Goal: Task Accomplishment & Management: Use online tool/utility

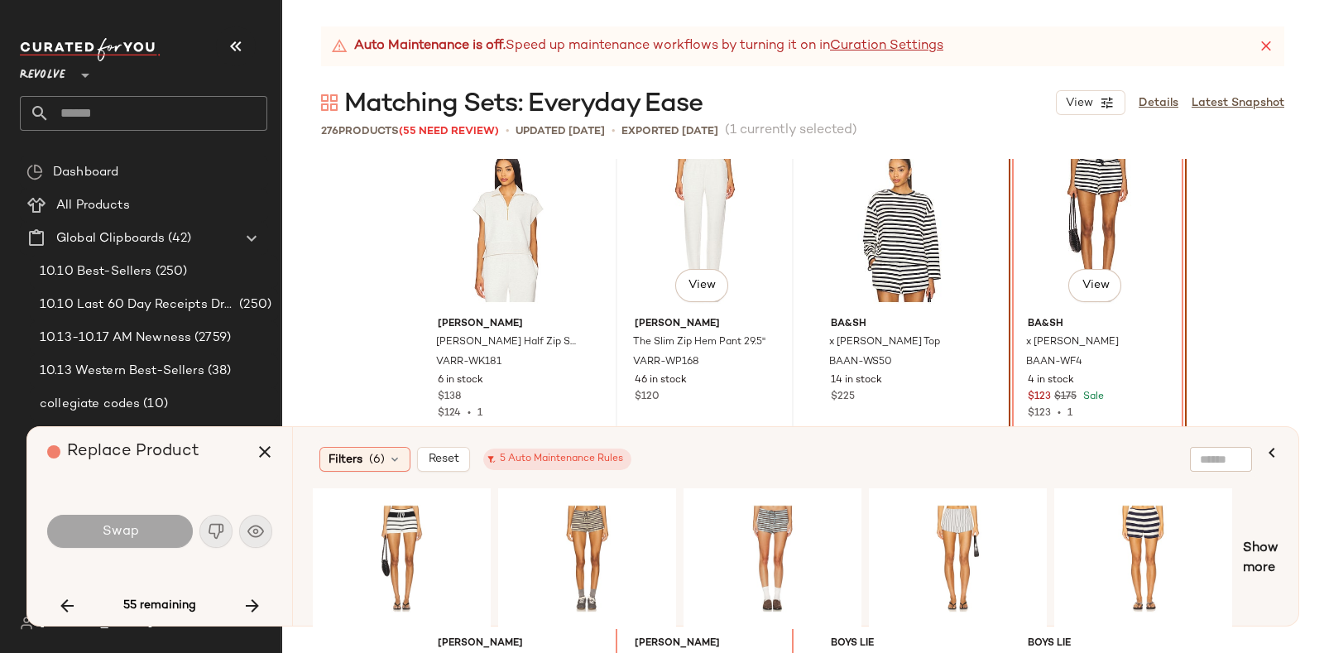
scroll to position [2583, 0]
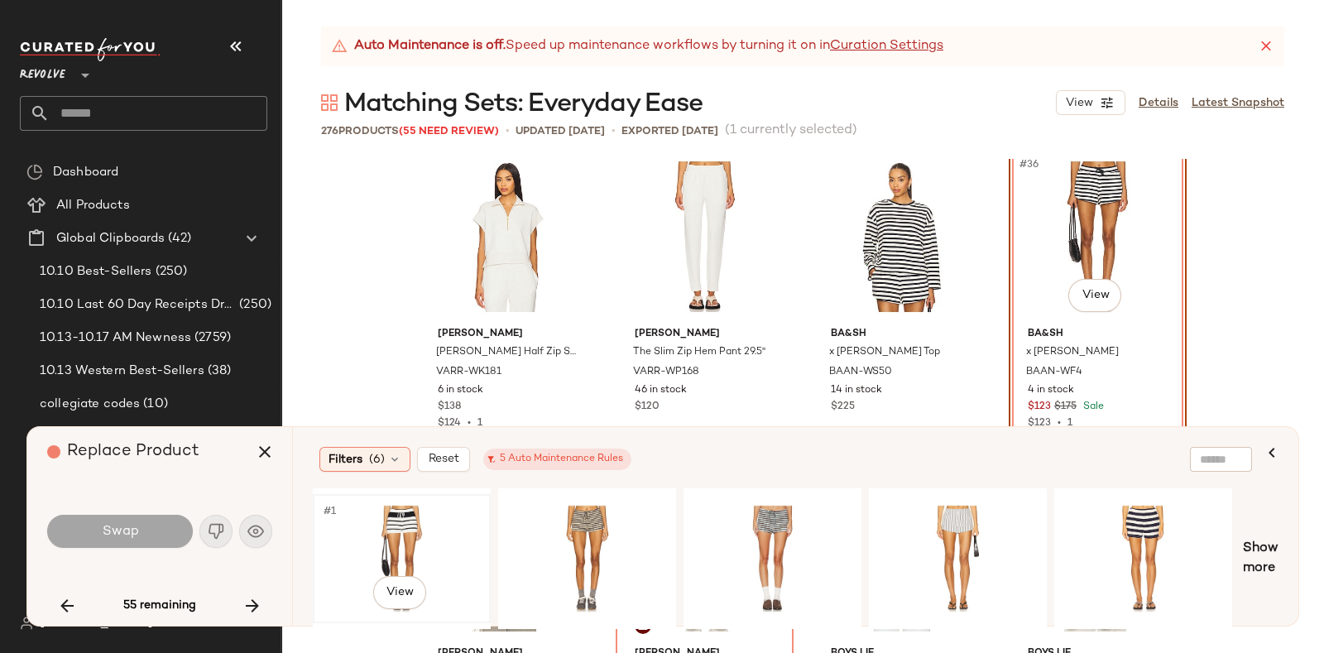
click at [393, 527] on div "#1 View" at bounding box center [402, 558] width 166 height 117
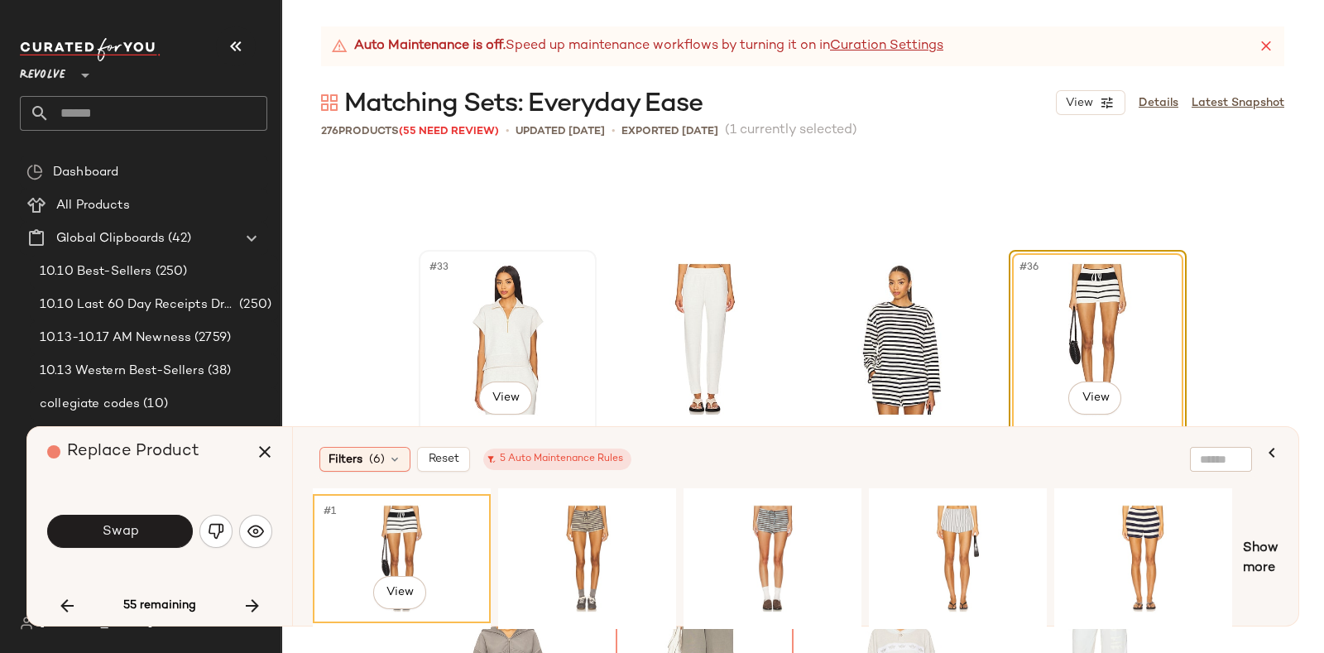
scroll to position [2521, 0]
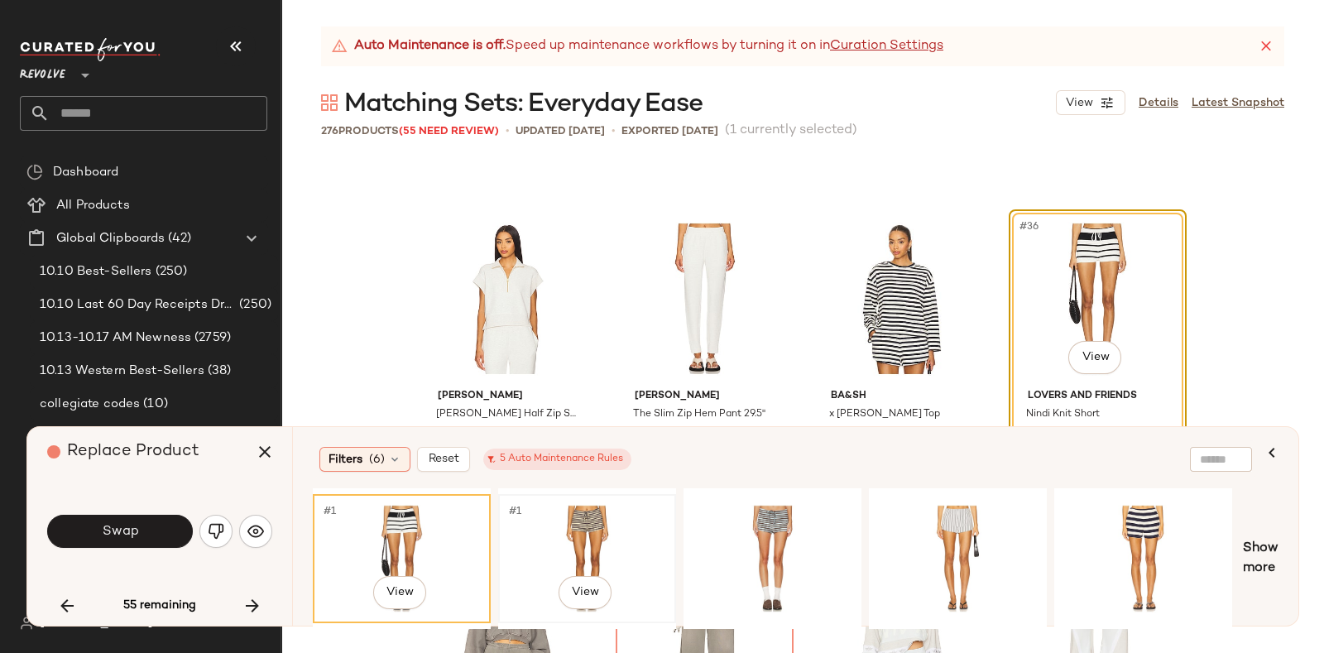
click at [611, 536] on div "#1 View" at bounding box center [587, 558] width 166 height 117
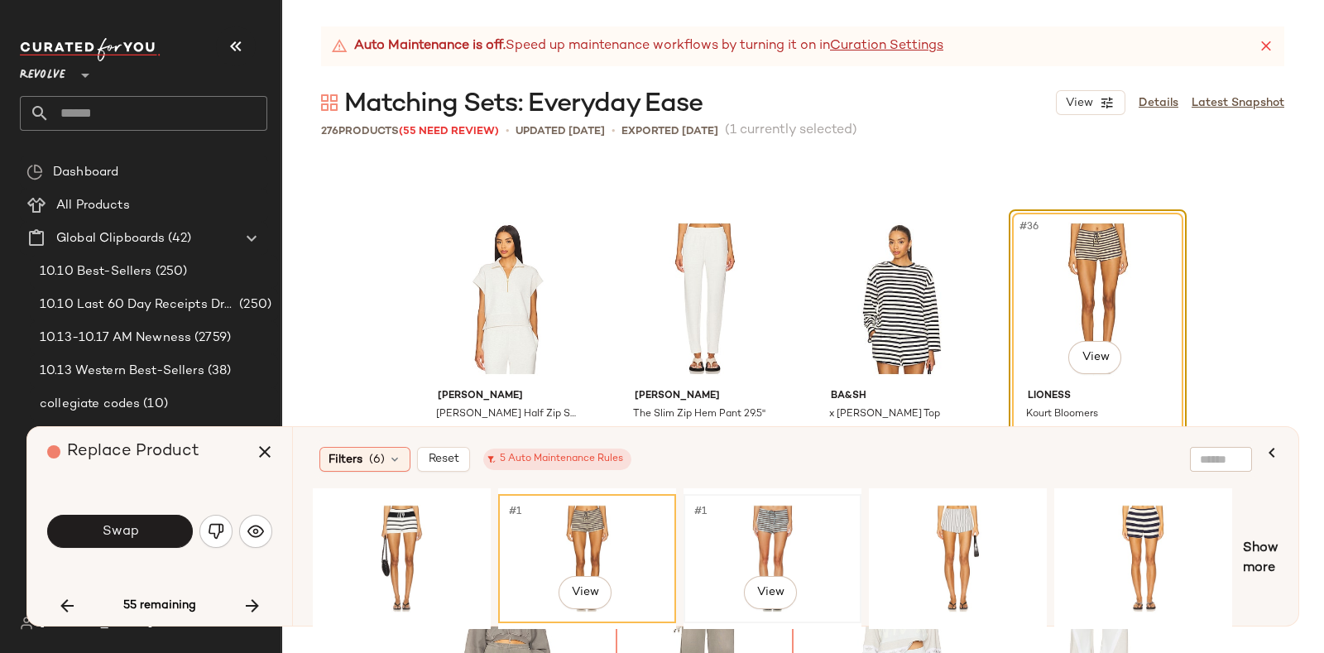
click at [773, 505] on div "#1 View" at bounding box center [772, 558] width 166 height 117
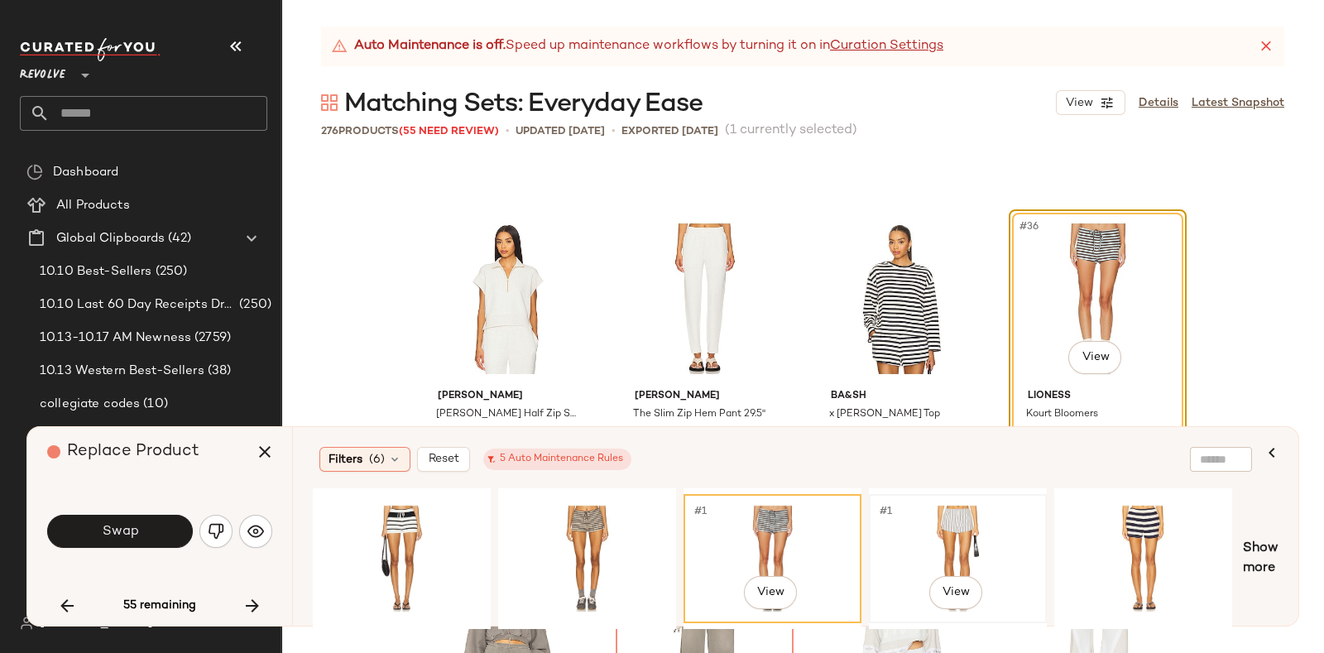
click at [976, 496] on div "#1 View" at bounding box center [957, 559] width 175 height 126
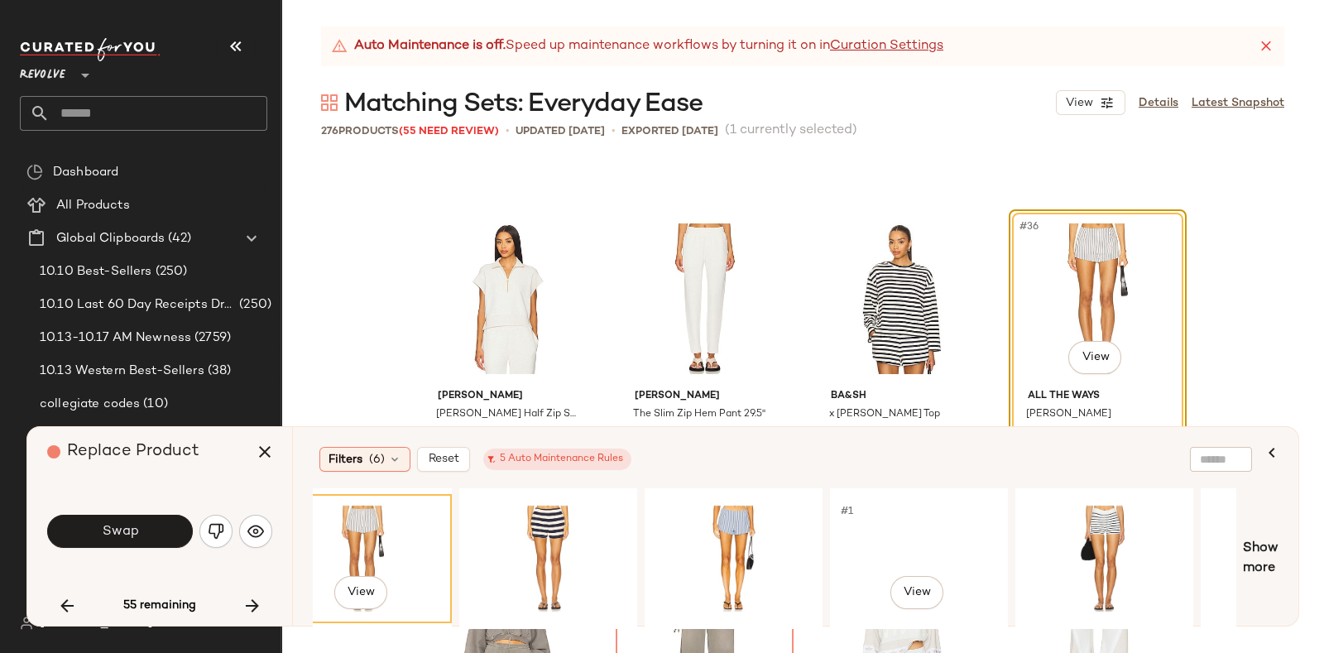
scroll to position [0, 620]
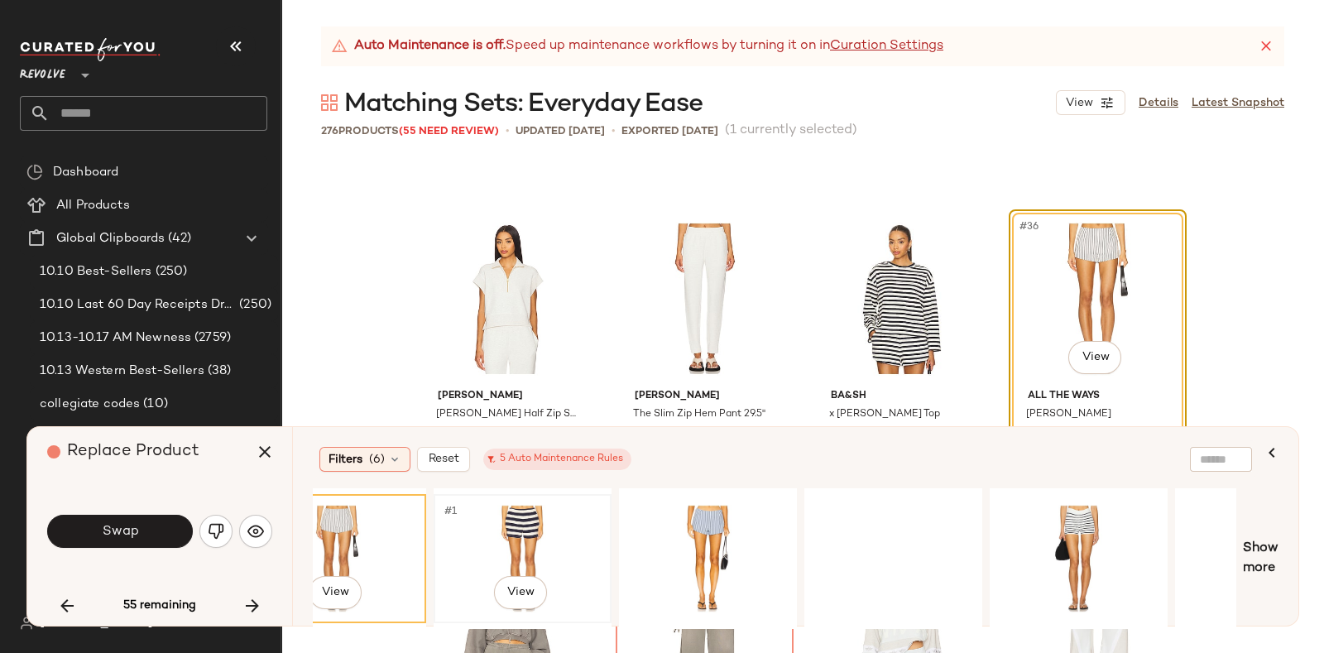
click at [505, 527] on div "#1 View" at bounding box center [522, 558] width 166 height 117
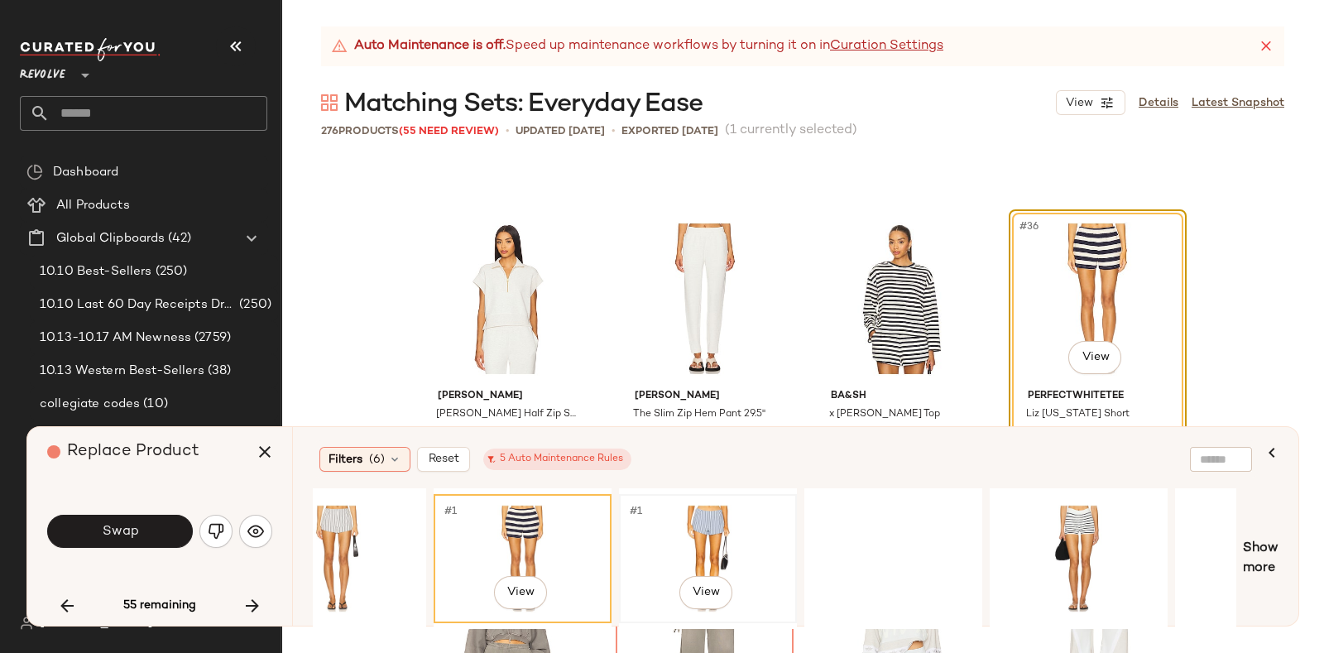
click at [674, 511] on div "#1 View" at bounding box center [708, 558] width 166 height 117
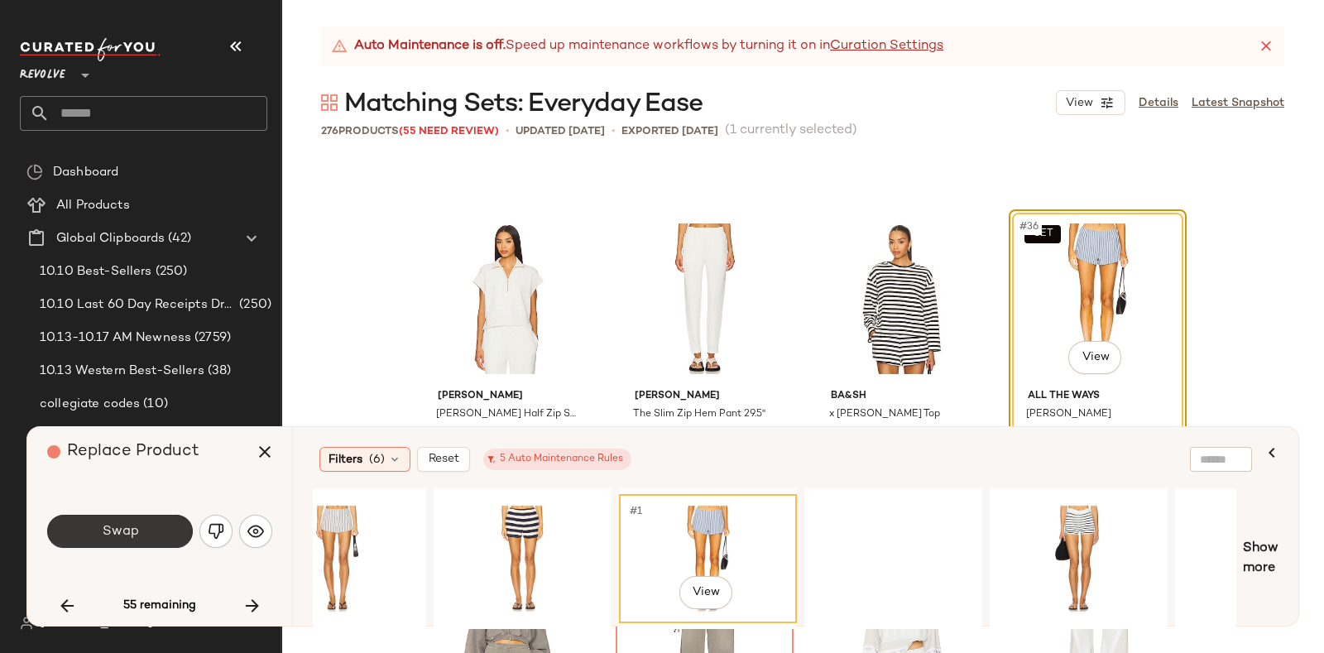
click at [149, 525] on button "Swap" at bounding box center [120, 531] width 146 height 33
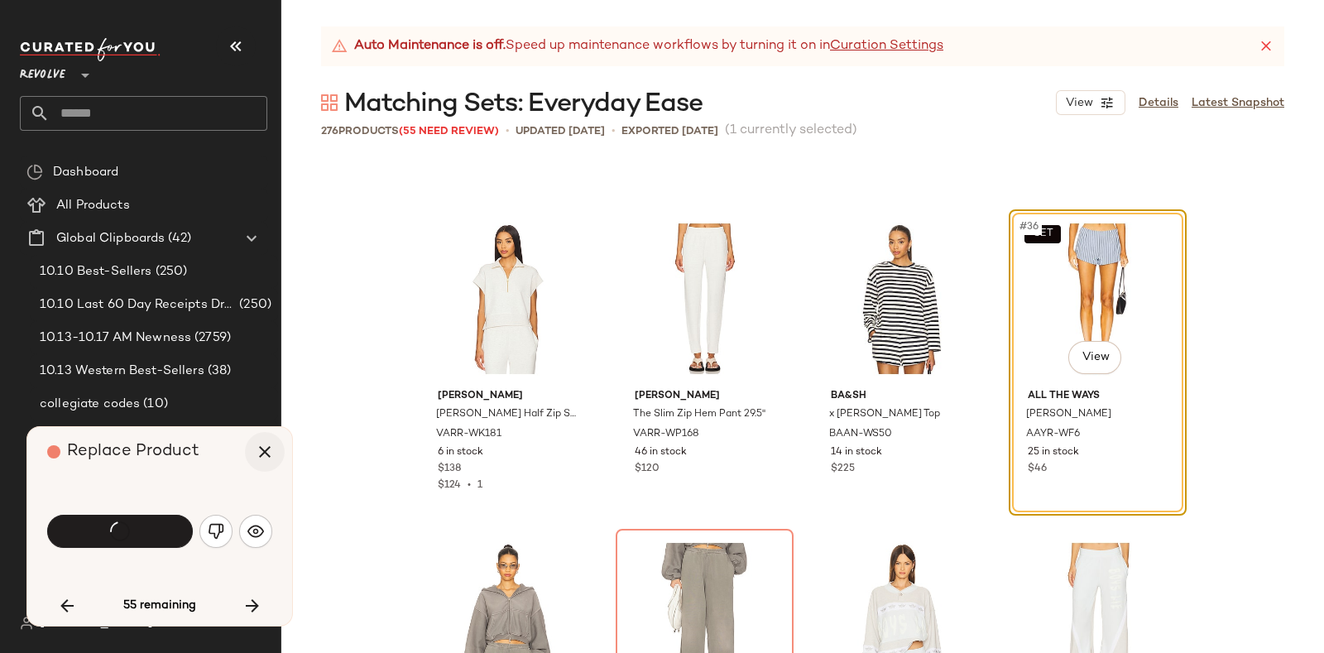
click at [269, 448] on icon "button" at bounding box center [265, 452] width 20 height 20
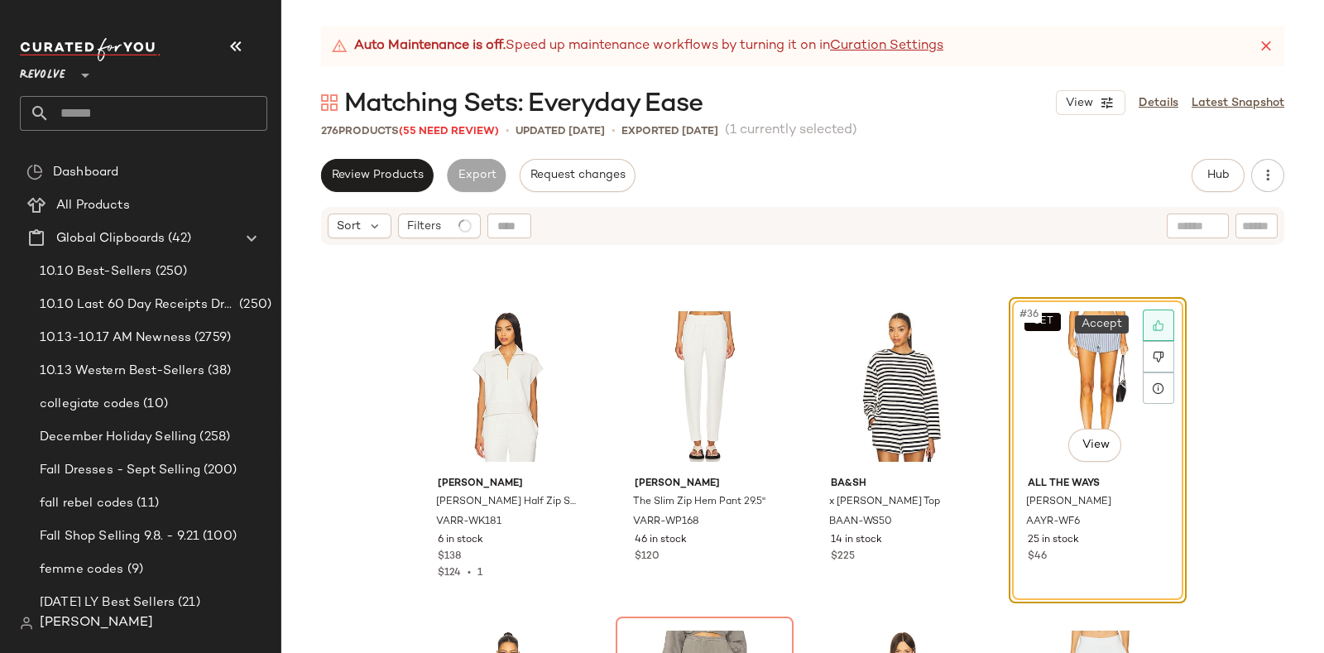
click at [1156, 323] on icon at bounding box center [1157, 325] width 11 height 11
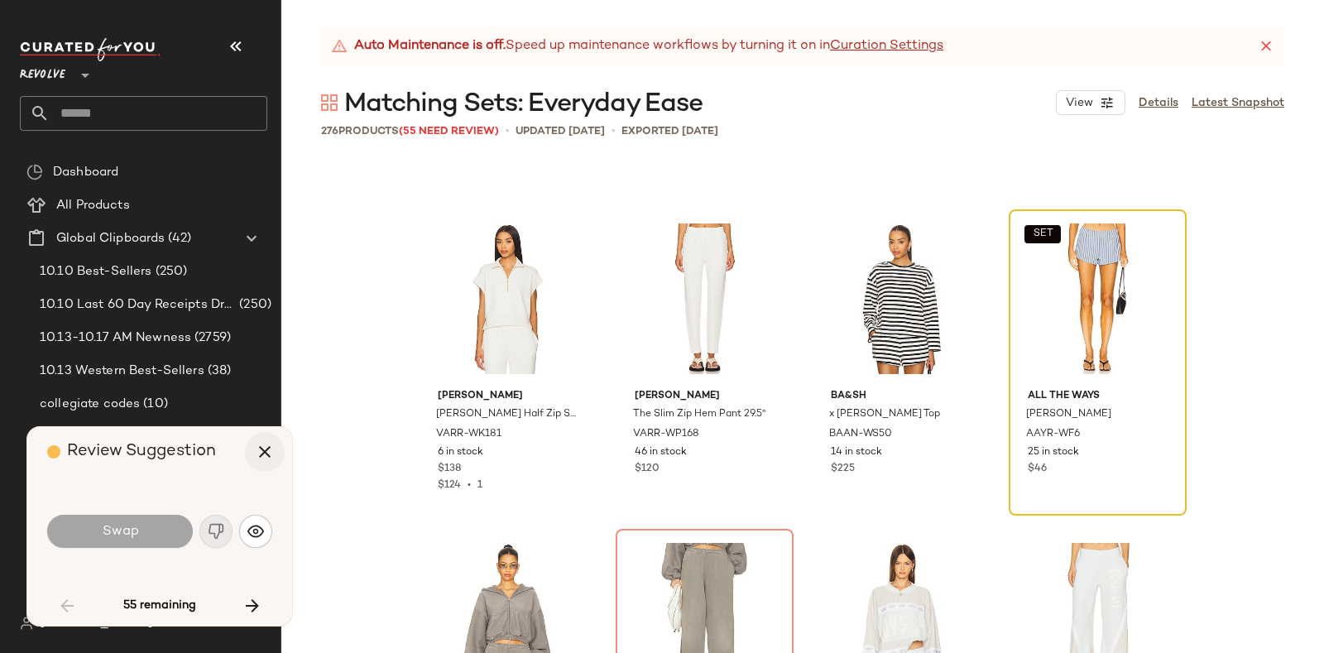
click at [264, 453] on icon "button" at bounding box center [265, 452] width 20 height 20
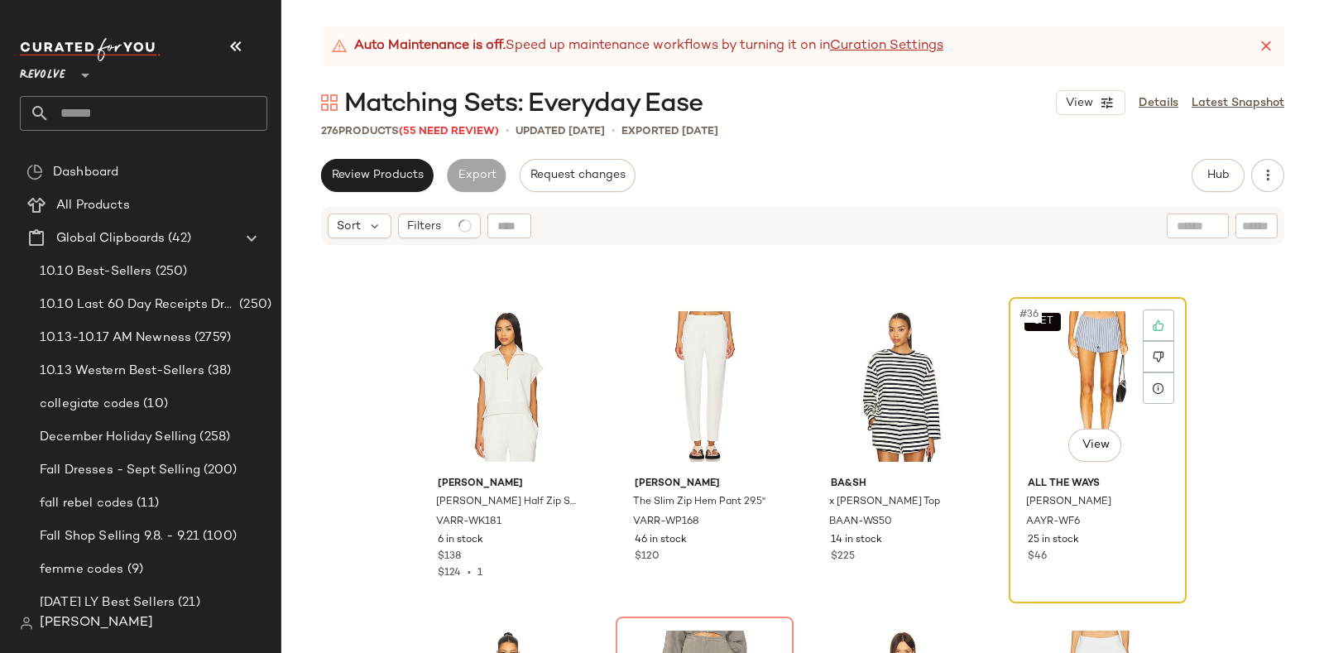
click at [1047, 386] on div "SET #36 View" at bounding box center [1097, 386] width 166 height 167
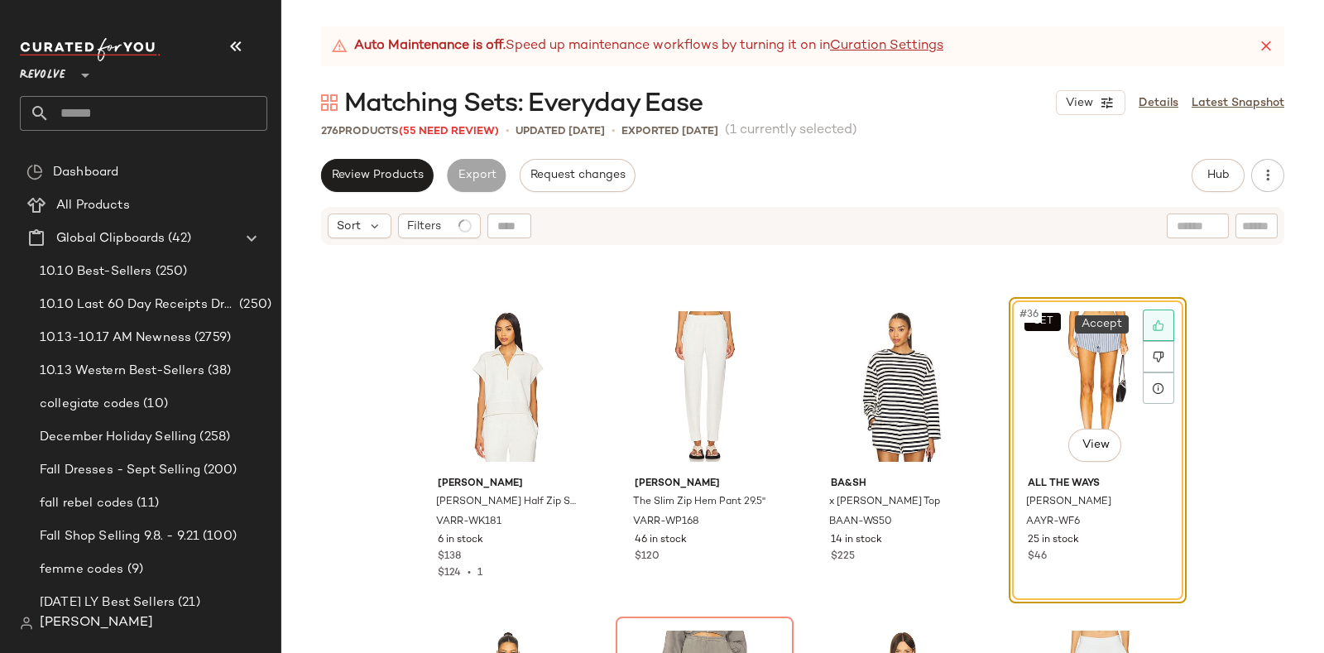
click at [1154, 321] on icon at bounding box center [1157, 325] width 11 height 11
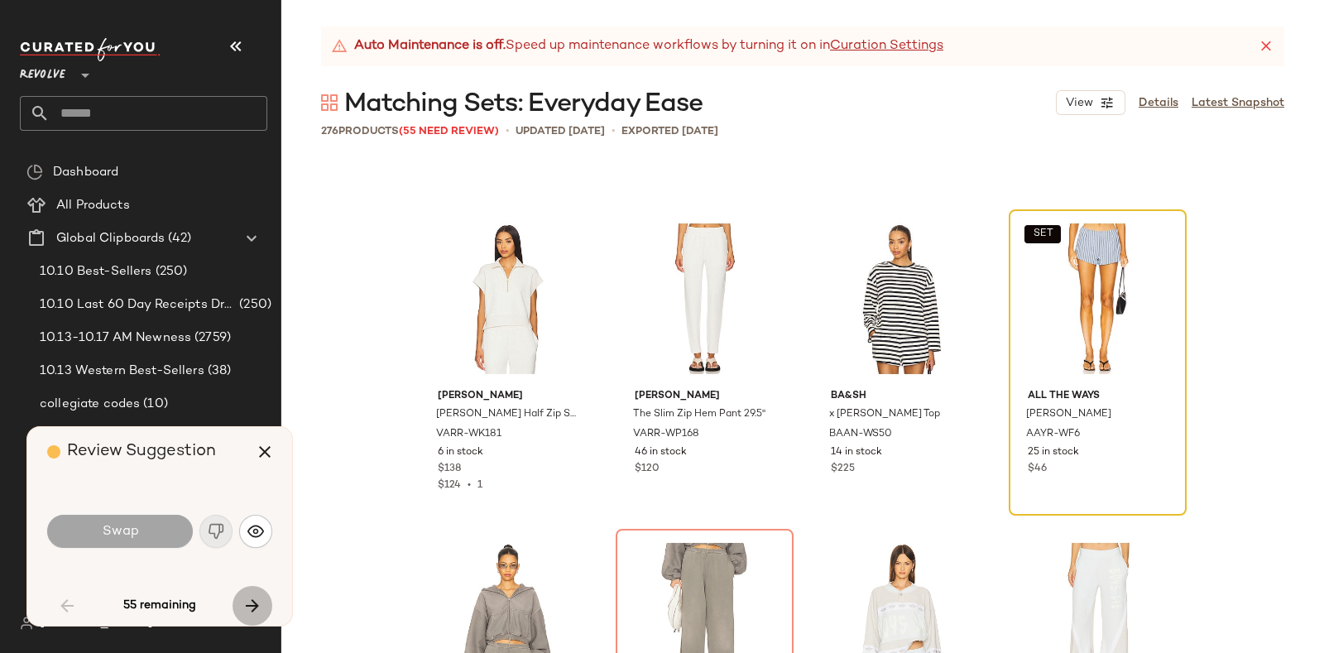
click at [244, 598] on icon "button" at bounding box center [252, 606] width 20 height 20
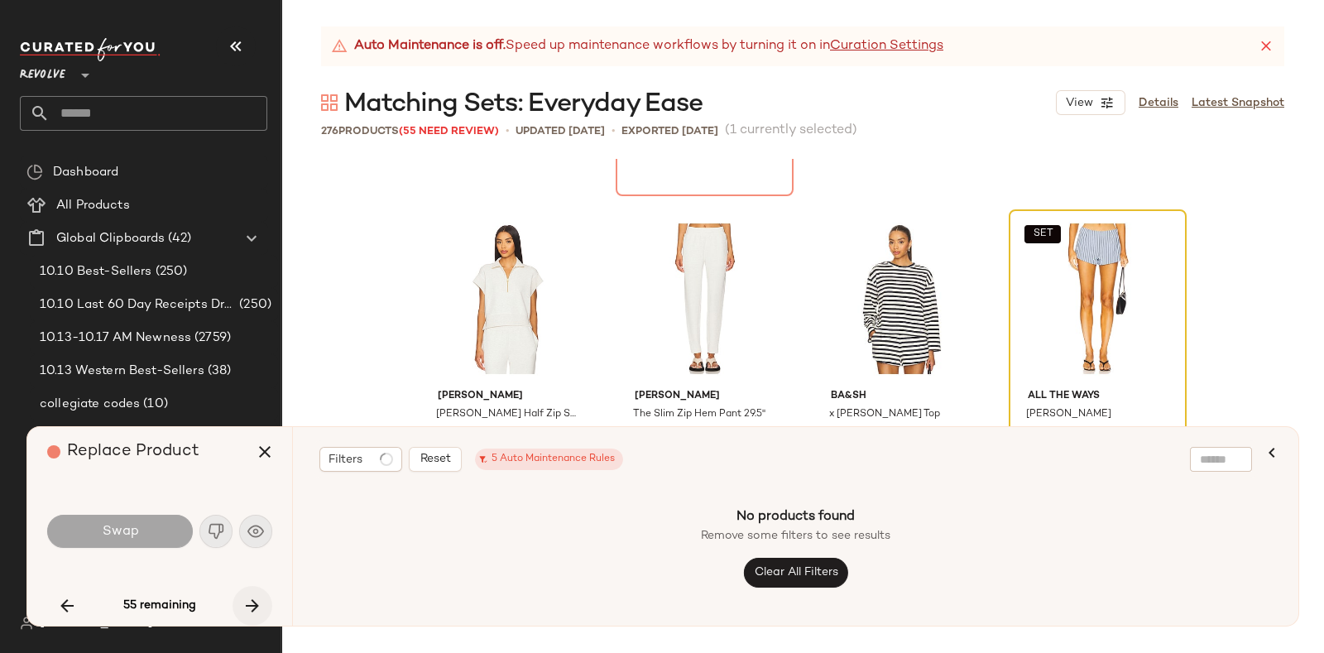
scroll to position [1596, 0]
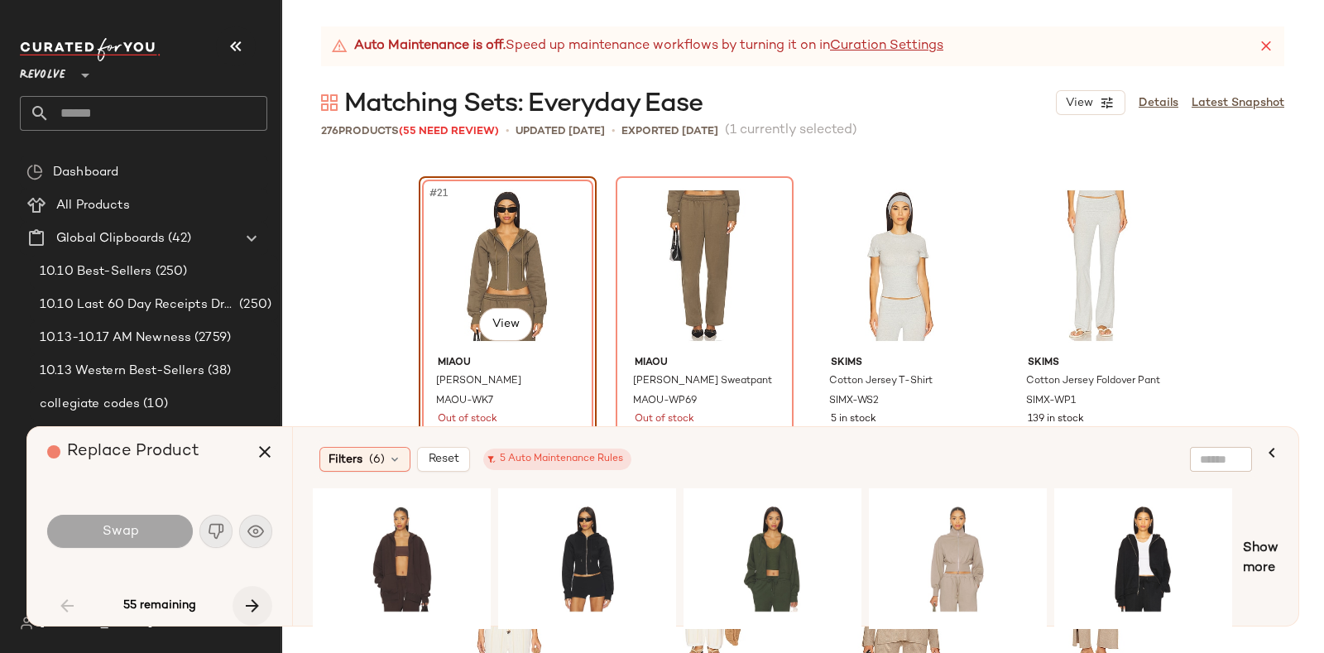
click at [256, 586] on button "button" at bounding box center [252, 606] width 40 height 40
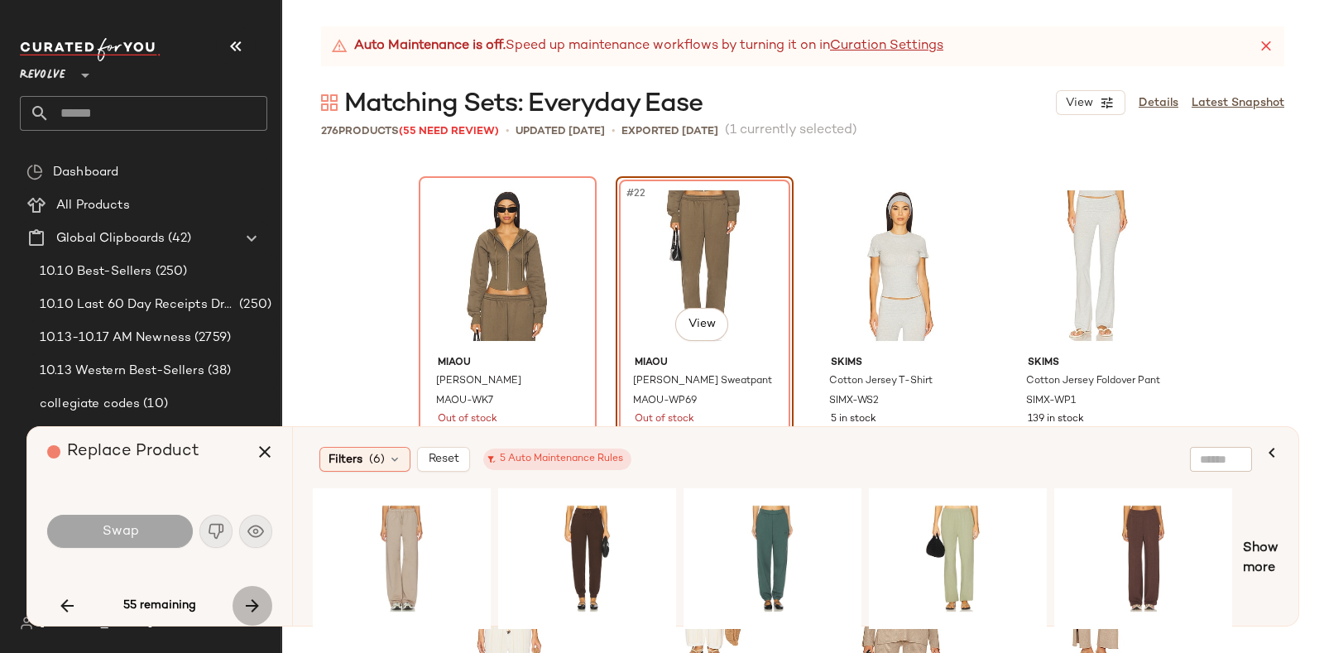
click at [249, 597] on icon "button" at bounding box center [252, 606] width 20 height 20
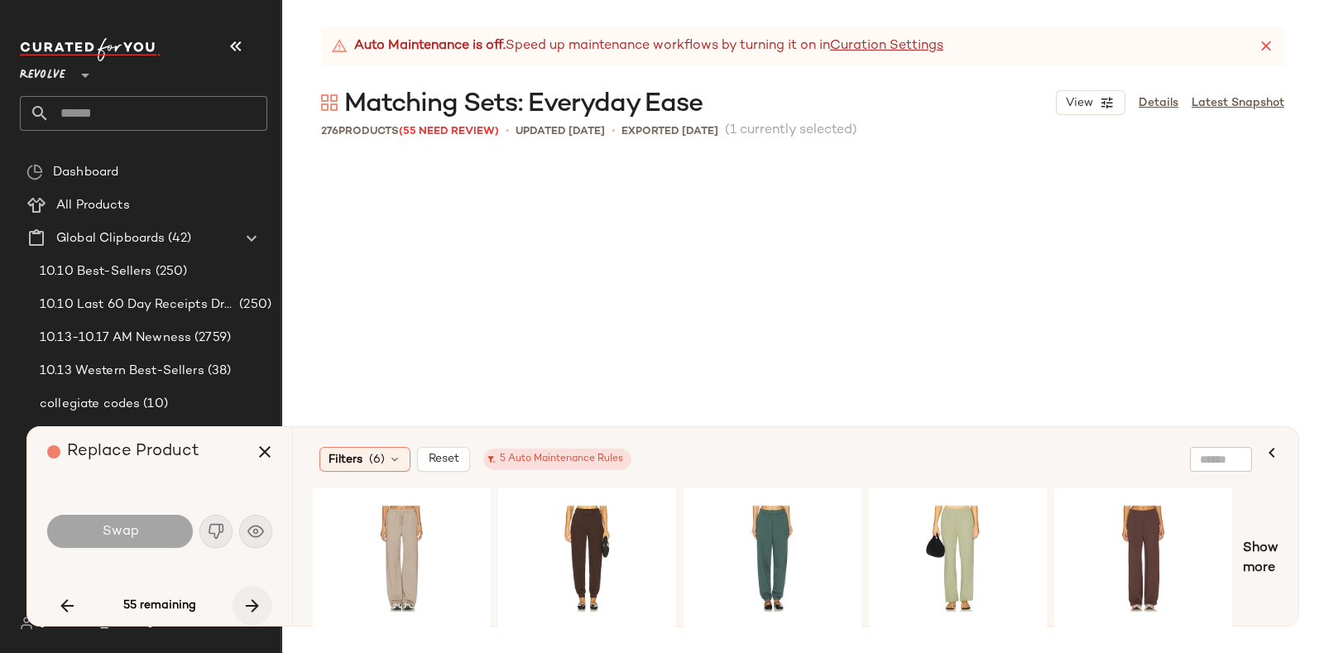
scroll to position [2235, 0]
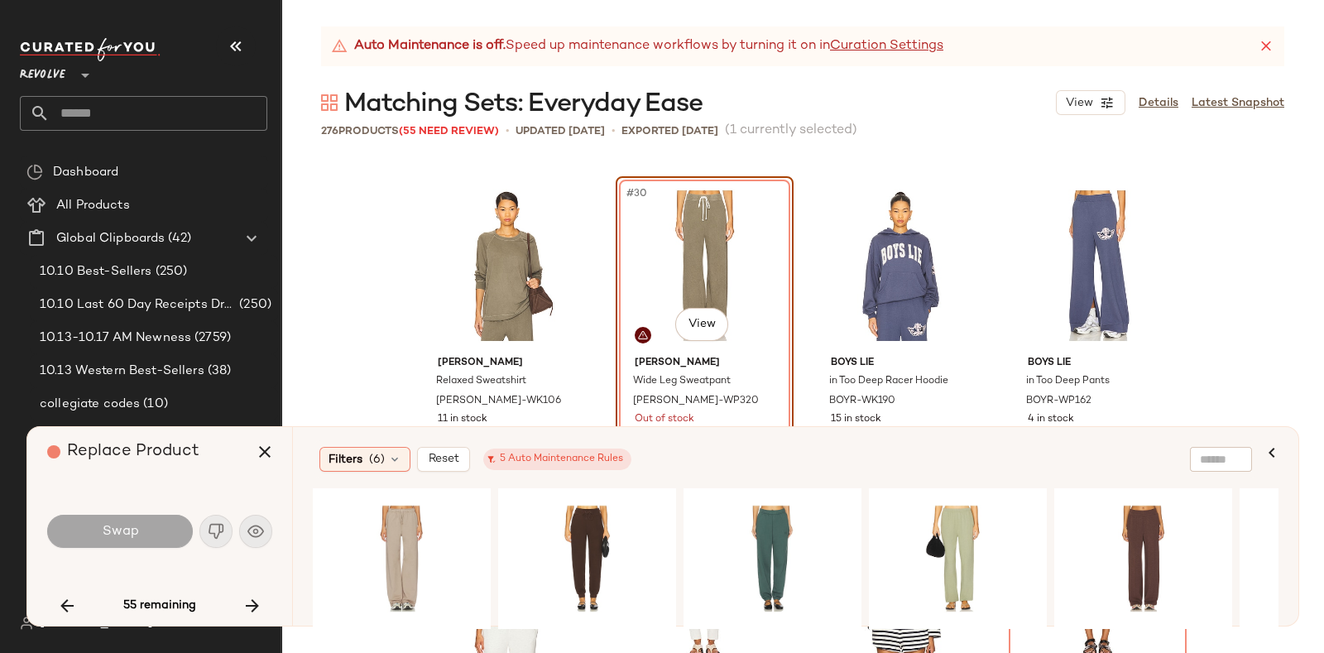
click at [947, 99] on div "Matching Sets: Everyday Ease View Details Latest Snapshot" at bounding box center [802, 102] width 1042 height 33
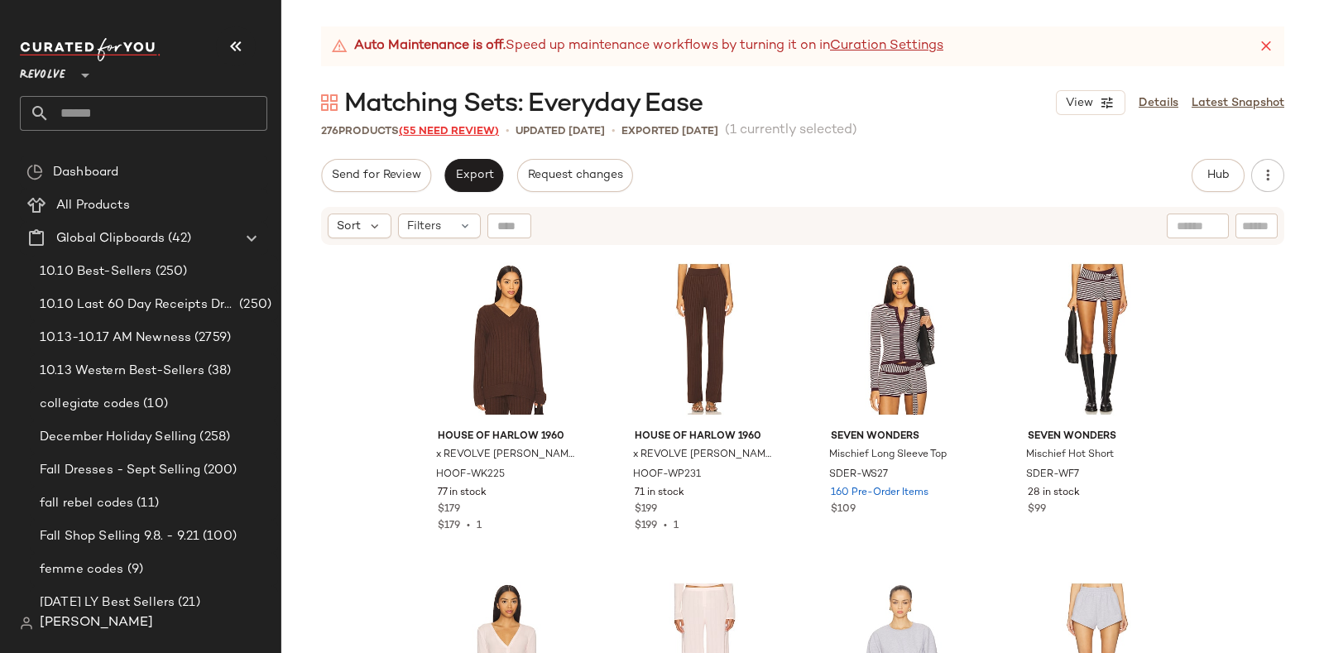
click at [448, 128] on span "(55 Need Review)" at bounding box center [449, 132] width 100 height 12
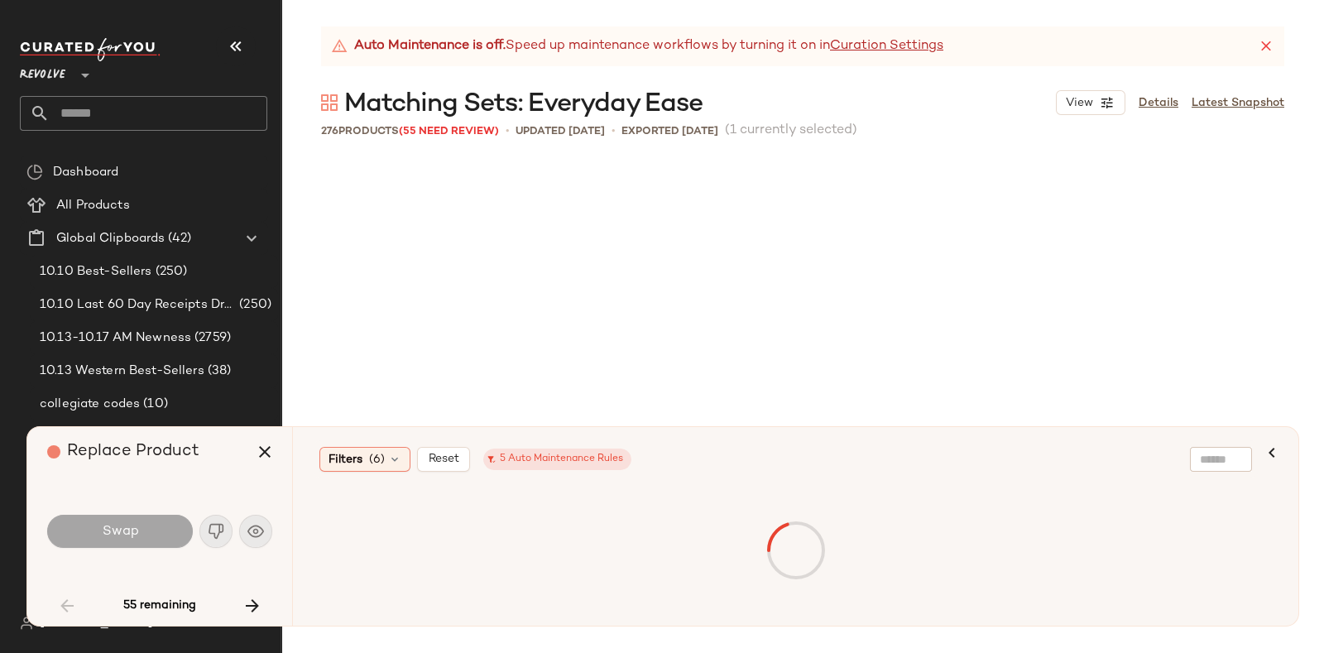
scroll to position [1596, 0]
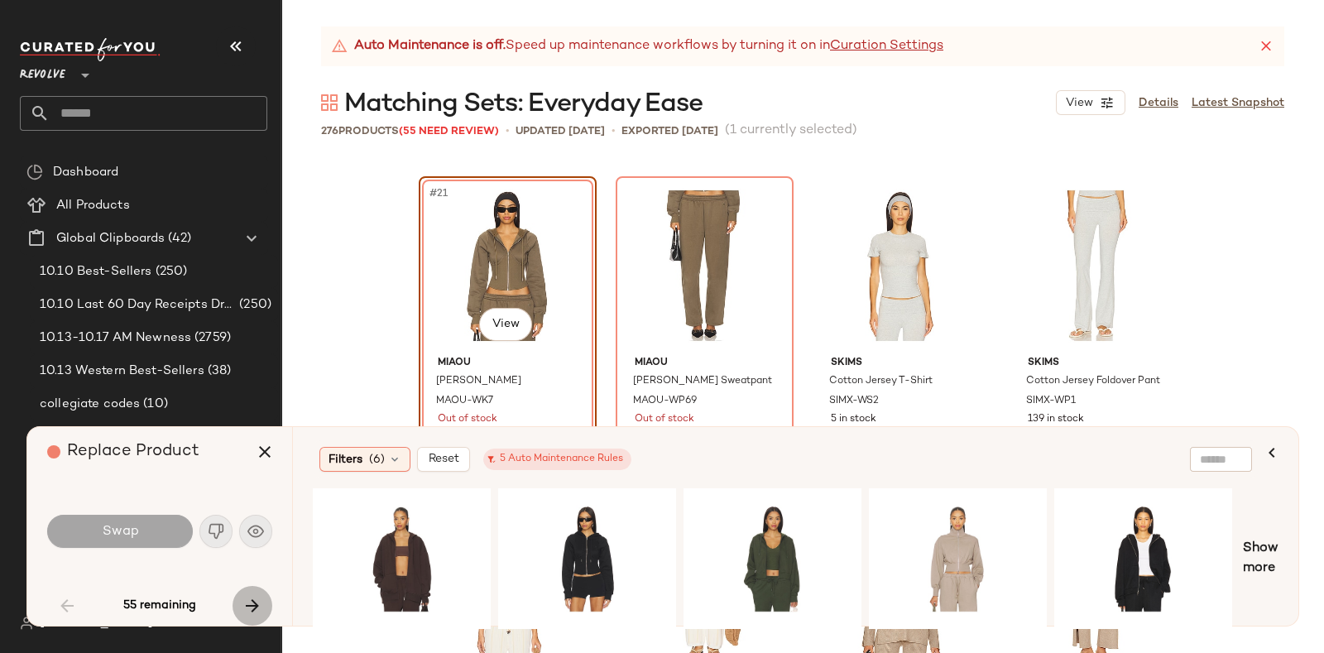
click at [248, 598] on icon "button" at bounding box center [252, 606] width 20 height 20
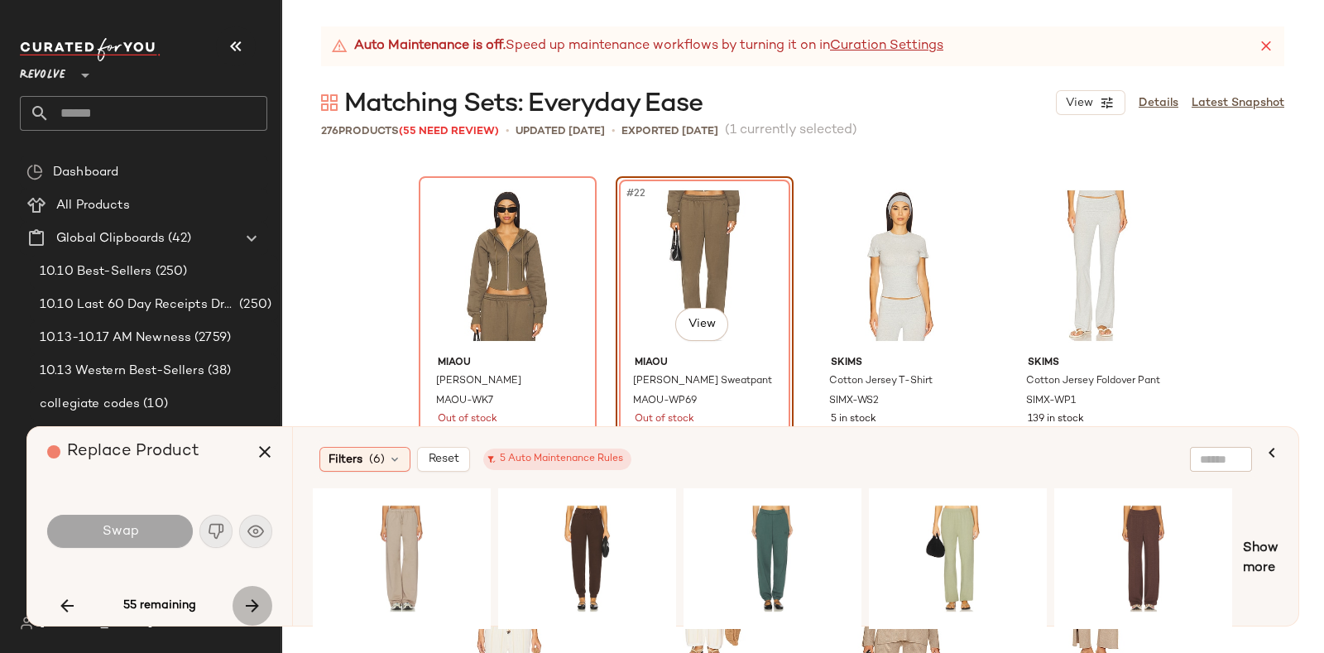
click at [248, 598] on icon "button" at bounding box center [252, 606] width 20 height 20
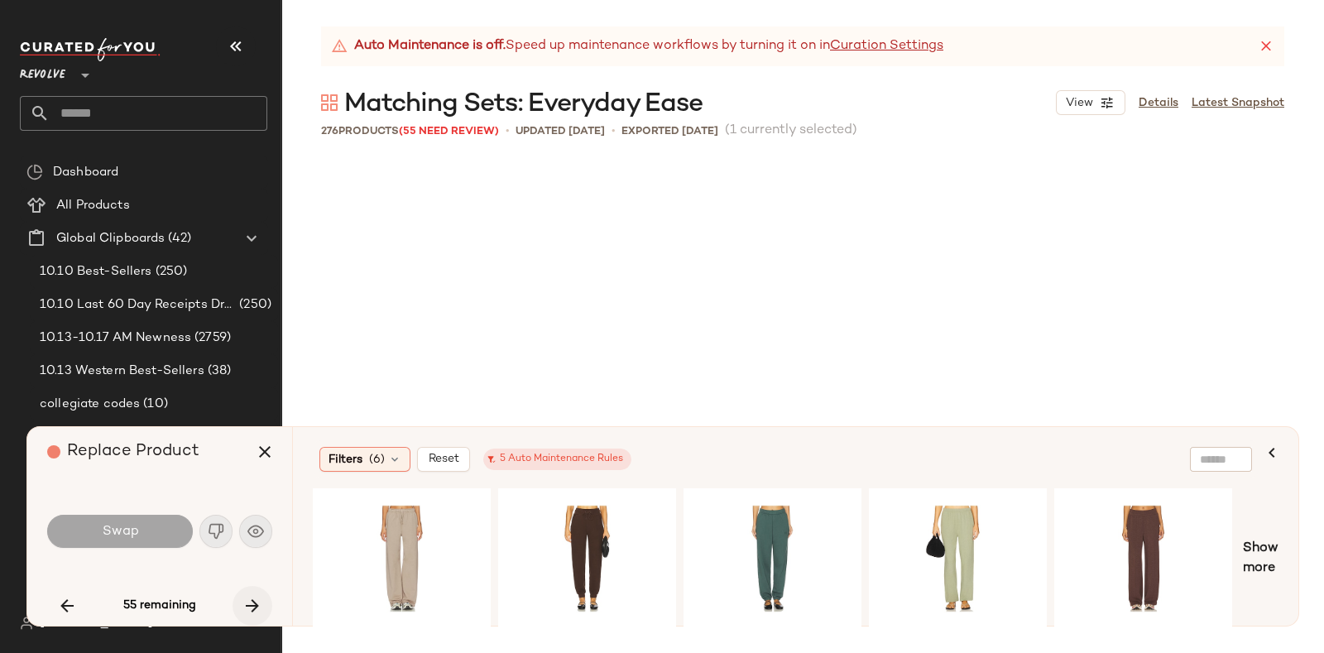
scroll to position [2235, 0]
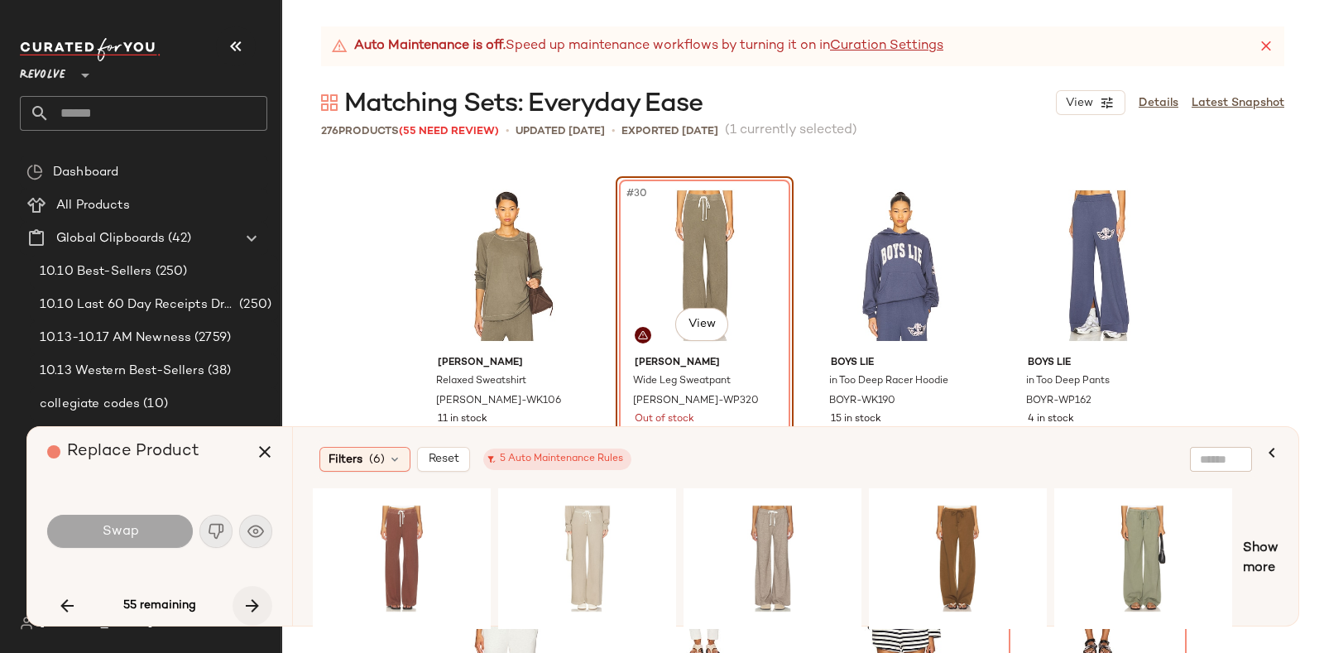
click at [250, 593] on button "button" at bounding box center [252, 606] width 40 height 40
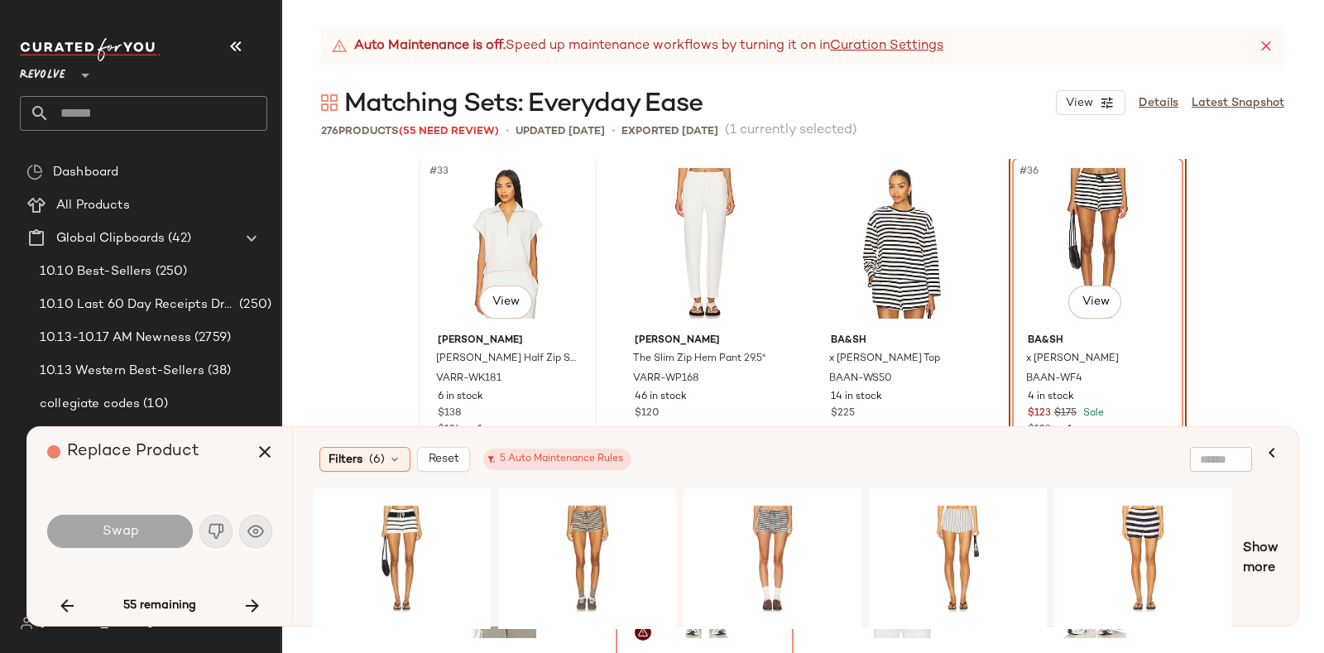
scroll to position [2554, 0]
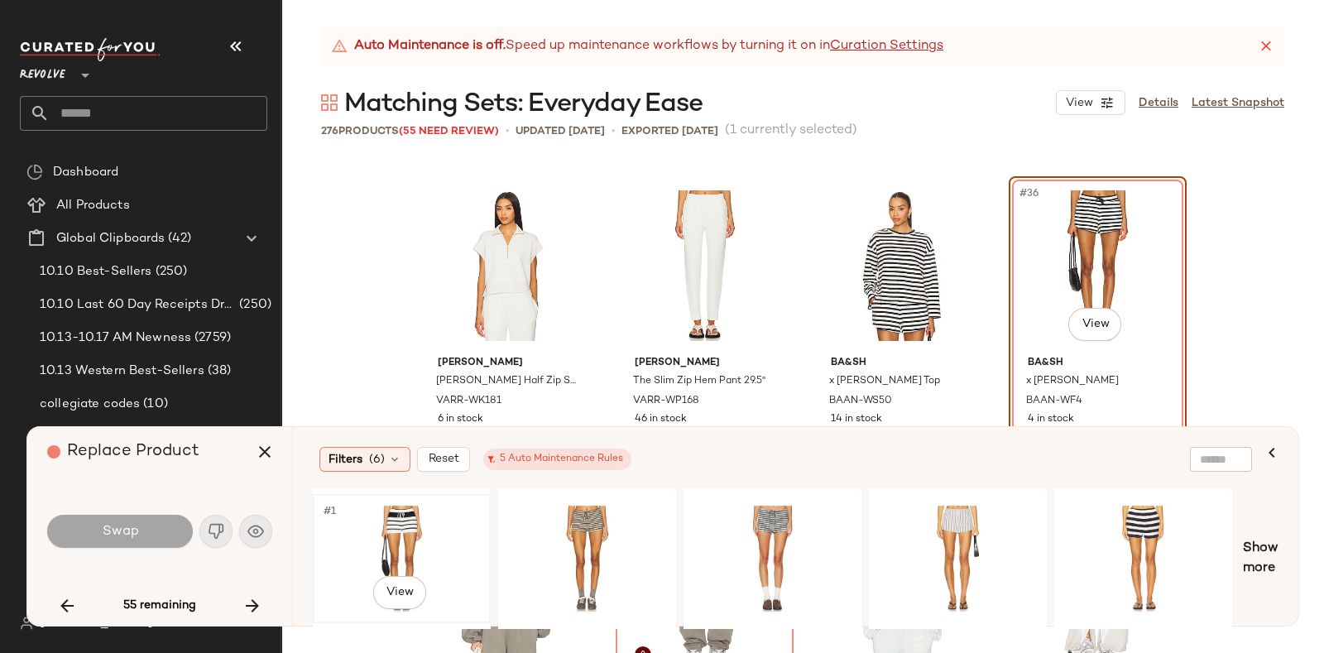
click at [403, 520] on div "#1 View" at bounding box center [402, 558] width 166 height 117
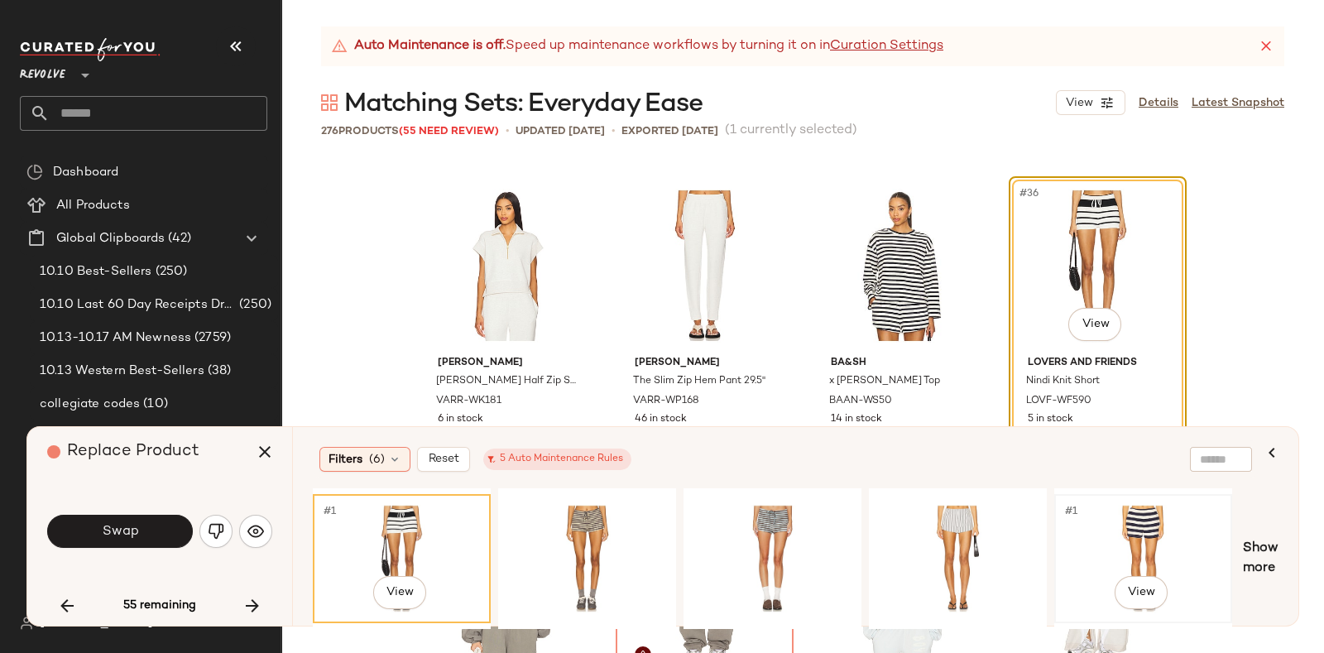
click at [1150, 517] on div "#1 View" at bounding box center [1143, 558] width 166 height 117
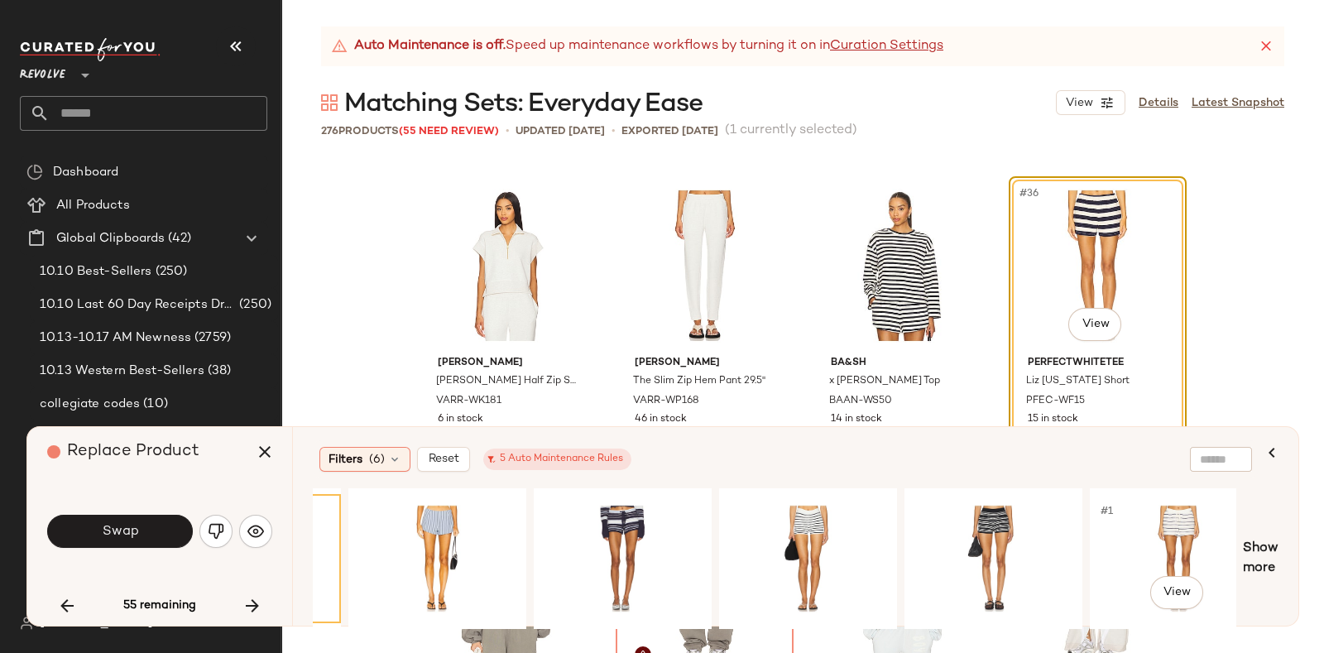
scroll to position [0, 921]
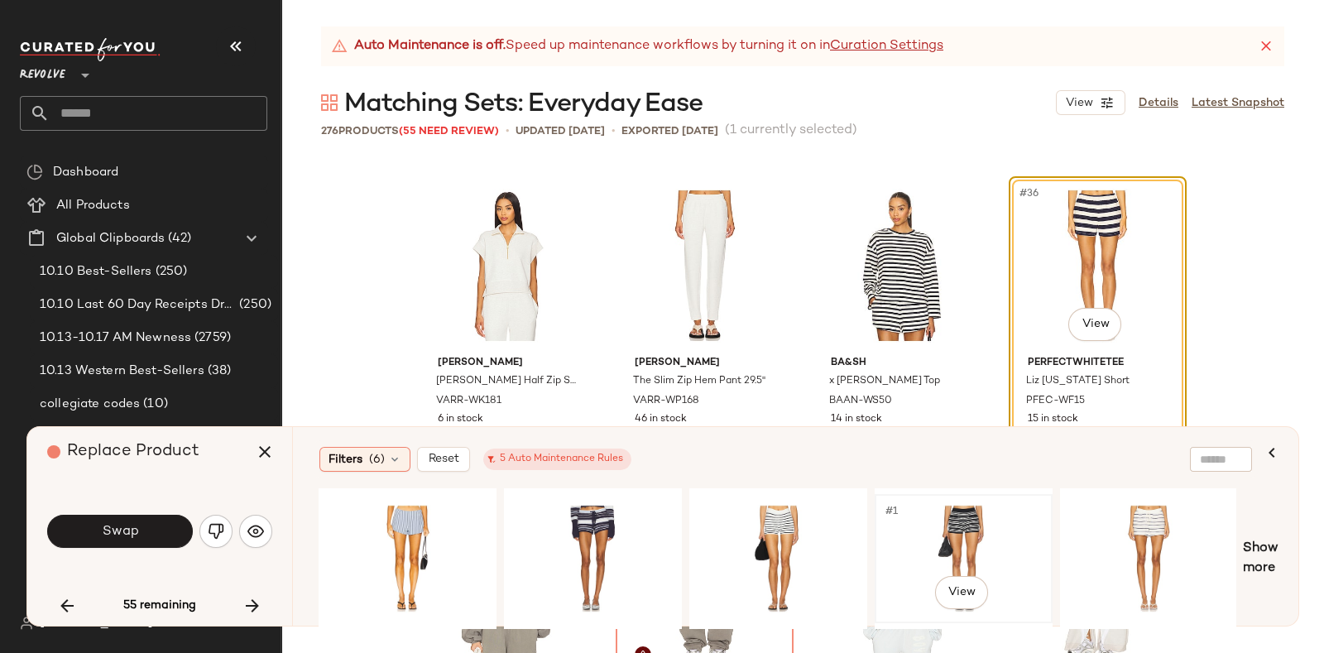
click at [960, 503] on div "#1 View" at bounding box center [963, 558] width 166 height 117
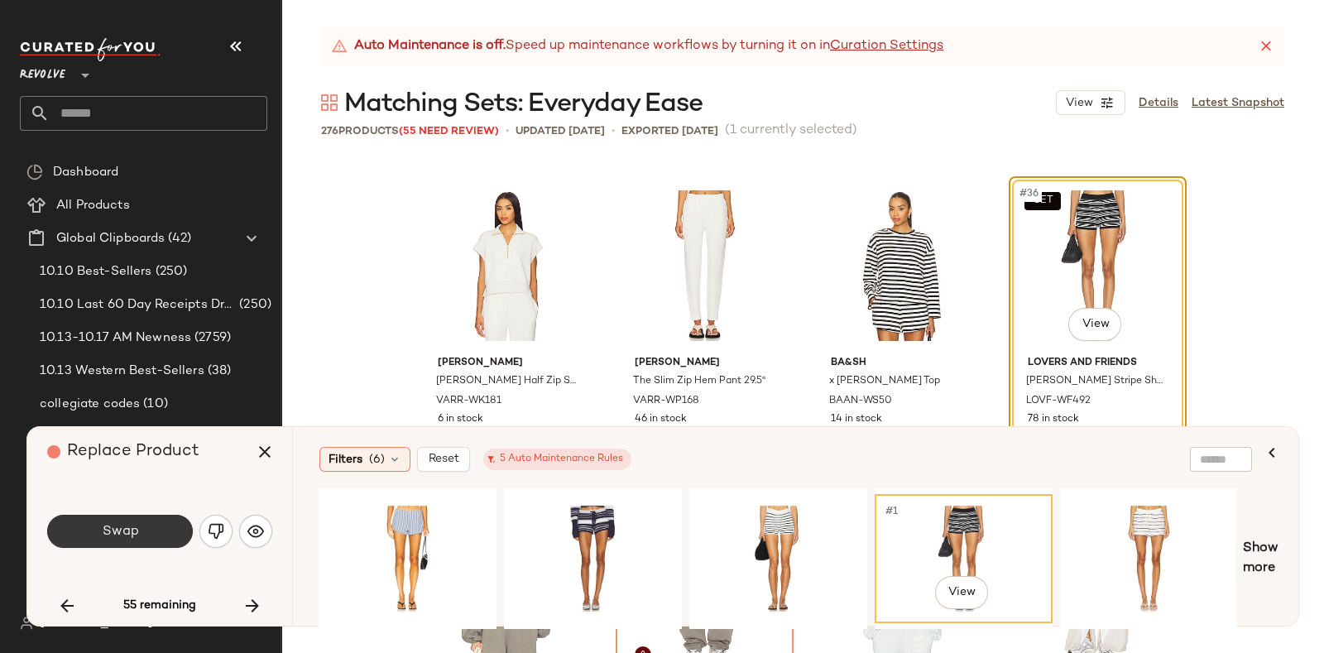
click at [123, 525] on span "Swap" at bounding box center [119, 532] width 37 height 16
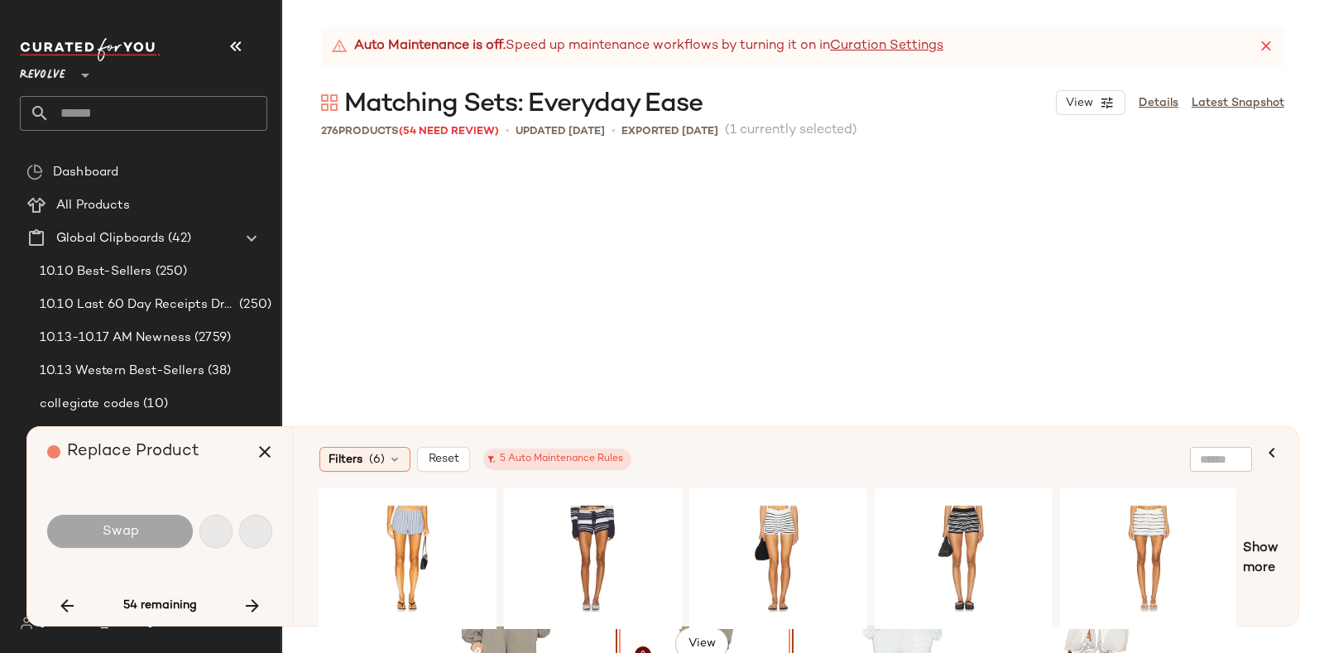
scroll to position [2874, 0]
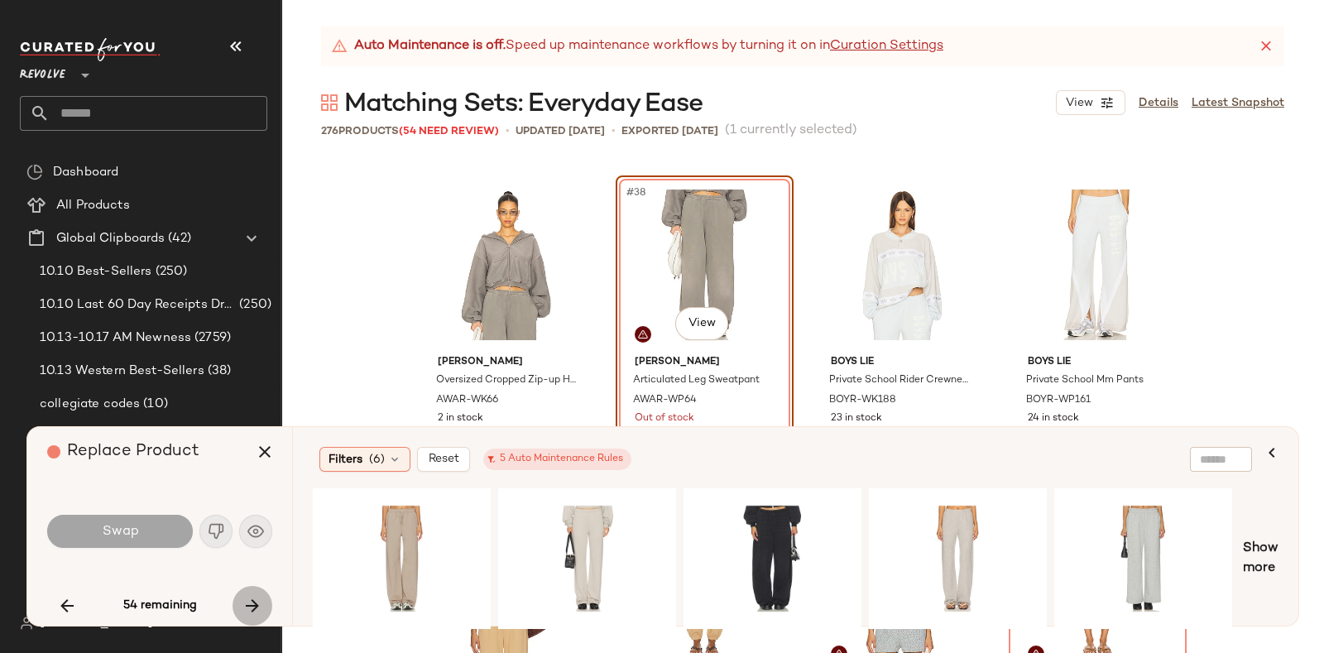
click at [251, 593] on button "button" at bounding box center [252, 606] width 40 height 40
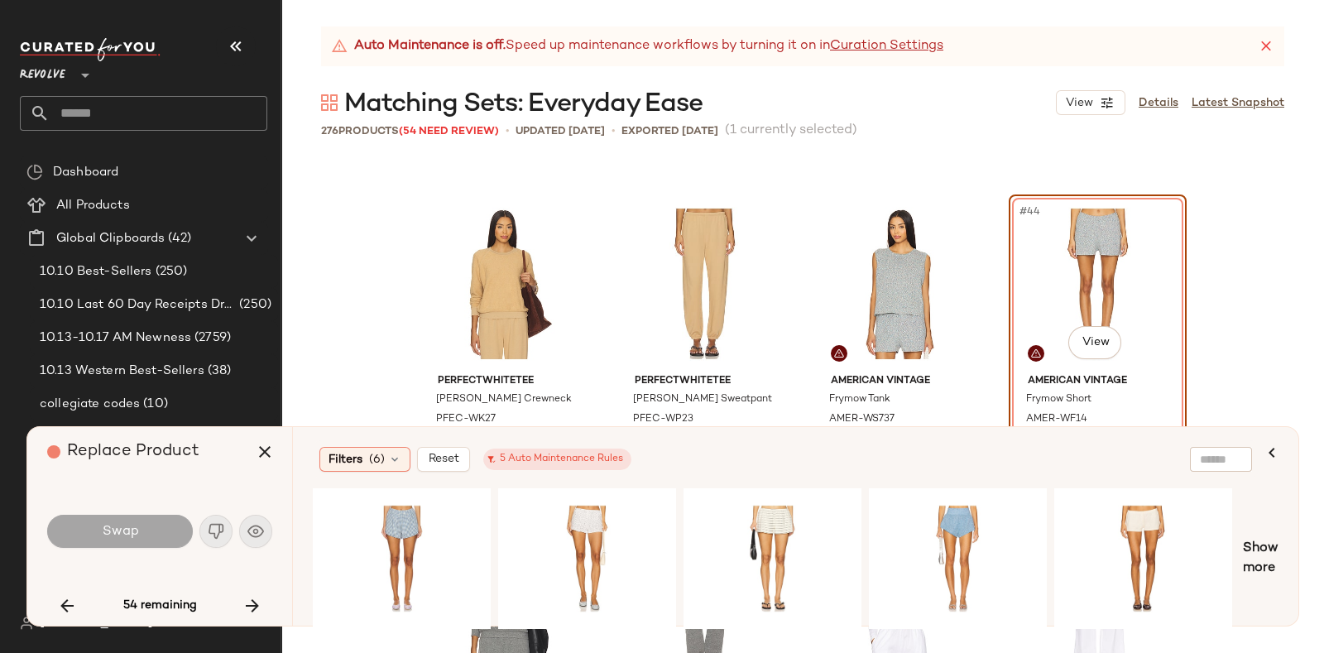
scroll to position [3175, 0]
click at [833, 155] on div "Auto Maintenance is off. Speed up maintenance workflows by turning it on in Cur…" at bounding box center [802, 339] width 1042 height 626
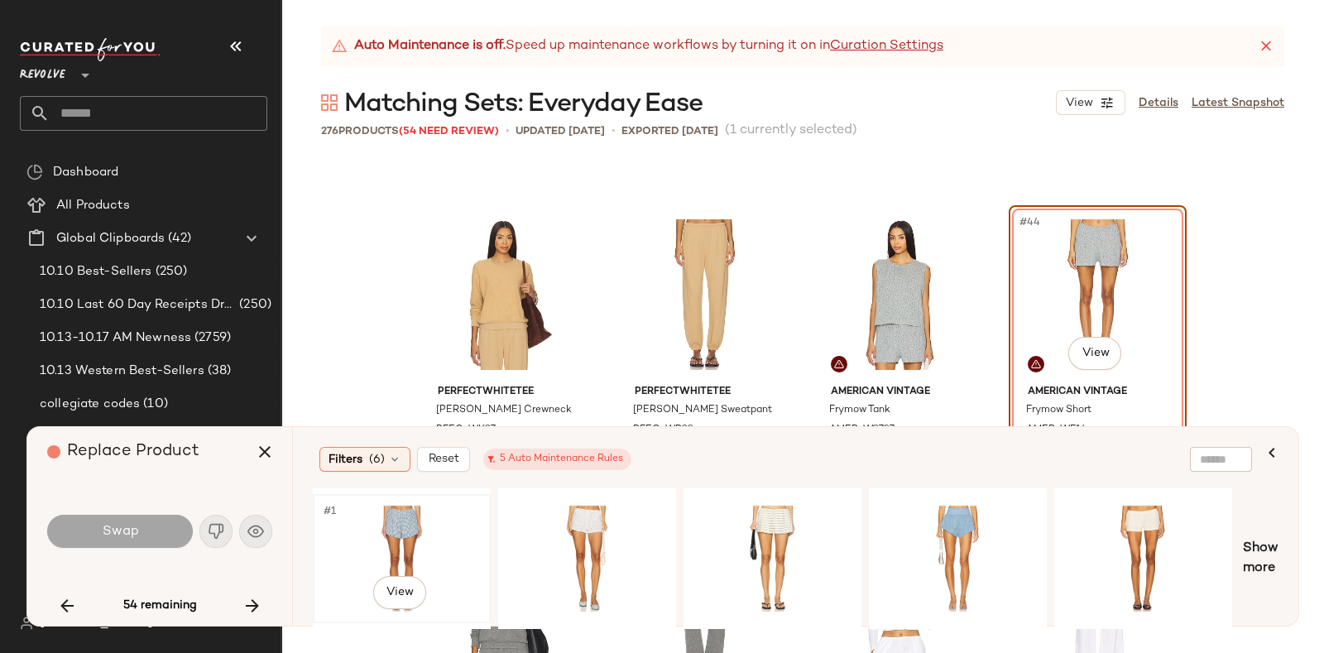
click at [429, 511] on div "#1 View" at bounding box center [402, 558] width 166 height 117
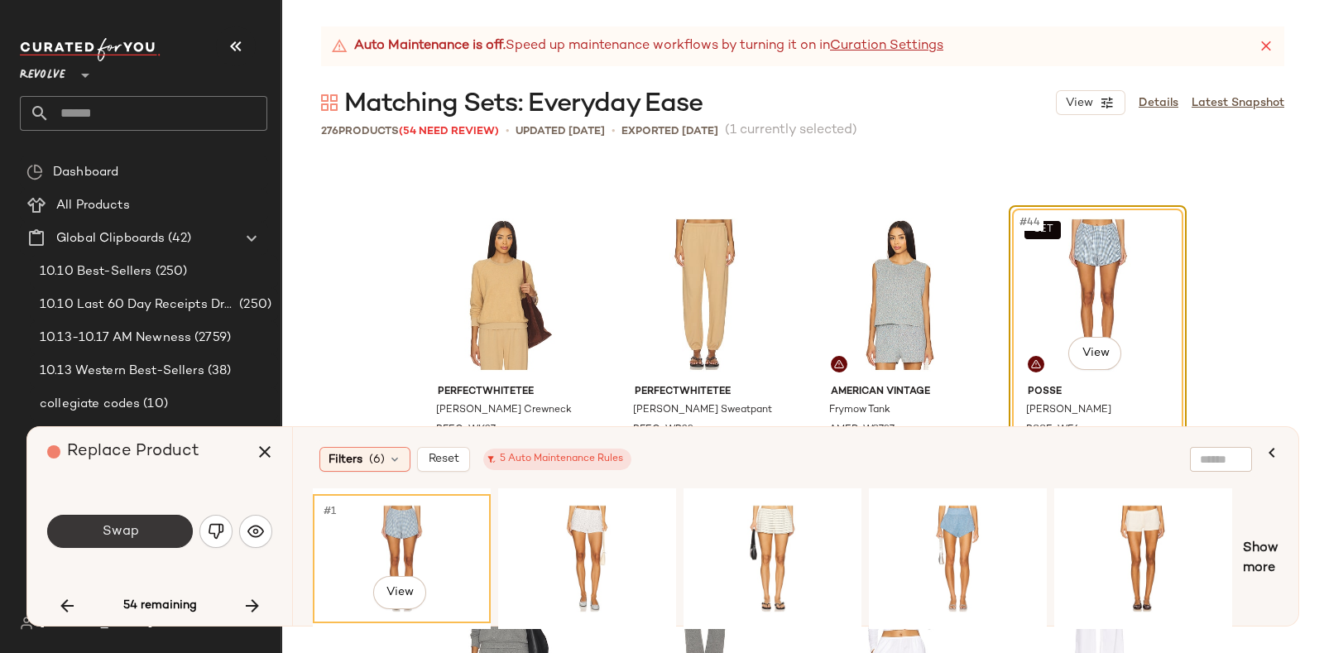
click at [143, 526] on button "Swap" at bounding box center [120, 531] width 146 height 33
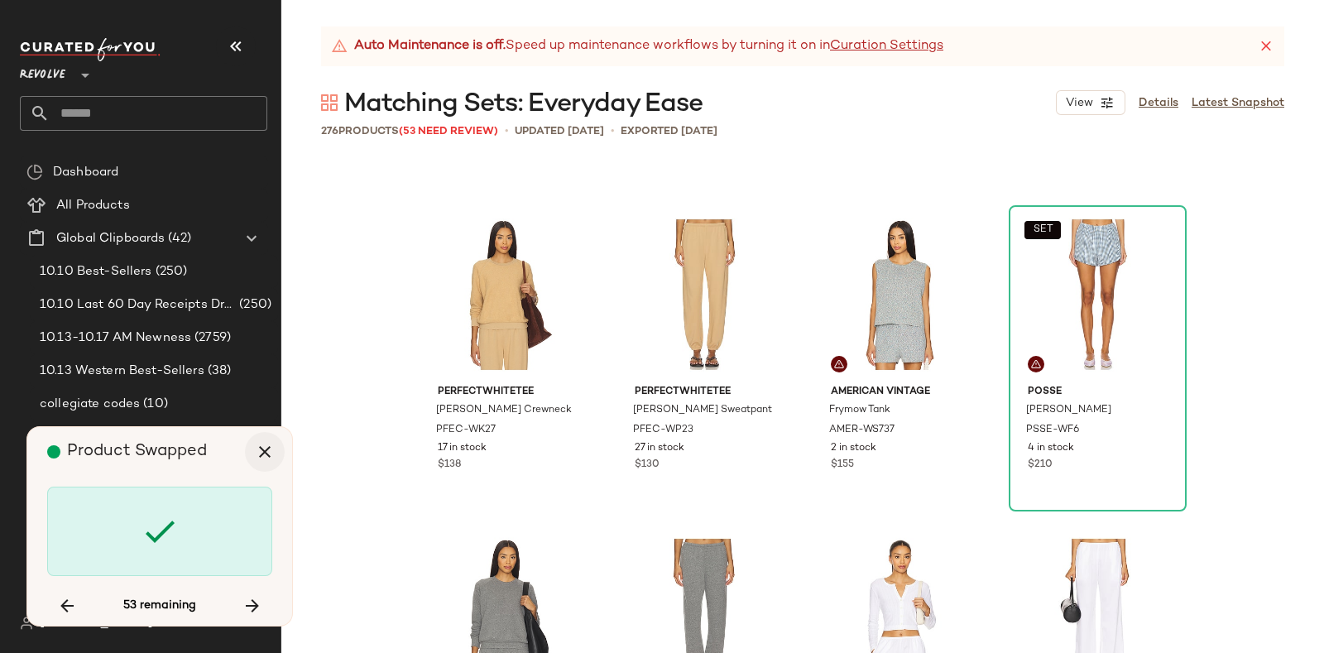
click at [263, 448] on icon "button" at bounding box center [265, 452] width 20 height 20
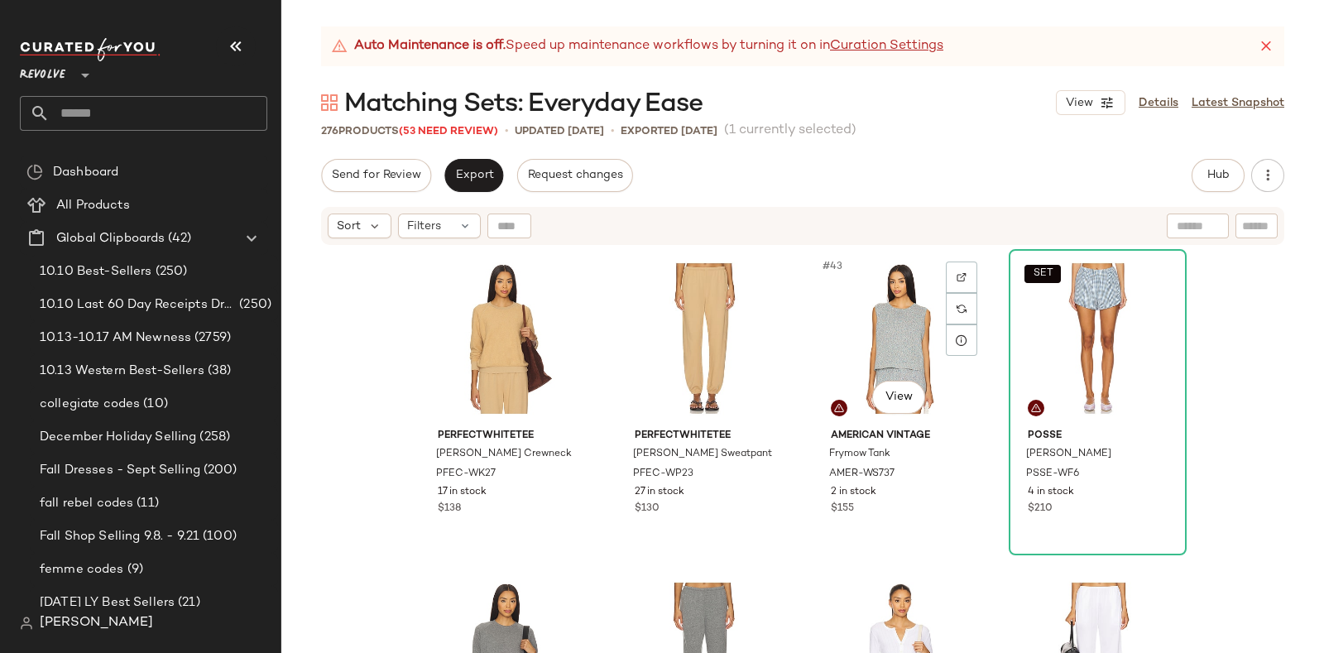
scroll to position [3211, 0]
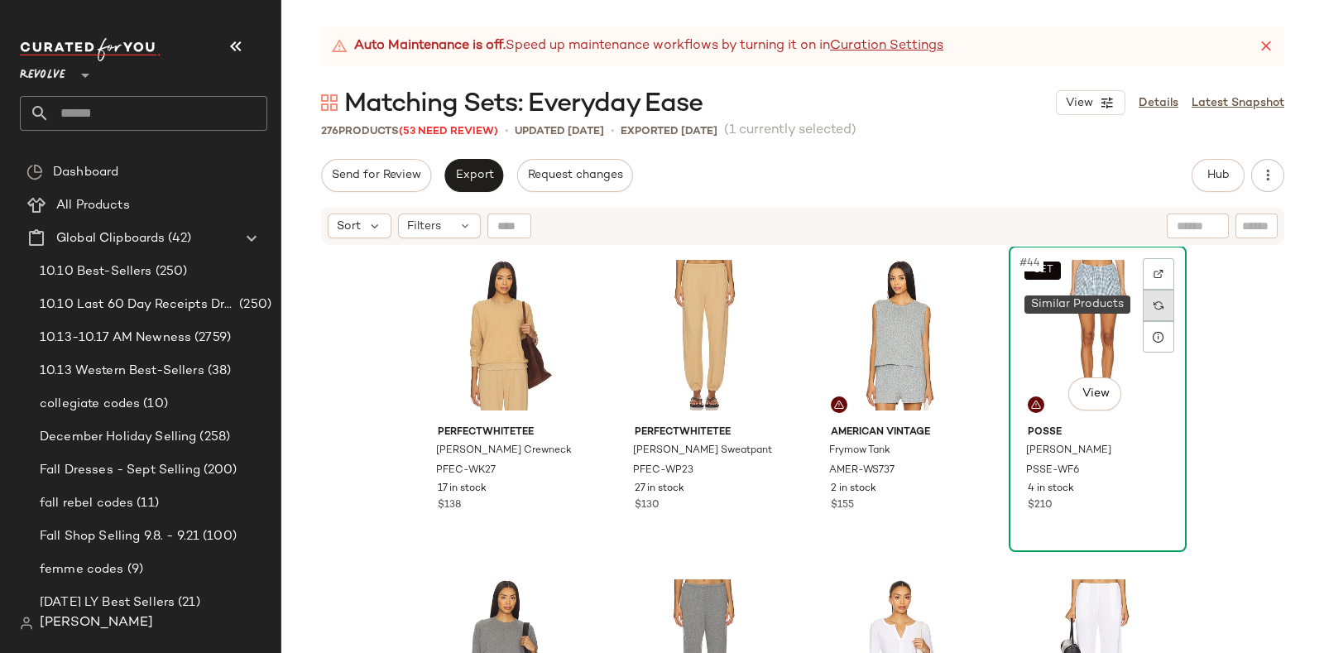
click at [1147, 302] on div at bounding box center [1157, 305] width 31 height 31
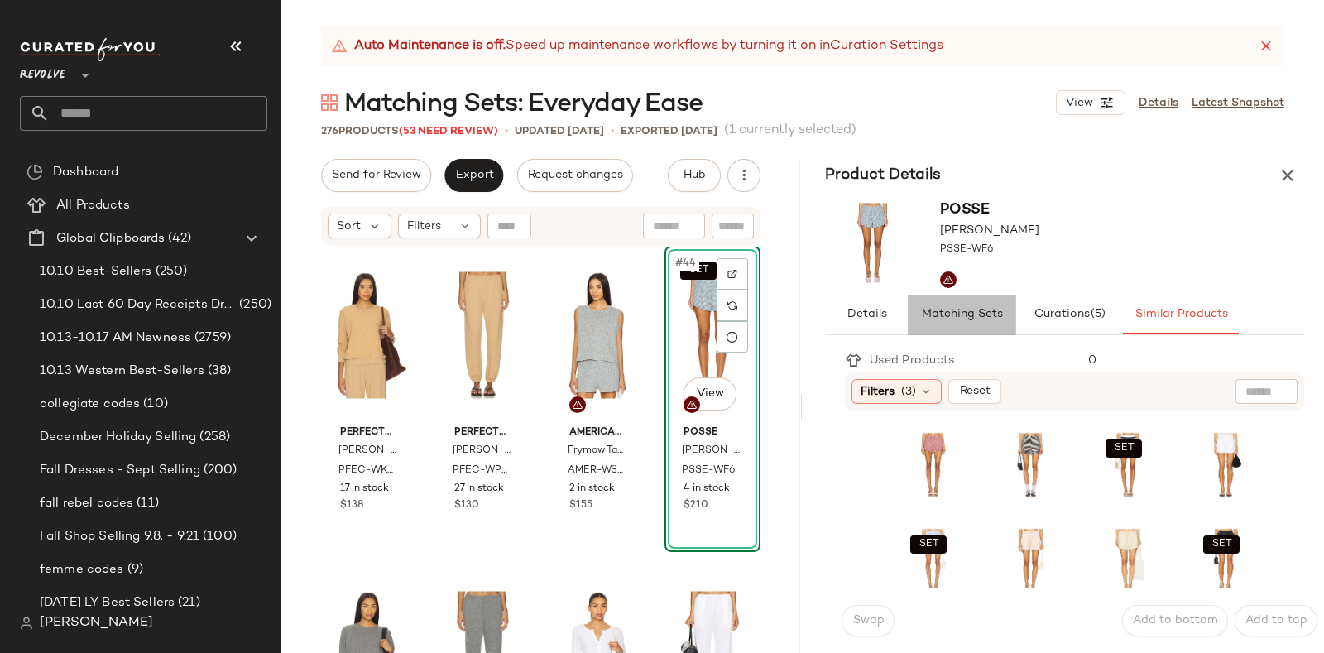
click at [951, 319] on span "Matching Sets" at bounding box center [961, 314] width 82 height 13
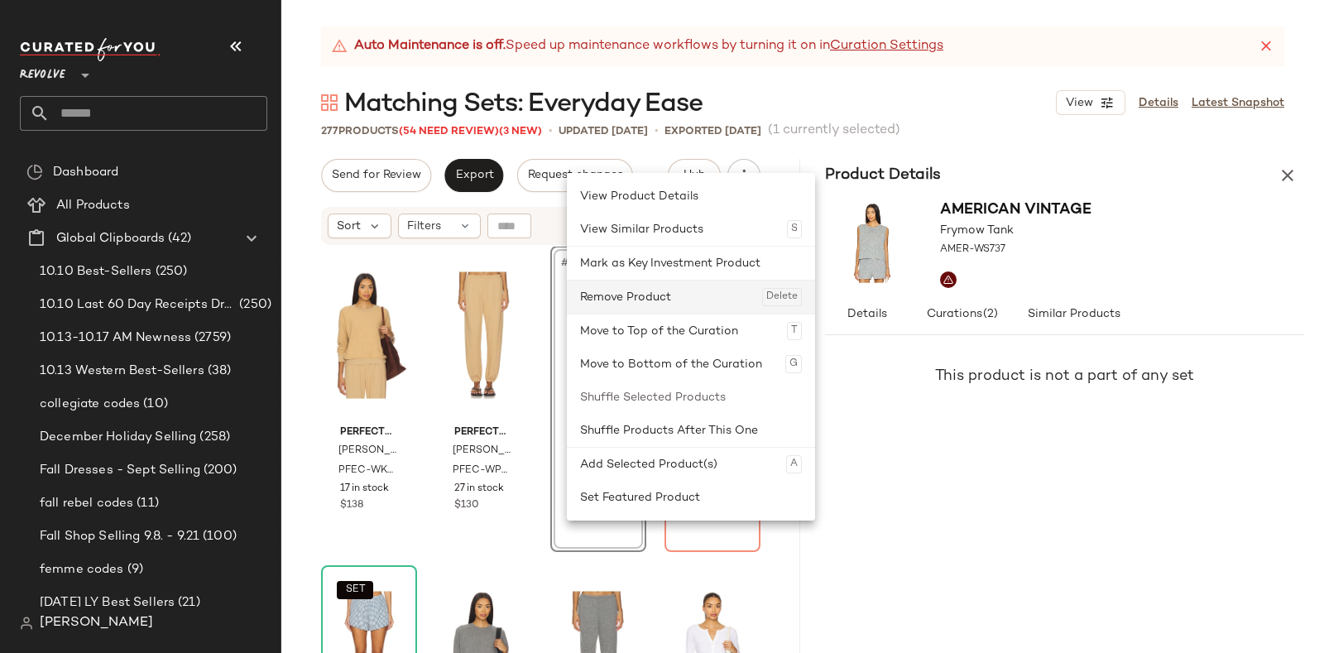
click at [622, 299] on div "Remove Product Delete" at bounding box center [691, 296] width 222 height 33
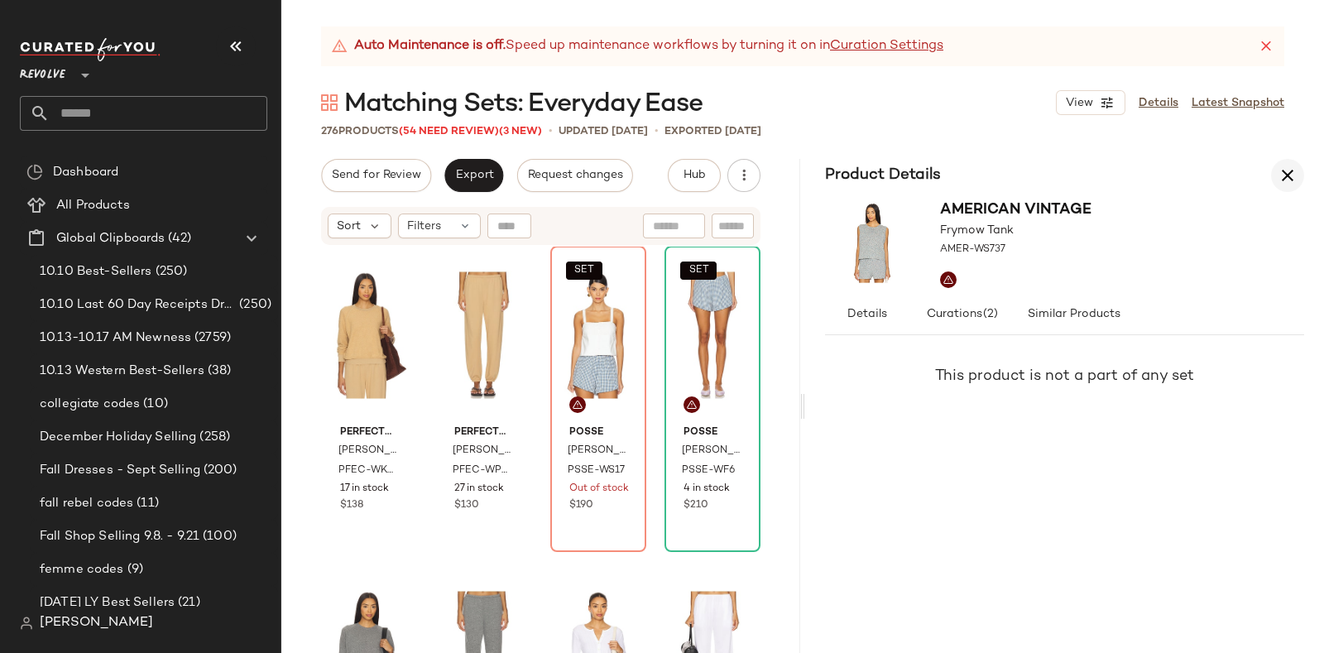
click at [1282, 165] on icon "button" at bounding box center [1287, 175] width 20 height 20
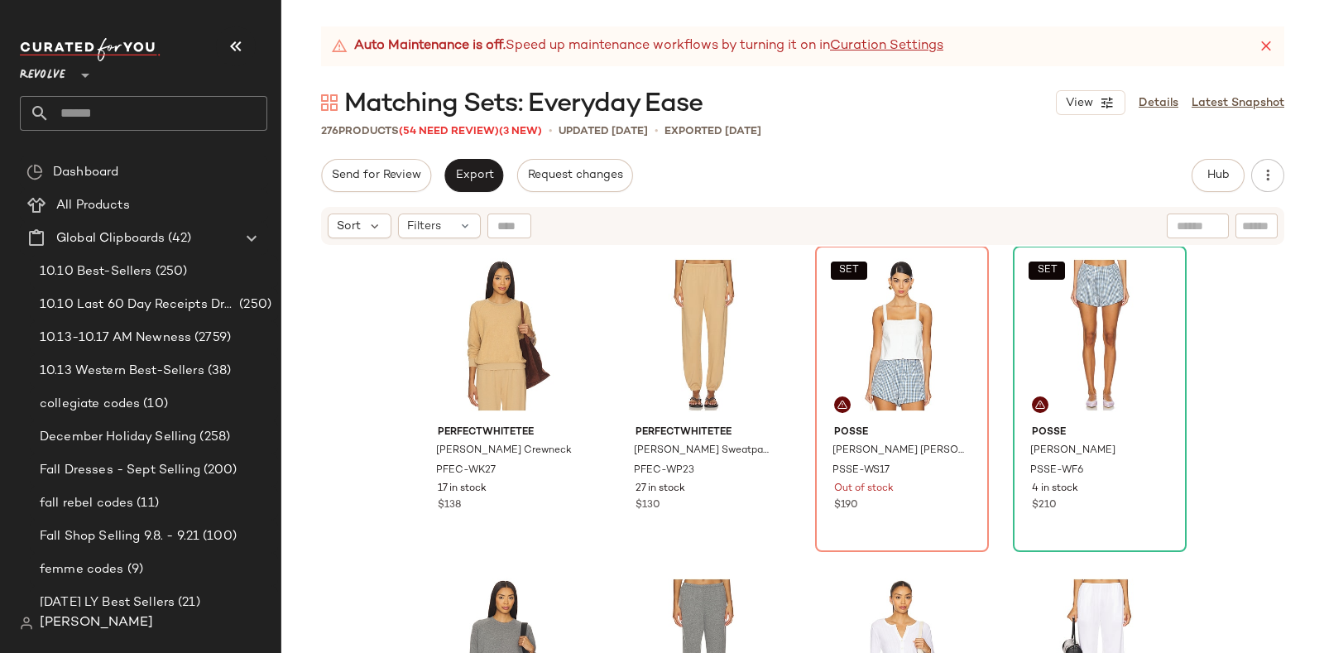
scroll to position [2891, 0]
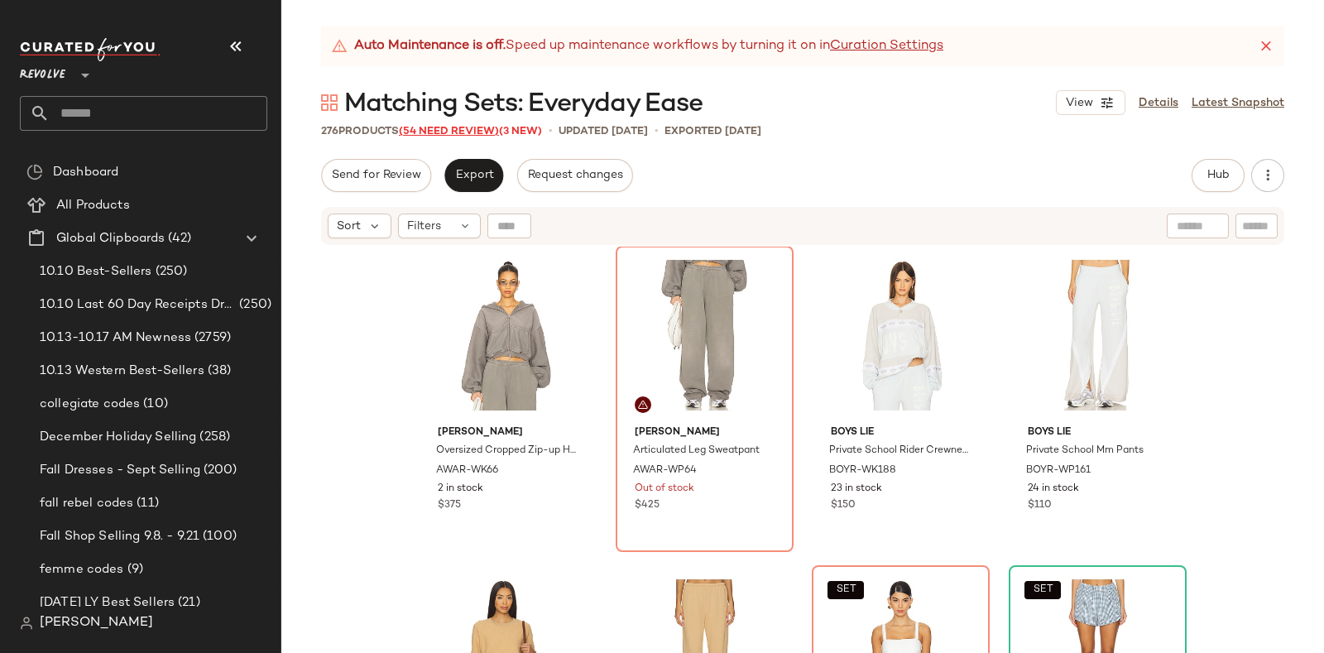
click at [465, 133] on span "(54 Need Review)" at bounding box center [449, 132] width 100 height 12
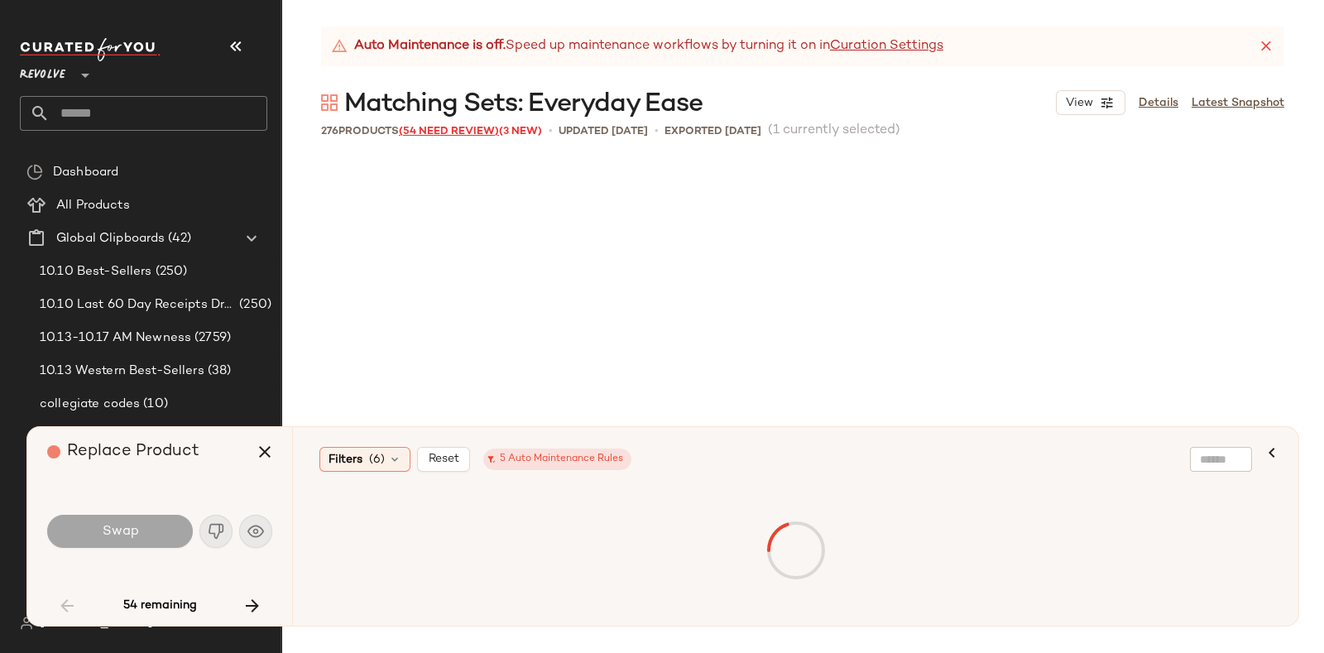
scroll to position [1596, 0]
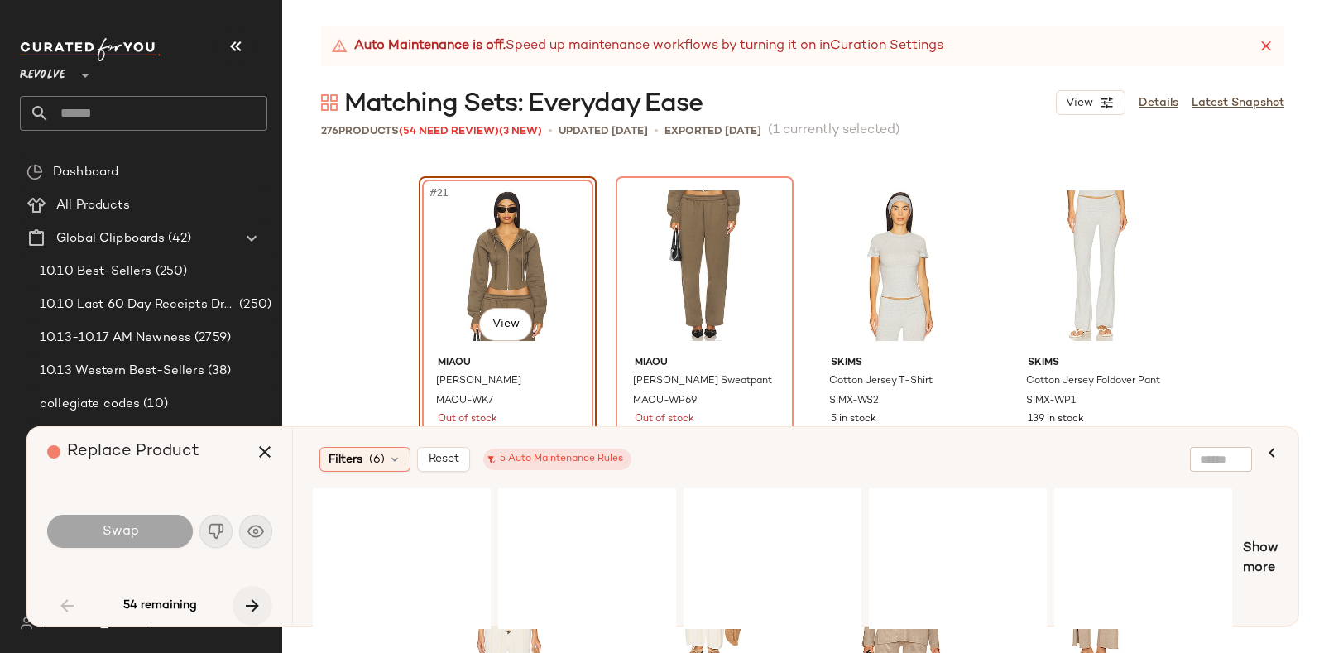
click at [247, 596] on icon "button" at bounding box center [252, 606] width 20 height 20
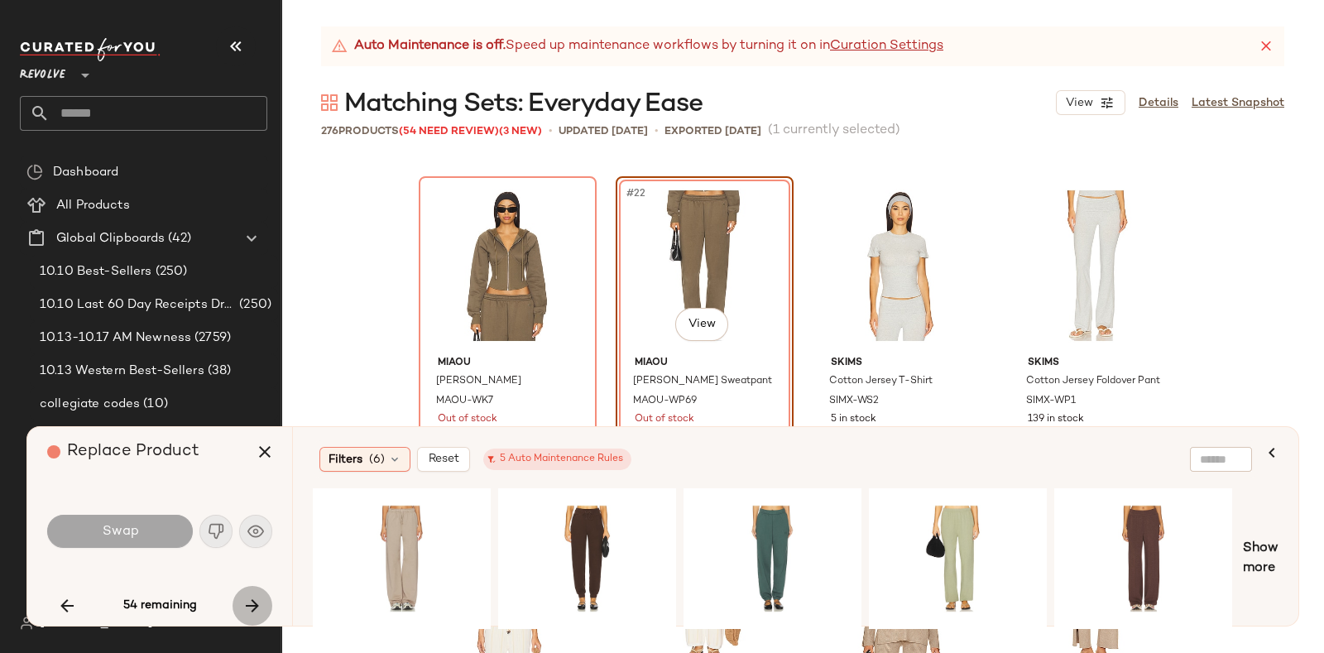
click at [247, 596] on icon "button" at bounding box center [252, 606] width 20 height 20
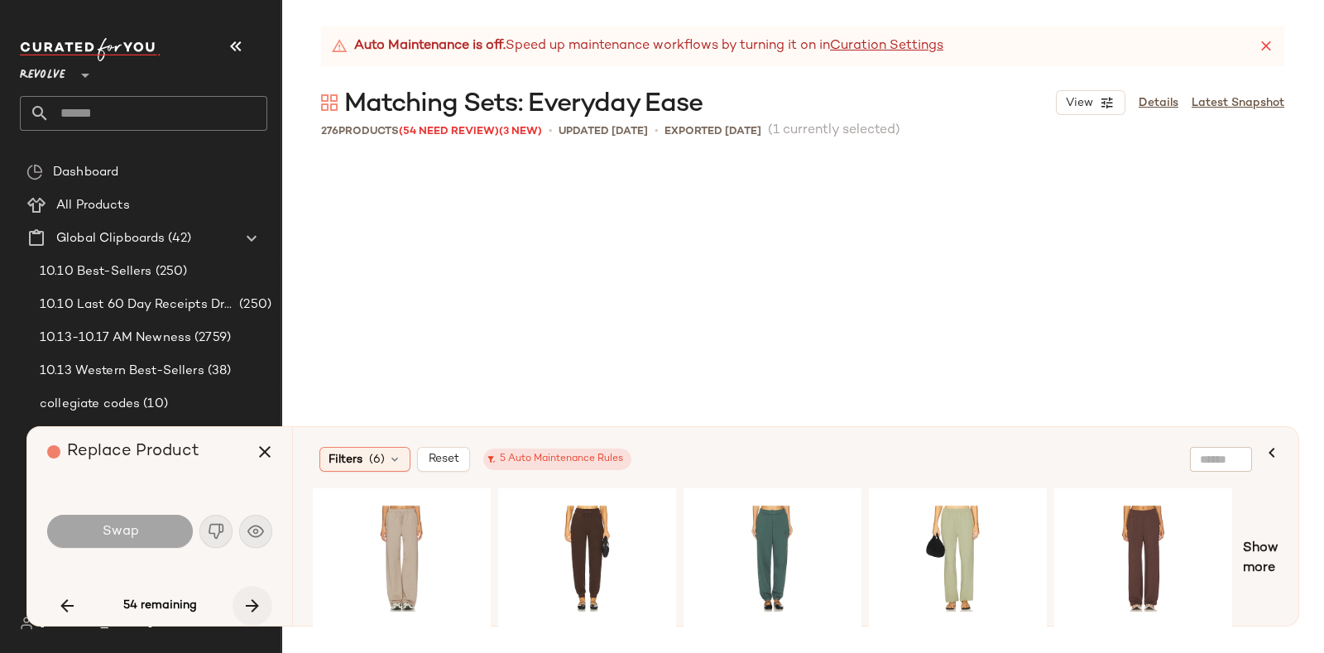
scroll to position [2235, 0]
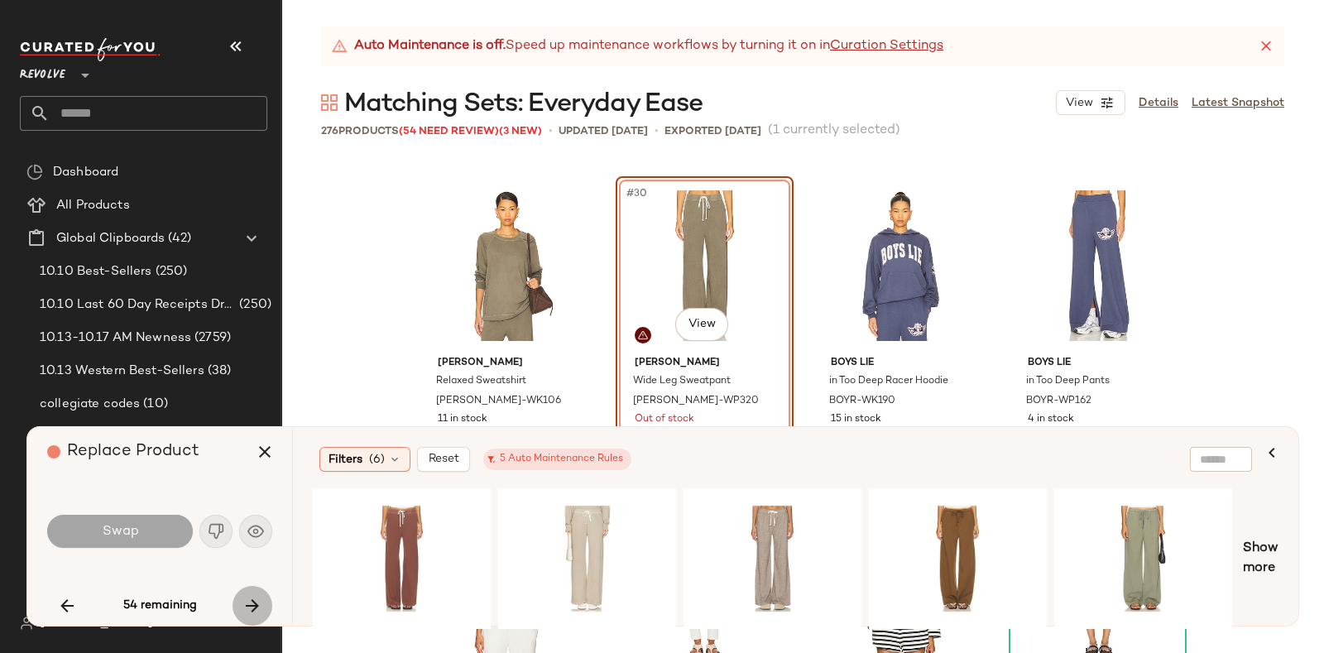
click at [247, 596] on icon "button" at bounding box center [252, 606] width 20 height 20
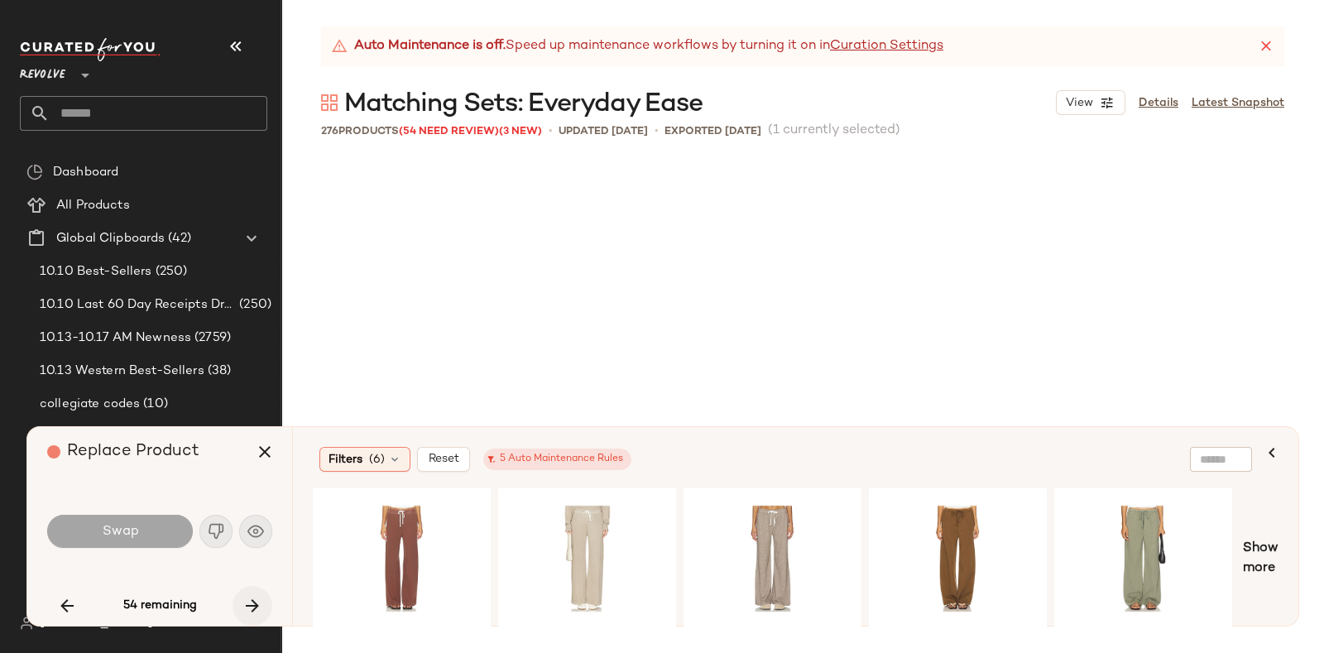
scroll to position [2874, 0]
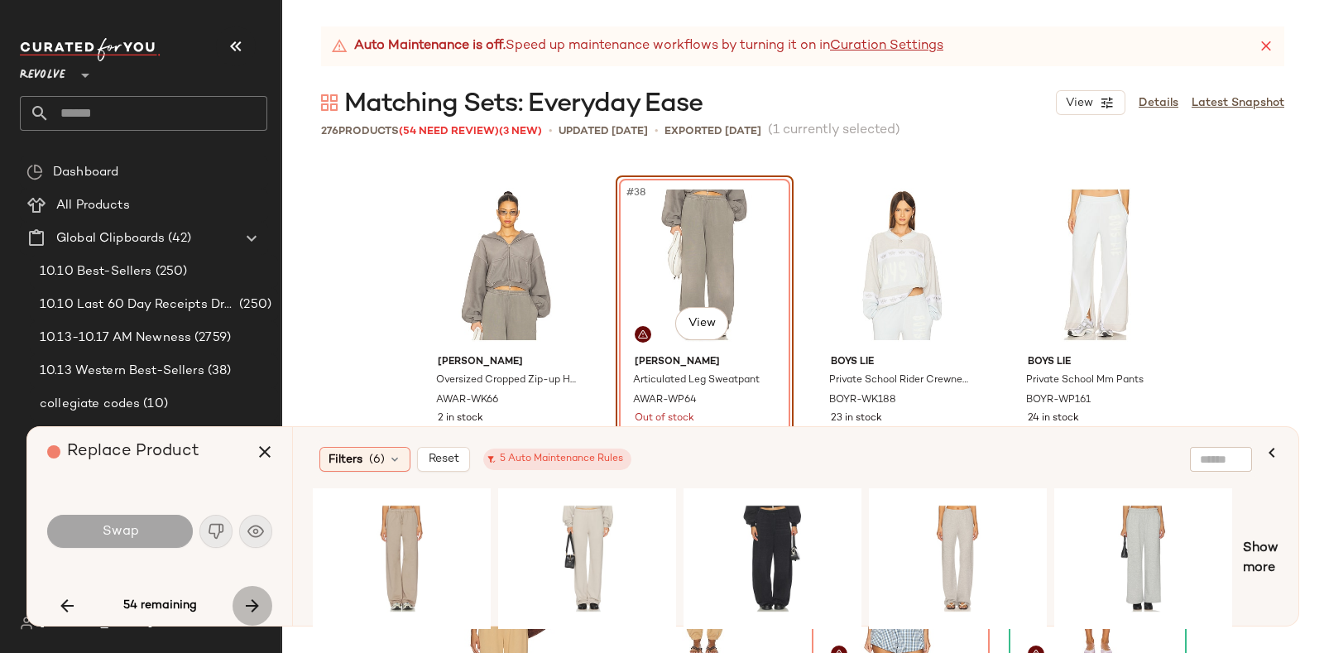
click at [247, 596] on icon "button" at bounding box center [252, 606] width 20 height 20
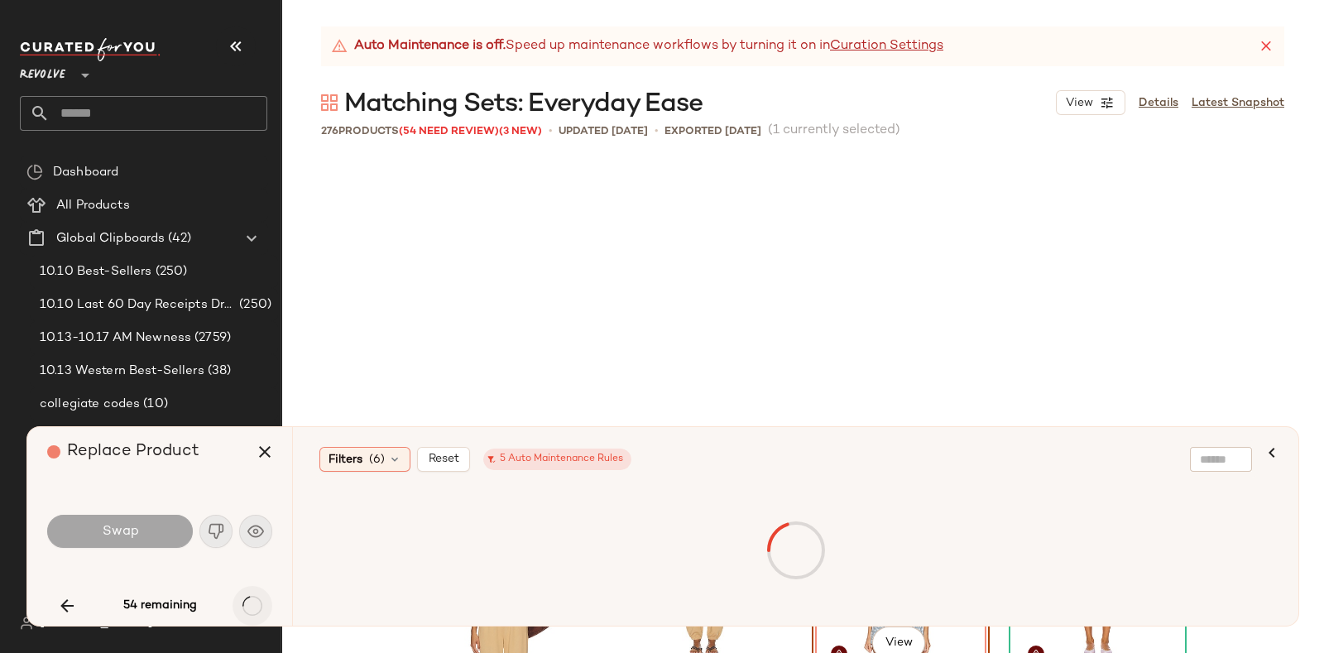
scroll to position [3193, 0]
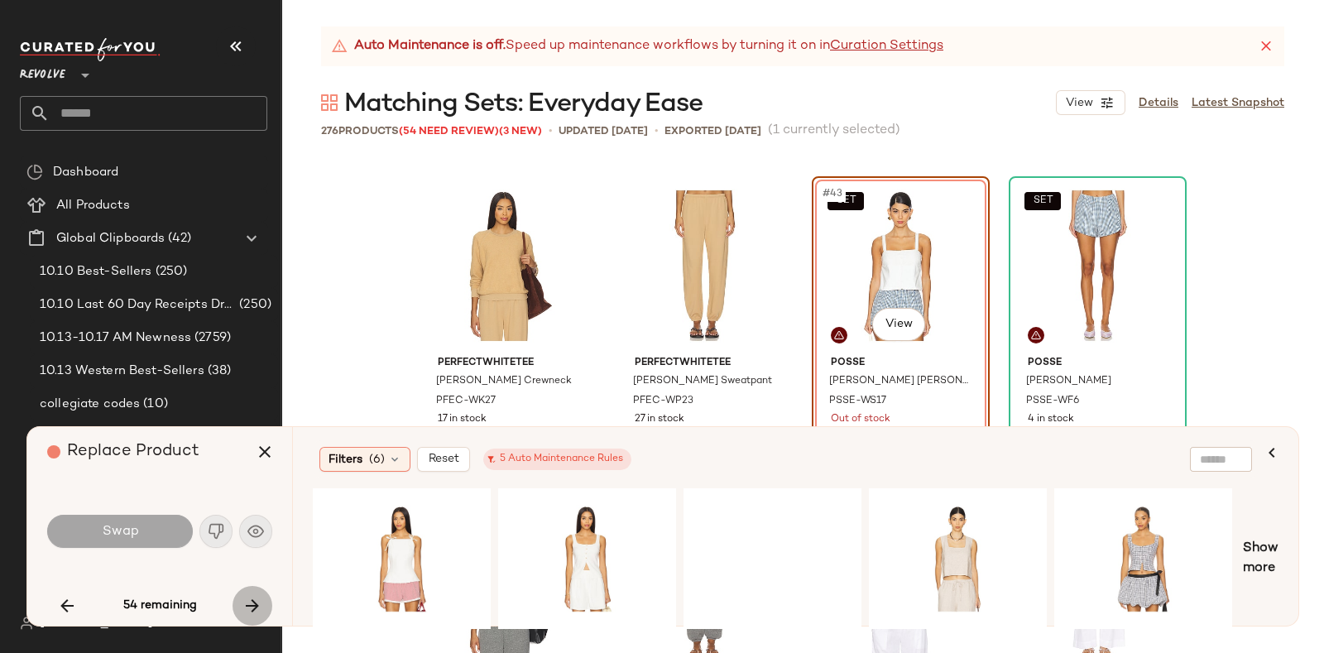
click at [247, 596] on icon "button" at bounding box center [252, 606] width 20 height 20
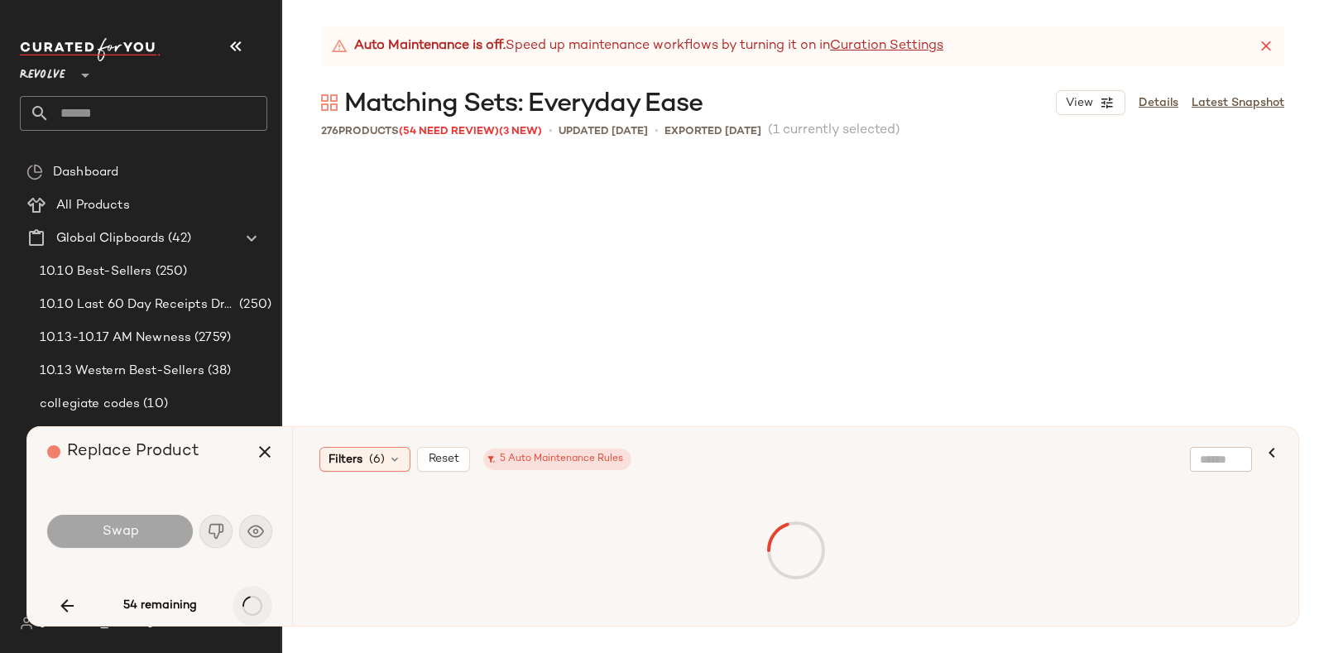
scroll to position [3831, 0]
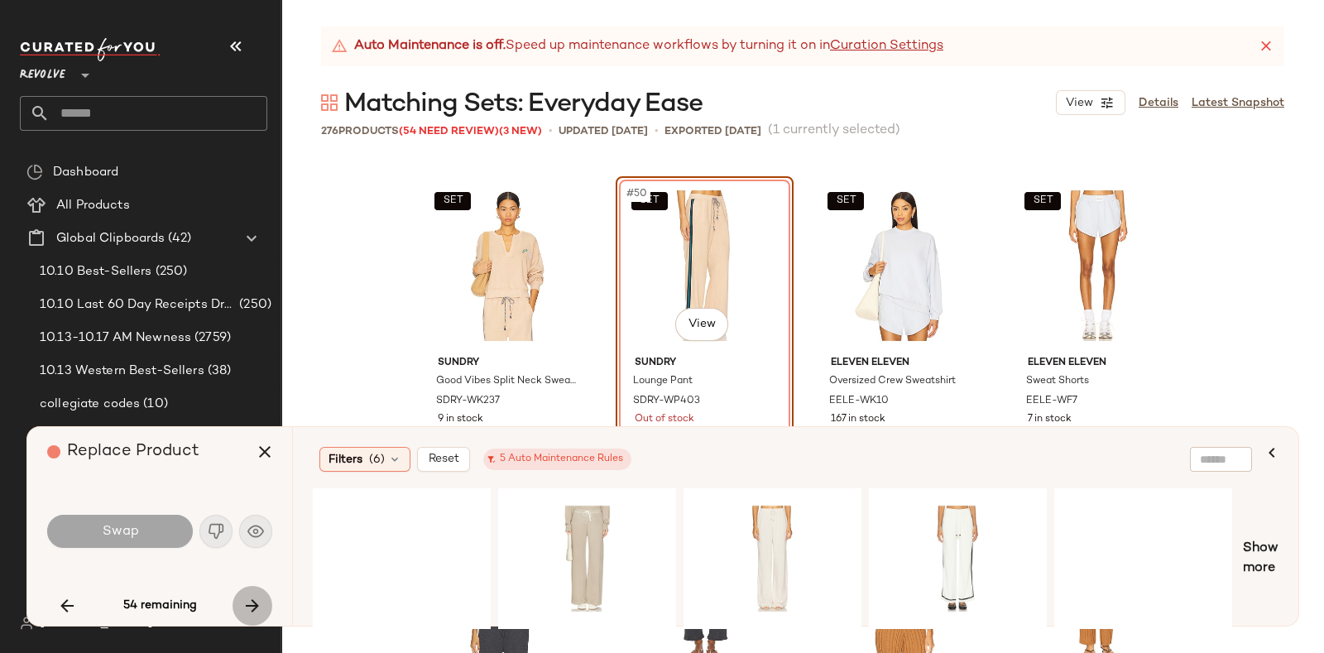
click at [247, 596] on icon "button" at bounding box center [252, 606] width 20 height 20
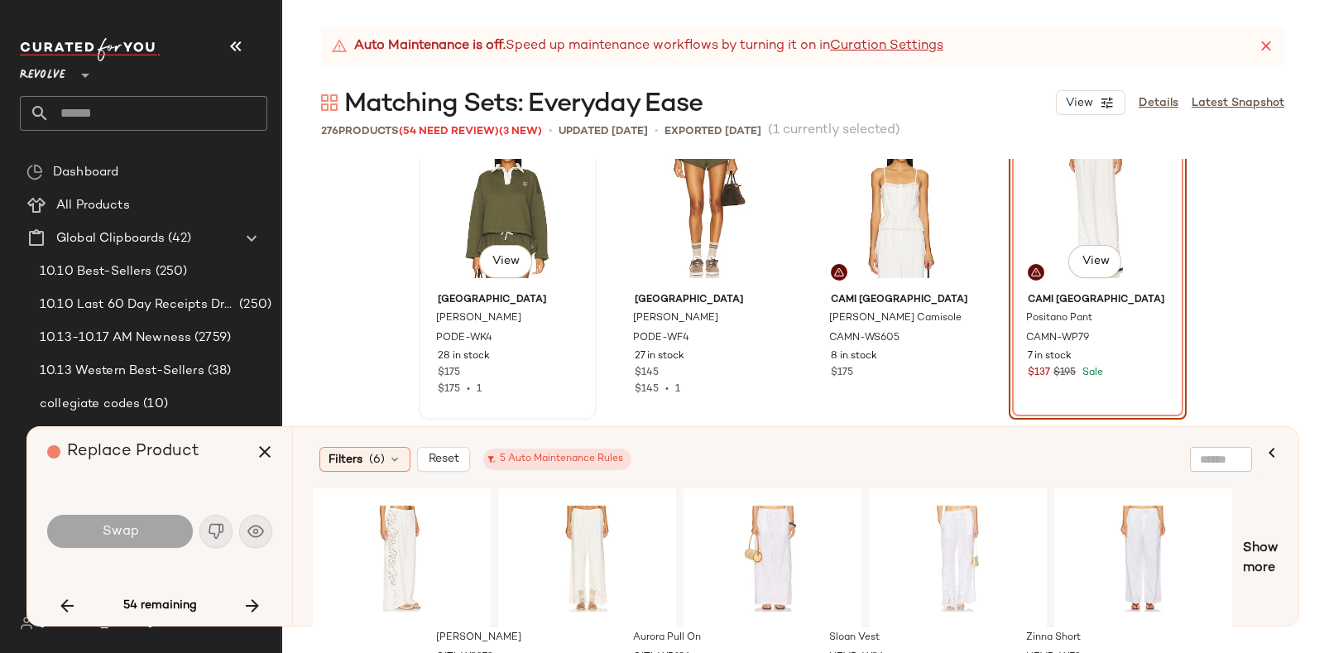
scroll to position [4543, 0]
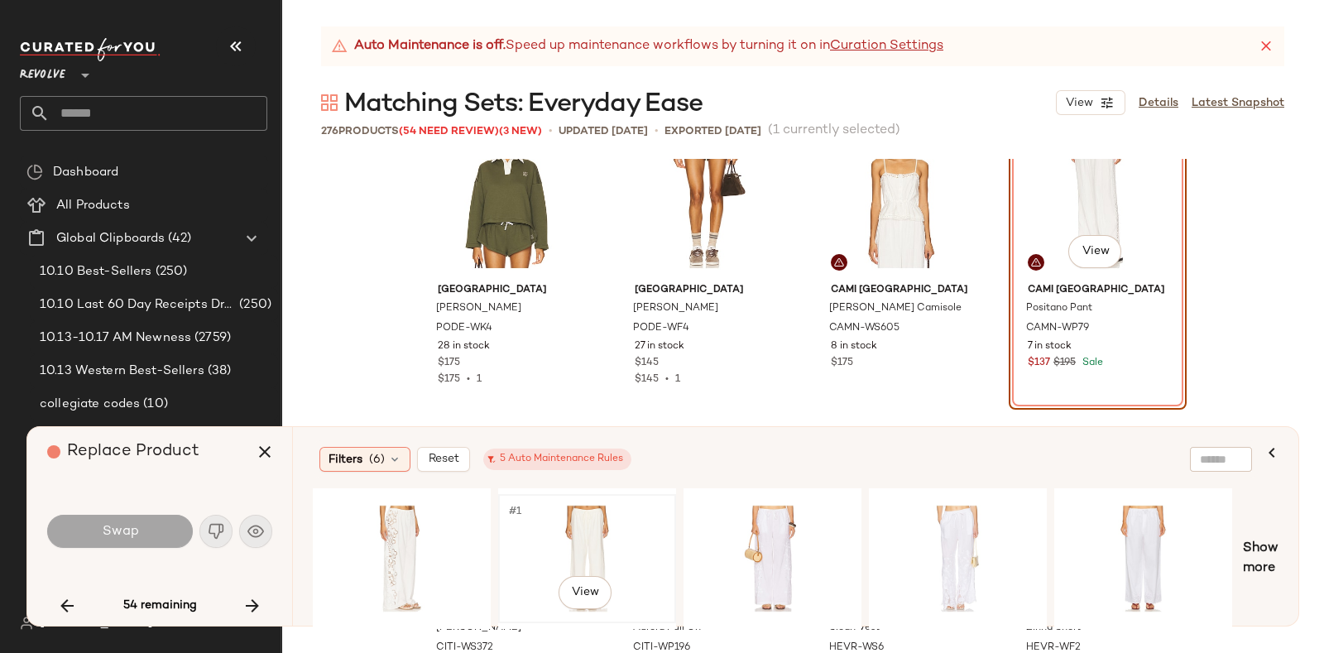
click at [542, 522] on div "#1 View" at bounding box center [587, 558] width 166 height 117
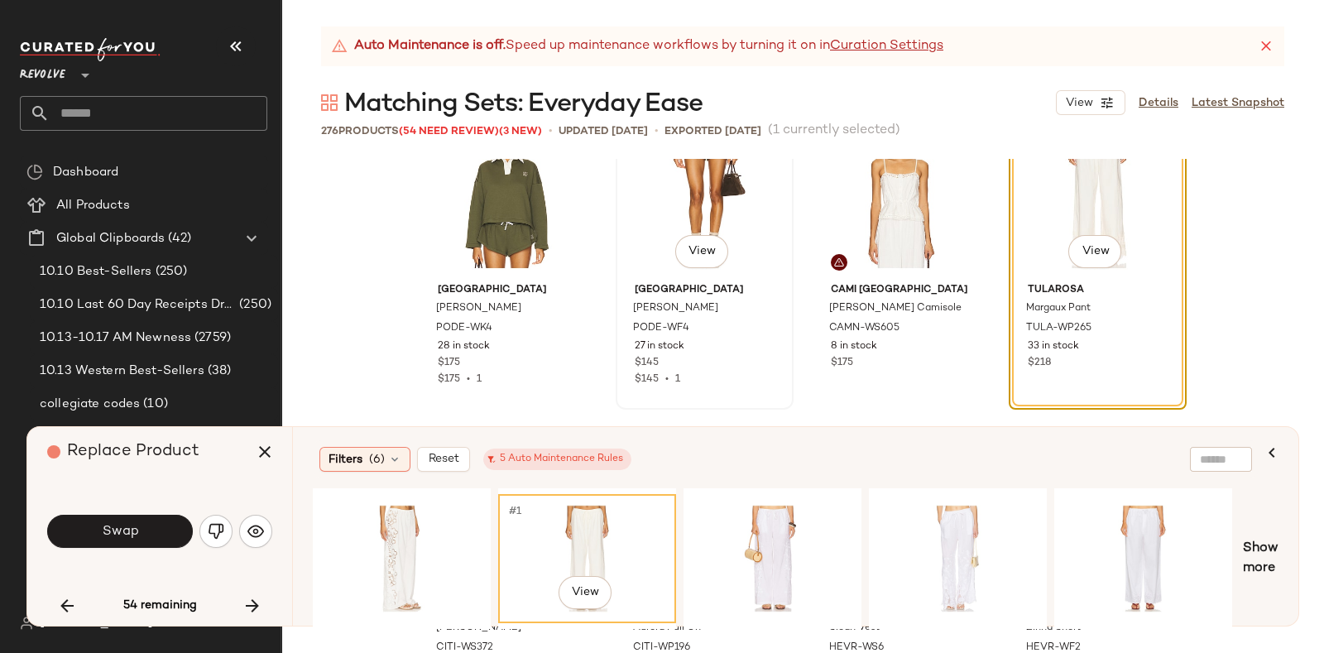
scroll to position [4451, 0]
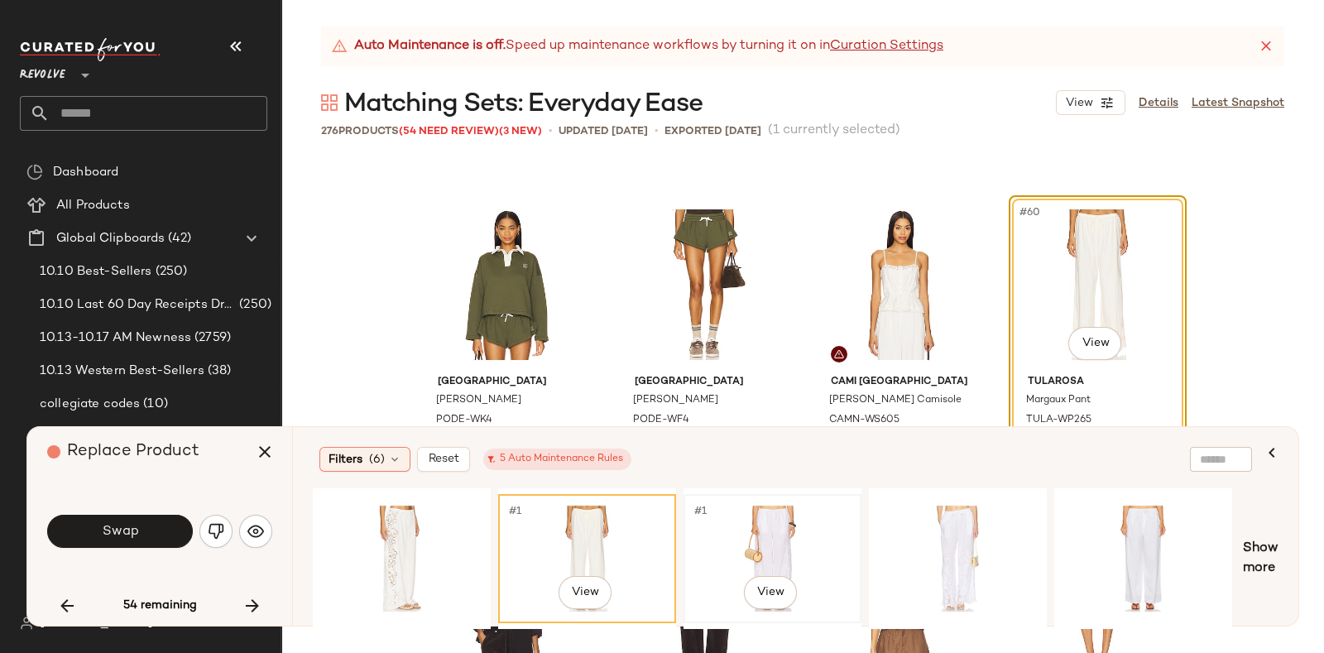
click at [778, 519] on div "#1 View" at bounding box center [772, 558] width 166 height 117
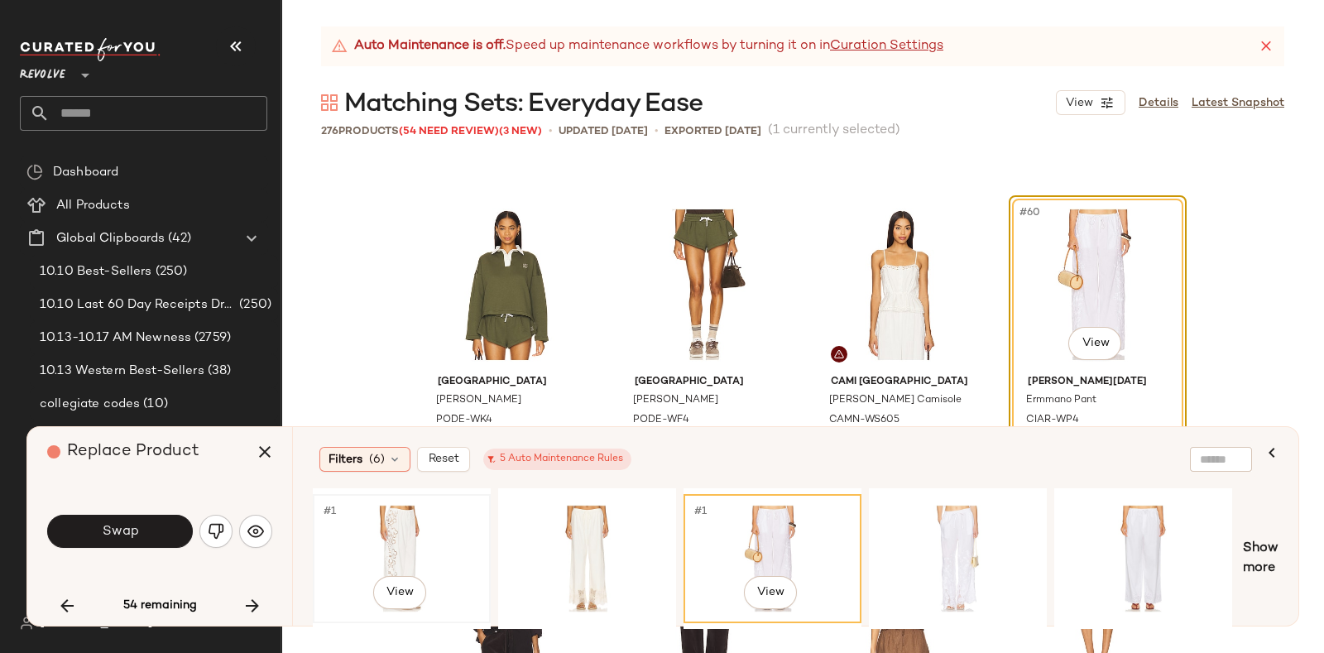
click at [371, 524] on div "#1 View" at bounding box center [402, 558] width 166 height 117
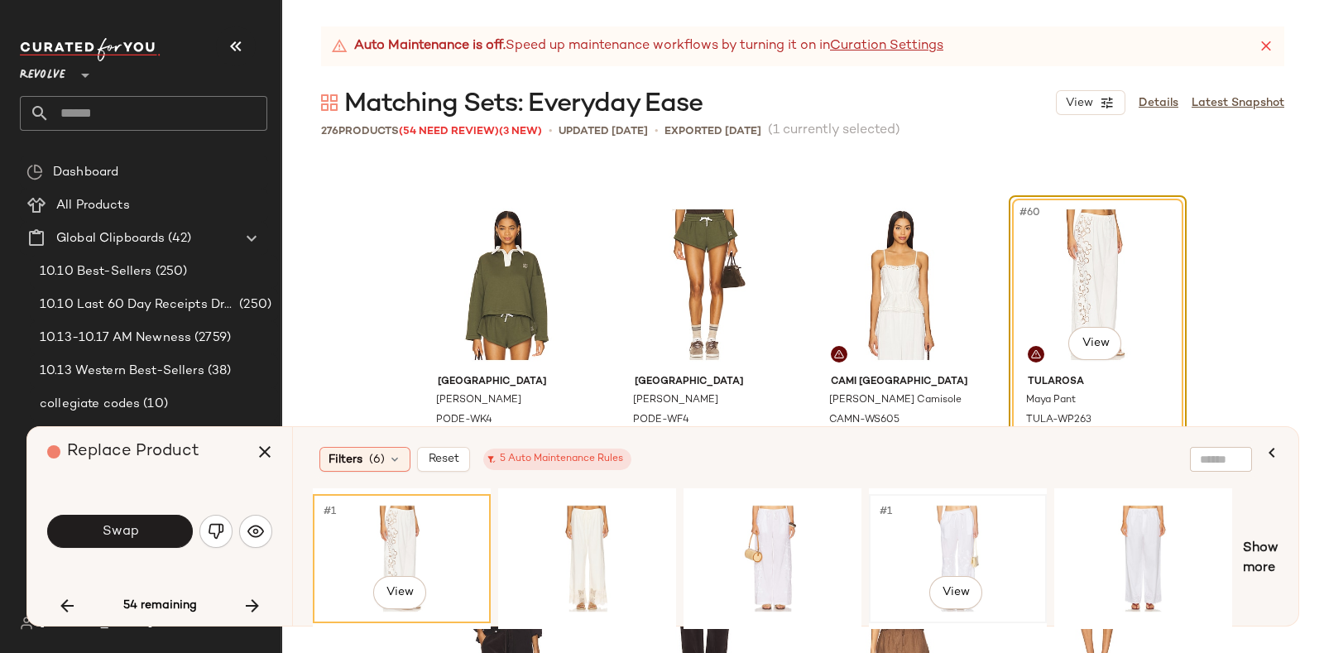
click at [989, 520] on div "#1 View" at bounding box center [957, 558] width 166 height 117
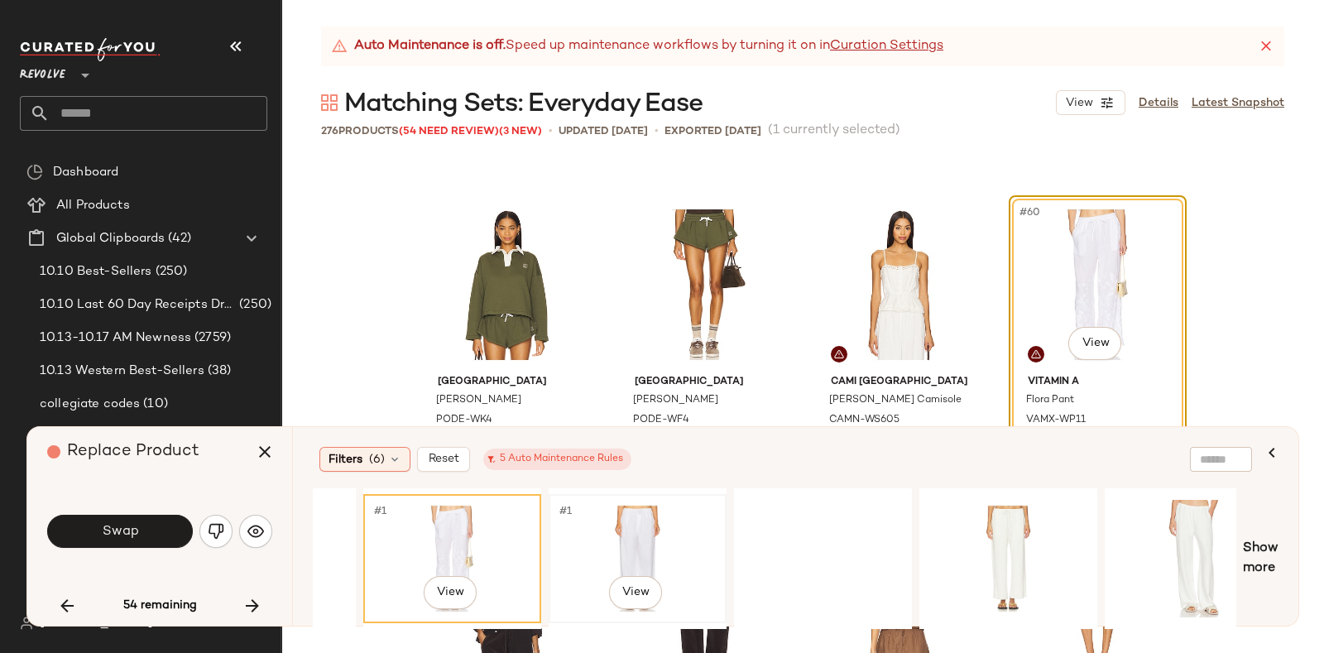
scroll to position [0, 506]
click at [616, 522] on div "#1 View" at bounding box center [636, 558] width 166 height 117
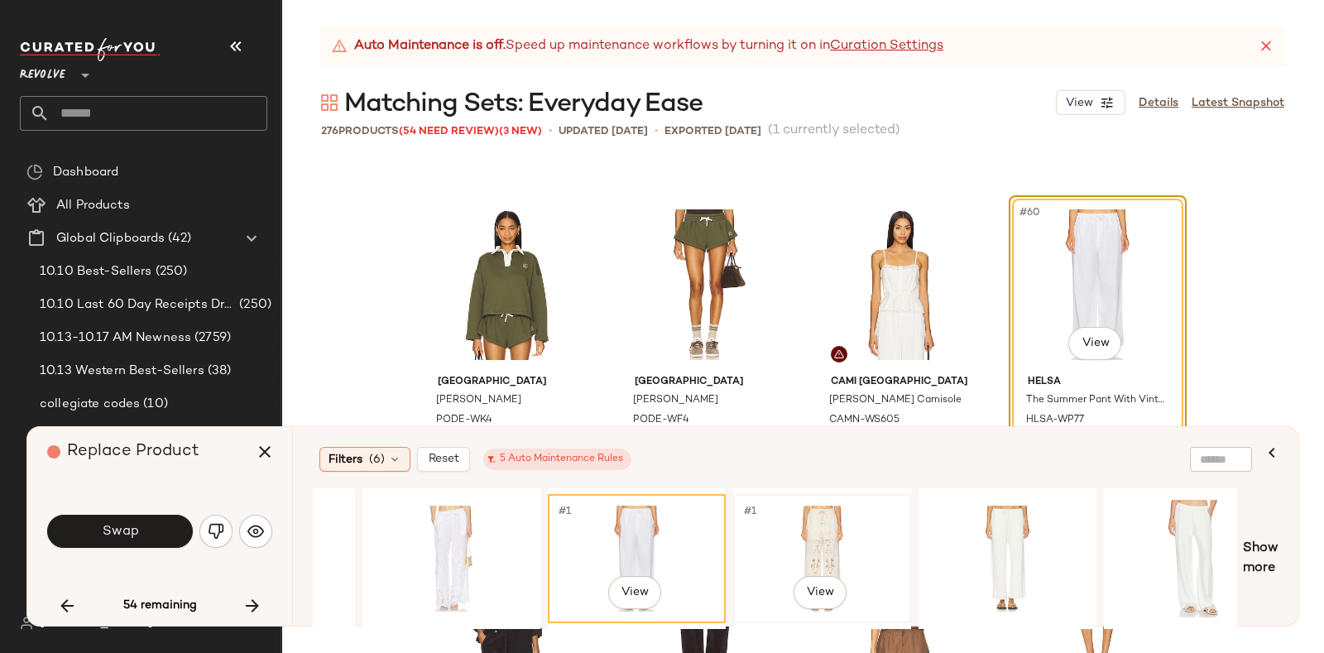
click at [769, 519] on div "#1 View" at bounding box center [822, 558] width 166 height 117
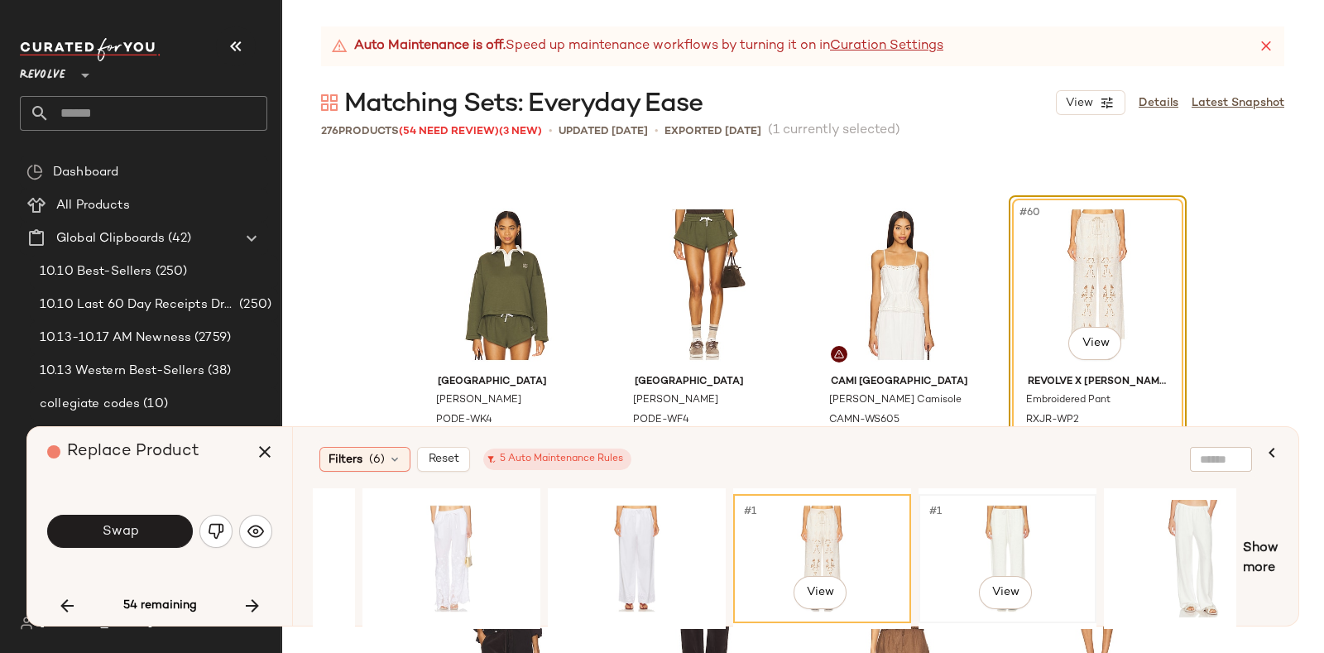
click at [994, 523] on div "#1 View" at bounding box center [1007, 558] width 166 height 117
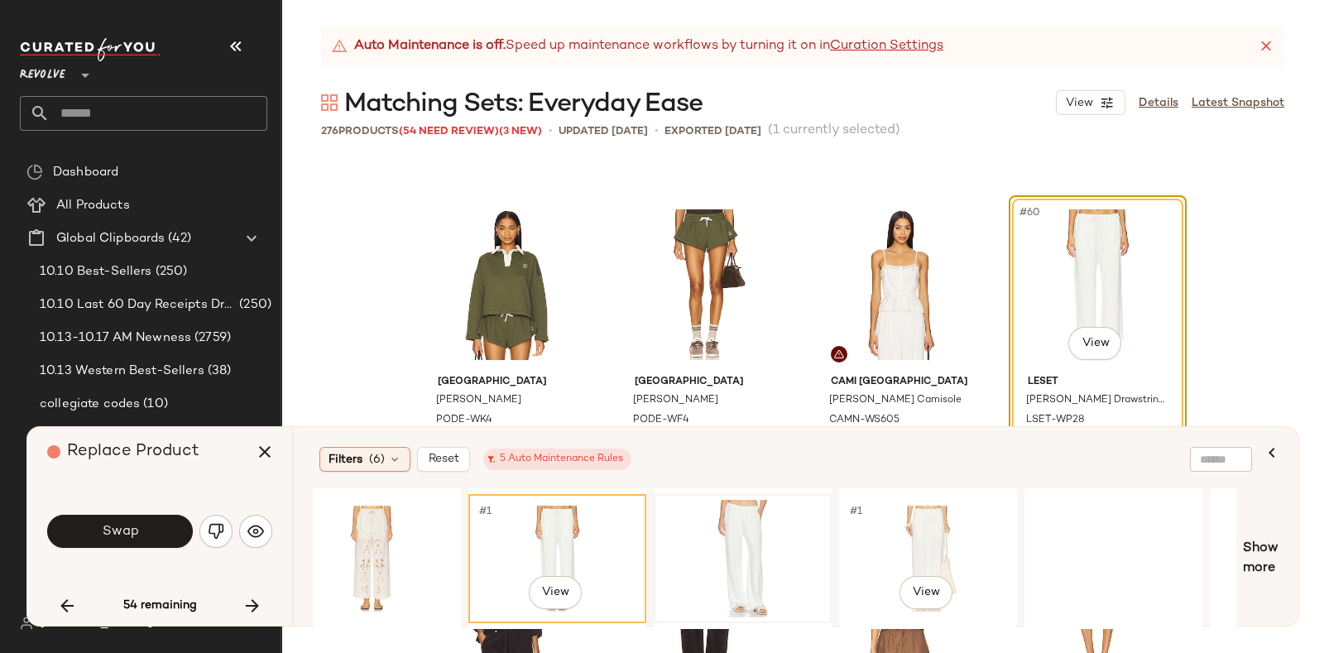
scroll to position [0, 957]
click at [755, 500] on div "#1 View" at bounding box center [742, 558] width 166 height 117
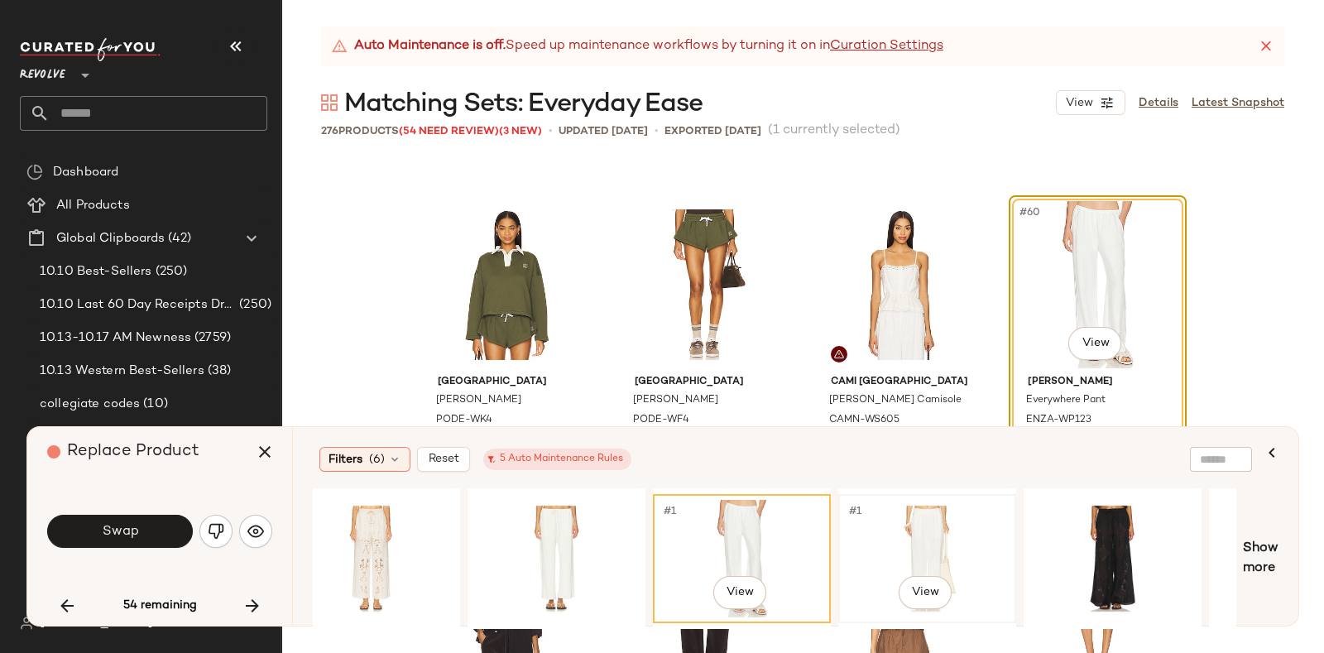
click at [891, 511] on div "#1 View" at bounding box center [927, 558] width 166 height 117
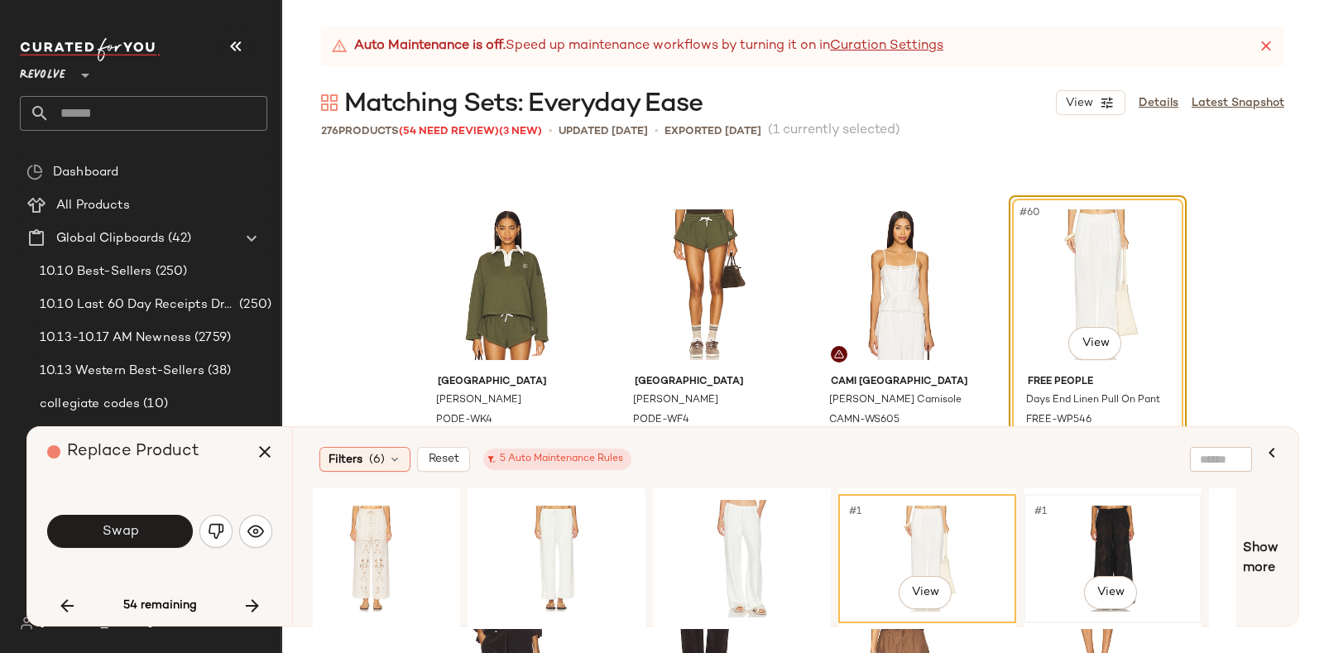
click at [1081, 519] on div "#1 View" at bounding box center [1112, 558] width 166 height 117
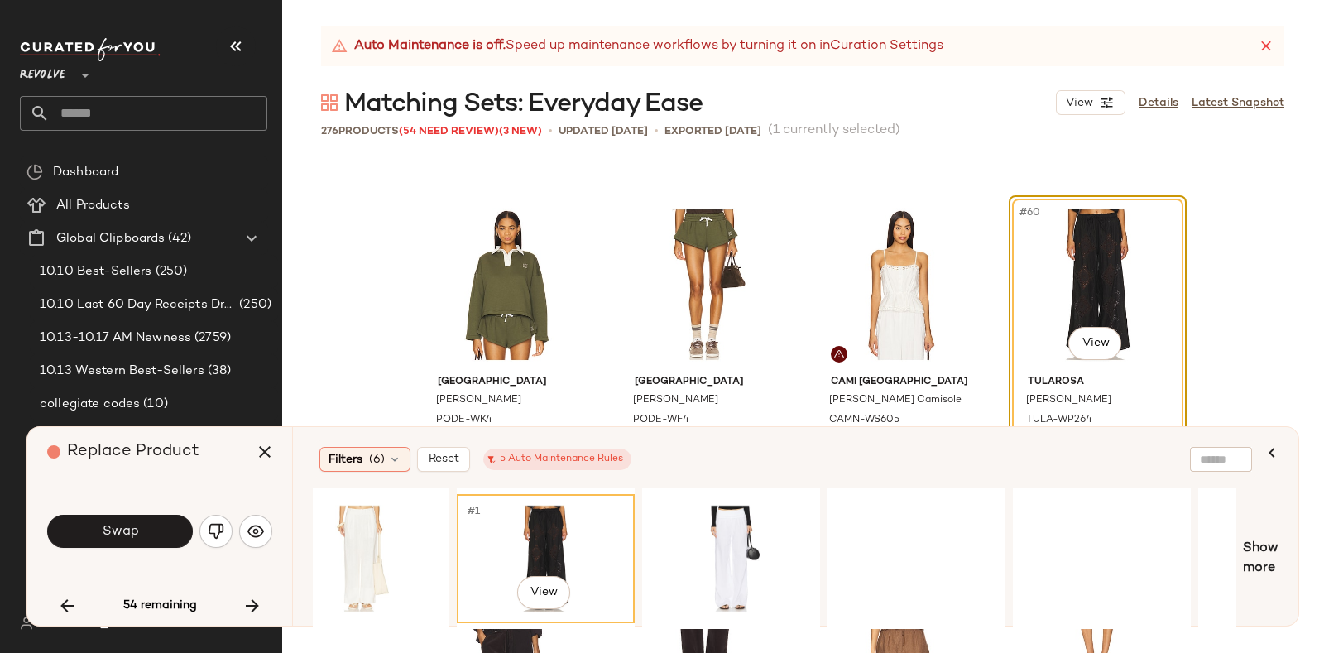
scroll to position [0, 1544]
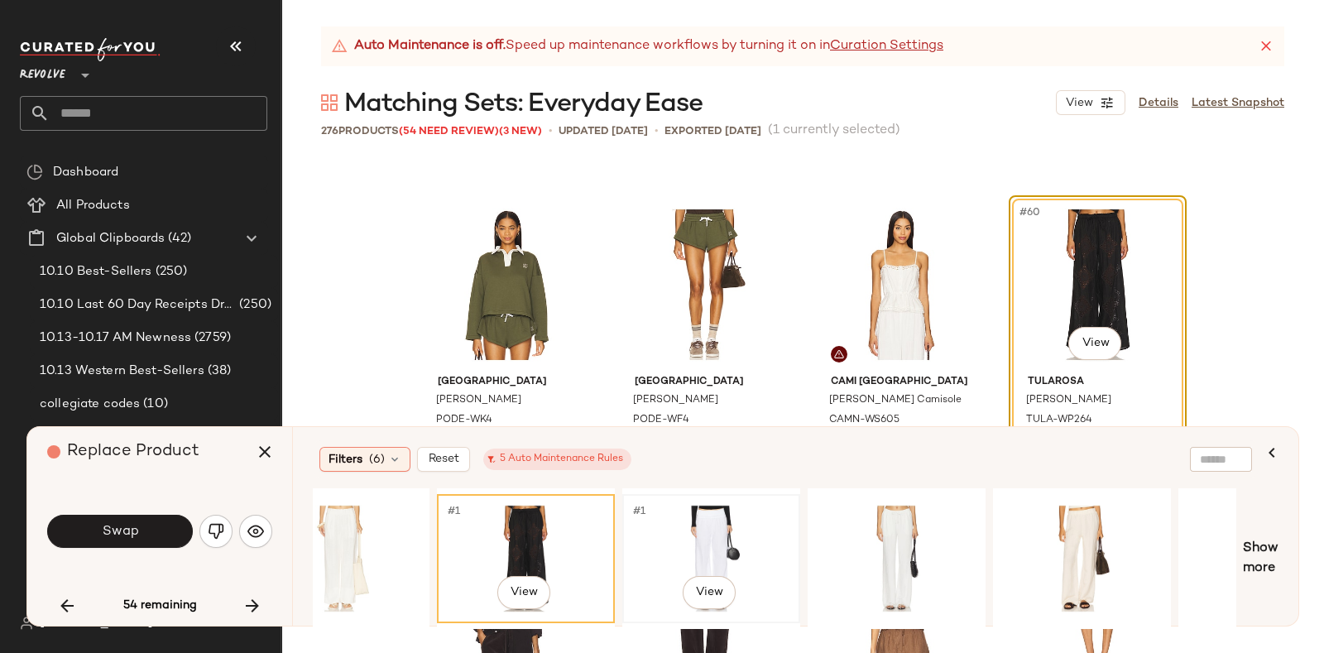
click at [726, 510] on div "#1 View" at bounding box center [711, 558] width 166 height 117
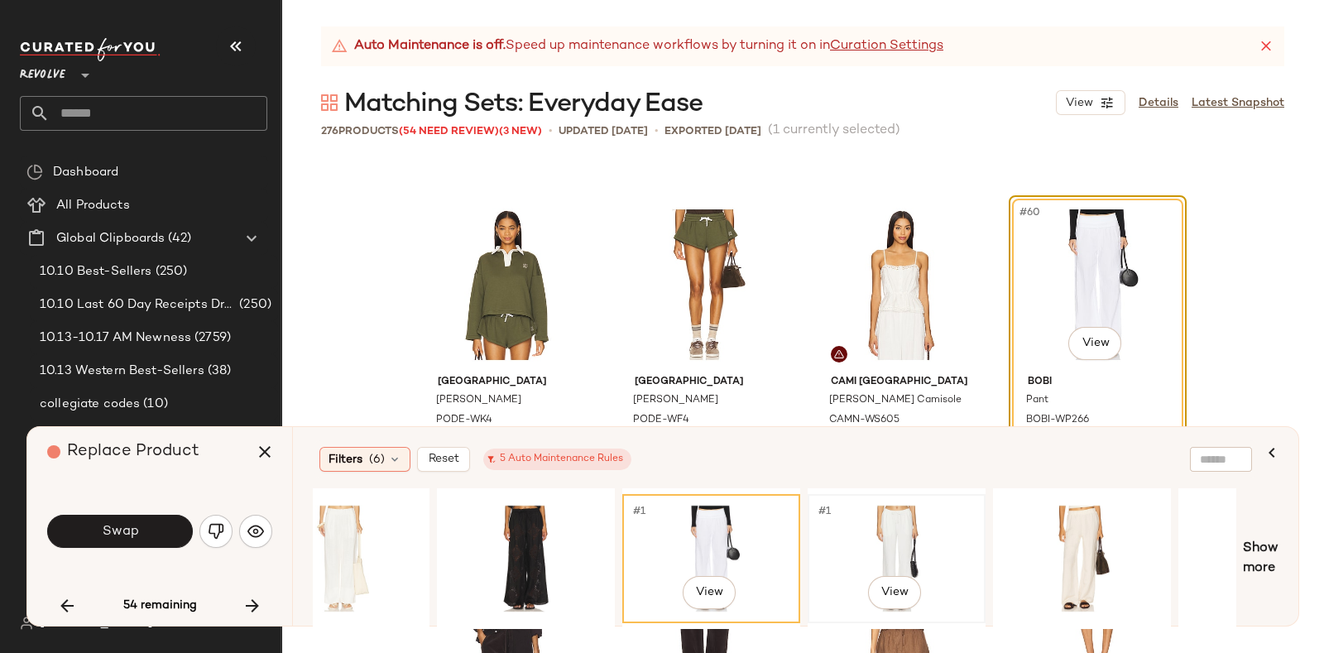
click at [877, 510] on div "#1 View" at bounding box center [896, 558] width 166 height 117
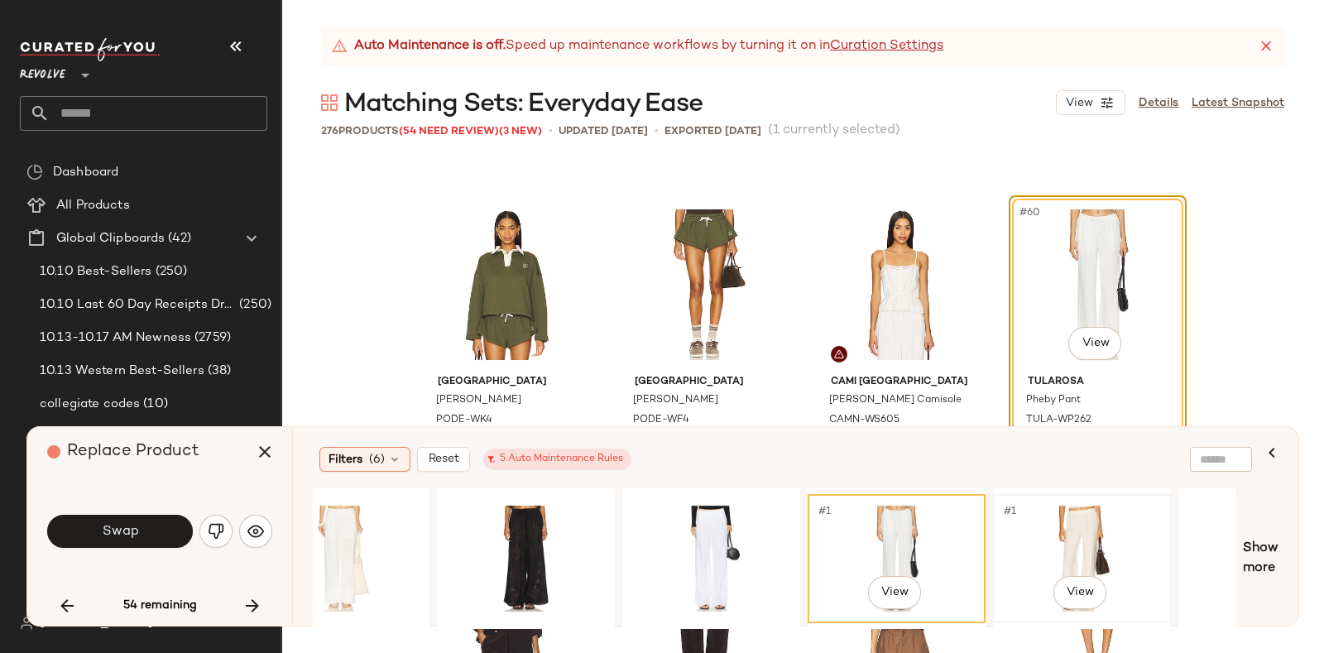
click at [1080, 515] on div "#1 View" at bounding box center [1082, 558] width 166 height 117
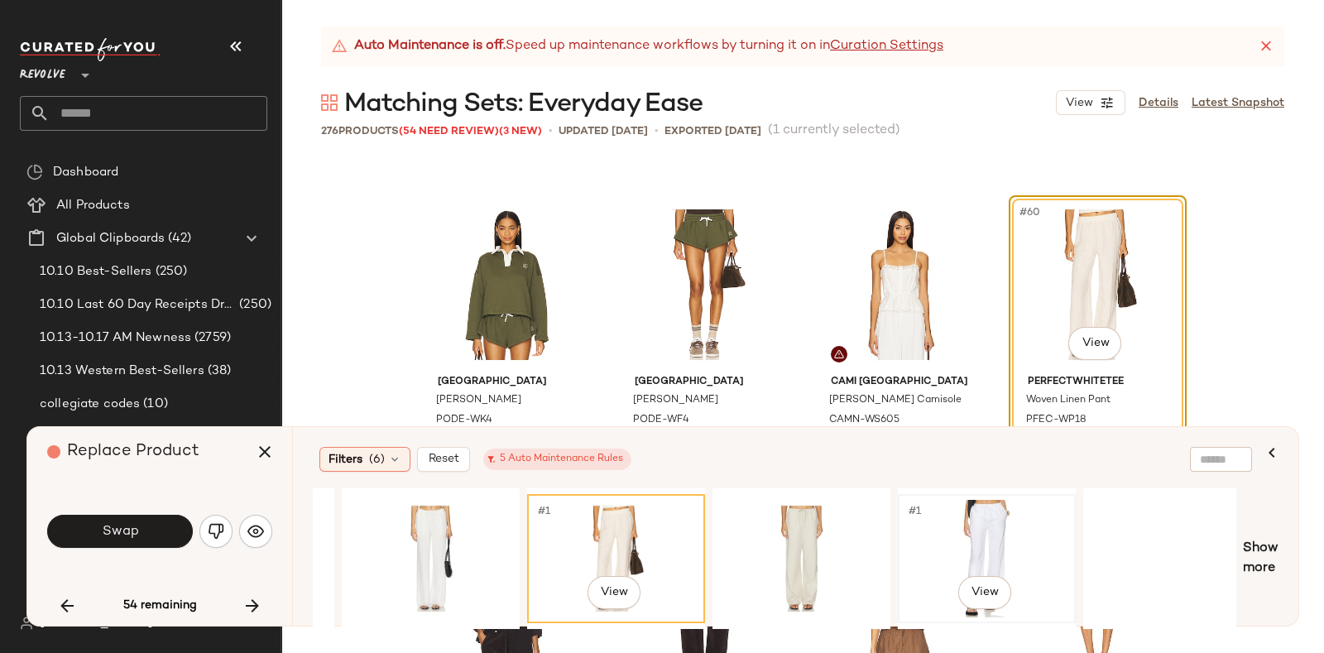
scroll to position [0, 2011]
click at [830, 509] on div "#1 View" at bounding box center [799, 558] width 166 height 117
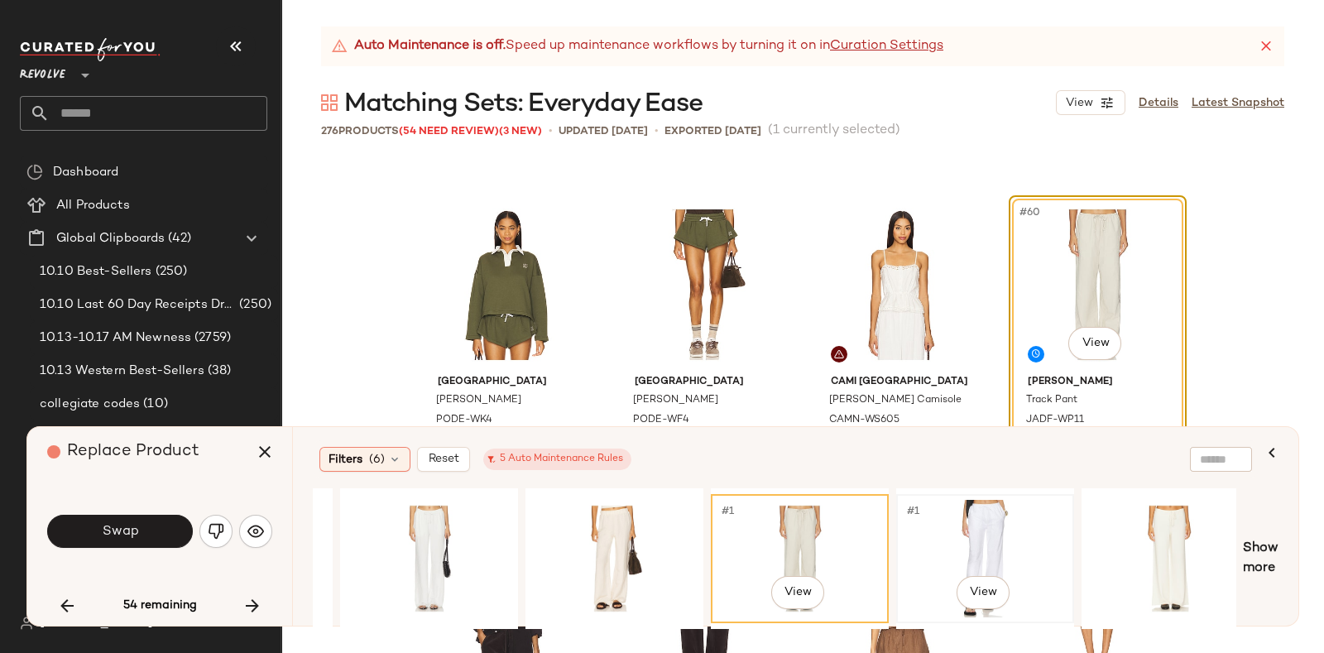
click at [947, 501] on div "#1 View" at bounding box center [985, 558] width 166 height 117
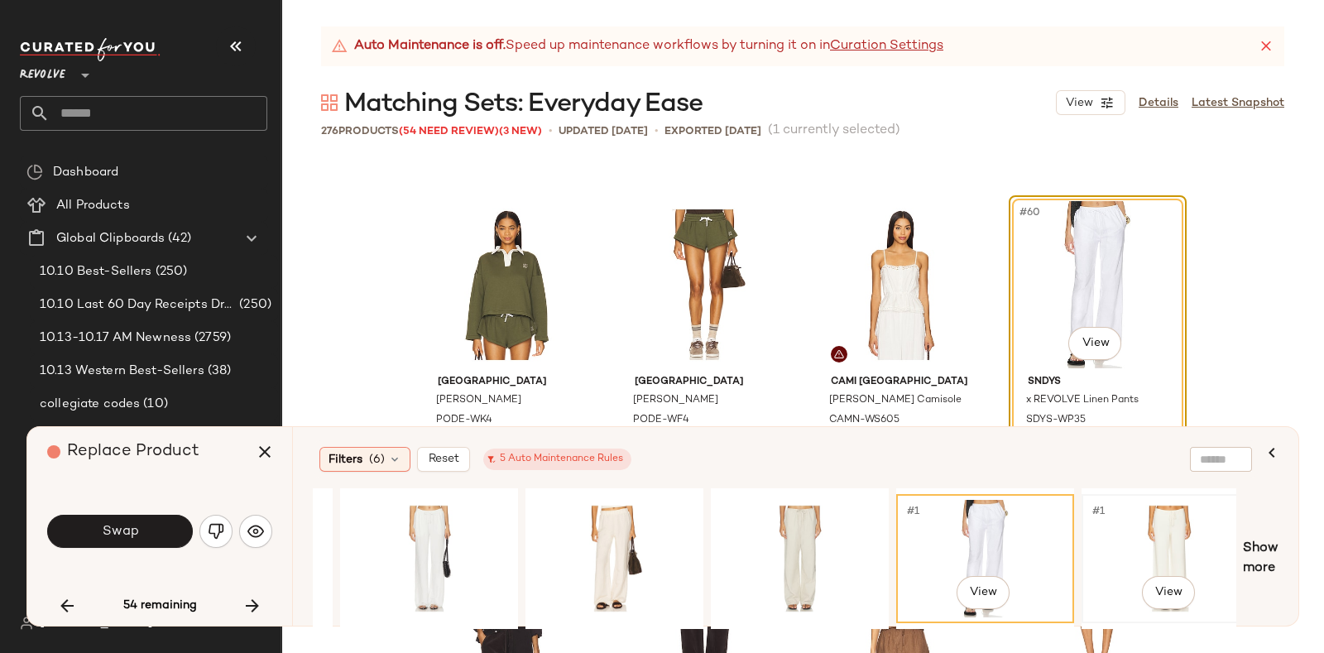
click at [1138, 510] on div "#1 View" at bounding box center [1170, 558] width 166 height 117
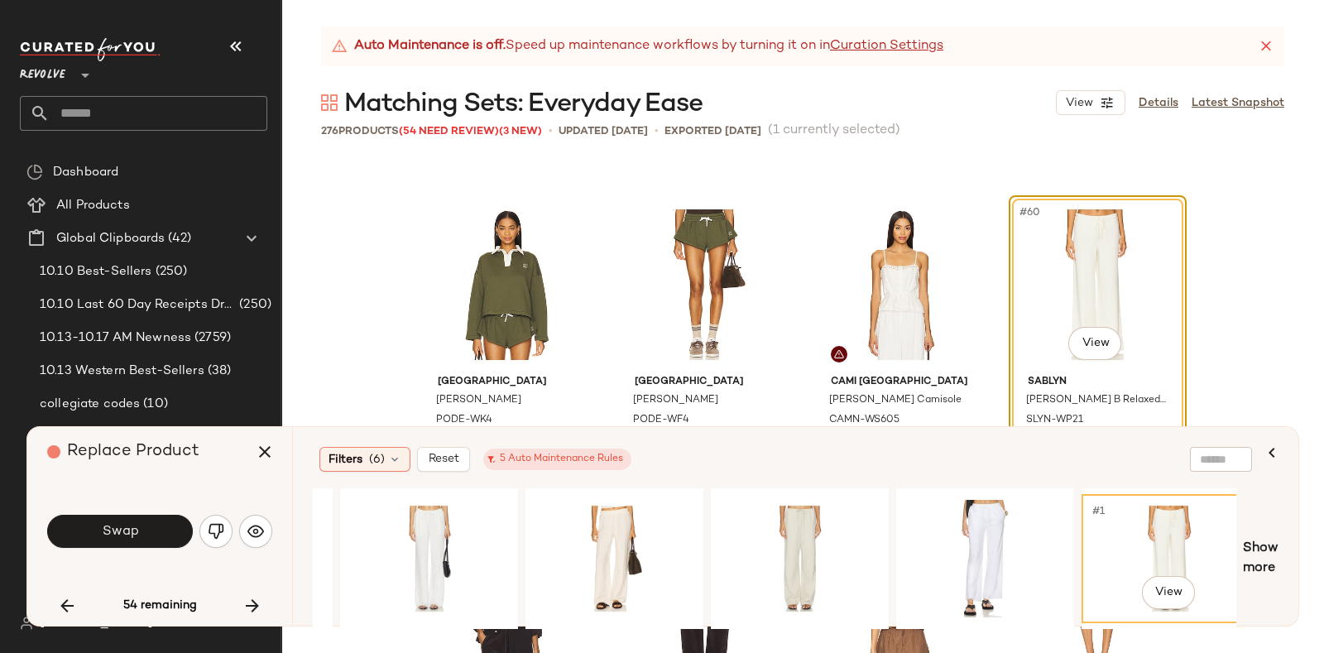
scroll to position [0, 2217]
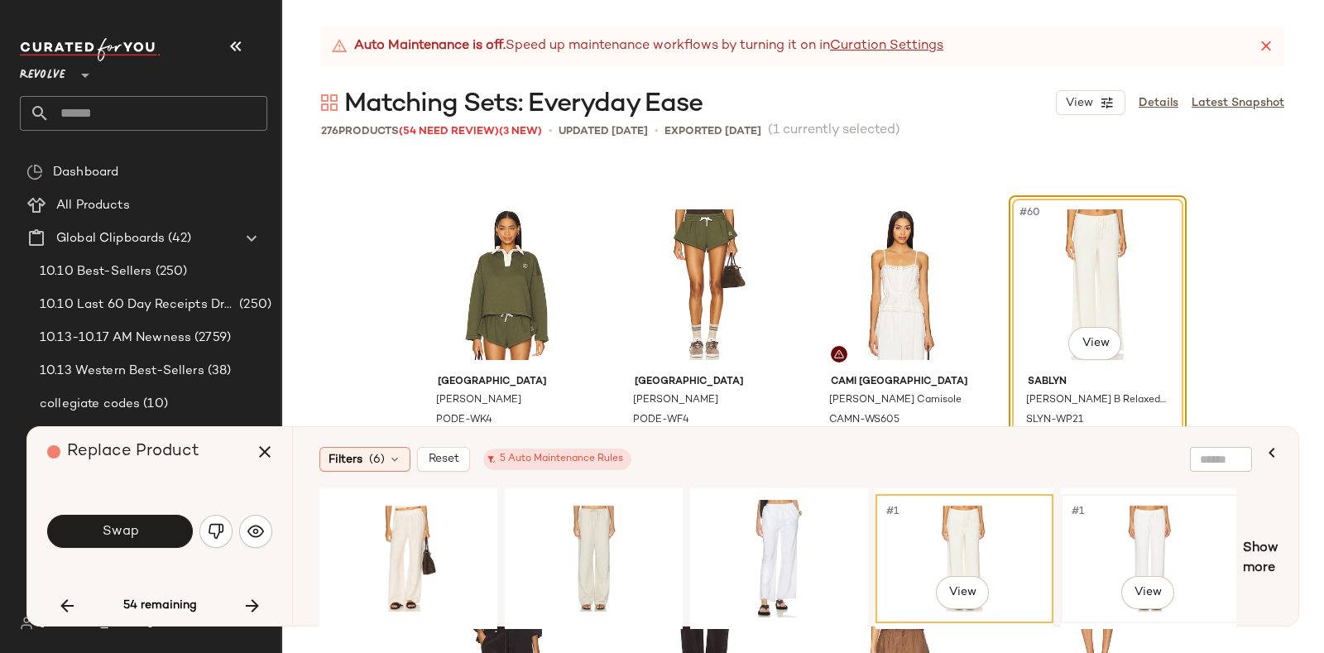
click at [1117, 513] on div "#1 View" at bounding box center [1149, 558] width 166 height 117
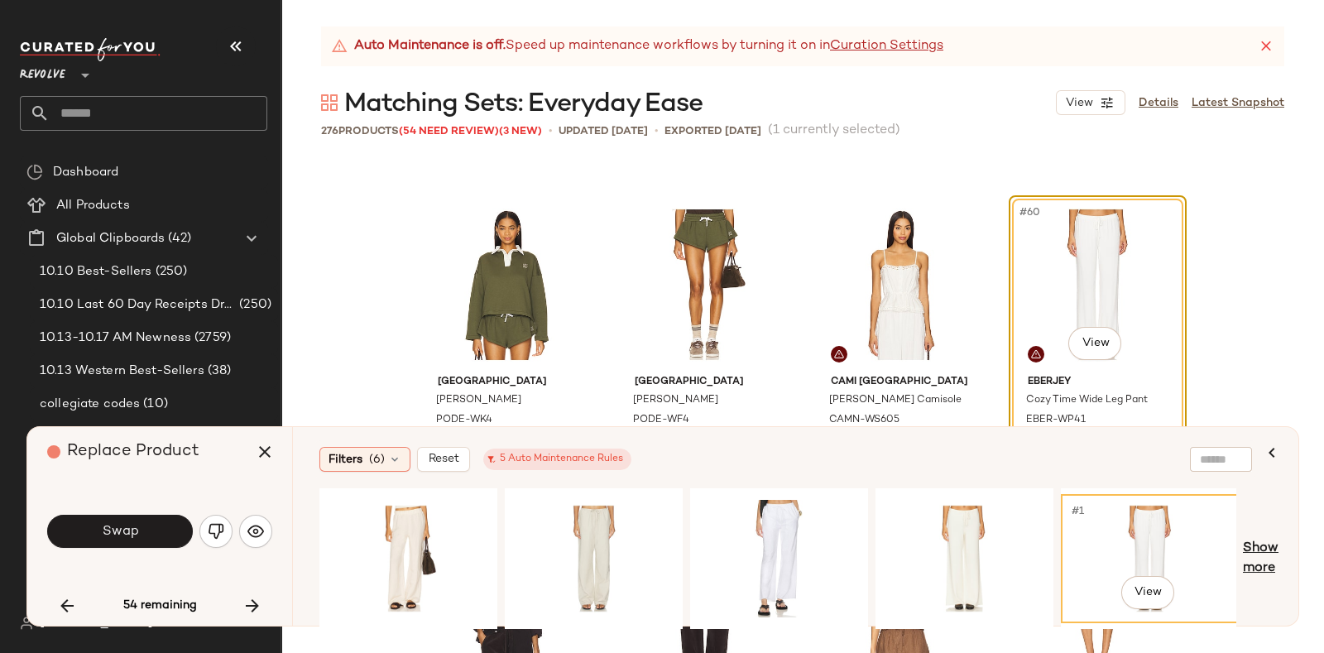
click at [1259, 546] on span "Show more" at bounding box center [1261, 559] width 36 height 40
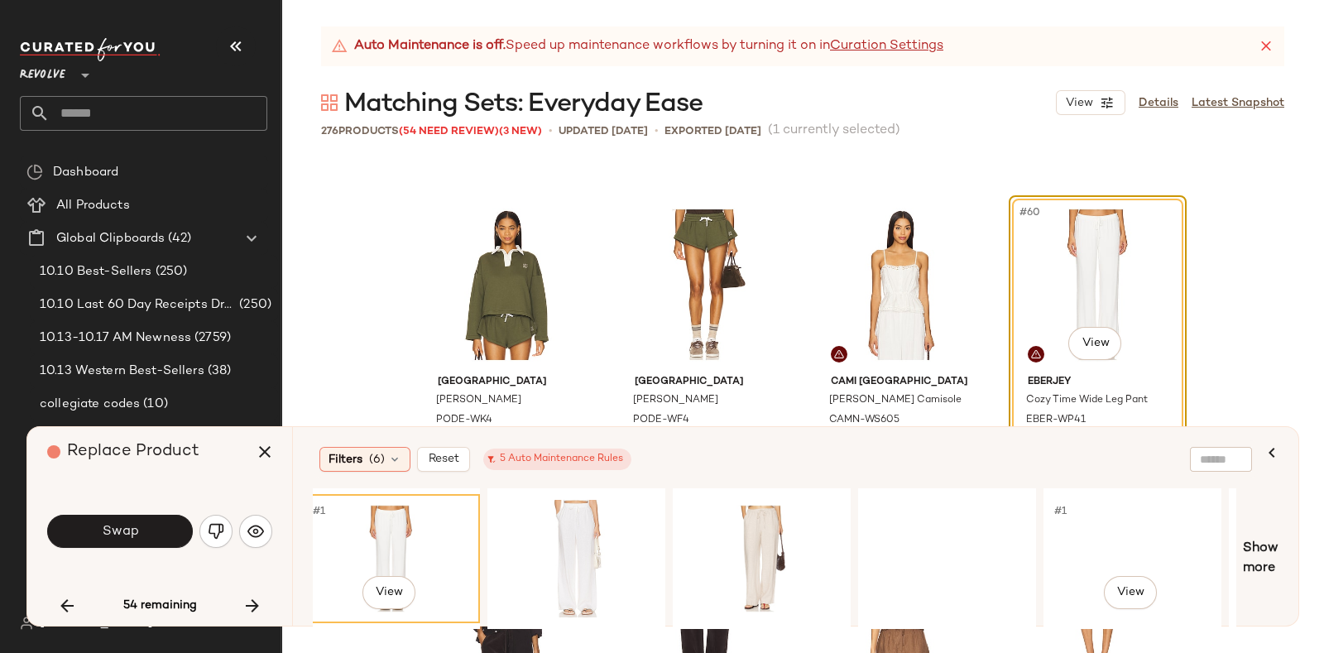
scroll to position [0, 2979]
click at [590, 506] on div "#1 View" at bounding box center [573, 558] width 166 height 117
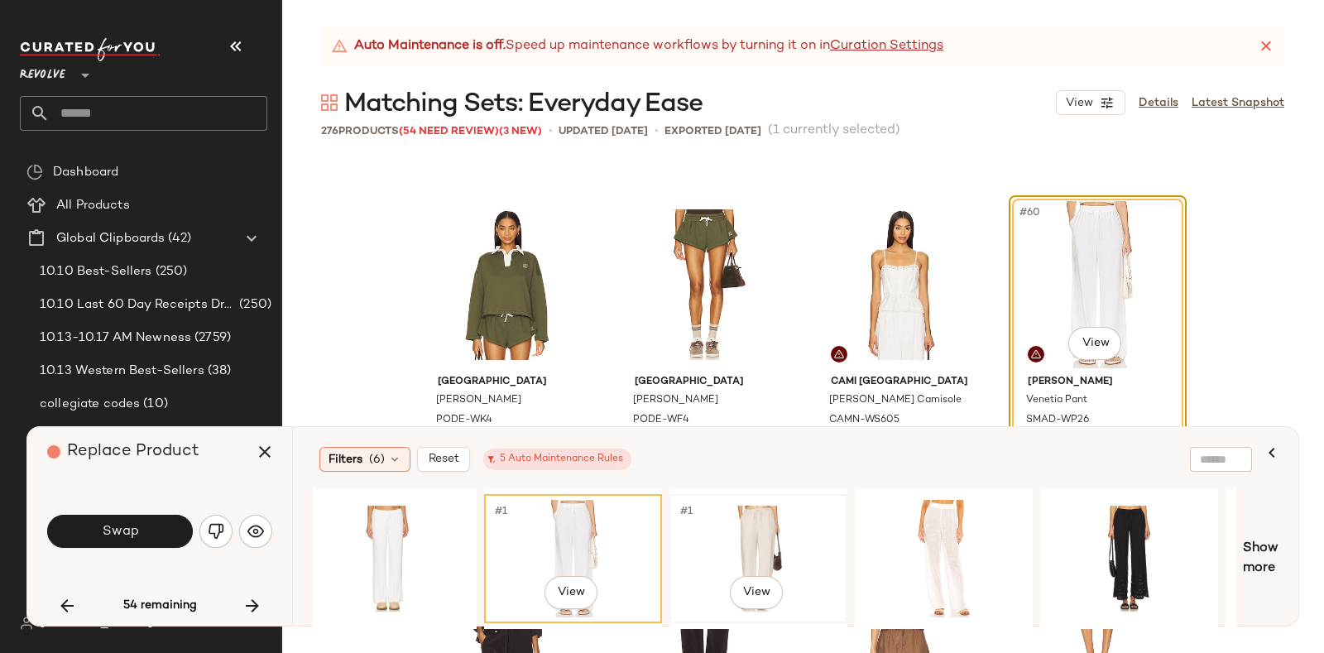
click at [723, 506] on div "#1 View" at bounding box center [758, 558] width 166 height 117
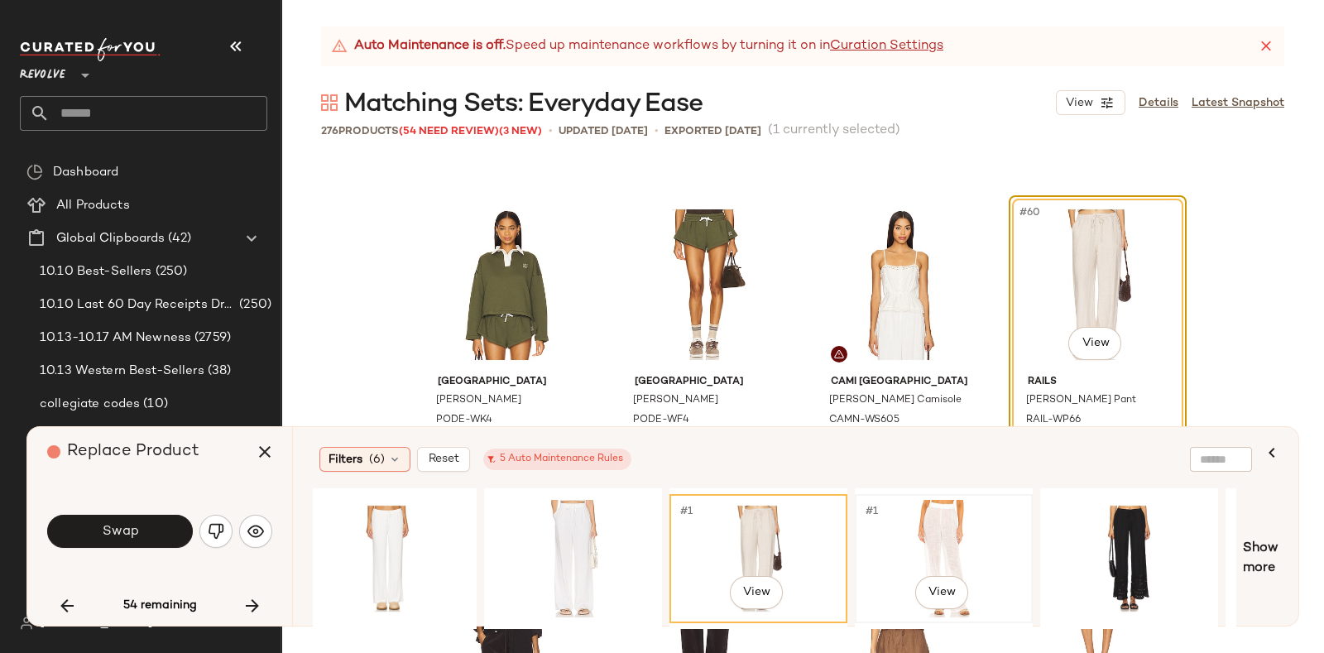
click at [956, 510] on div "#1 View" at bounding box center [943, 558] width 166 height 117
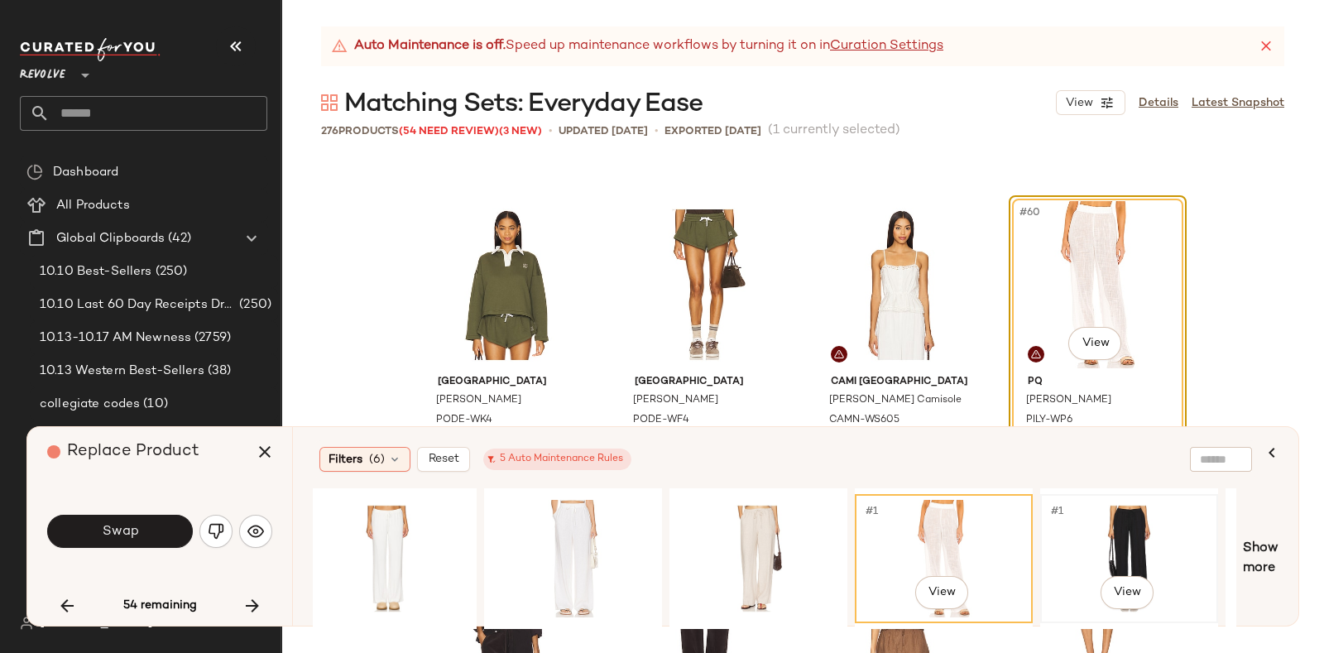
click at [1131, 512] on div "#1 View" at bounding box center [1129, 558] width 166 height 117
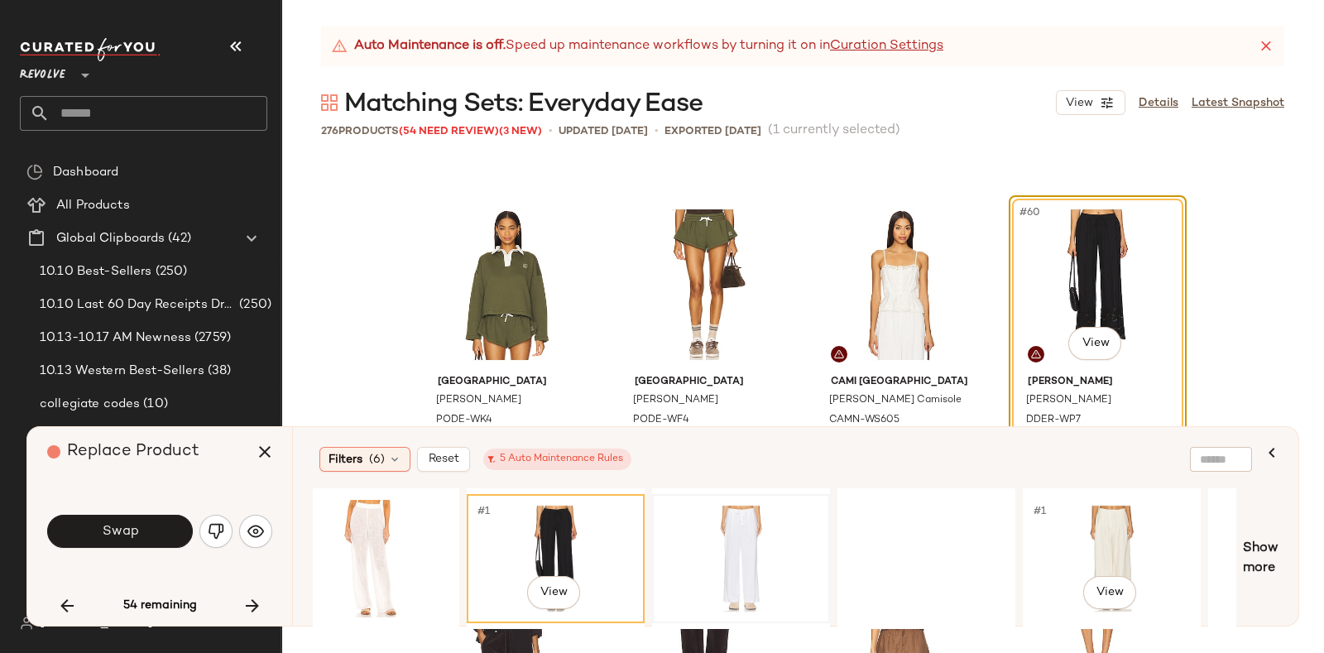
scroll to position [0, 3555]
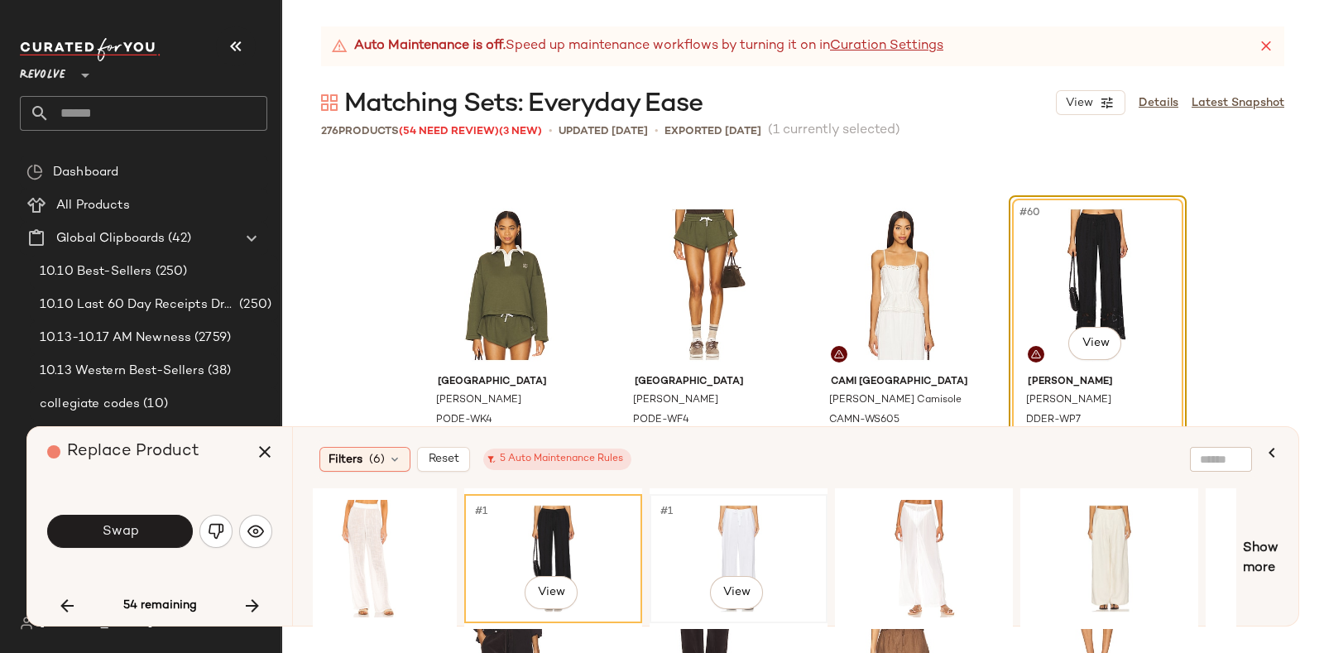
click at [766, 517] on div "#1 View" at bounding box center [738, 558] width 166 height 117
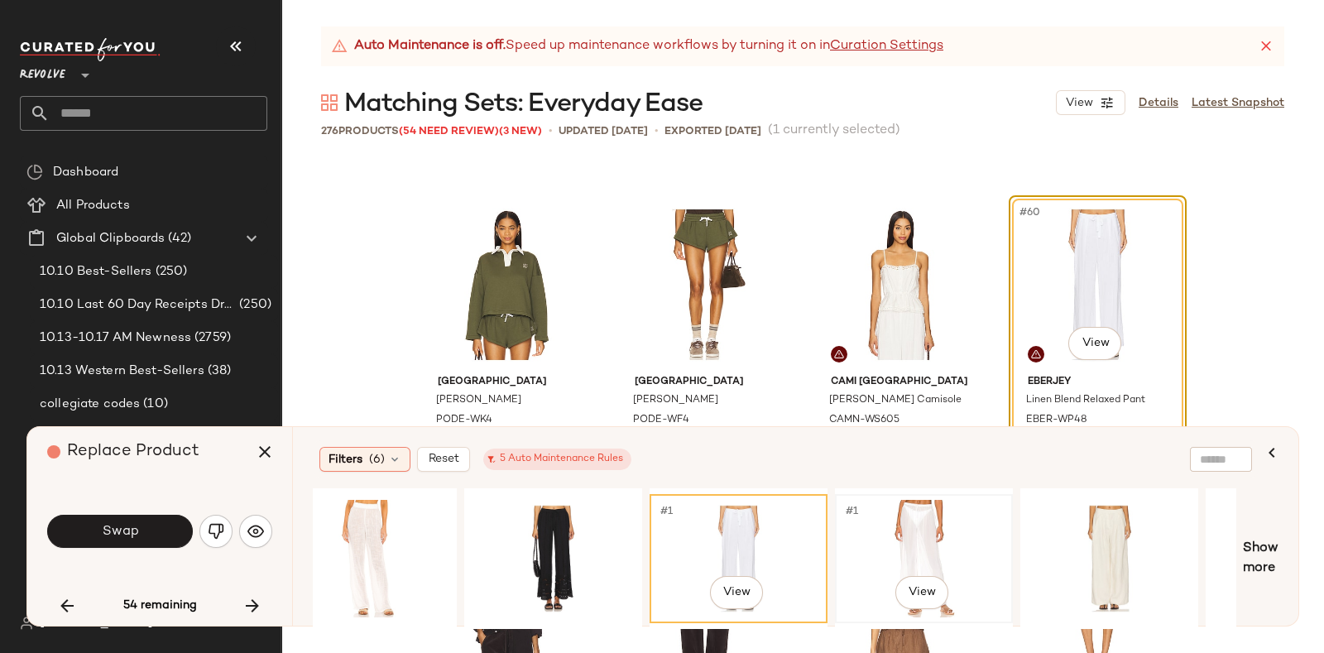
click at [908, 523] on div "#1 View" at bounding box center [924, 558] width 166 height 117
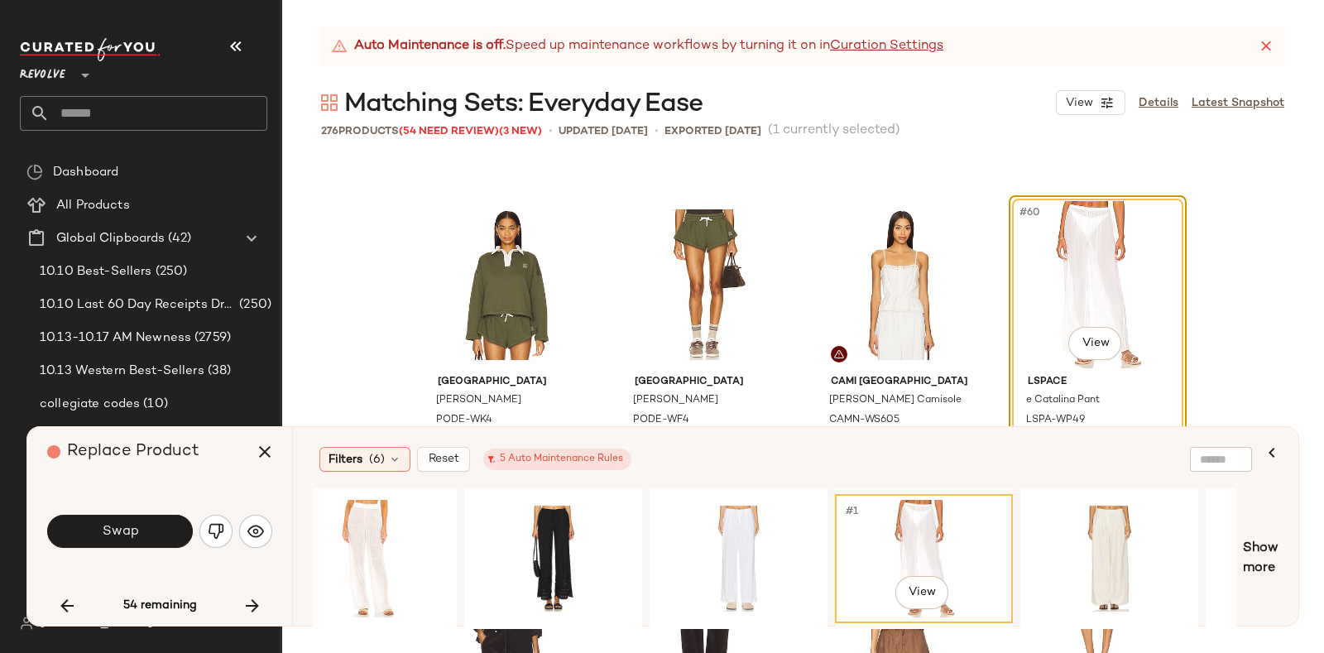
scroll to position [0, 3700]
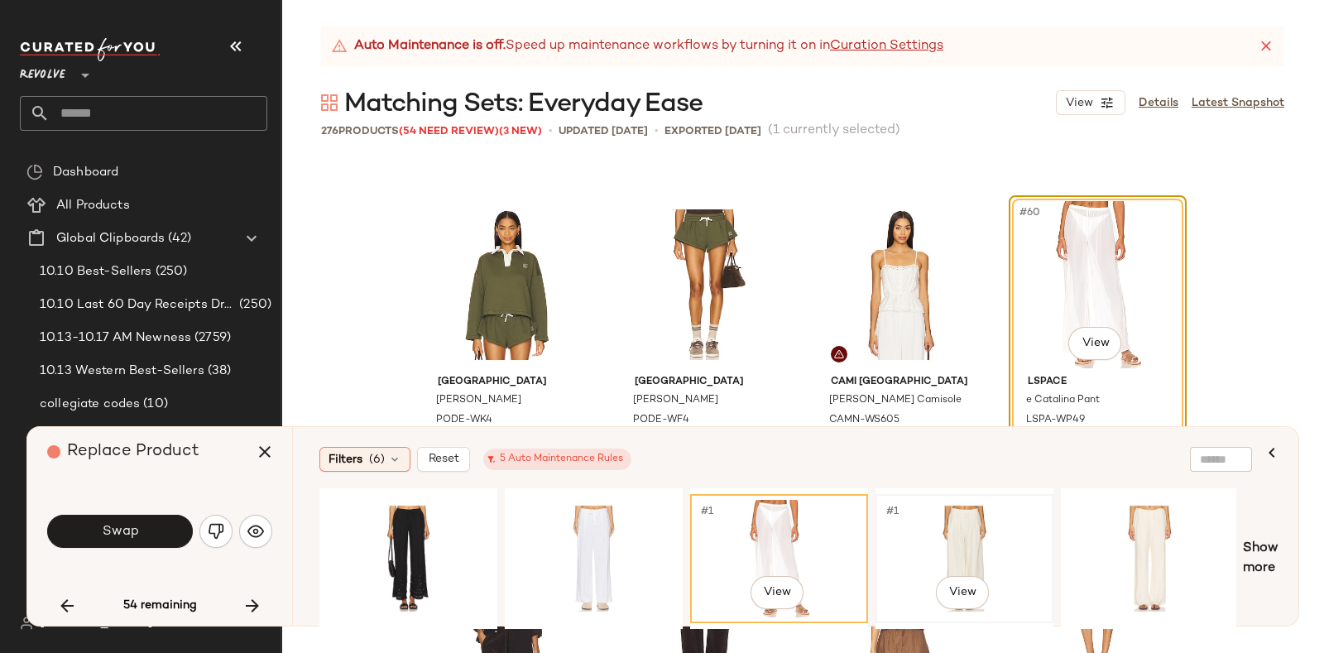
click at [946, 515] on div "#1 View" at bounding box center [964, 558] width 166 height 117
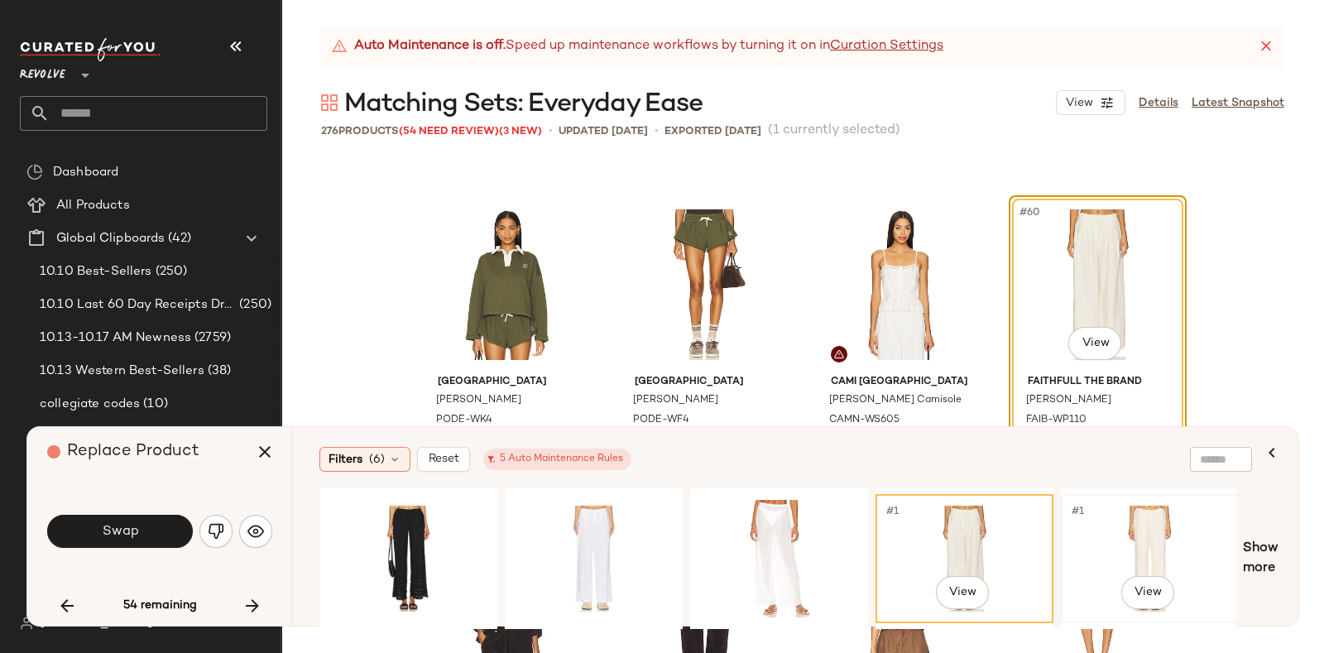
click at [1122, 523] on div "#1 View" at bounding box center [1149, 558] width 166 height 117
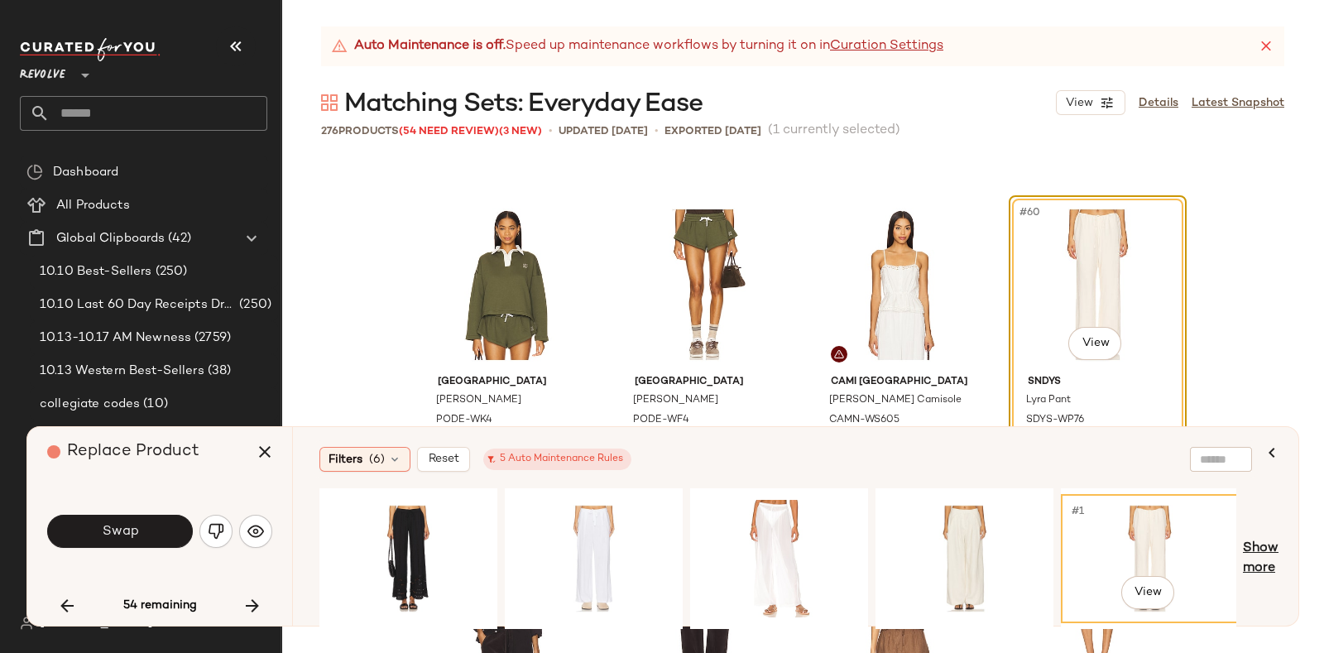
click at [1258, 544] on span "Show more" at bounding box center [1261, 559] width 36 height 40
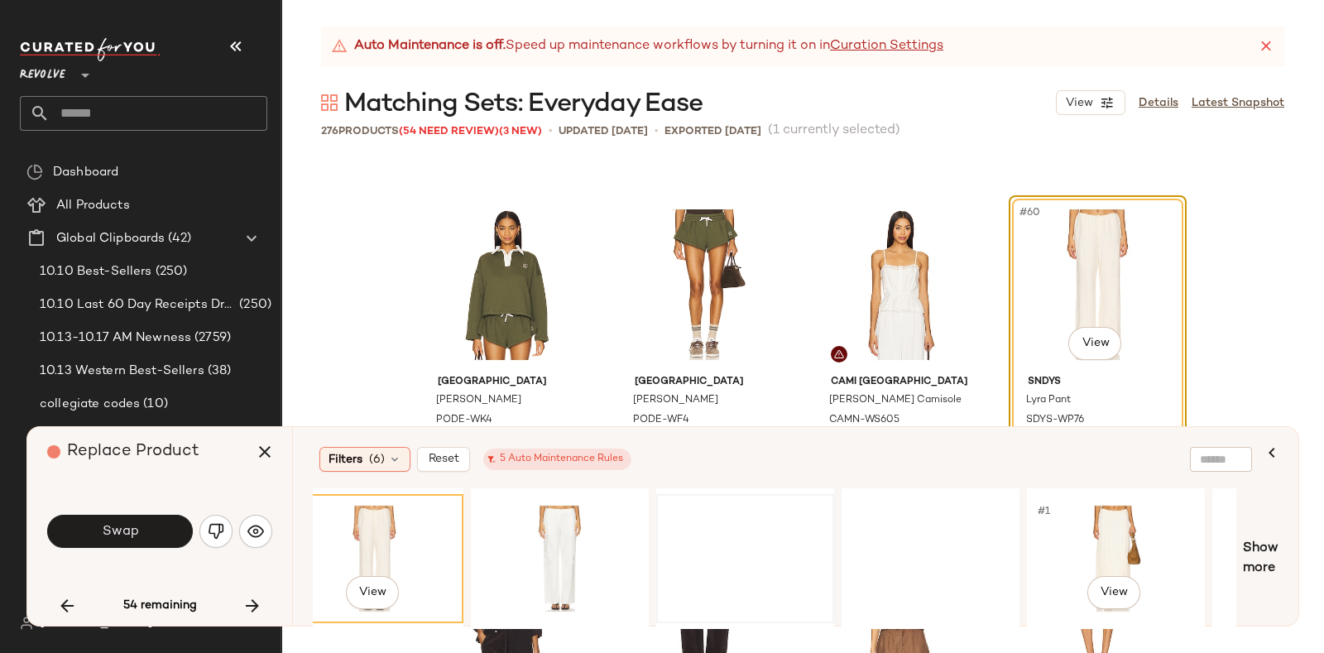
scroll to position [0, 4483]
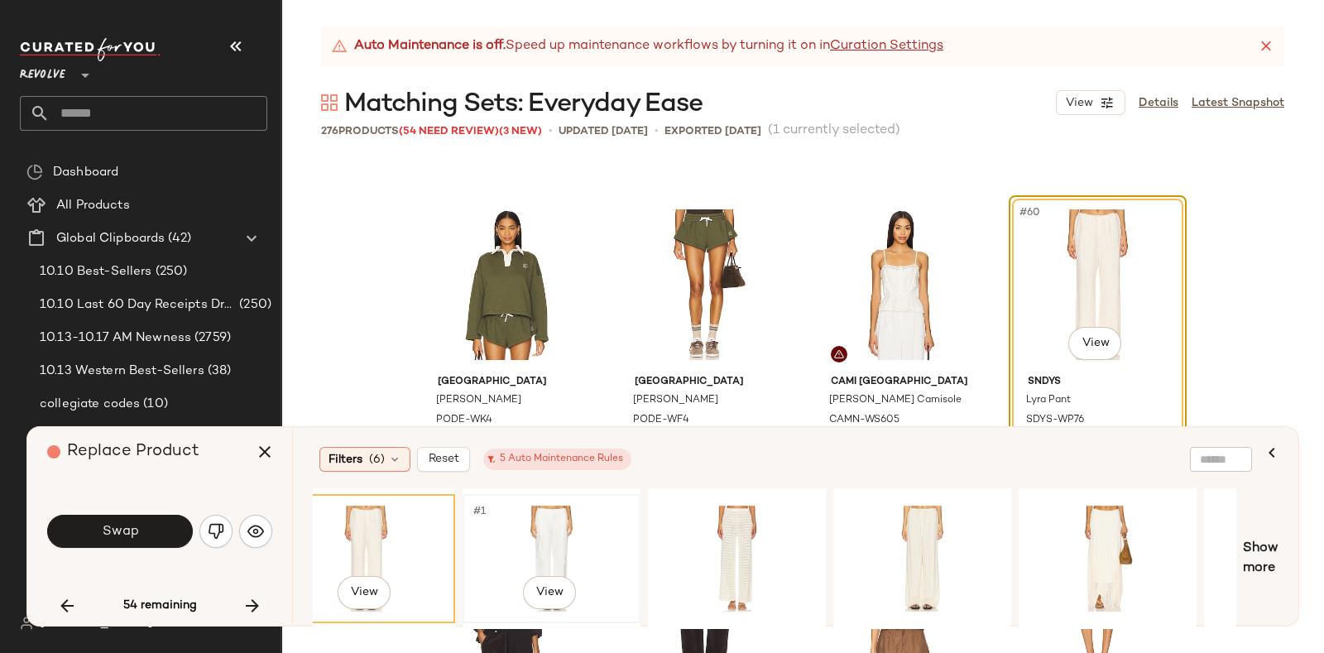
click at [587, 506] on div "#1 View" at bounding box center [551, 558] width 166 height 117
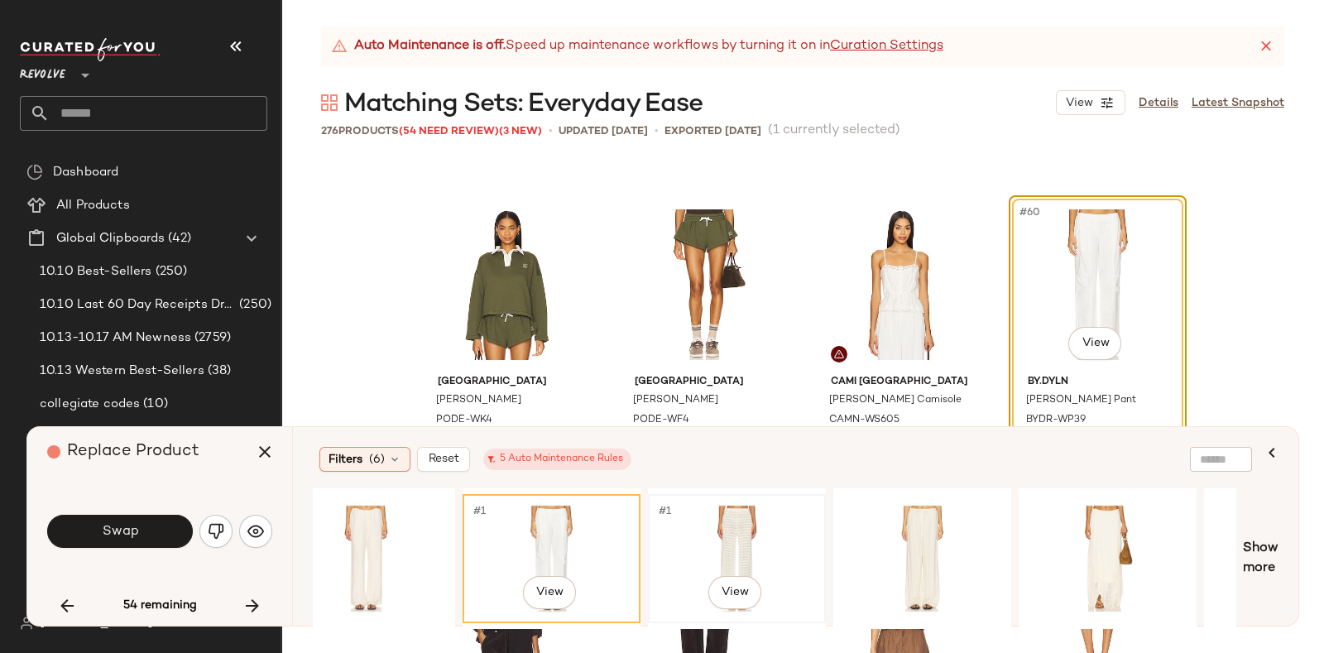
click at [708, 523] on div "#1 View" at bounding box center [737, 558] width 166 height 117
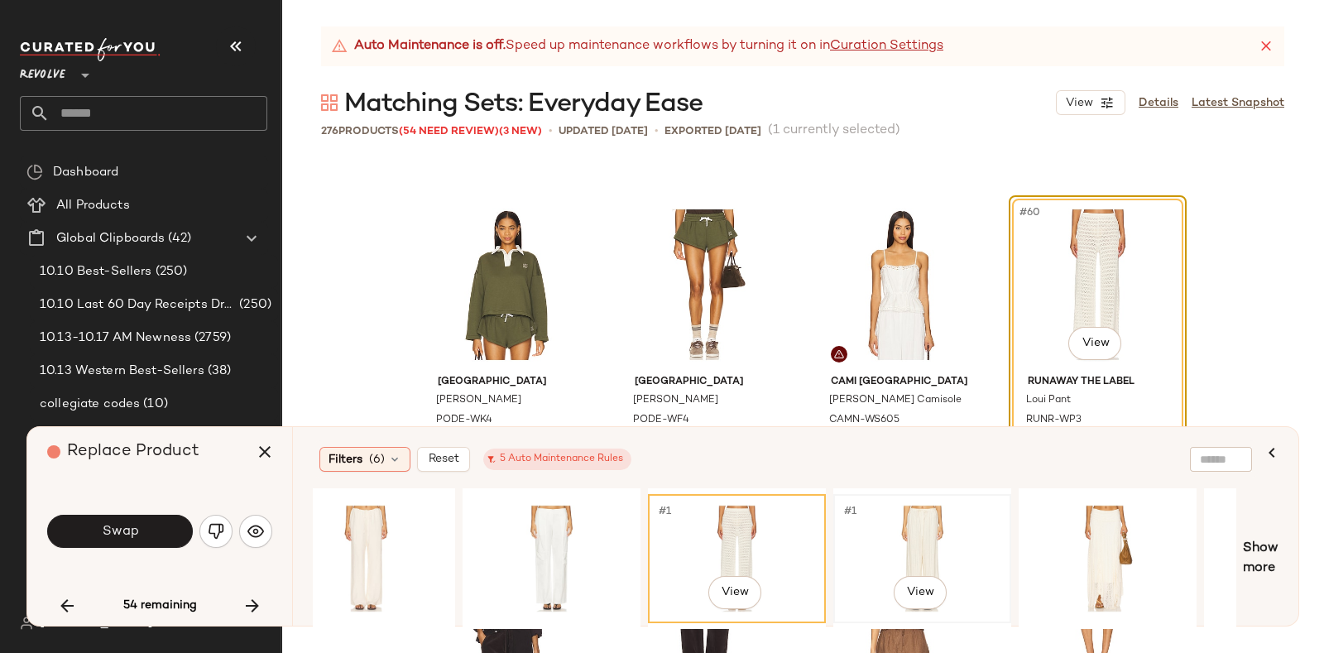
click at [926, 507] on div "#1 View" at bounding box center [922, 558] width 166 height 117
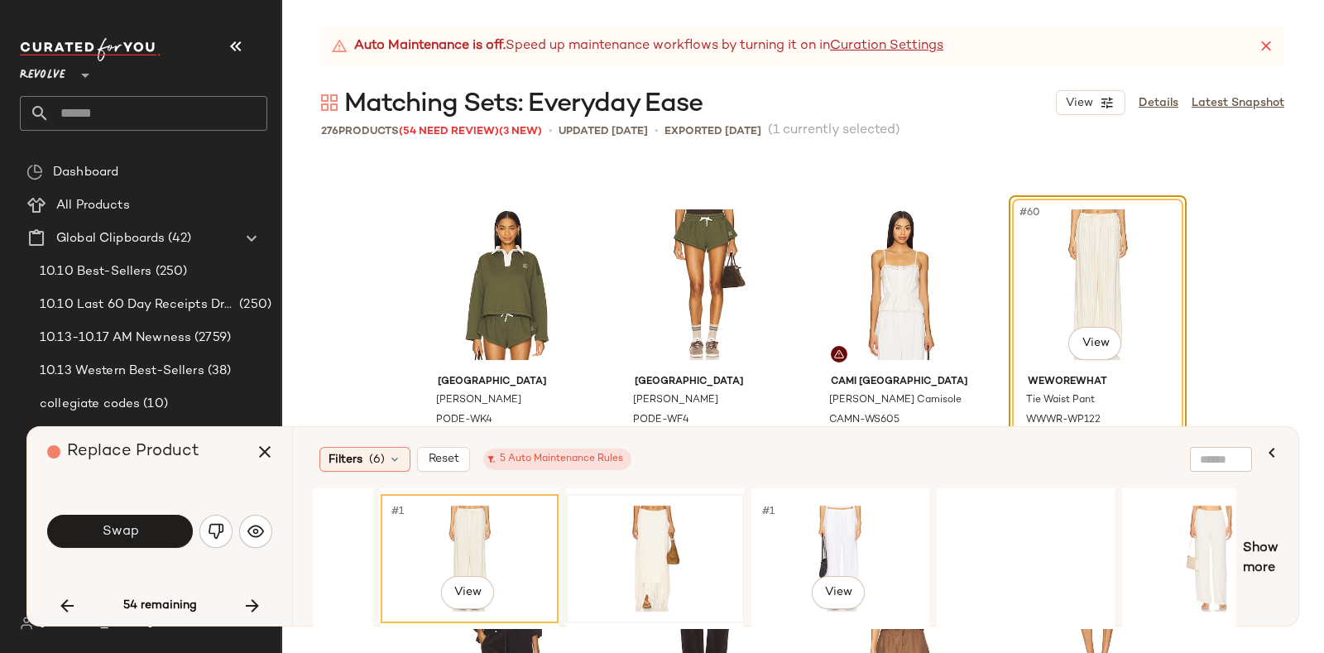
scroll to position [0, 4940]
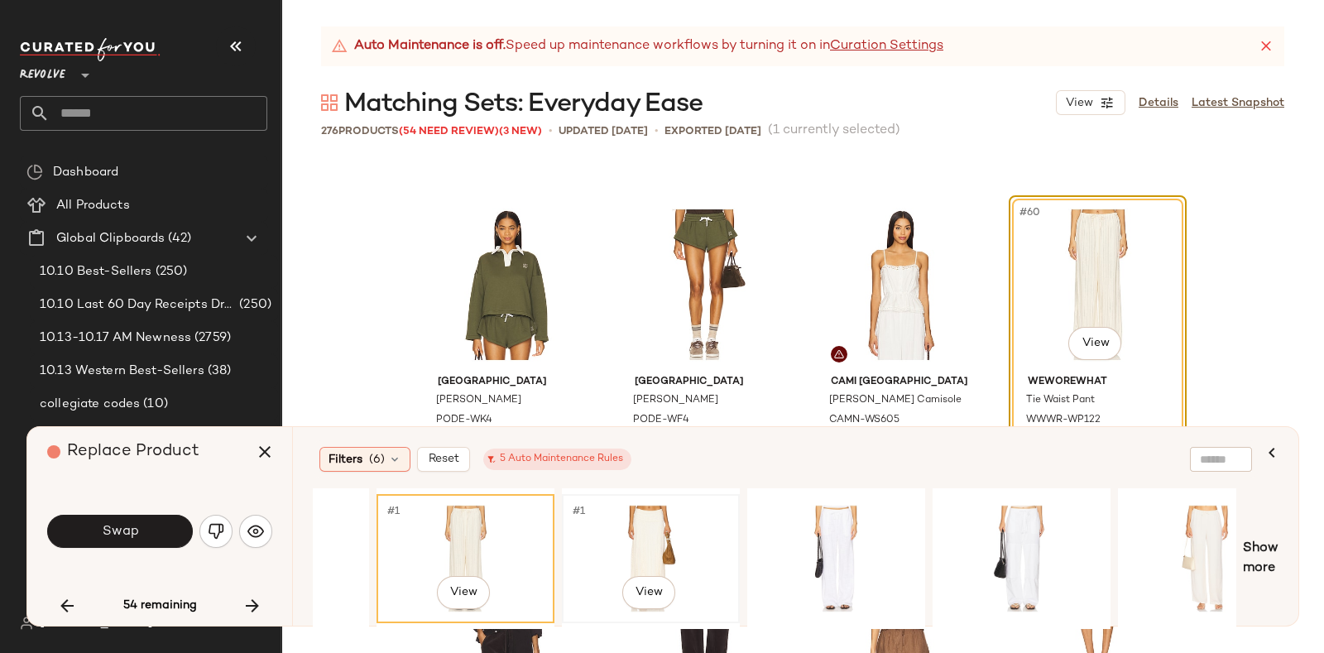
click at [666, 506] on div "#1 View" at bounding box center [651, 558] width 166 height 117
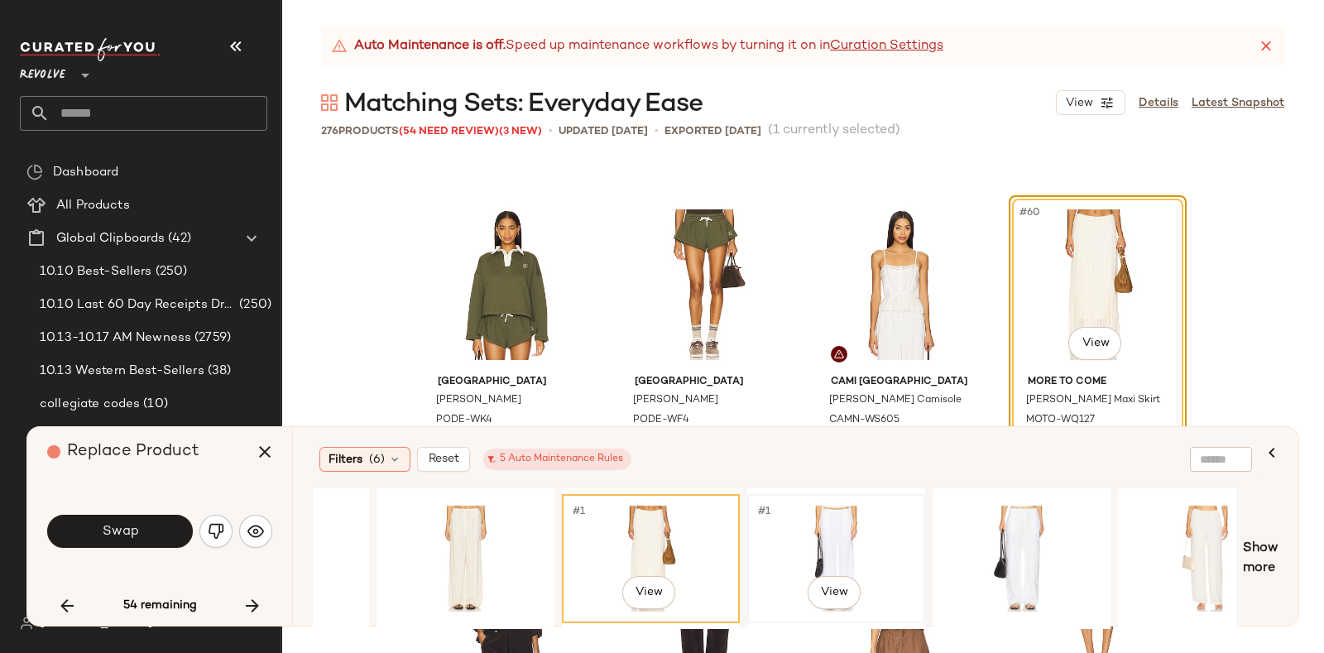
click at [792, 501] on div "#1 View" at bounding box center [836, 558] width 166 height 117
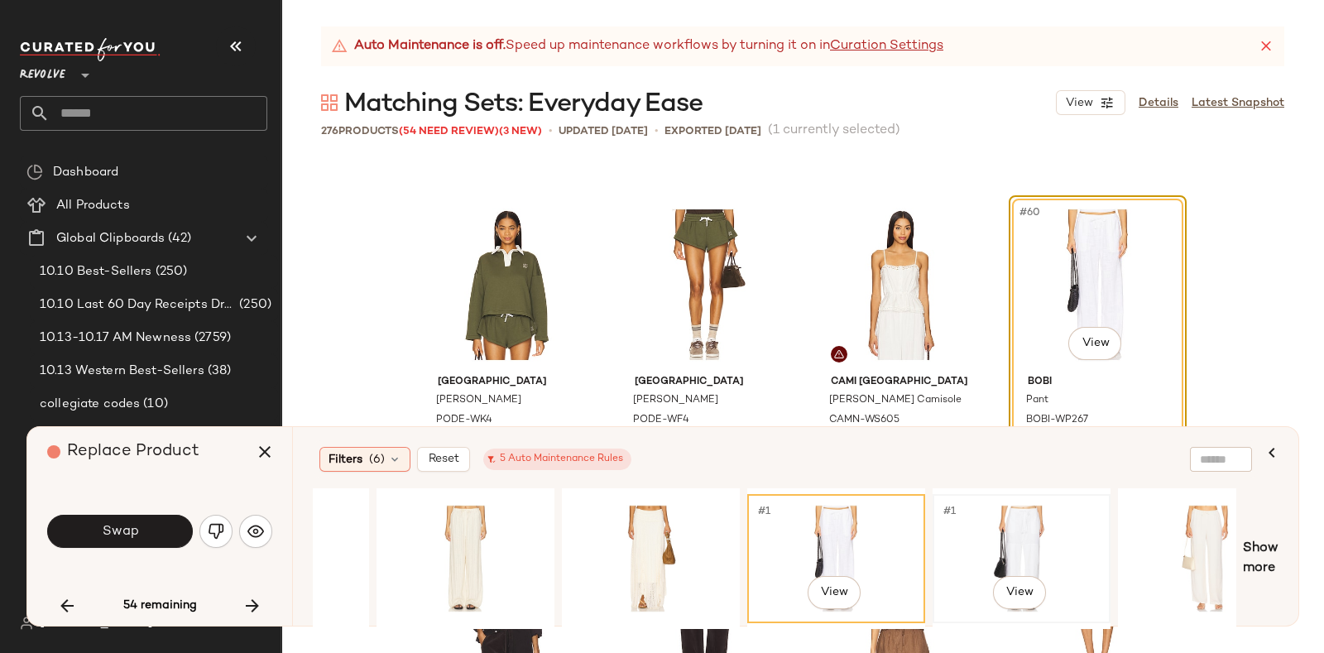
click at [947, 508] on span "#1" at bounding box center [949, 511] width 17 height 17
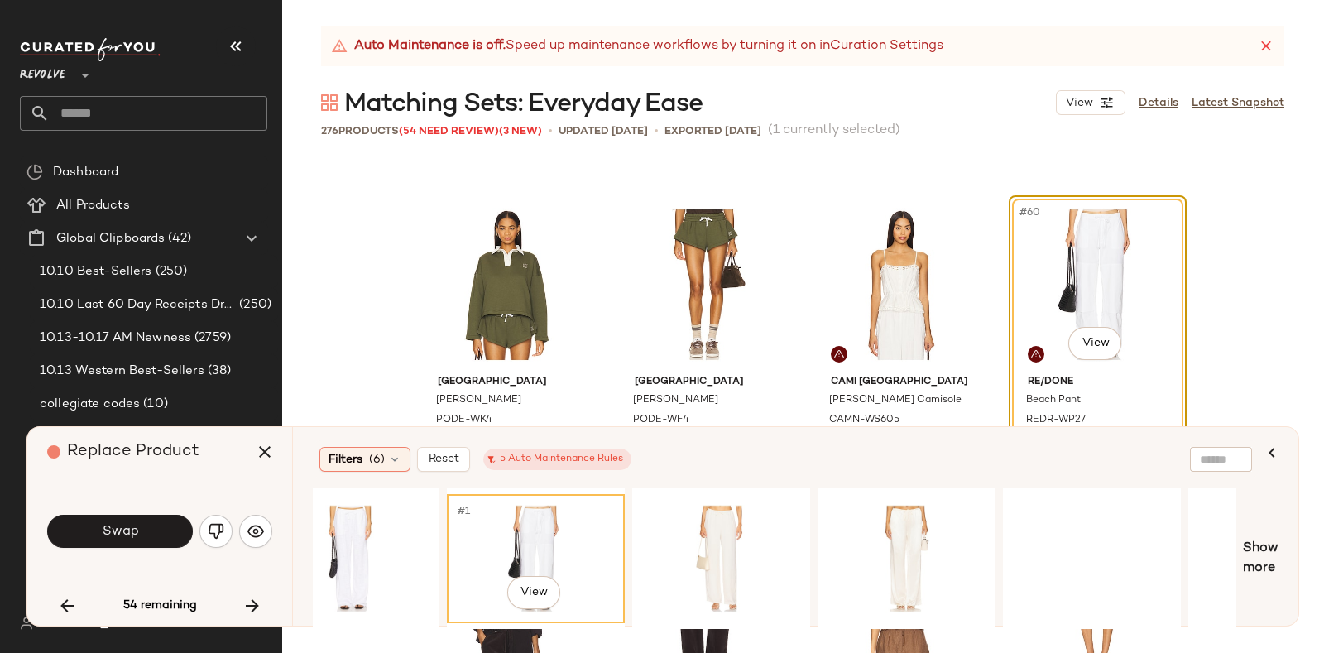
scroll to position [0, 5449]
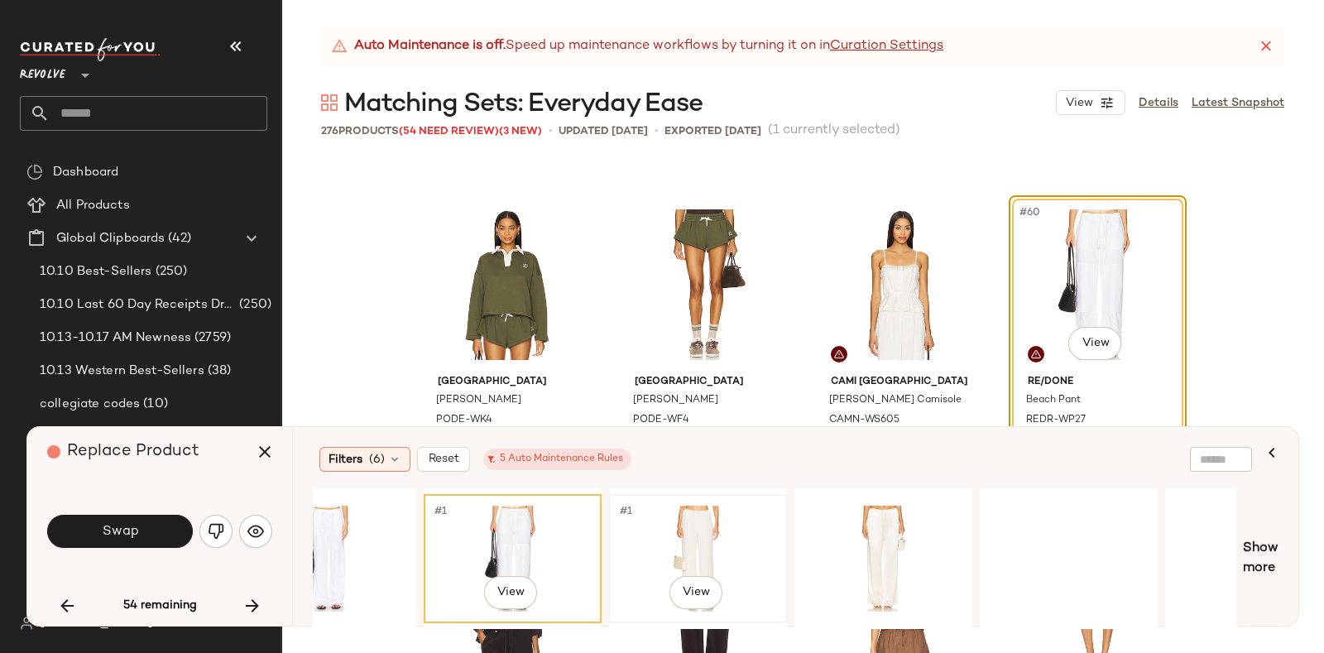
click at [702, 509] on div "#1 View" at bounding box center [698, 558] width 166 height 117
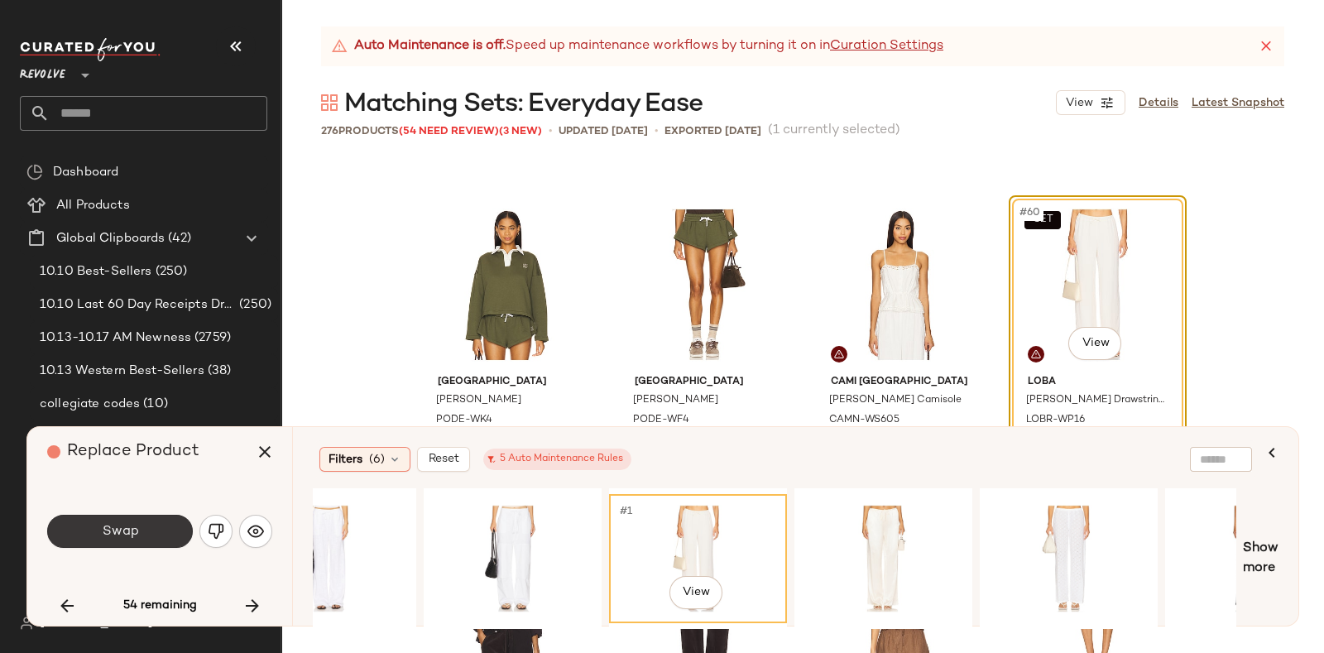
click at [157, 524] on button "Swap" at bounding box center [120, 531] width 146 height 33
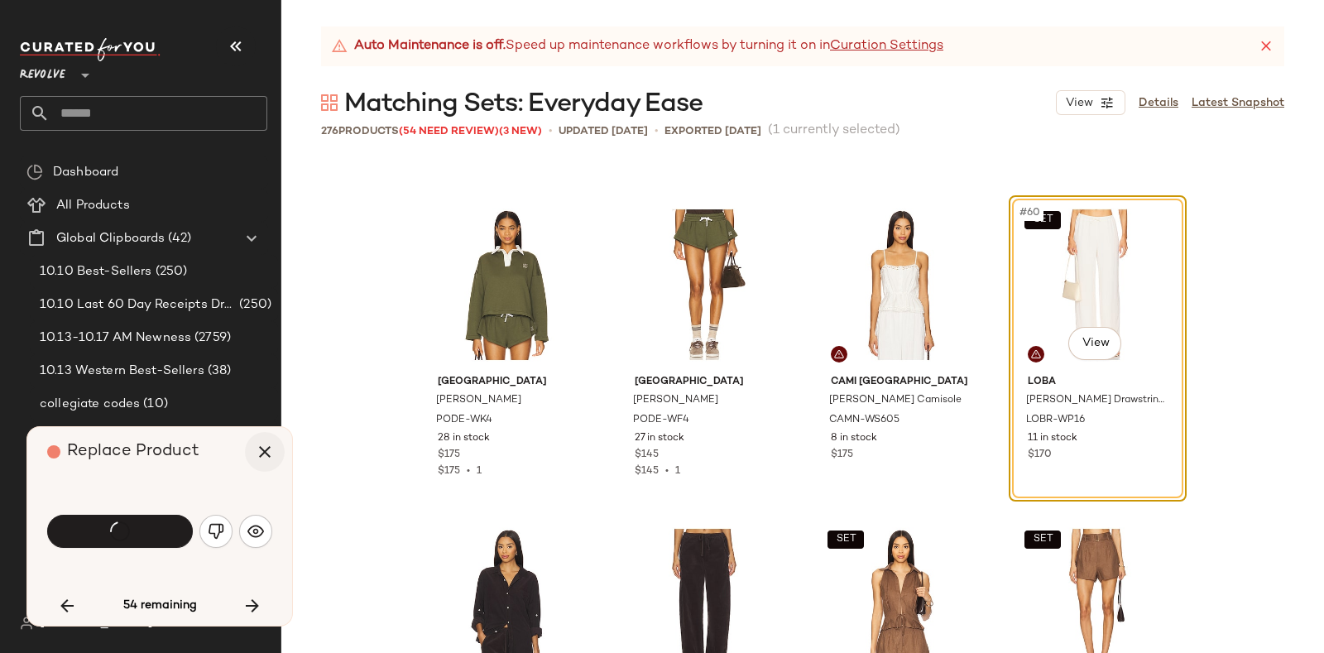
click at [266, 448] on icon "button" at bounding box center [265, 452] width 20 height 20
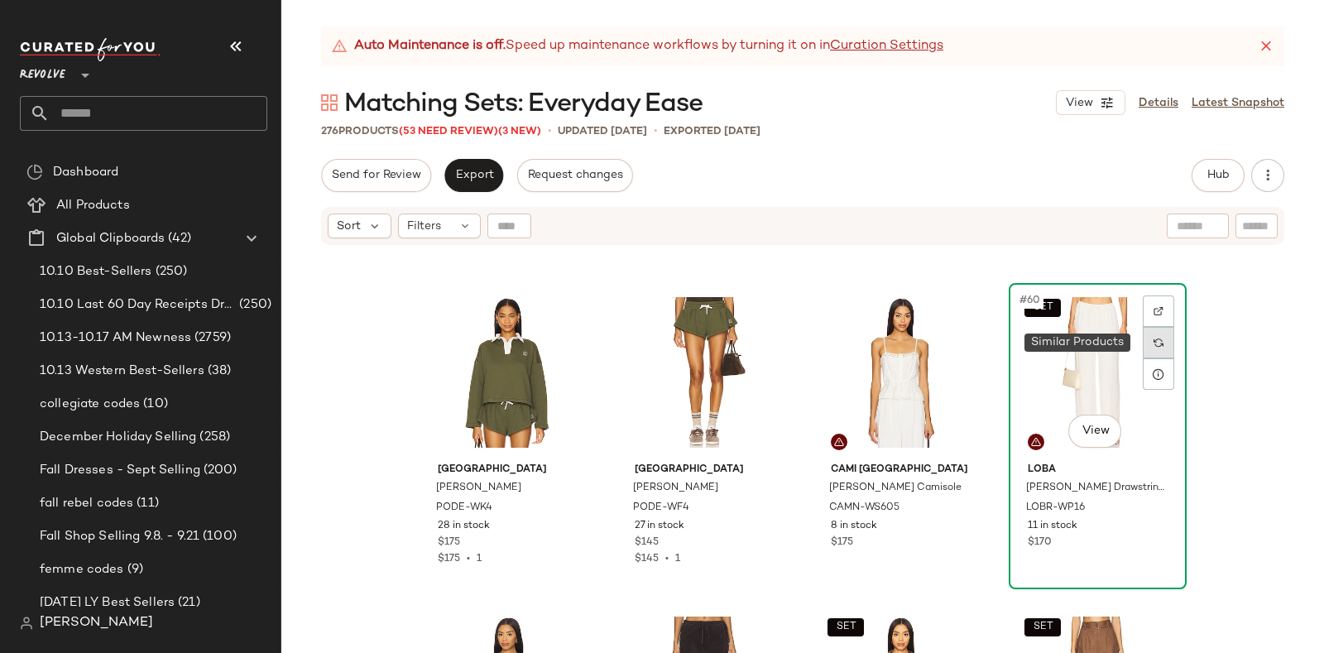
click at [1154, 336] on div at bounding box center [1157, 342] width 31 height 31
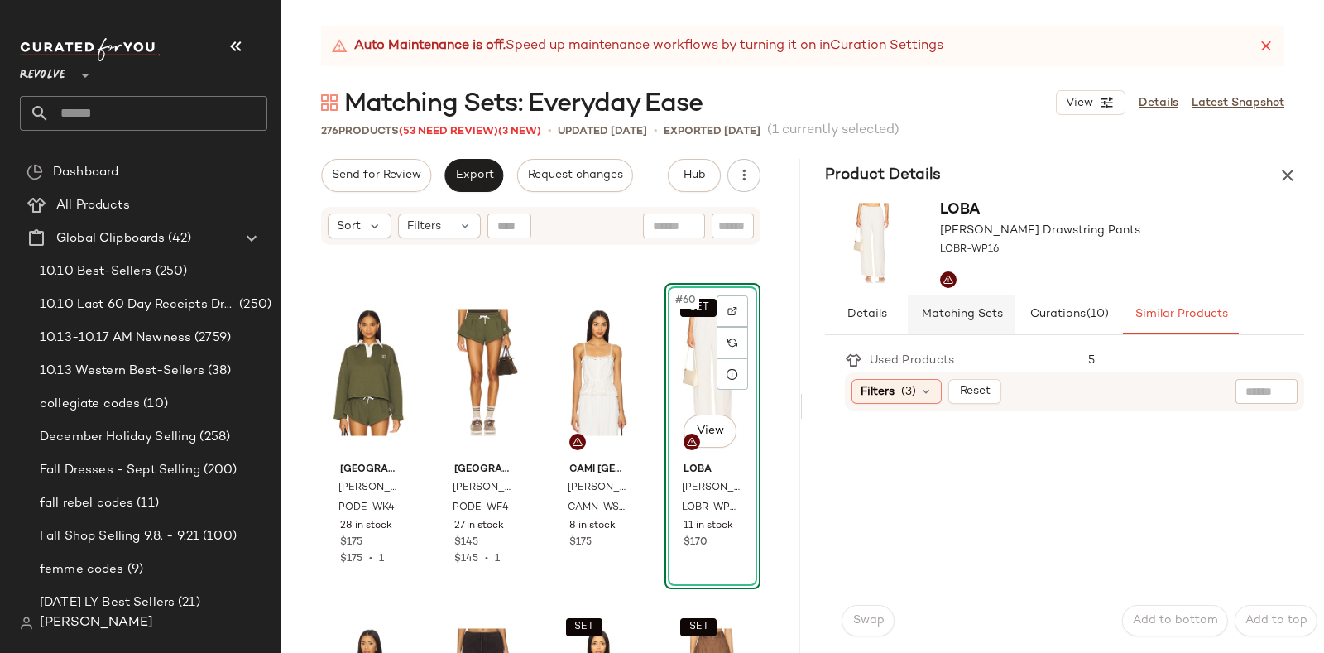
click at [977, 309] on span "Matching Sets" at bounding box center [961, 314] width 82 height 13
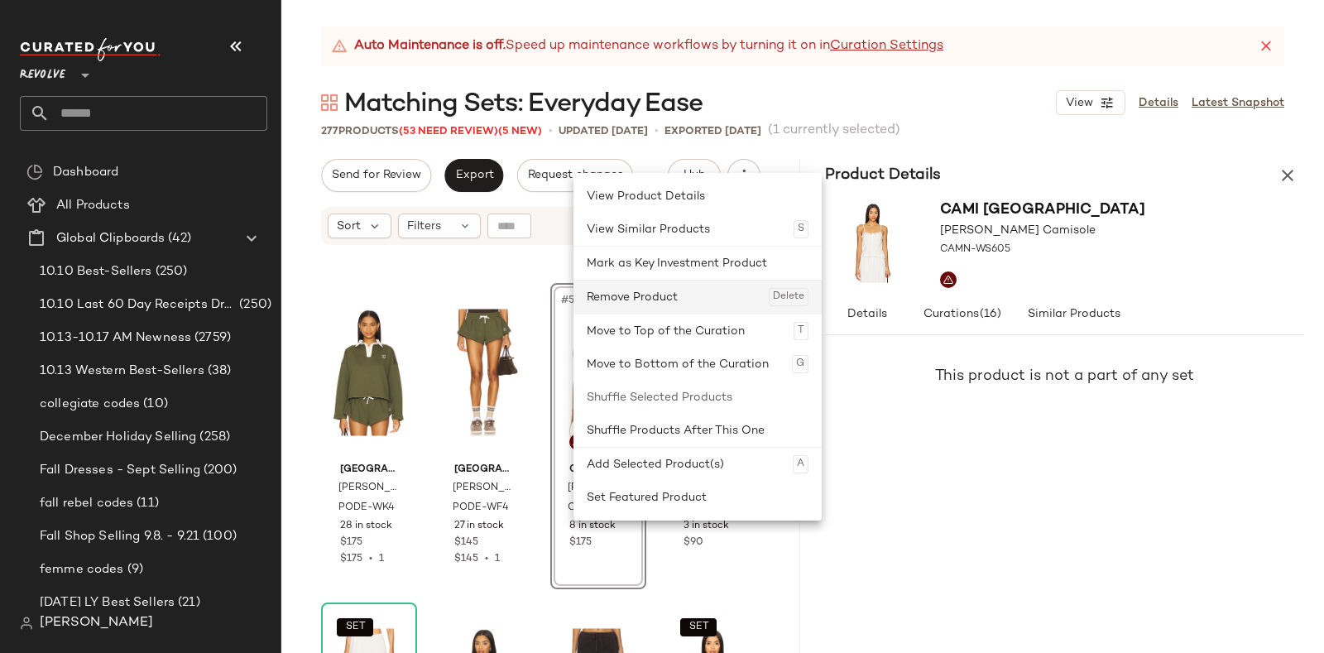
click at [640, 294] on div "Remove Product Delete" at bounding box center [698, 296] width 222 height 33
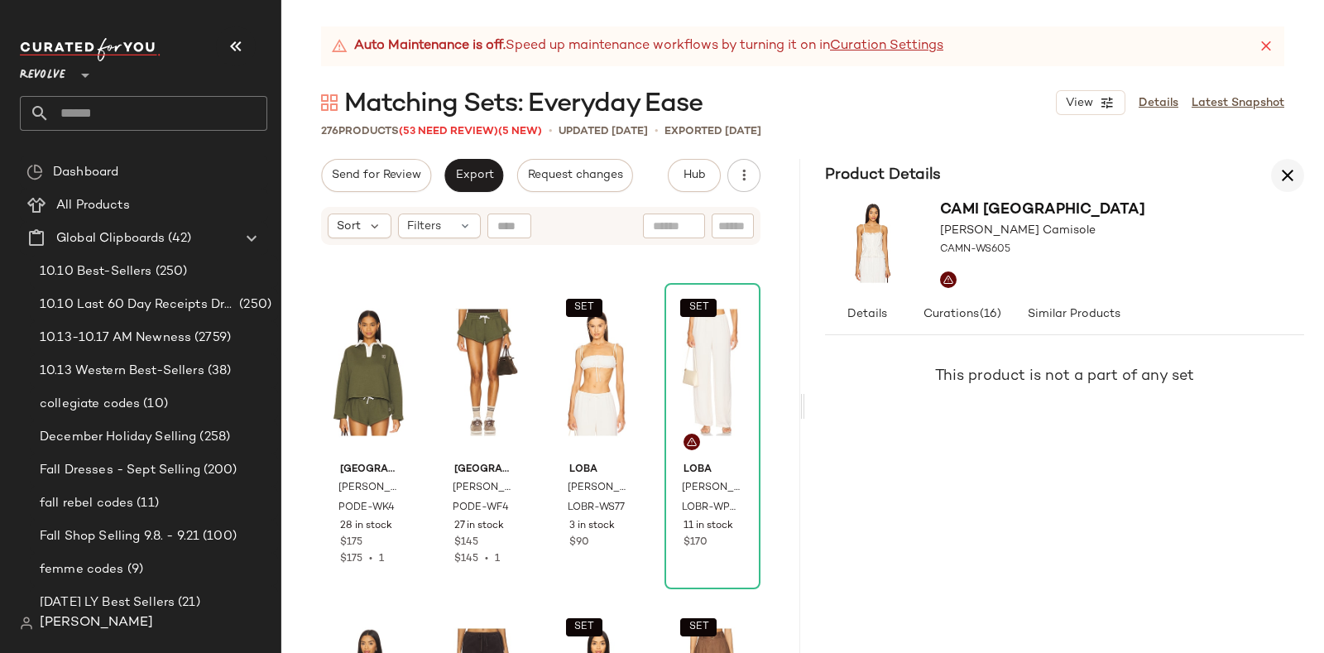
click at [1289, 171] on icon "button" at bounding box center [1287, 175] width 20 height 20
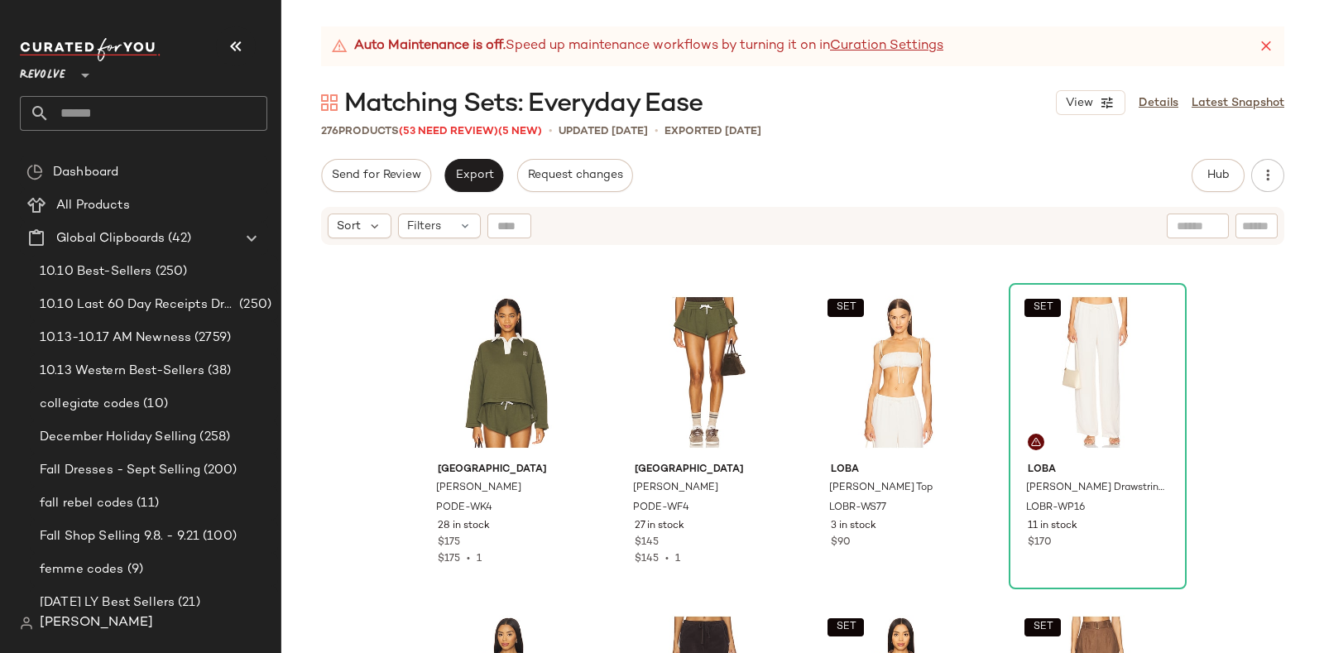
click at [438, 140] on div "Auto Maintenance is off. Speed up maintenance workflows by turning it on in Cur…" at bounding box center [802, 339] width 1042 height 626
click at [434, 128] on span "(53 Need Review)" at bounding box center [448, 132] width 99 height 12
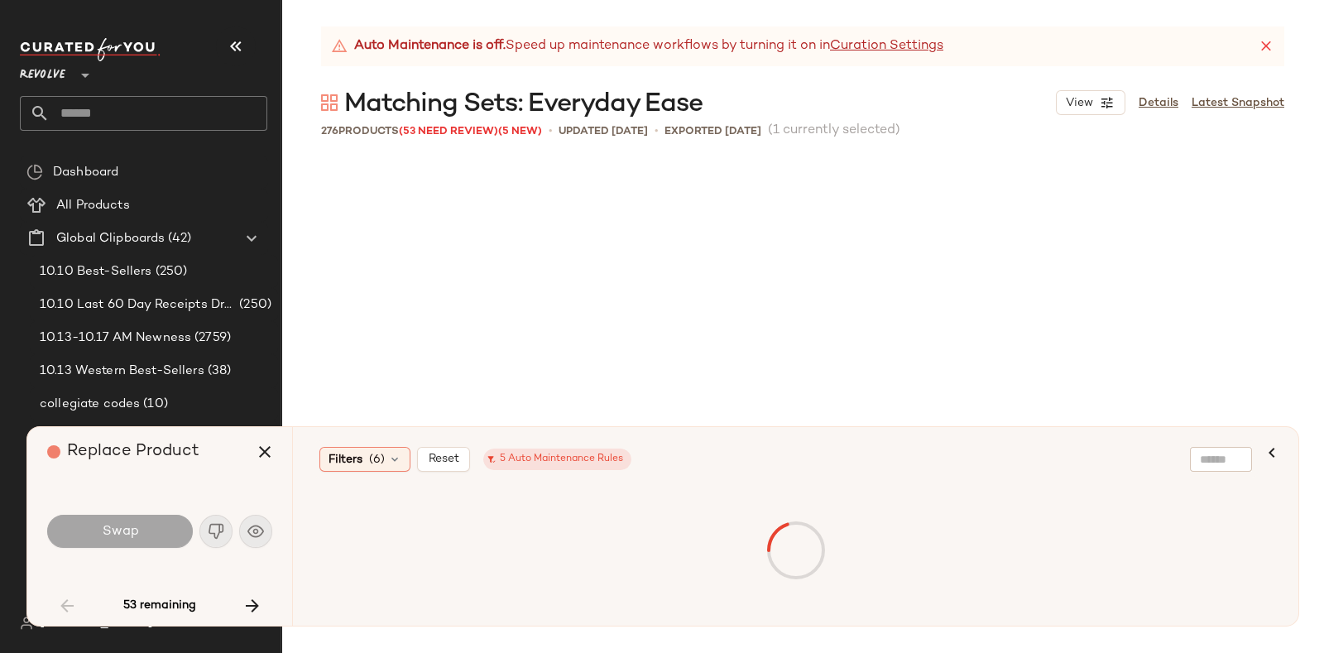
scroll to position [1596, 0]
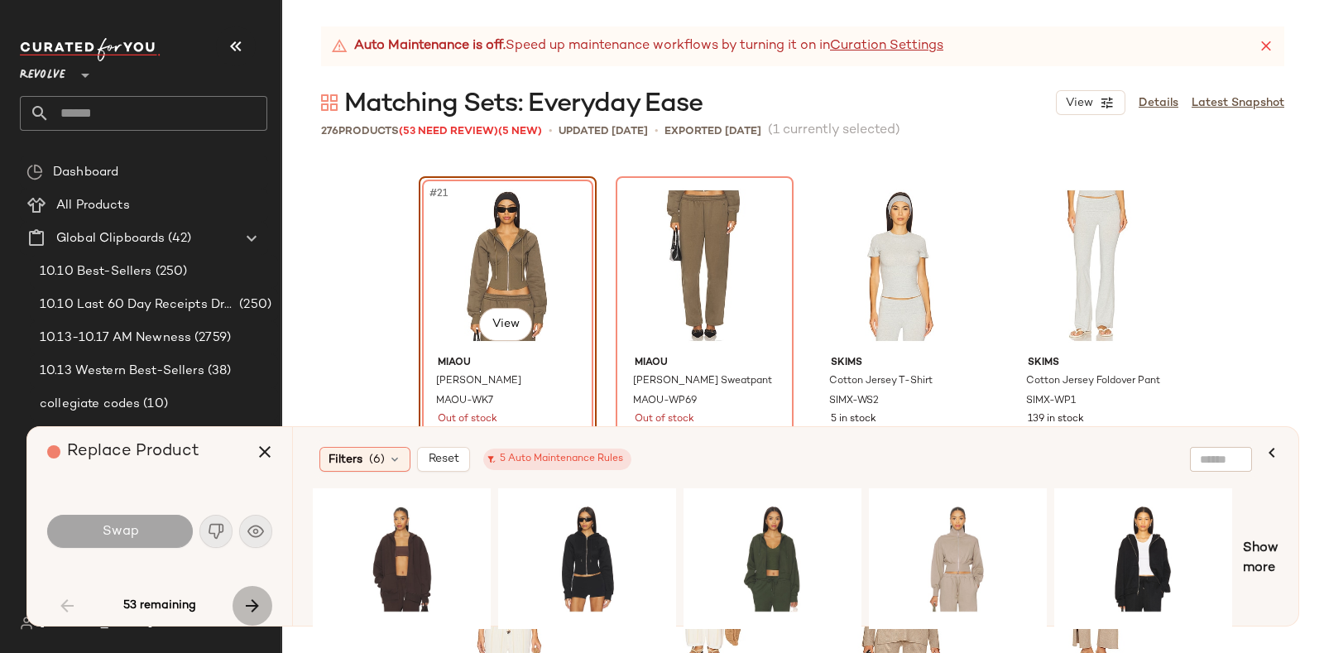
click at [250, 596] on icon "button" at bounding box center [252, 606] width 20 height 20
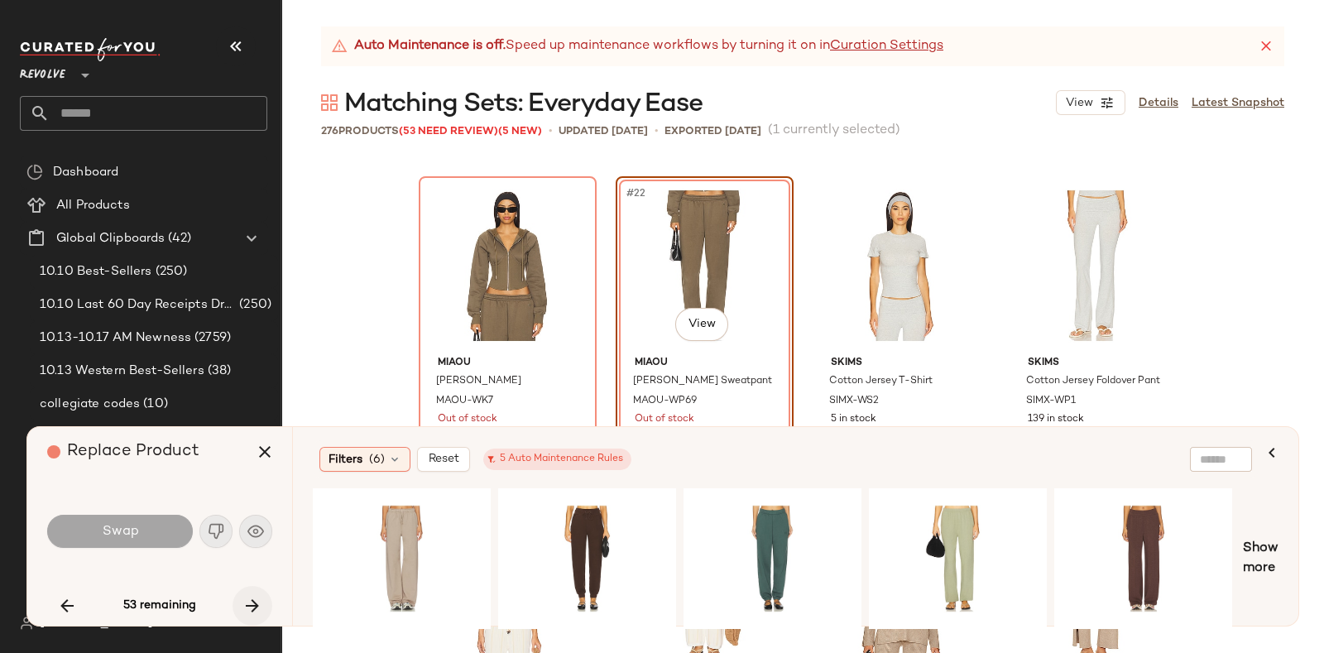
click at [250, 596] on icon "button" at bounding box center [252, 606] width 20 height 20
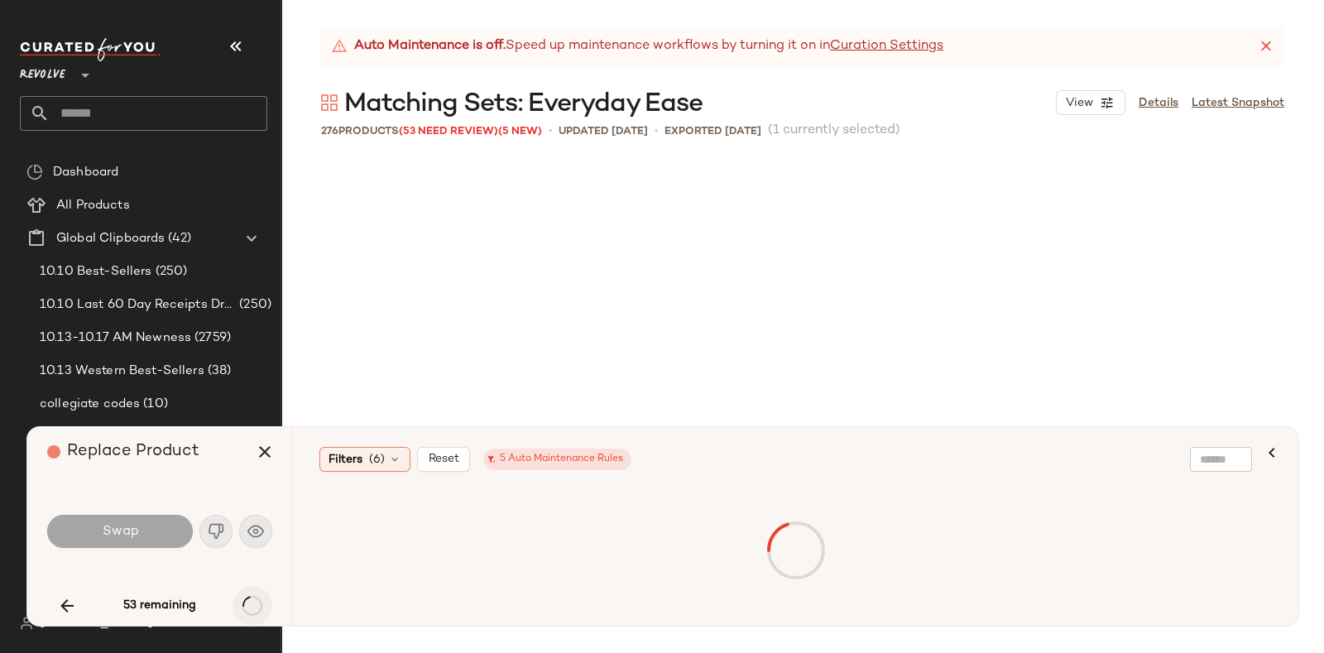
scroll to position [2235, 0]
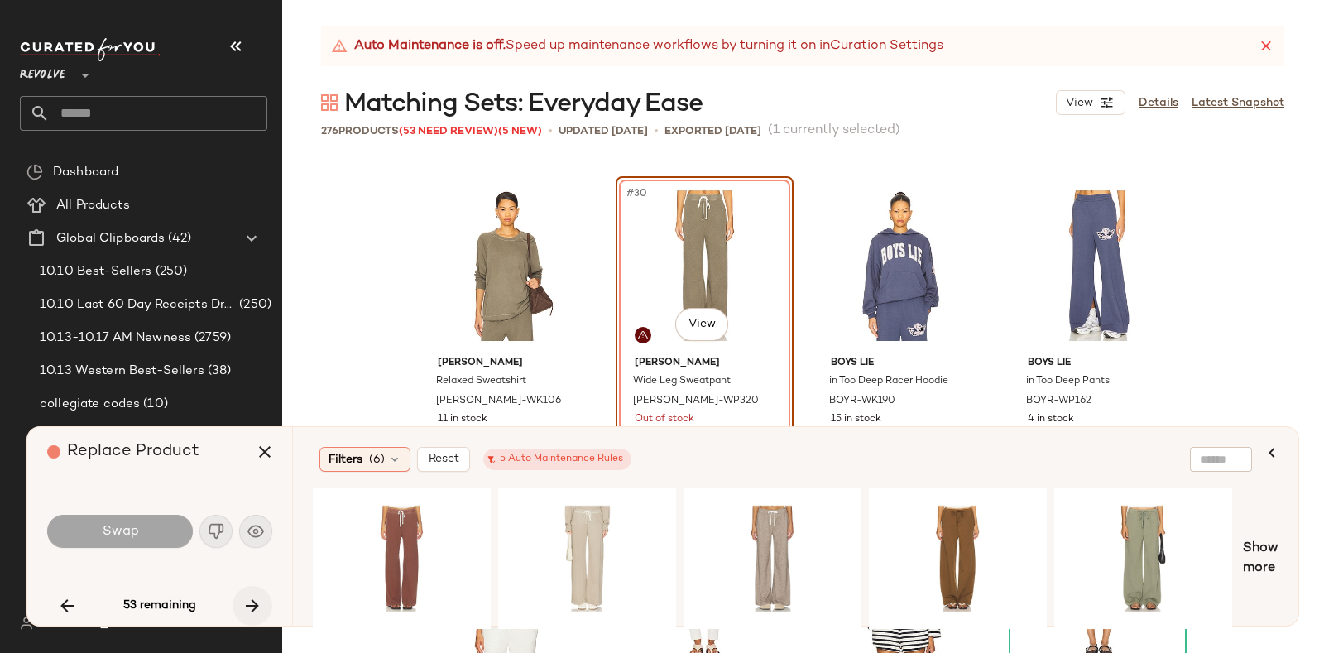
click at [250, 596] on icon "button" at bounding box center [252, 606] width 20 height 20
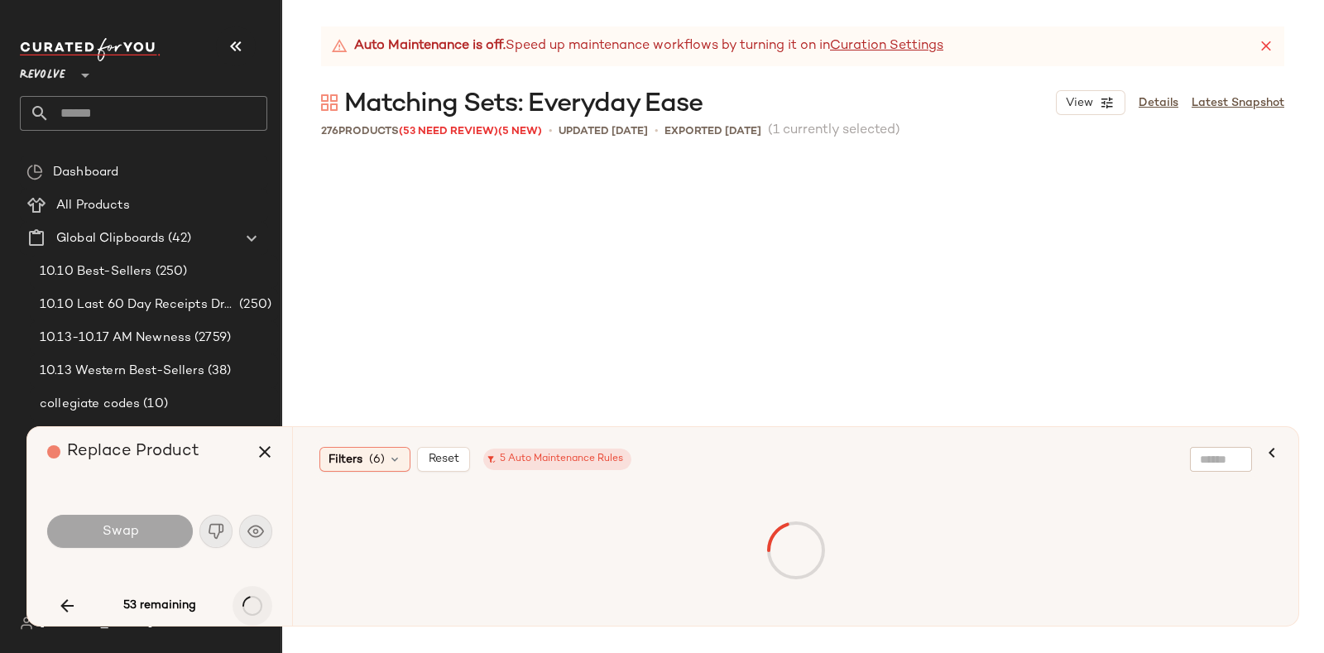
scroll to position [2874, 0]
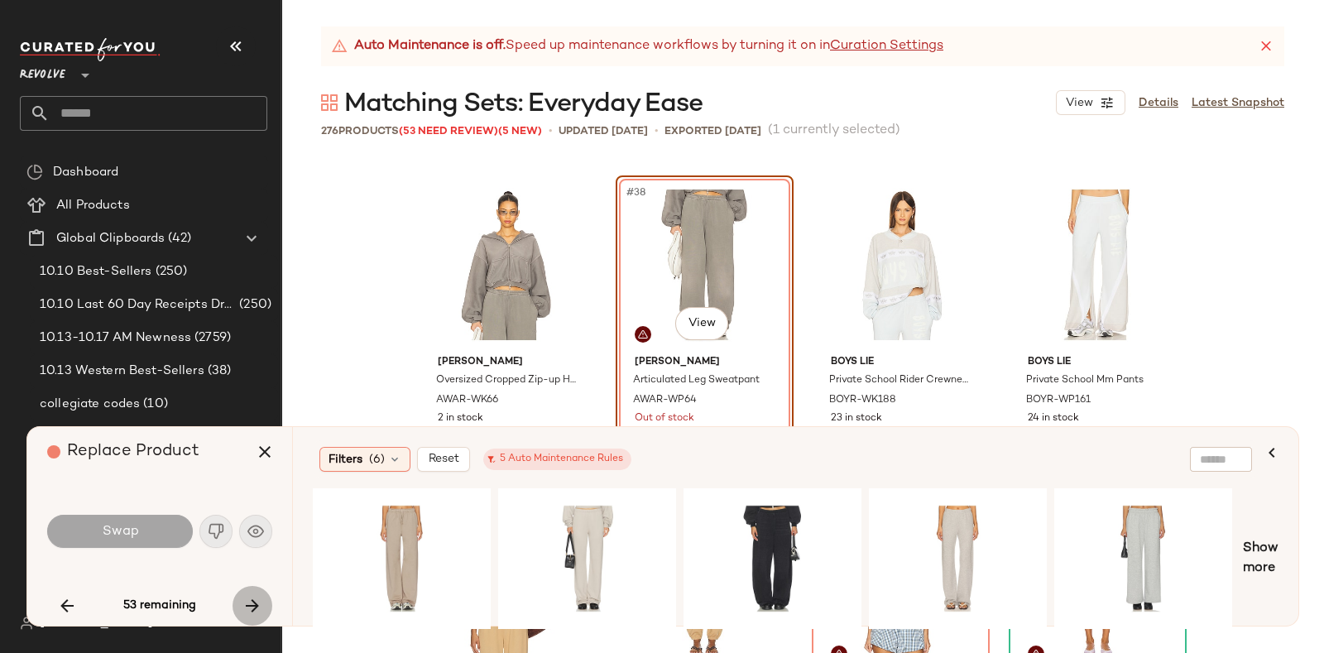
click at [250, 596] on icon "button" at bounding box center [252, 606] width 20 height 20
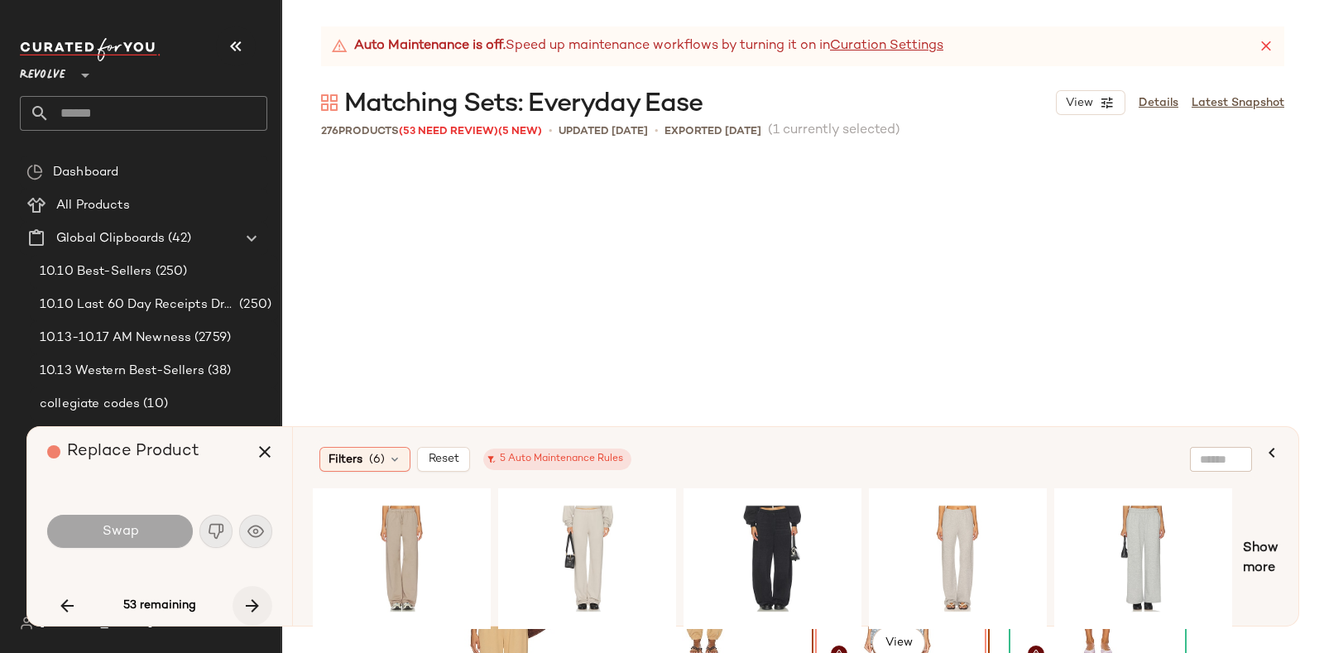
scroll to position [3193, 0]
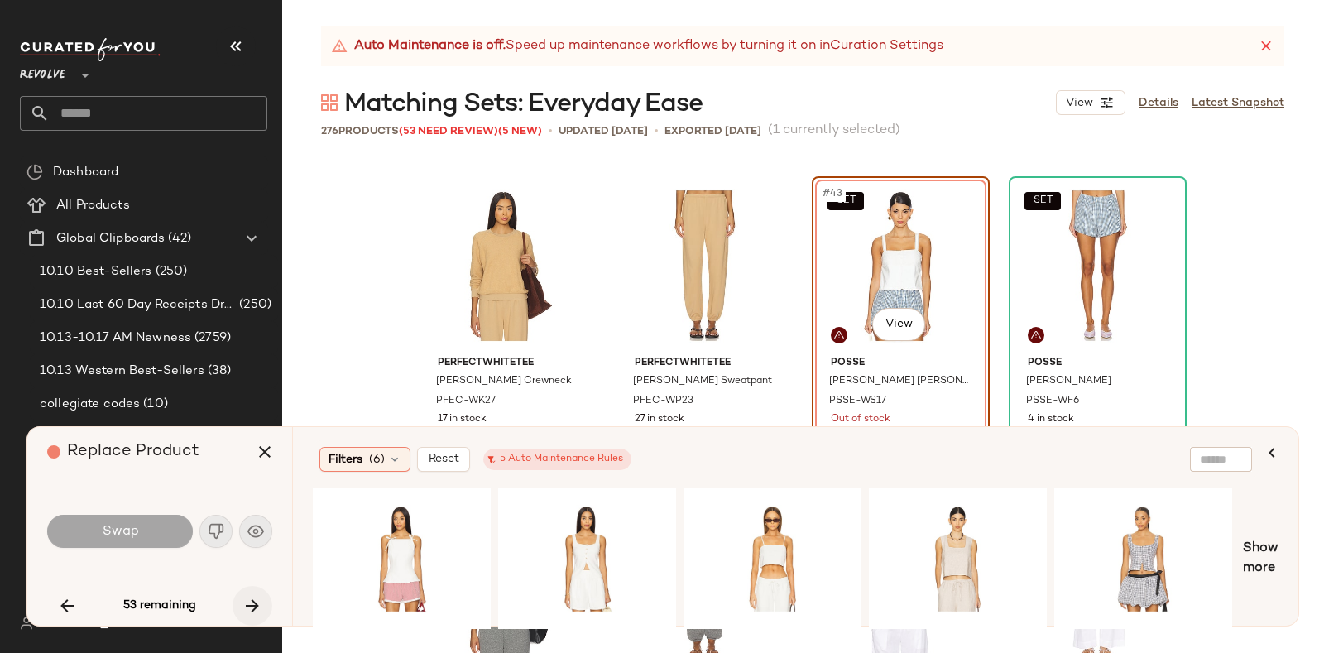
click at [250, 596] on icon "button" at bounding box center [252, 606] width 20 height 20
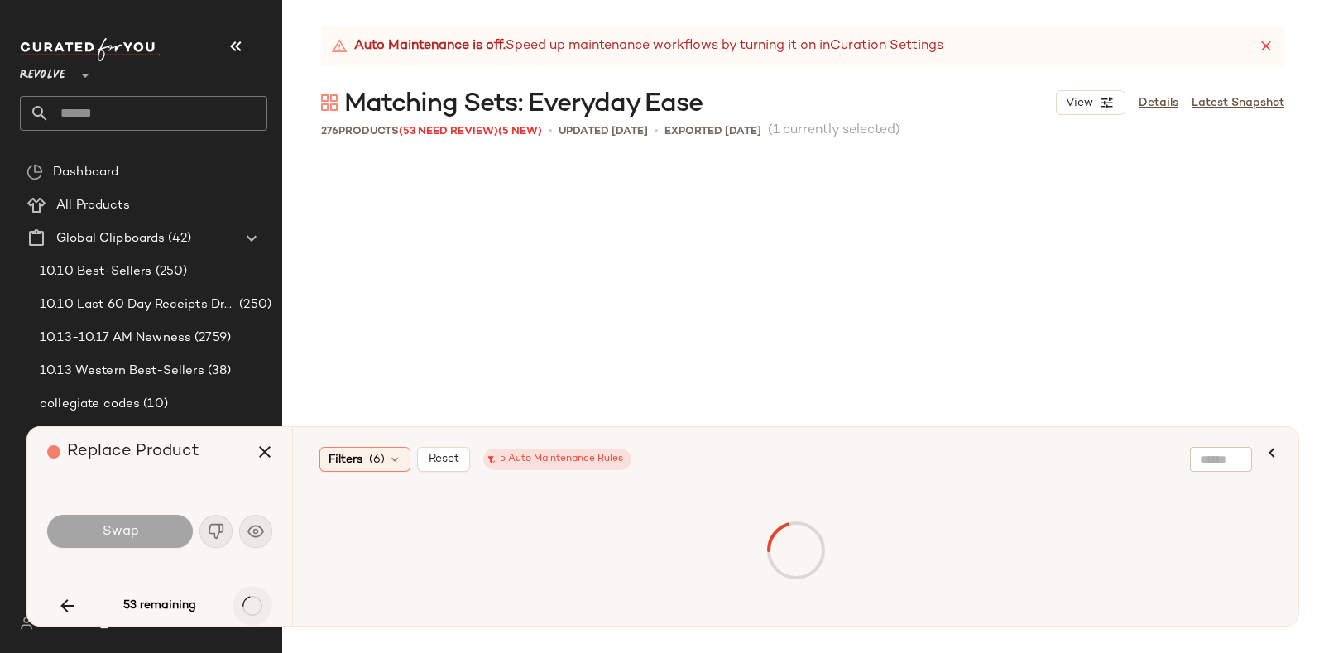
scroll to position [3831, 0]
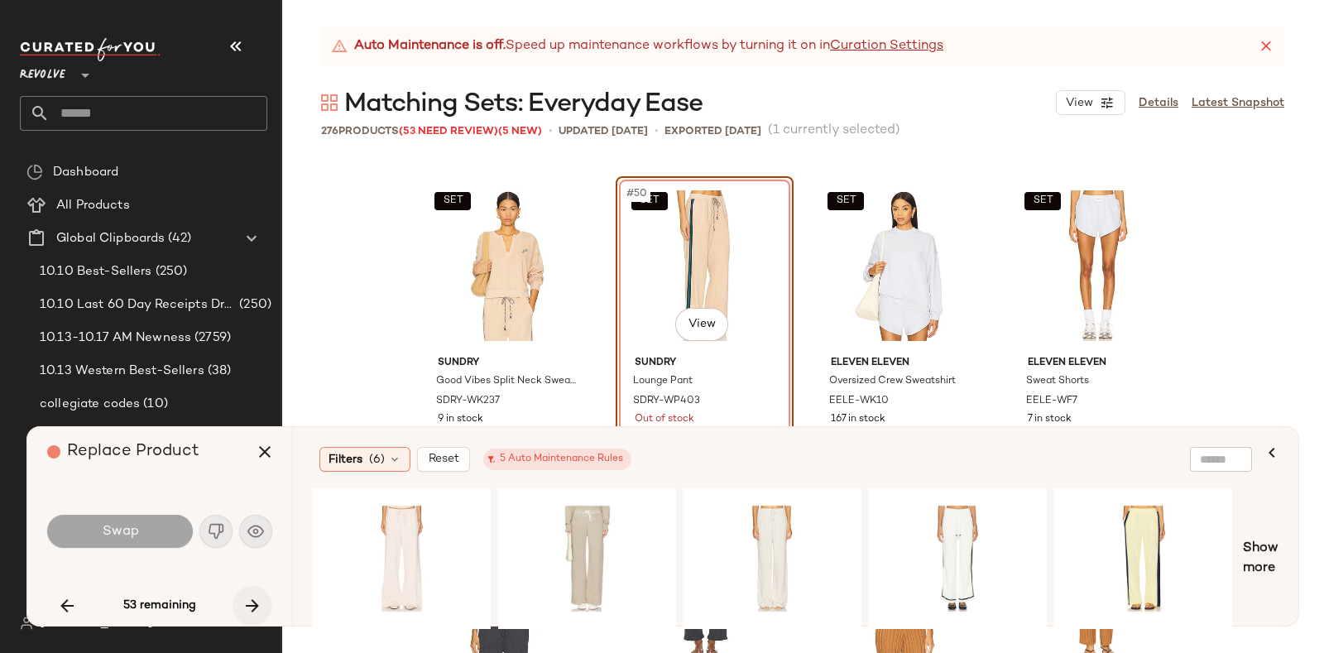
click at [250, 596] on icon "button" at bounding box center [252, 606] width 20 height 20
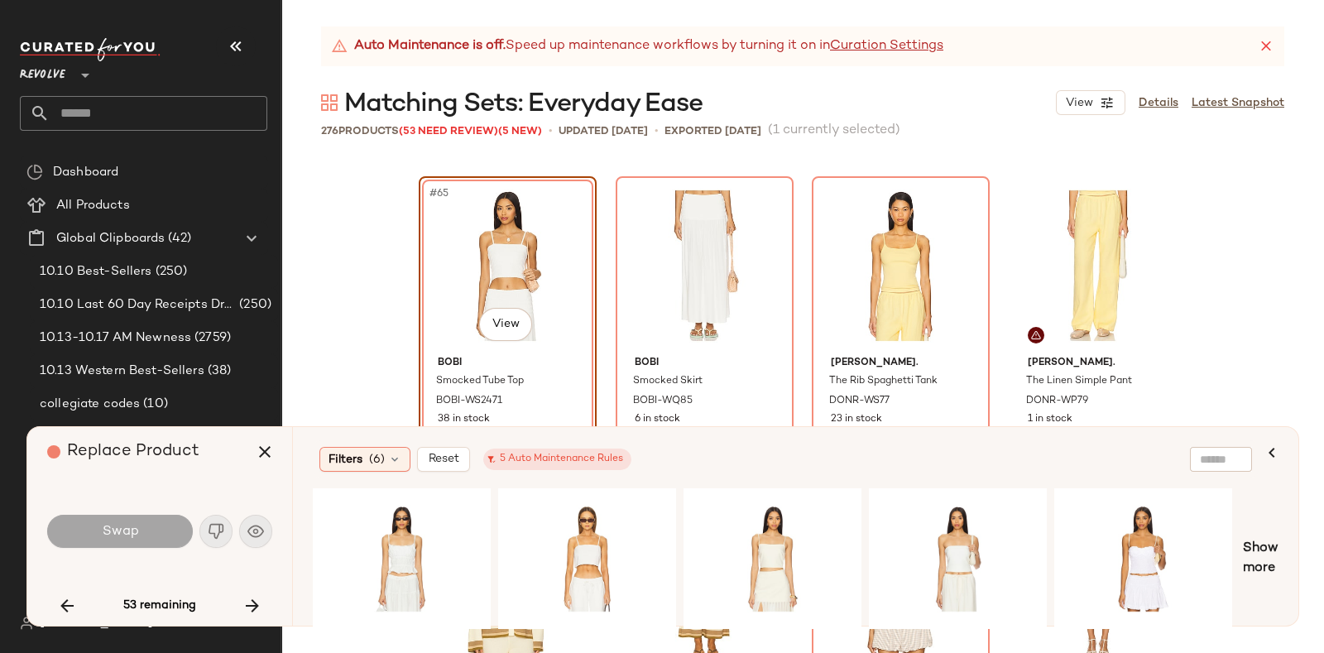
scroll to position [5144, 0]
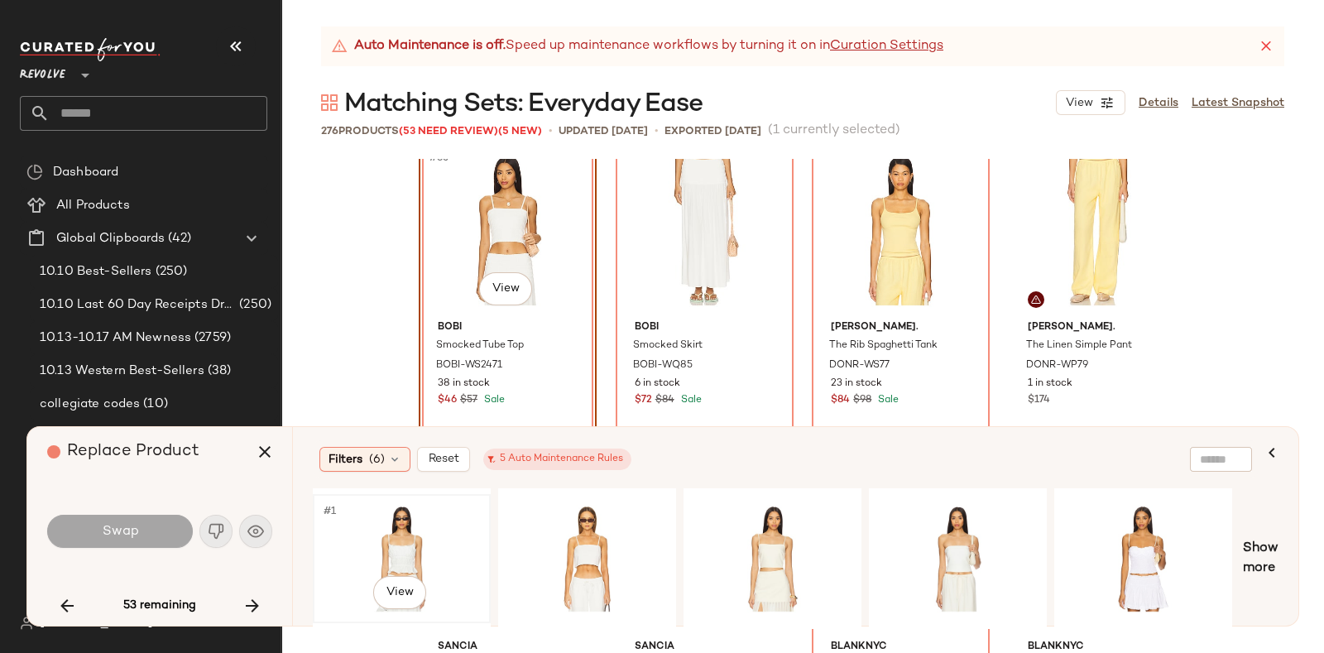
click at [401, 525] on div "#1 View" at bounding box center [402, 558] width 166 height 117
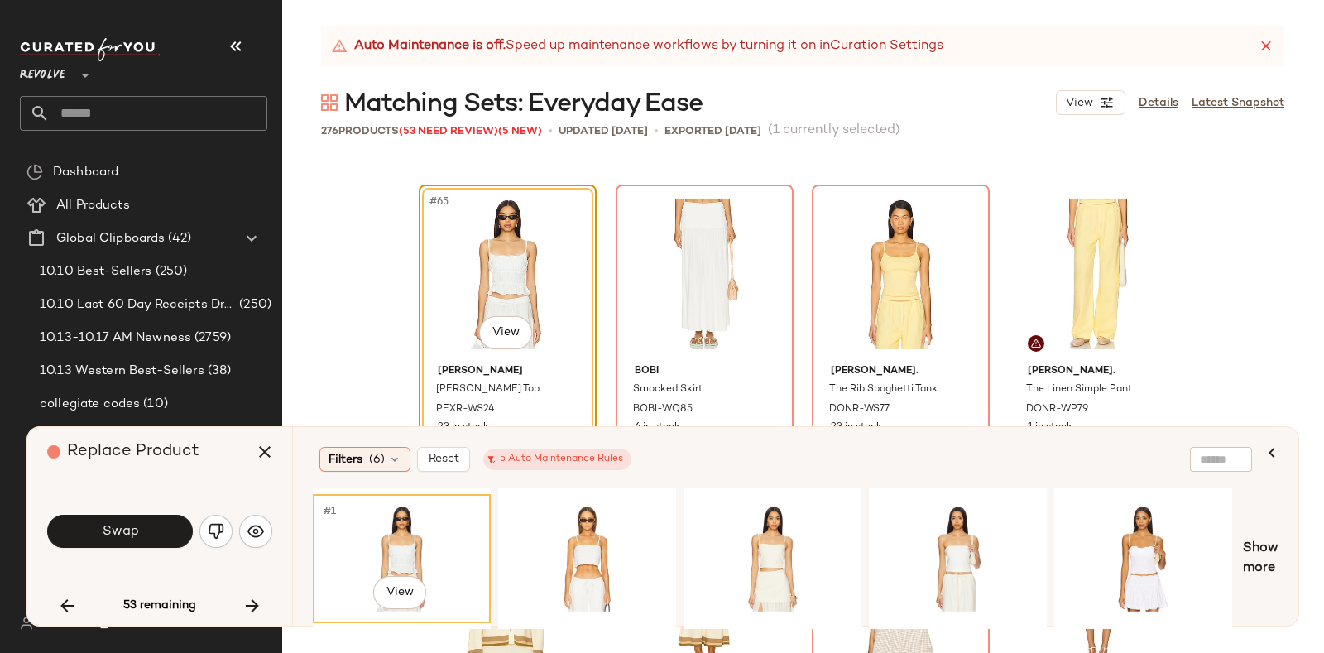
scroll to position [5102, 0]
click at [583, 524] on div "#1 View" at bounding box center [587, 558] width 166 height 117
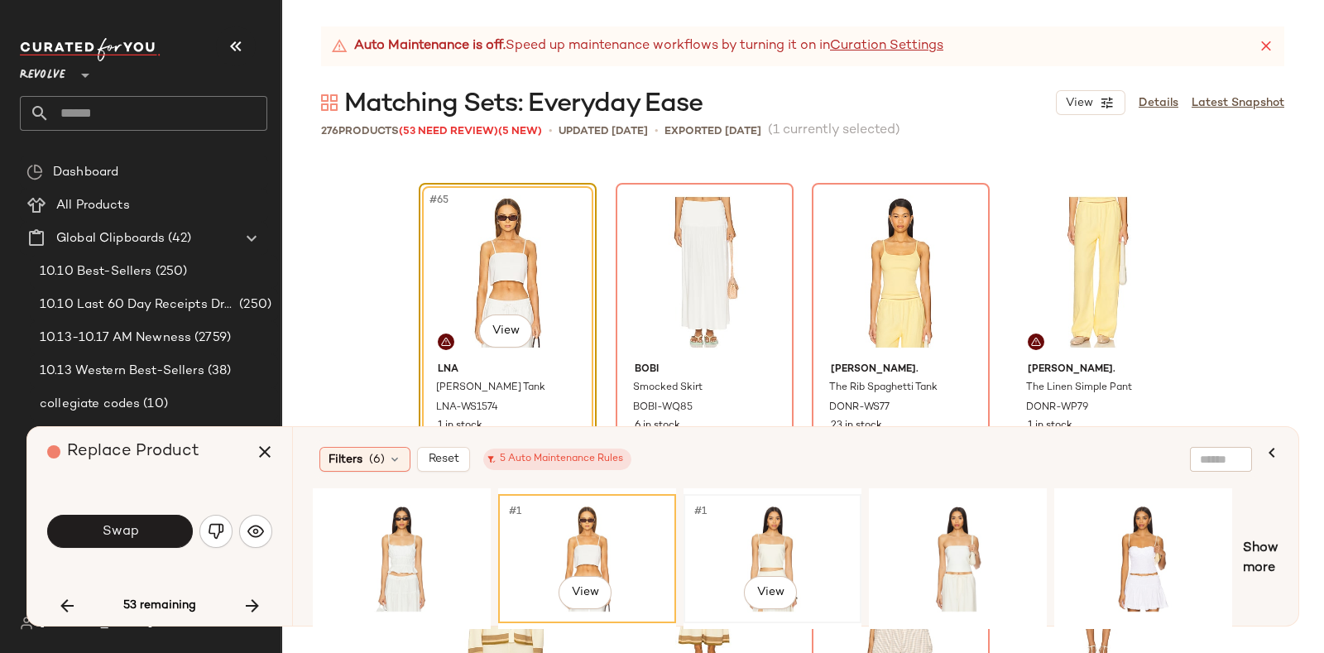
click at [778, 524] on div "#1 View" at bounding box center [772, 558] width 166 height 117
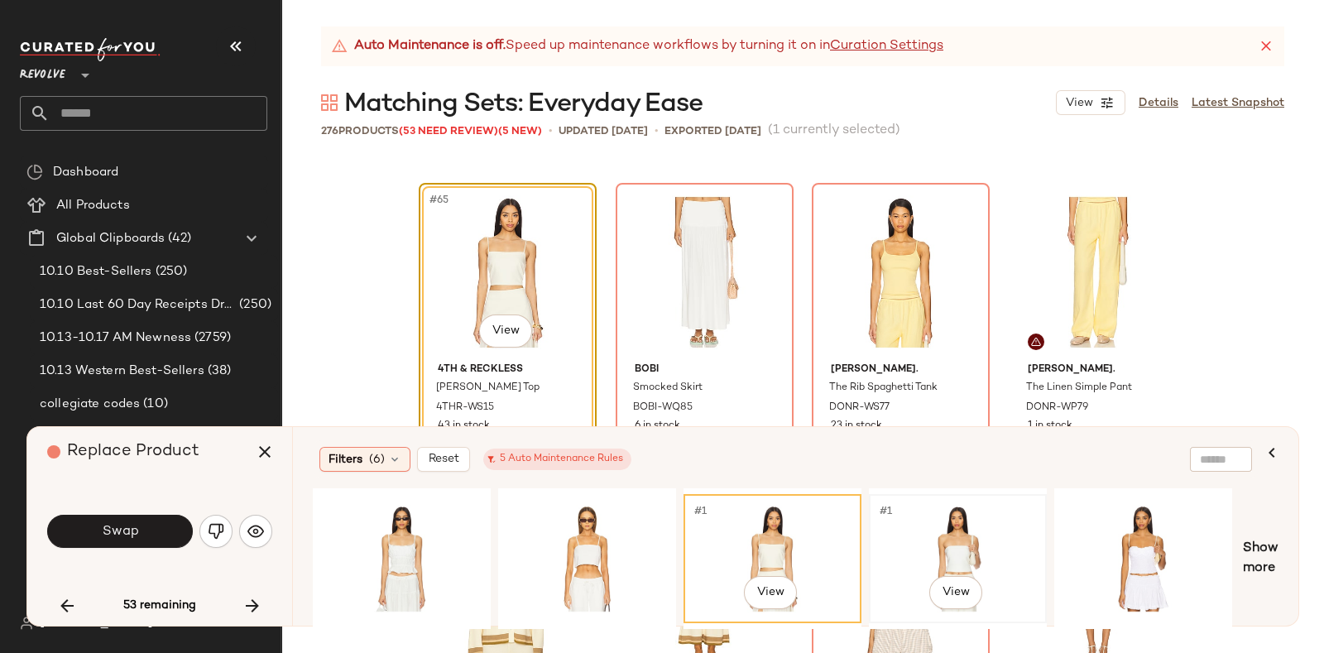
click at [951, 519] on div "#1 View" at bounding box center [957, 558] width 166 height 117
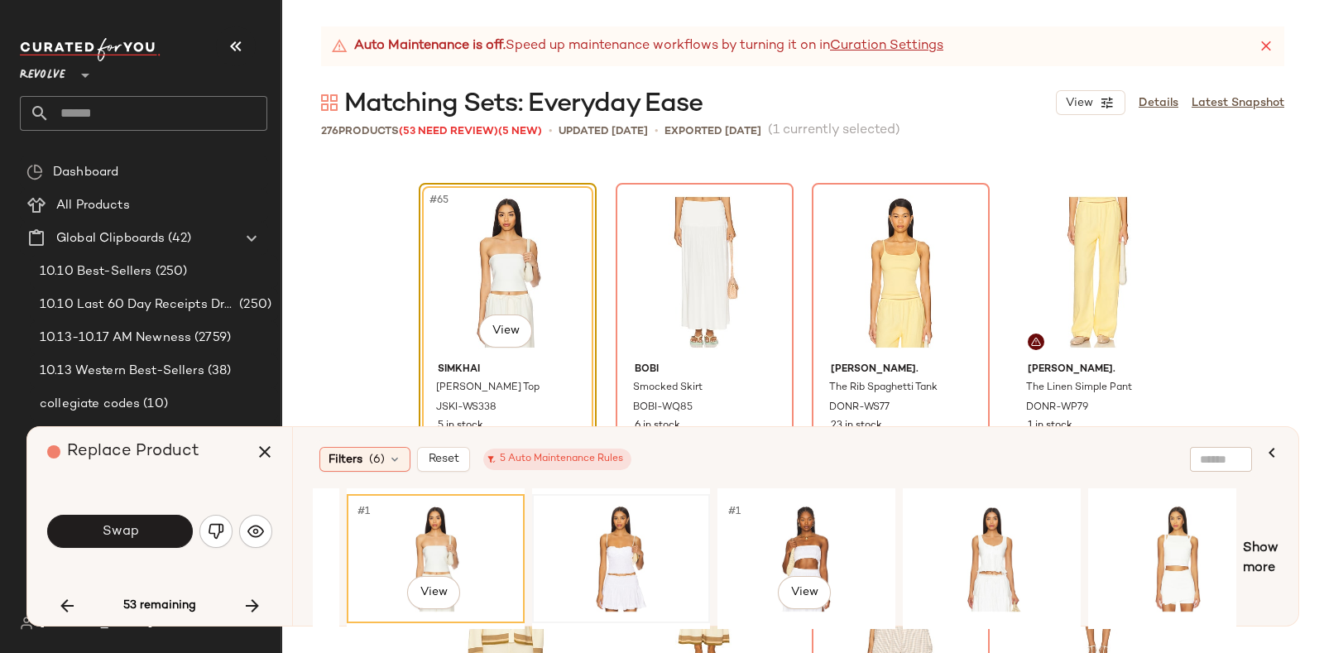
scroll to position [0, 525]
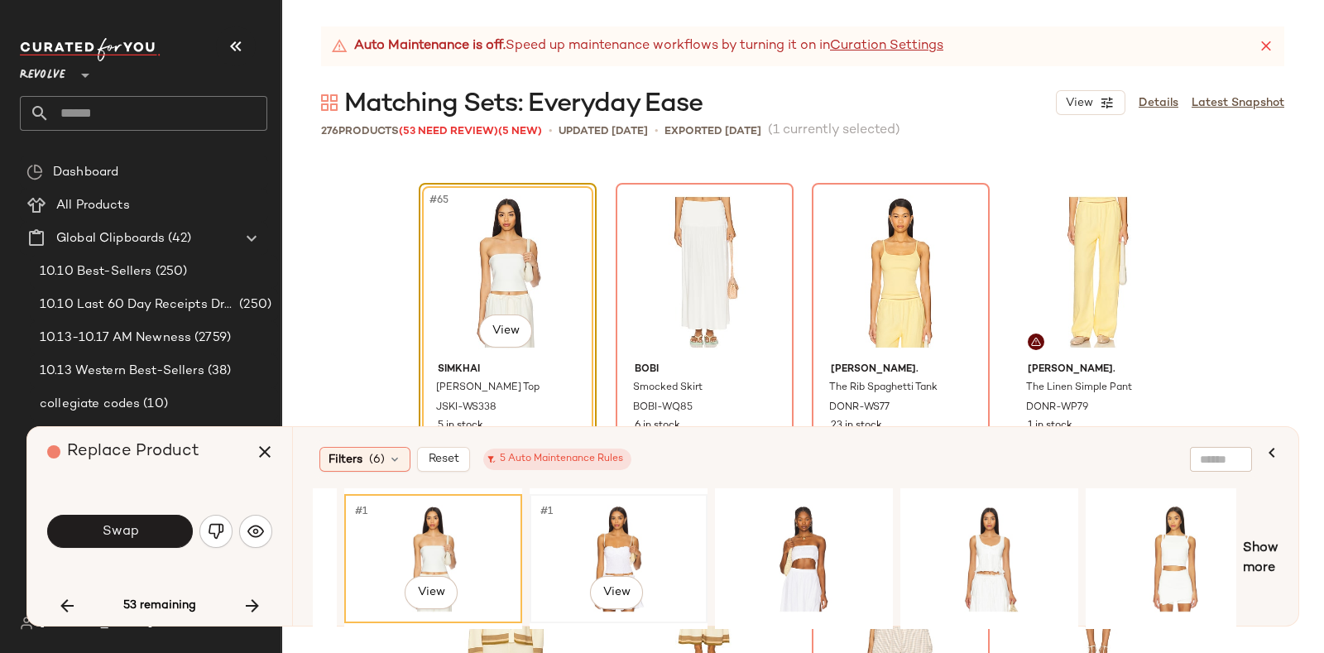
click at [629, 519] on div "#1 View" at bounding box center [618, 558] width 166 height 117
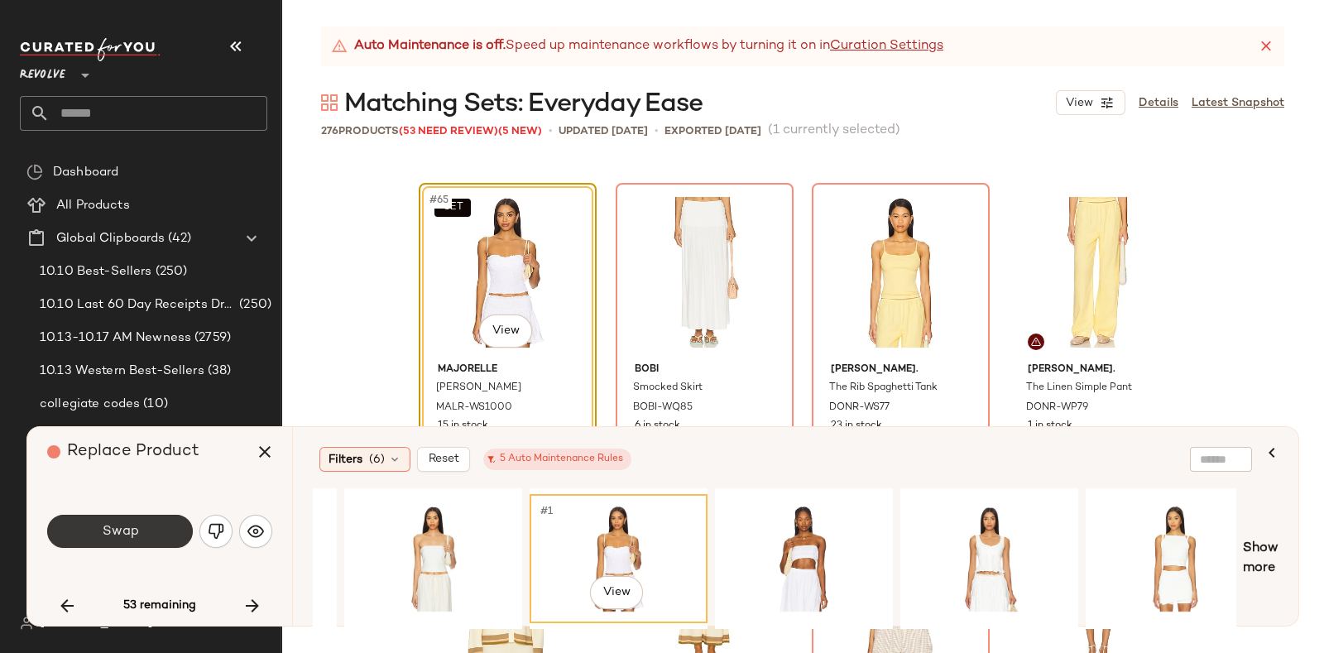
click at [139, 524] on button "Swap" at bounding box center [120, 531] width 146 height 33
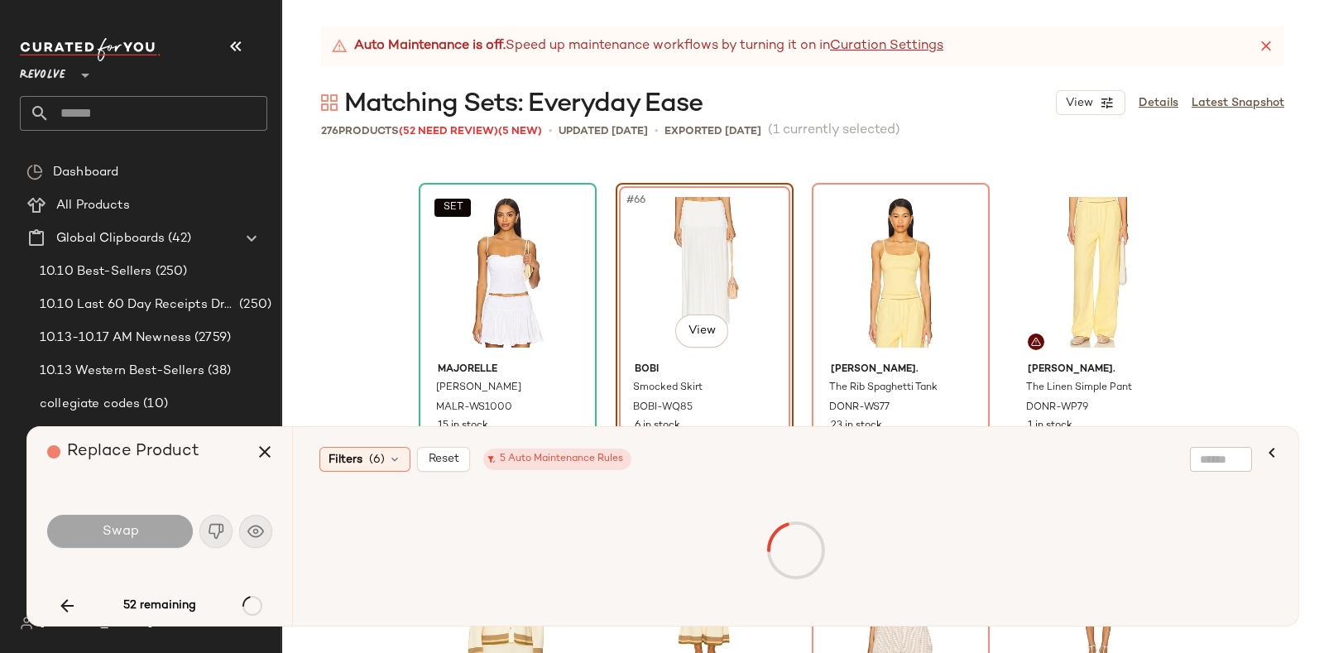
scroll to position [5109, 0]
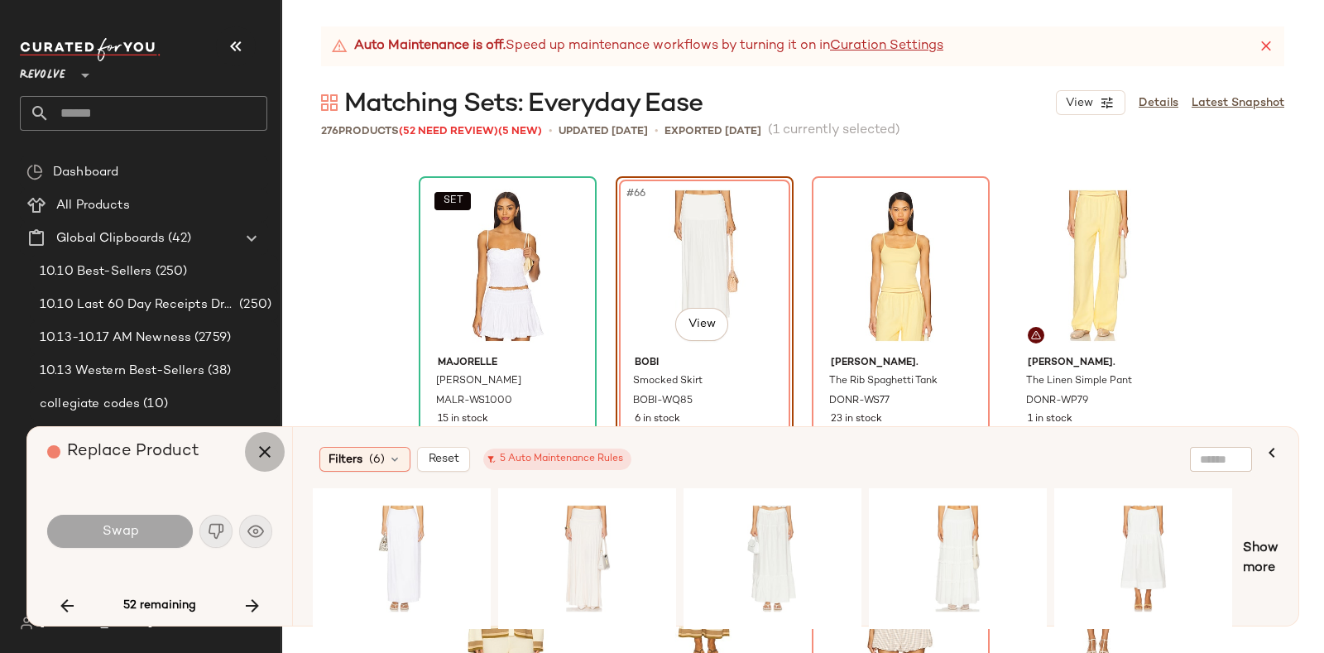
click at [265, 455] on icon "button" at bounding box center [265, 452] width 20 height 20
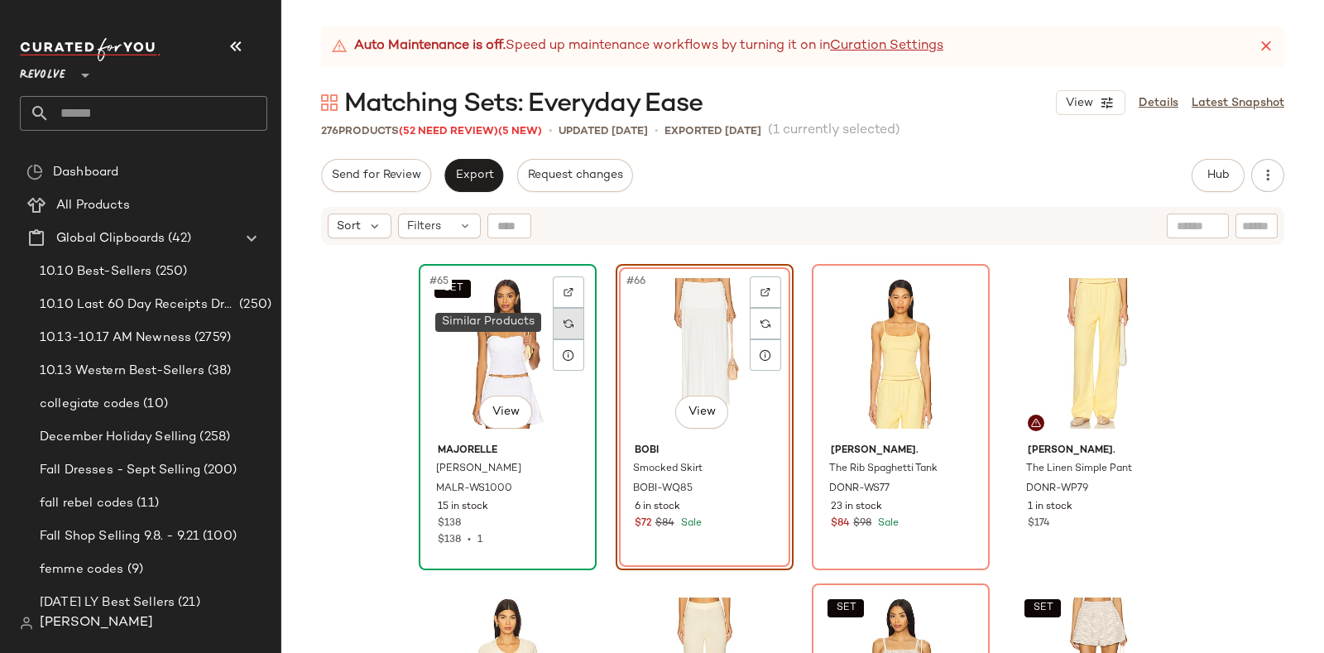
click at [553, 312] on div at bounding box center [568, 323] width 31 height 31
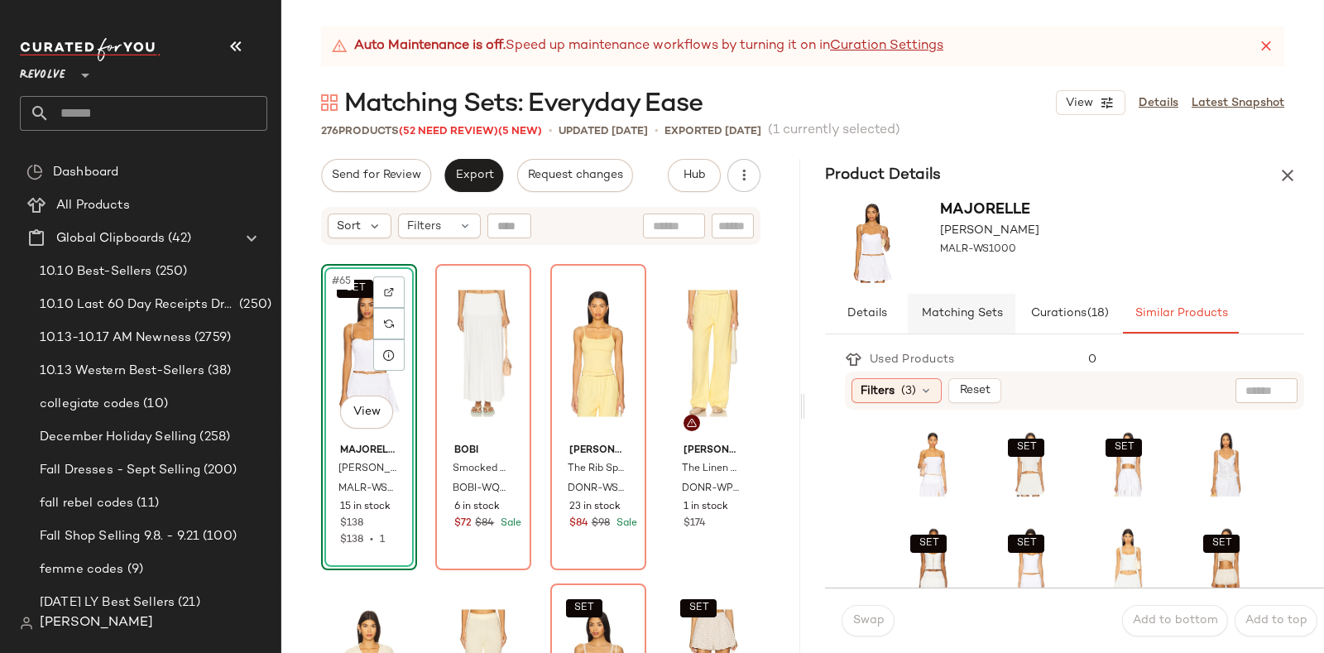
click at [964, 308] on span "Matching Sets" at bounding box center [961, 313] width 82 height 13
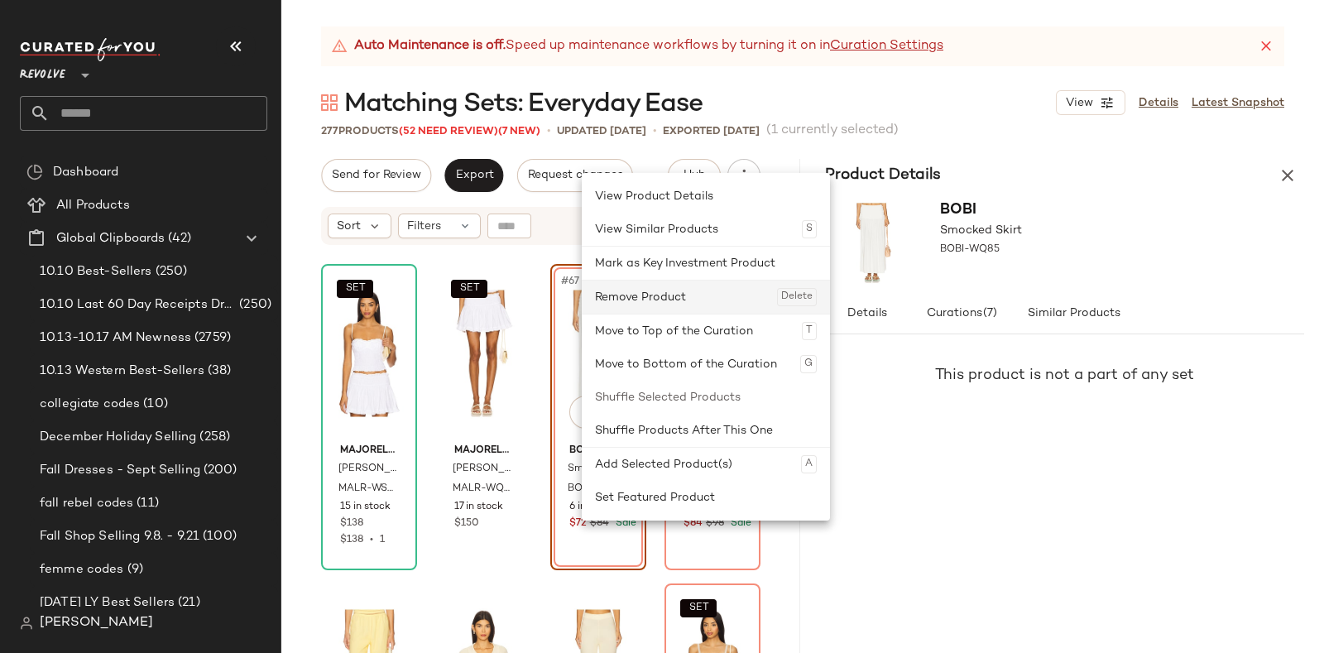
click at [640, 299] on div "Remove Product Delete" at bounding box center [706, 296] width 222 height 33
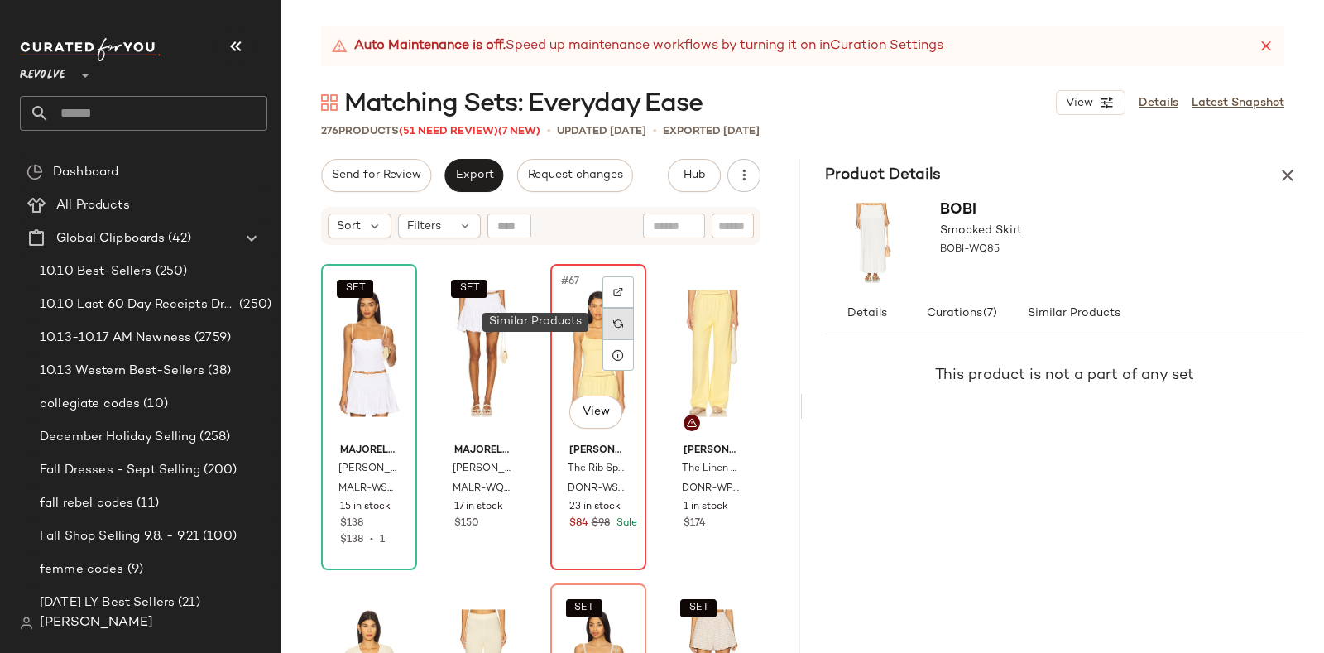
click at [613, 322] on img at bounding box center [618, 324] width 10 height 10
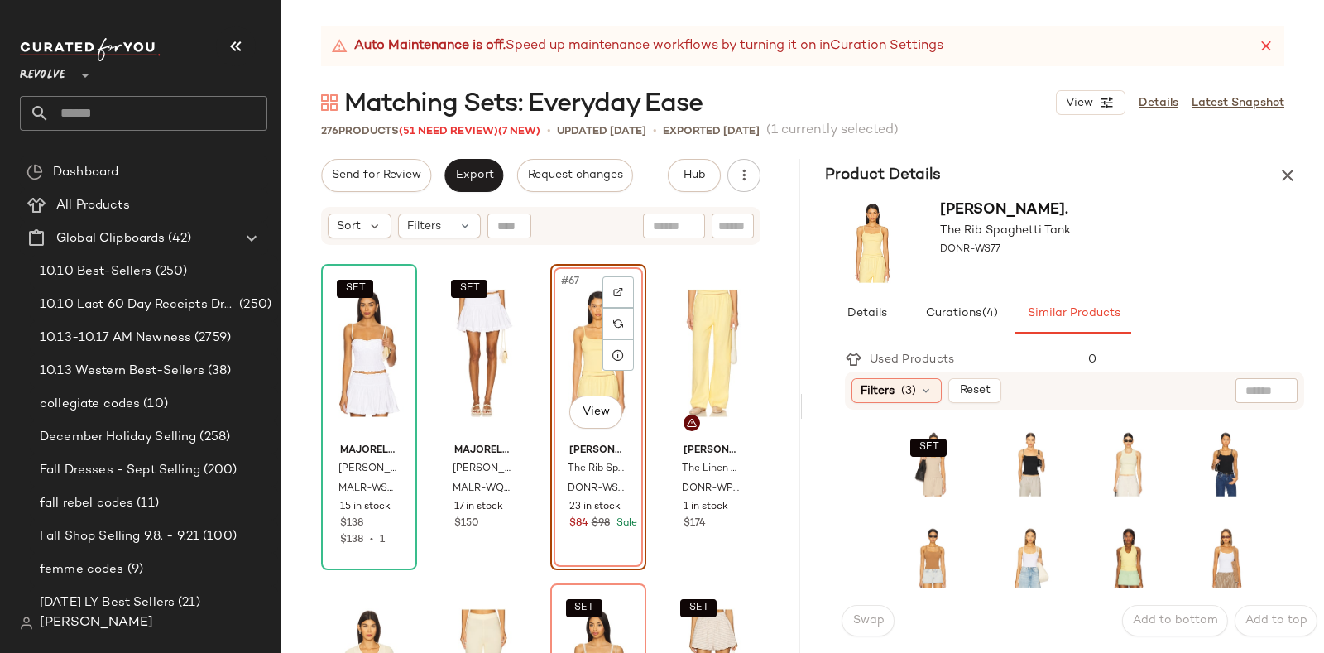
click at [898, 496] on div "SET View" at bounding box center [933, 463] width 74 height 79
click at [876, 620] on span "Swap" at bounding box center [867, 620] width 32 height 13
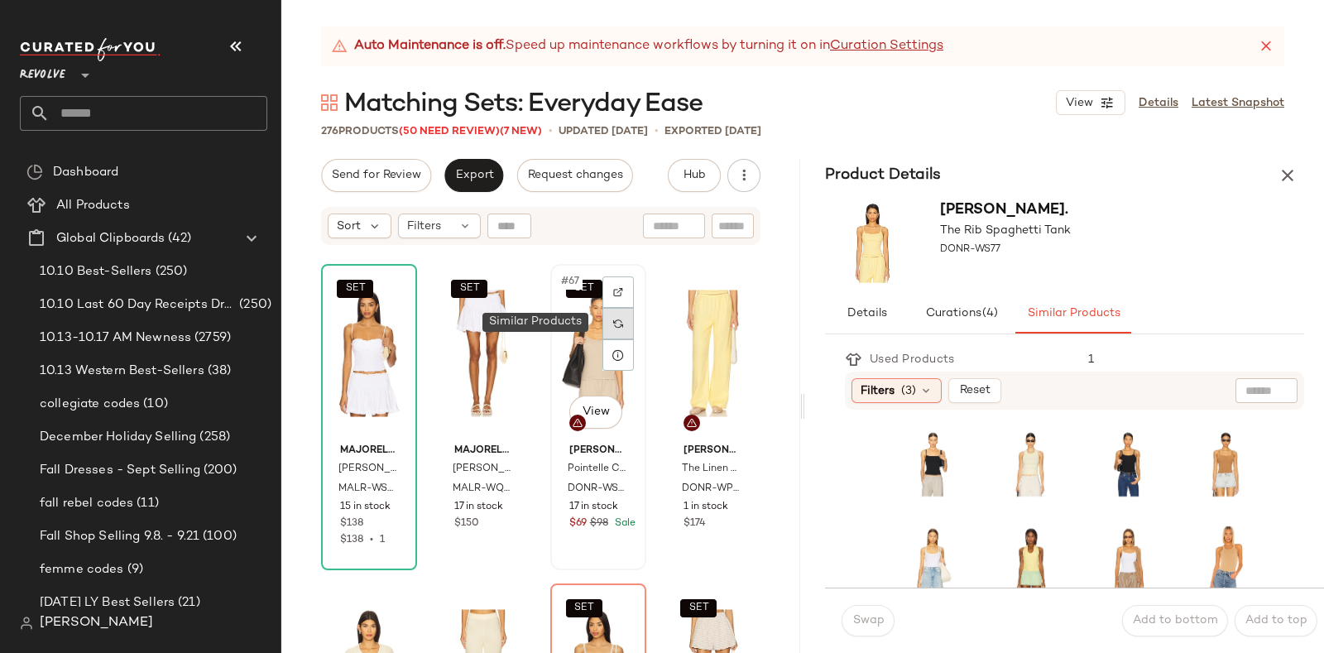
click at [618, 324] on div at bounding box center [617, 323] width 31 height 31
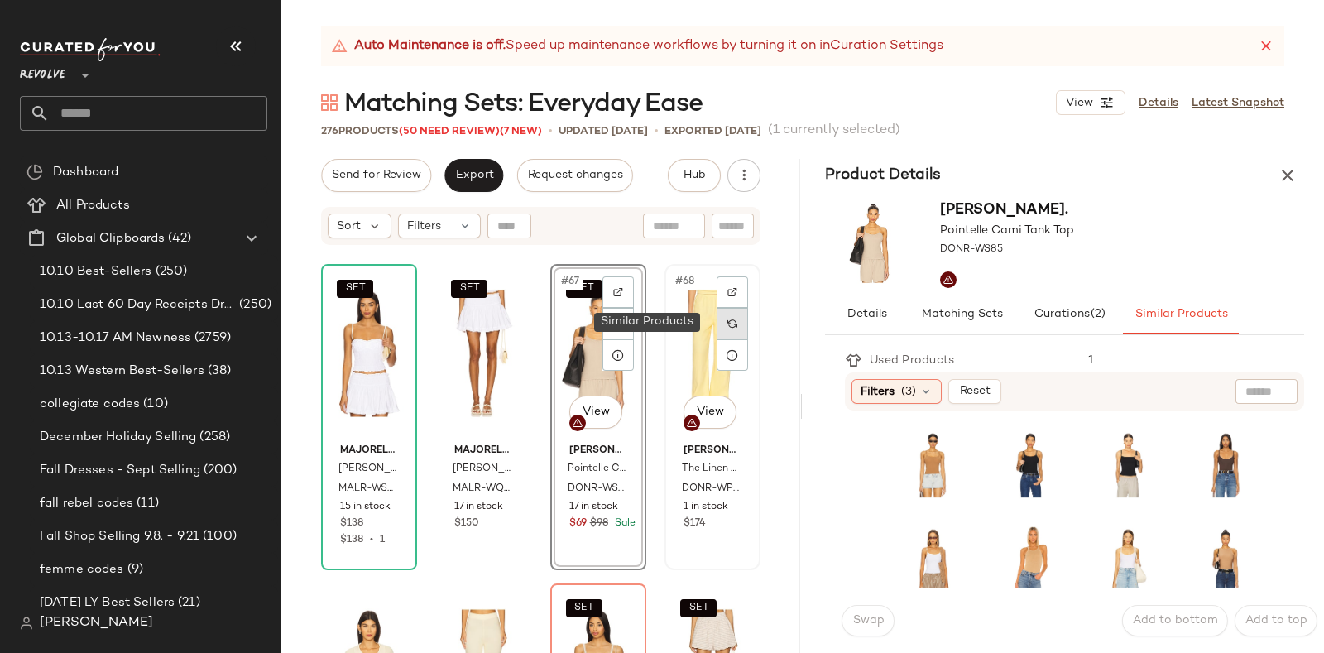
click at [716, 320] on div at bounding box center [731, 323] width 31 height 31
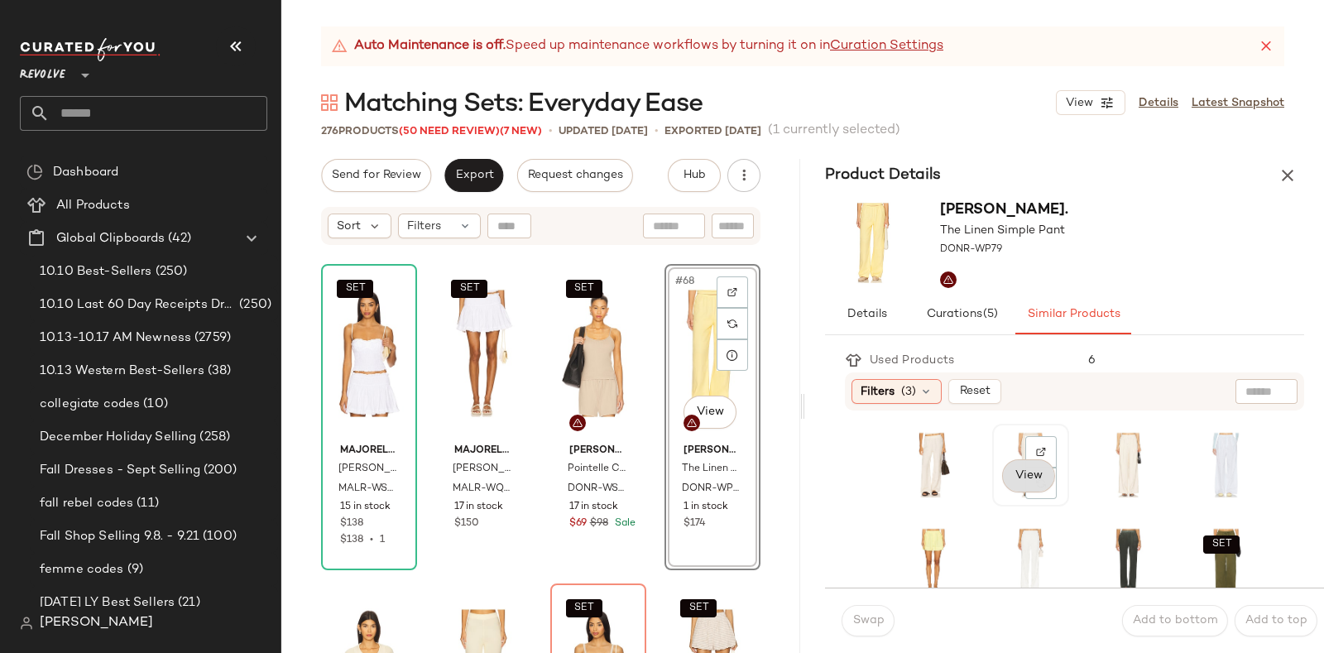
scroll to position [68, 0]
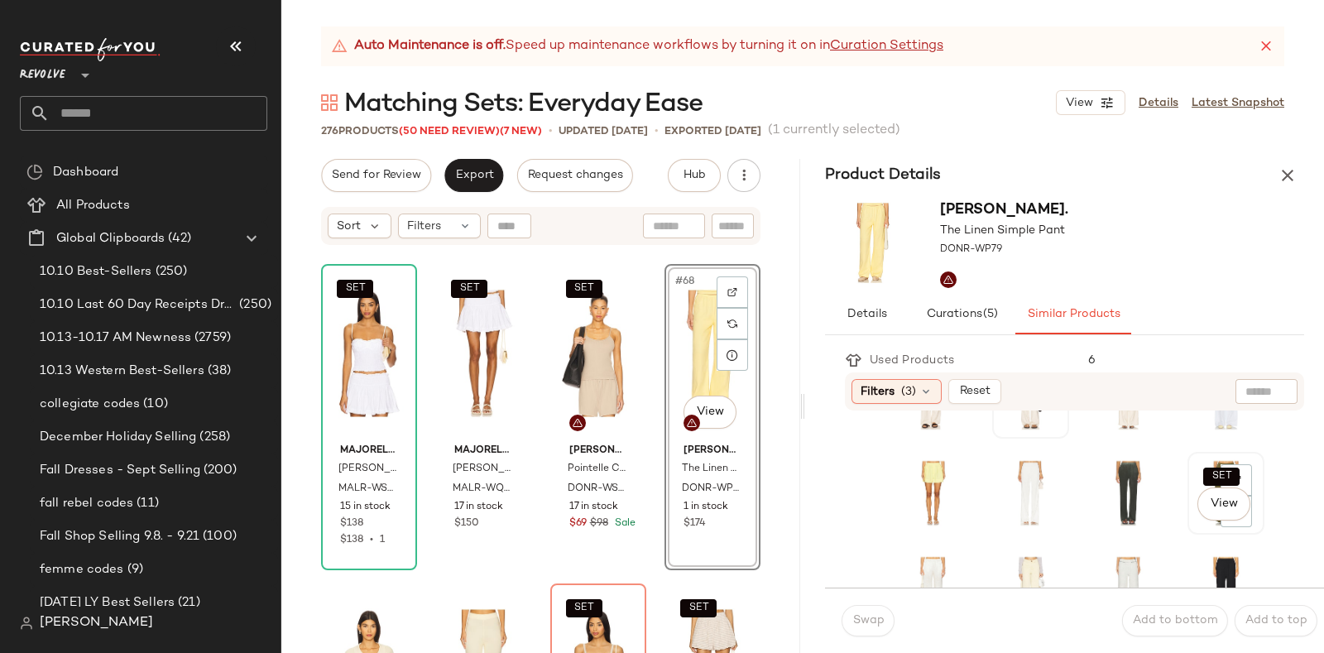
click at [1189, 516] on div "SET View" at bounding box center [1226, 492] width 74 height 79
click at [873, 614] on span "Swap" at bounding box center [867, 620] width 32 height 13
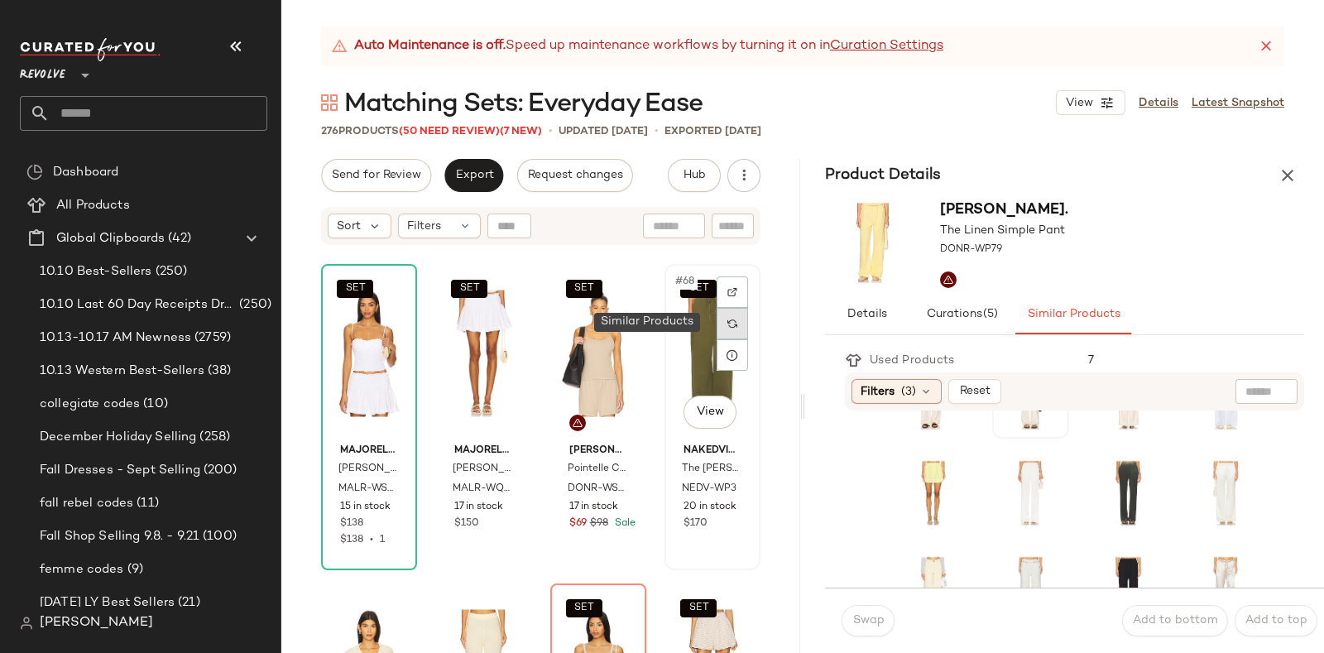
click at [727, 321] on img at bounding box center [732, 324] width 10 height 10
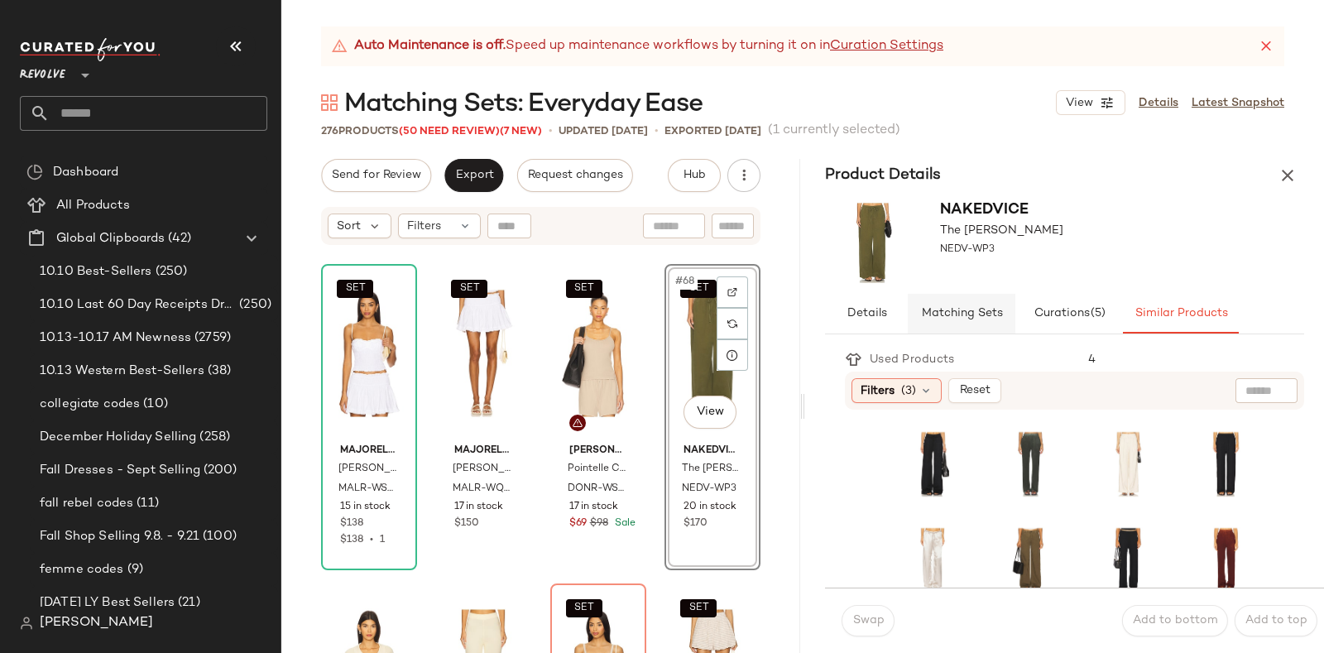
click at [968, 308] on span "Matching Sets" at bounding box center [961, 313] width 82 height 13
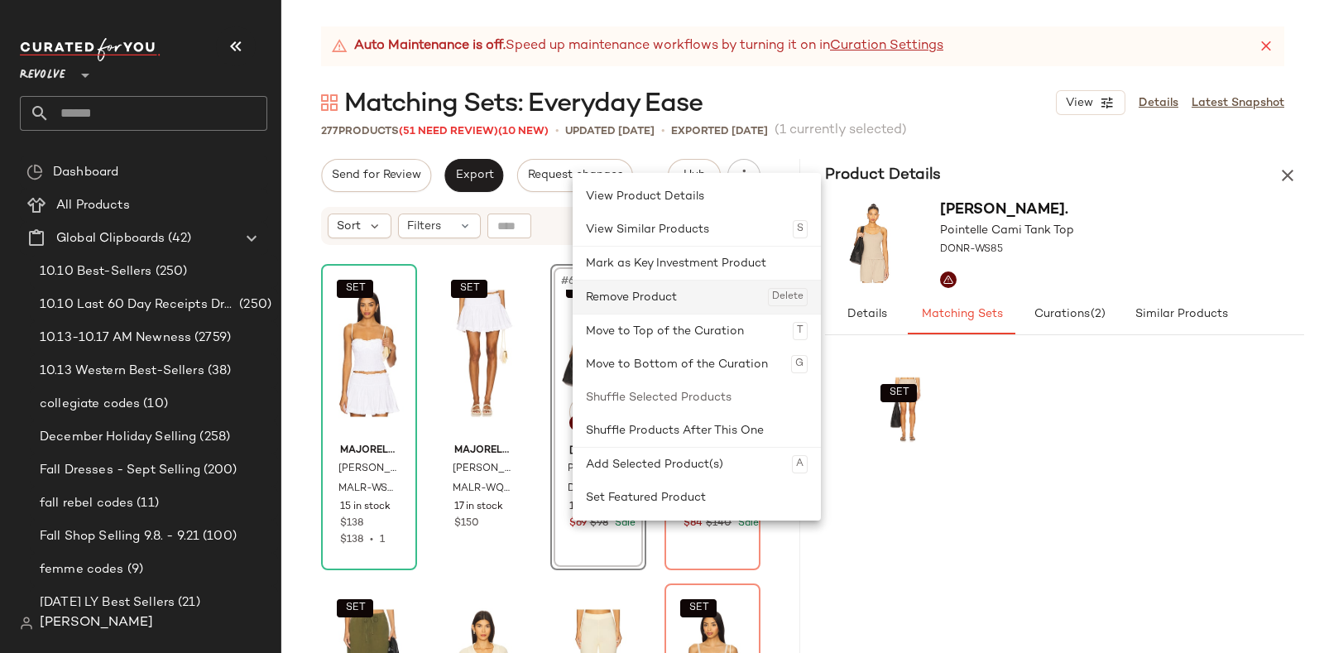
click at [629, 297] on div "Remove Product Delete" at bounding box center [697, 296] width 222 height 33
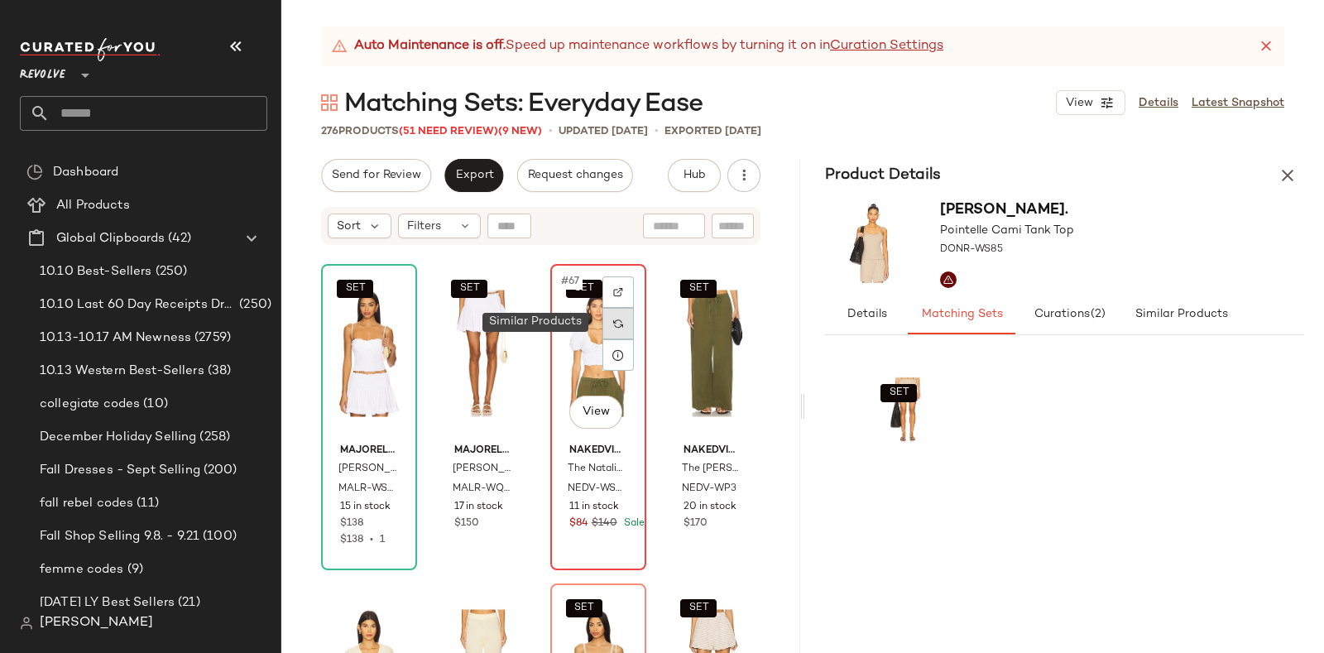
click at [613, 324] on img at bounding box center [618, 324] width 10 height 10
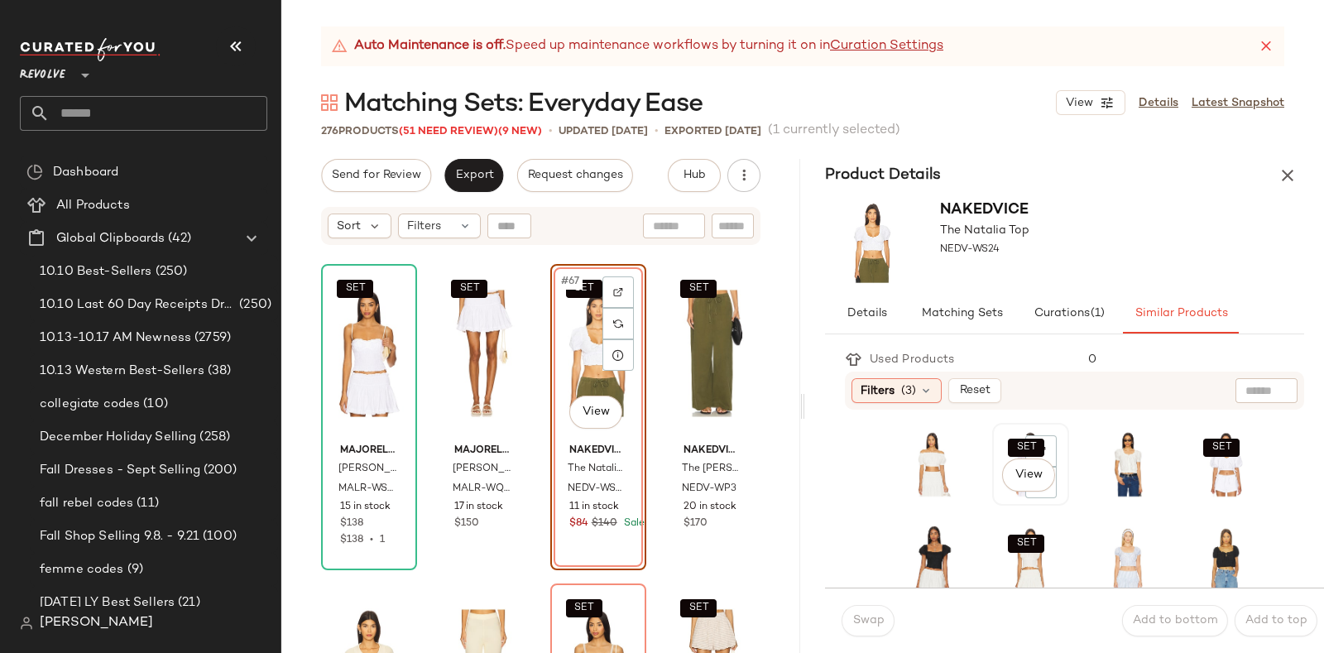
click at [998, 496] on div "SET View" at bounding box center [1030, 464] width 65 height 71
click at [860, 614] on span "Swap" at bounding box center [867, 620] width 32 height 13
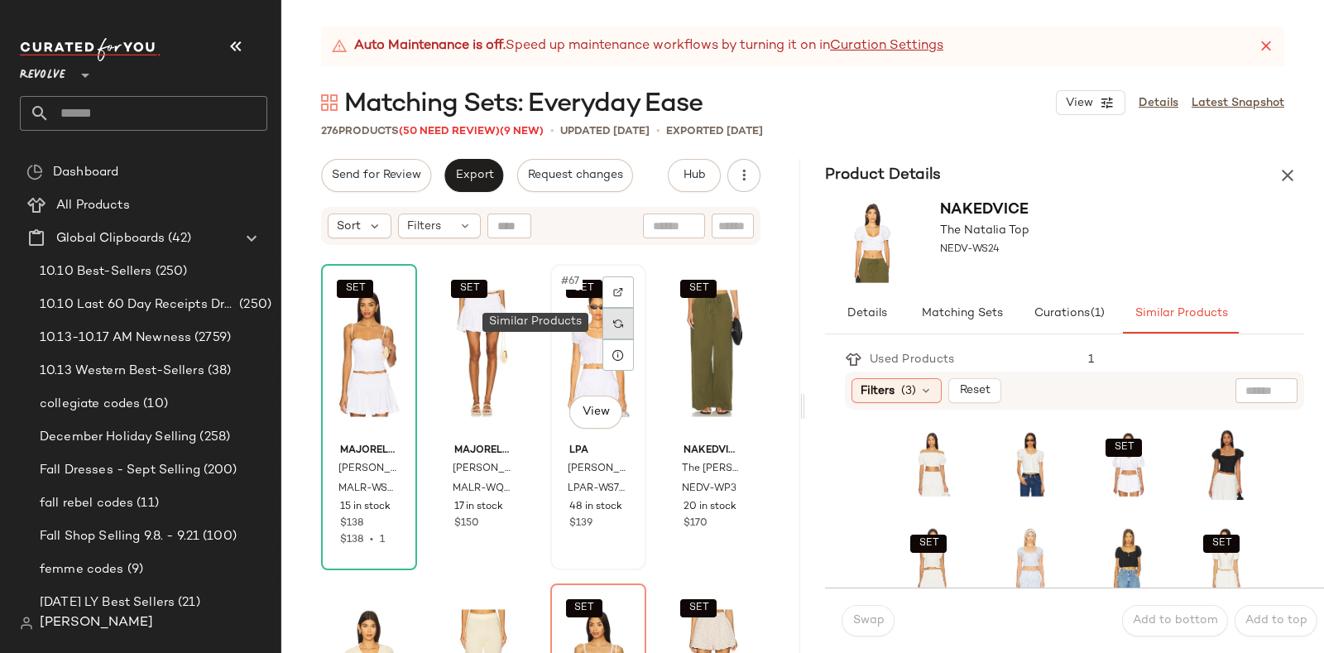
click at [613, 323] on img at bounding box center [618, 324] width 10 height 10
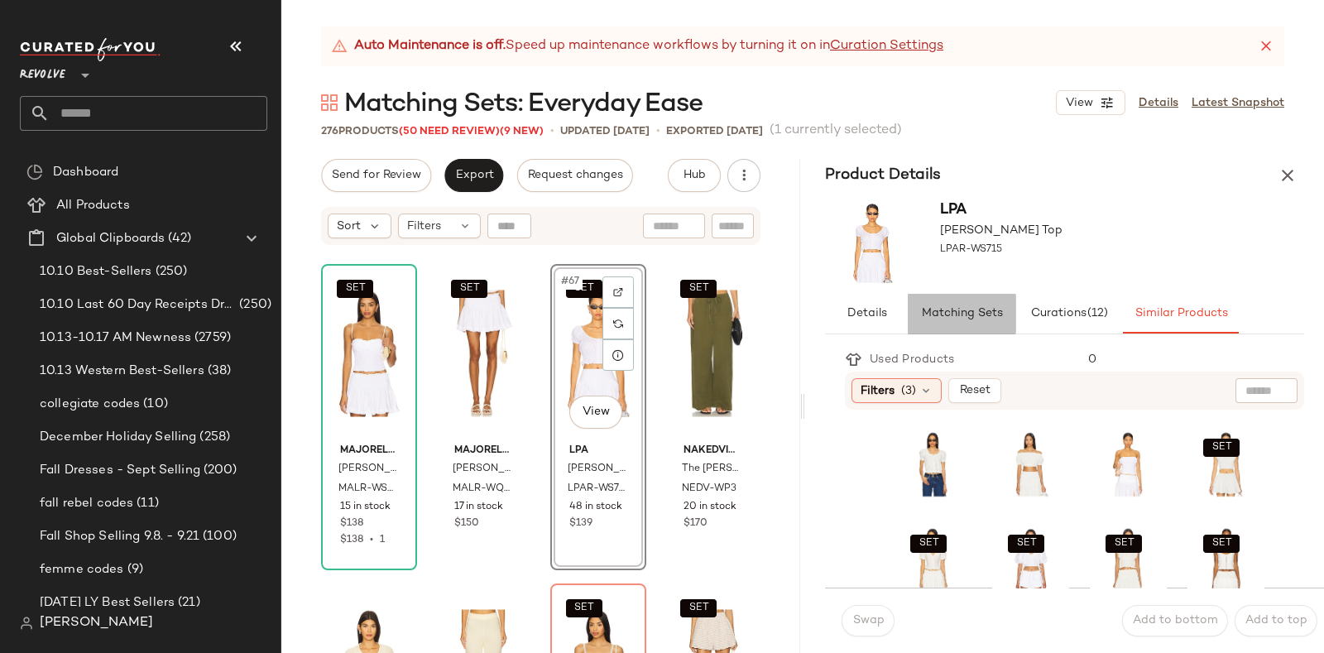
click at [968, 309] on span "Matching Sets" at bounding box center [961, 313] width 82 height 13
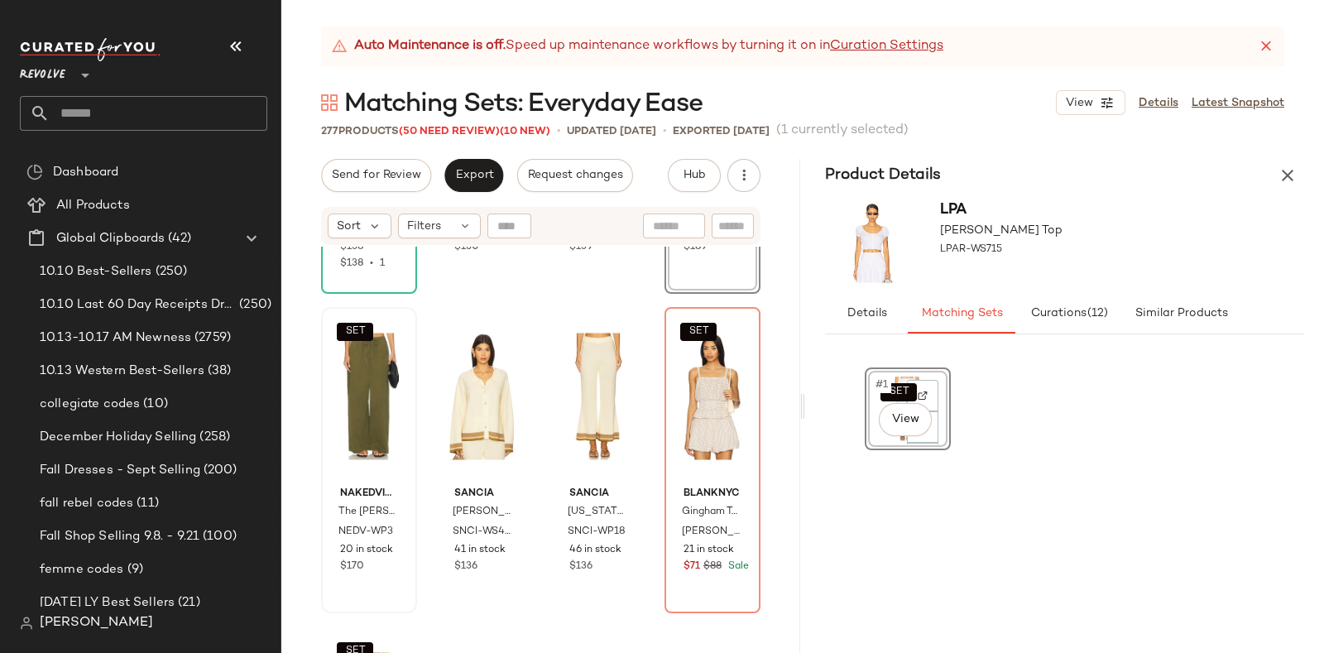
scroll to position [5386, 0]
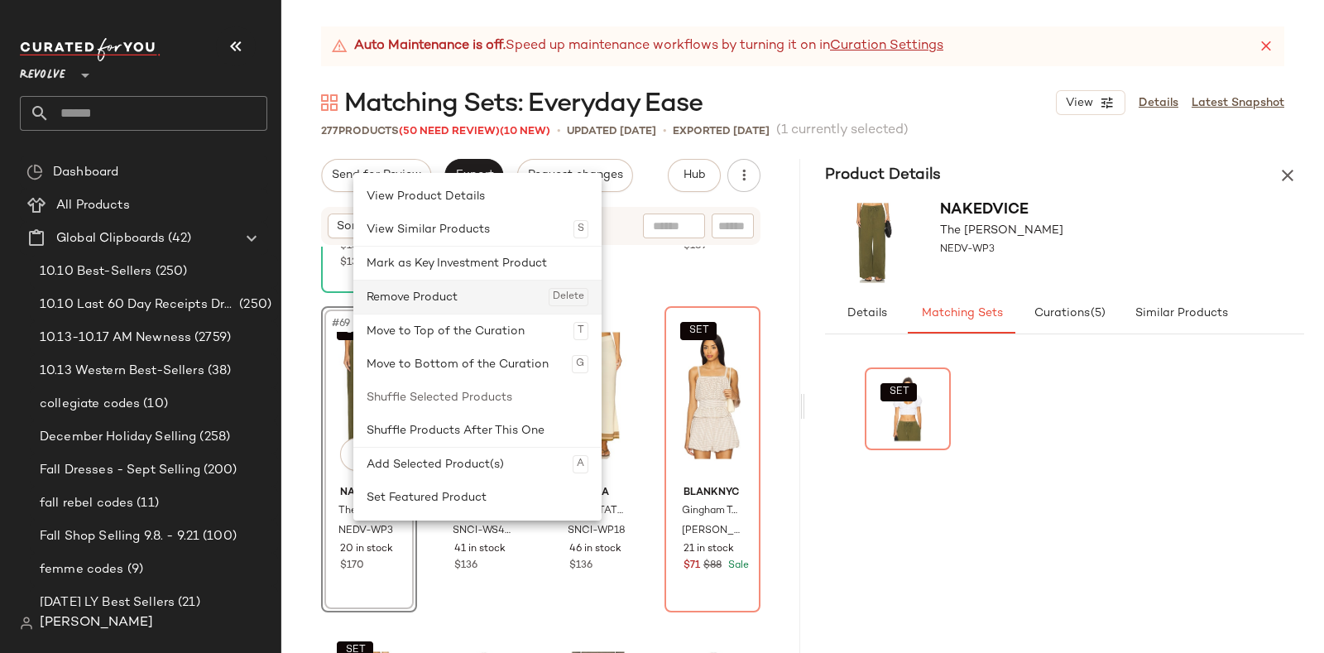
click at [442, 297] on div "Remove Product Delete" at bounding box center [477, 296] width 222 height 33
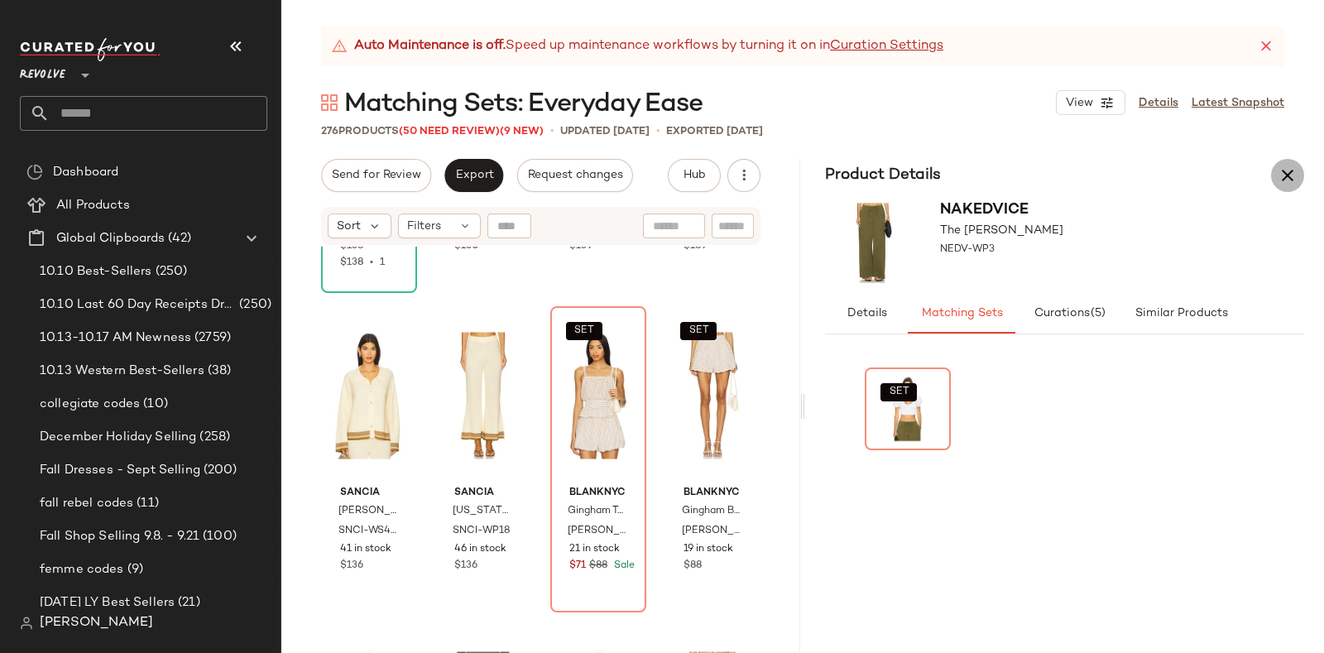
click at [1281, 170] on icon "button" at bounding box center [1287, 175] width 20 height 20
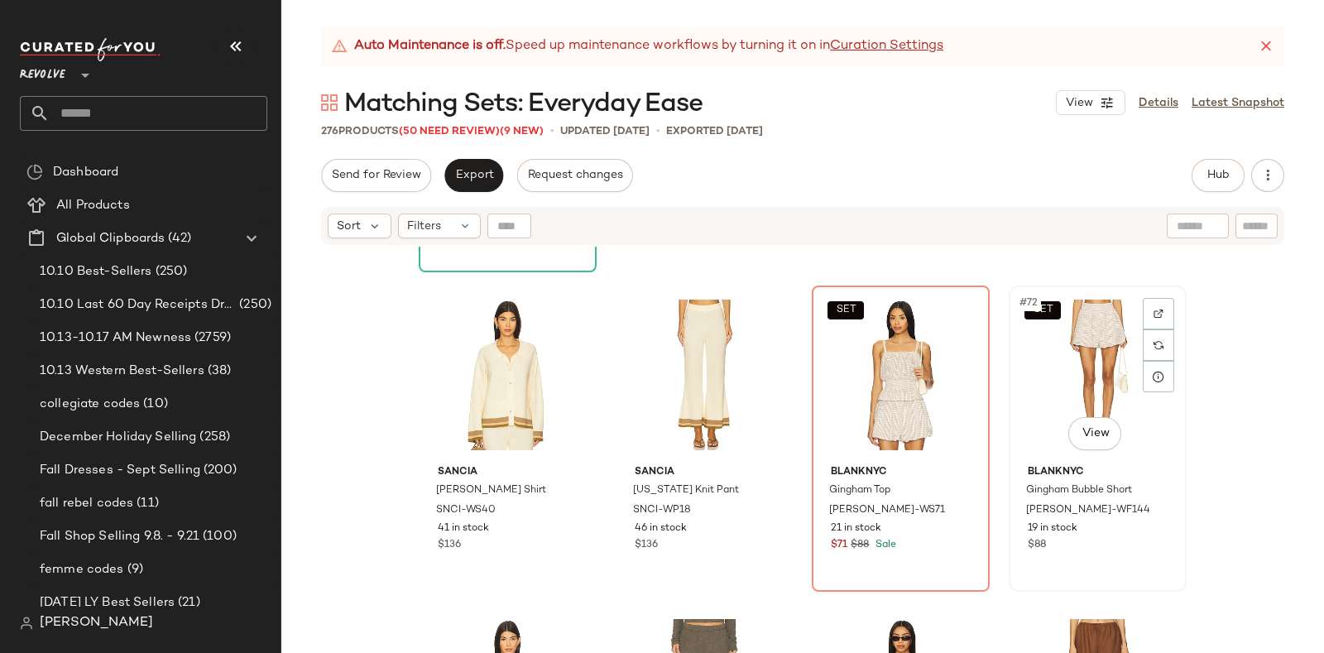
scroll to position [5409, 0]
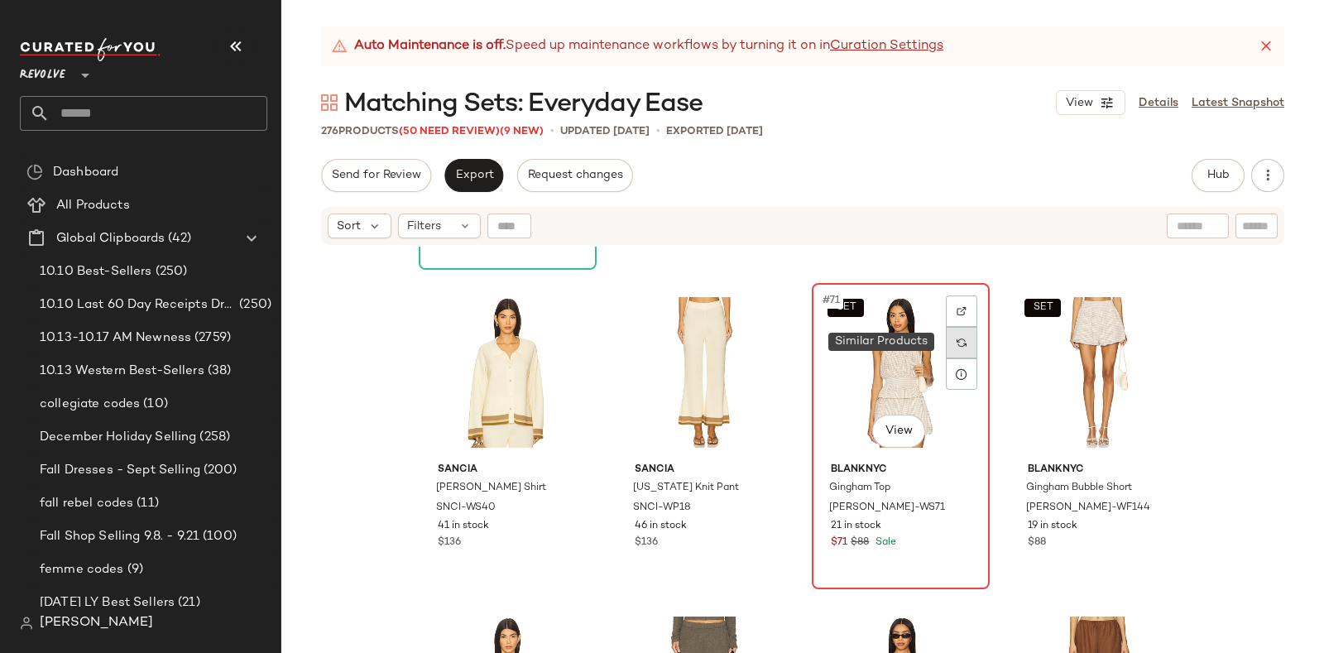
click at [956, 343] on img at bounding box center [961, 343] width 10 height 10
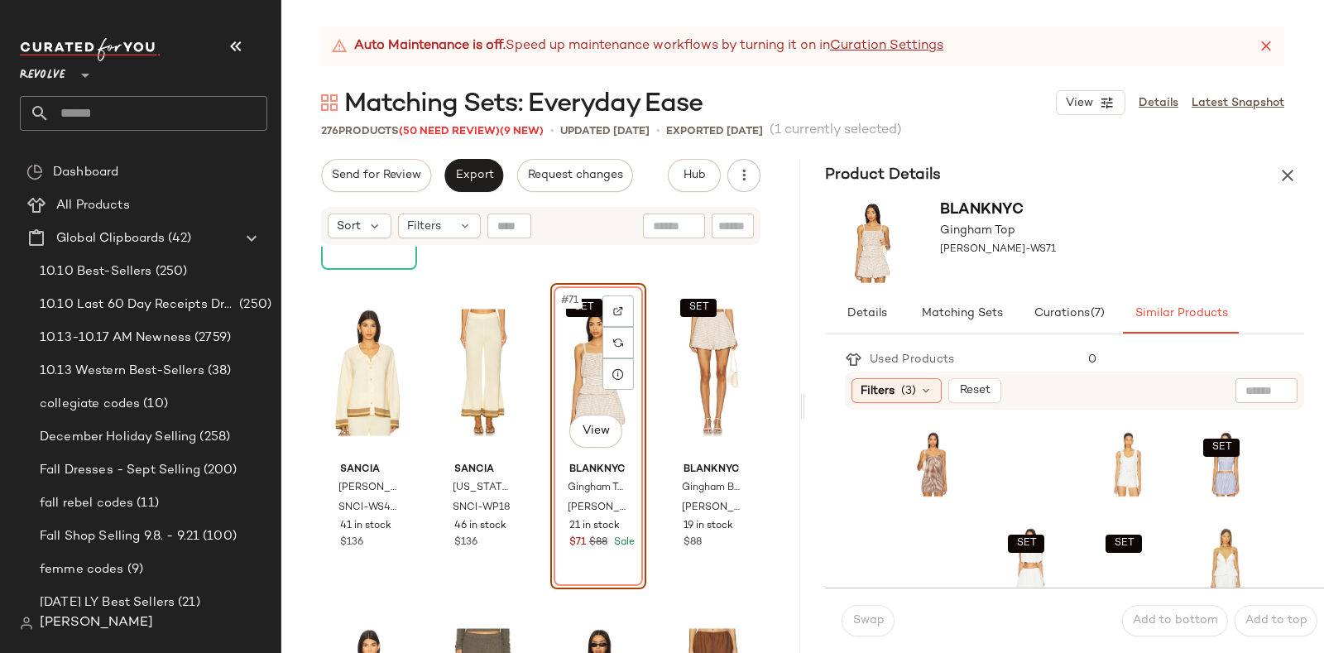
drag, startPoint x: 951, startPoint y: 343, endPoint x: 904, endPoint y: 97, distance: 250.2
click at [904, 97] on div "Matching Sets: Everyday Ease View Details Latest Snapshot" at bounding box center [802, 102] width 1042 height 33
click at [1193, 491] on div "SET View" at bounding box center [1225, 464] width 65 height 71
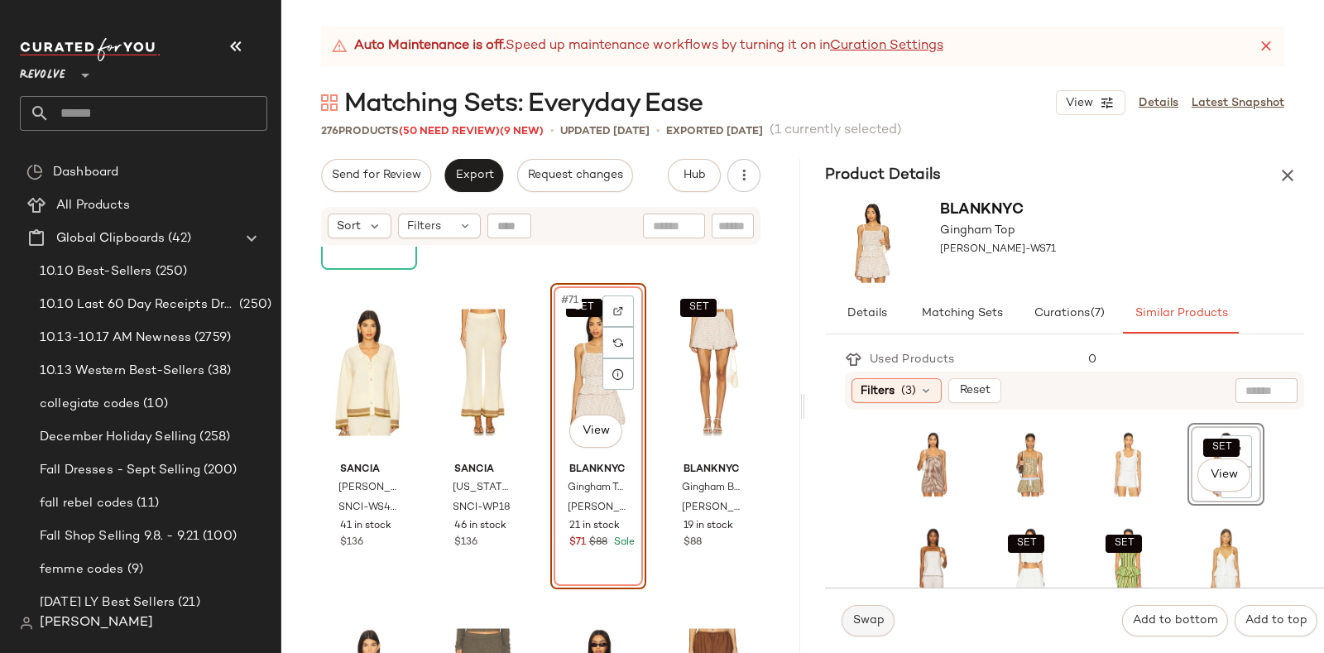
click at [879, 609] on button "Swap" at bounding box center [867, 620] width 53 height 31
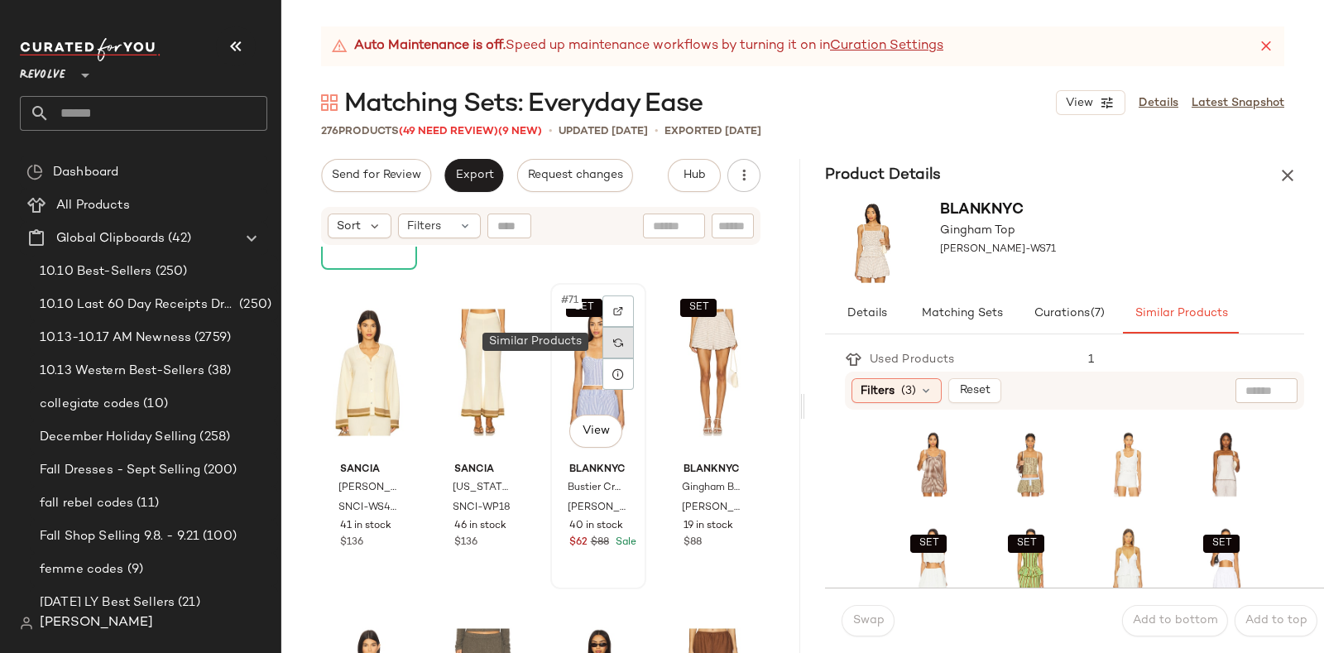
click at [613, 338] on img at bounding box center [618, 343] width 10 height 10
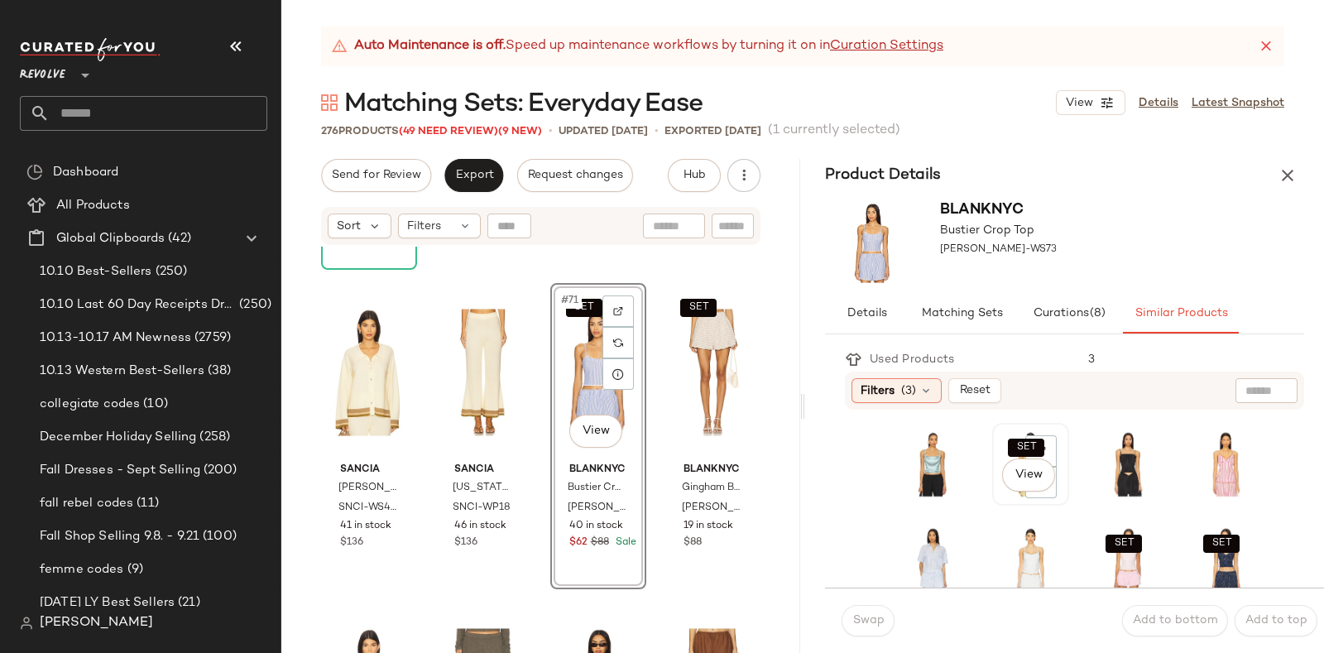
click at [998, 495] on div "SET View" at bounding box center [1030, 464] width 65 height 71
click at [865, 614] on span "Swap" at bounding box center [867, 620] width 32 height 13
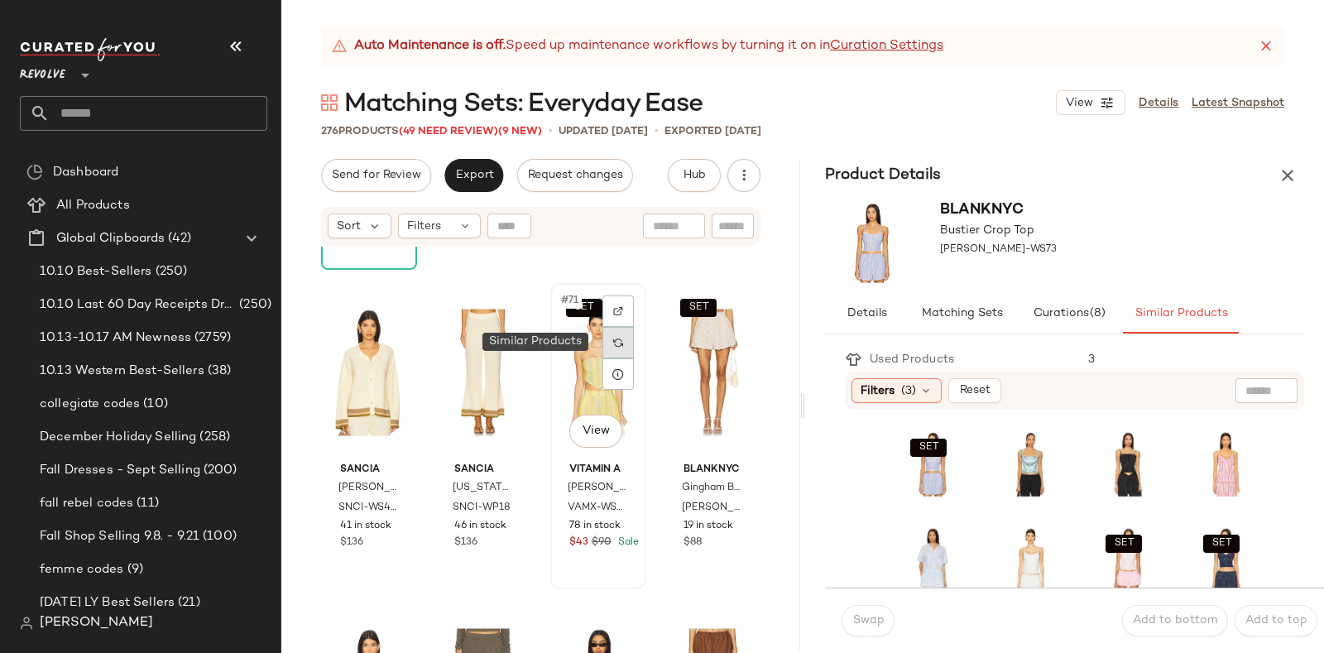
click at [615, 338] on img at bounding box center [618, 343] width 10 height 10
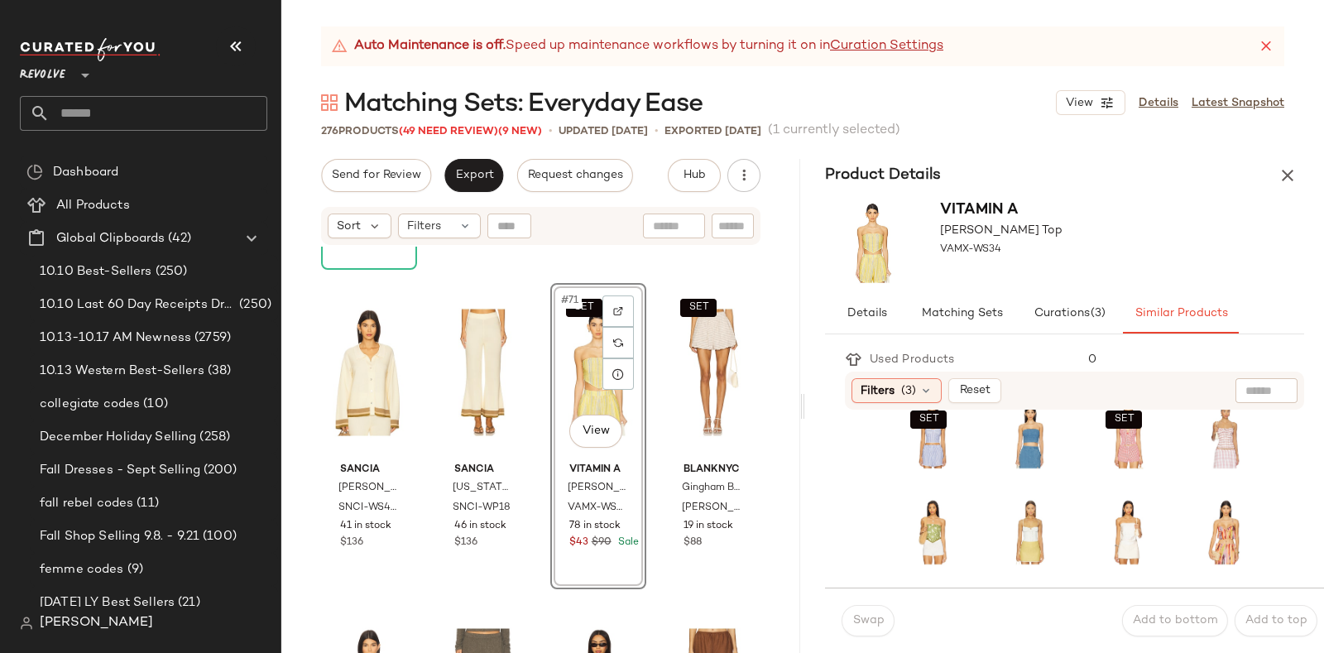
scroll to position [26, 0]
click at [1095, 466] on div "SET View" at bounding box center [1127, 437] width 65 height 71
click at [877, 614] on span "Swap" at bounding box center [867, 620] width 32 height 13
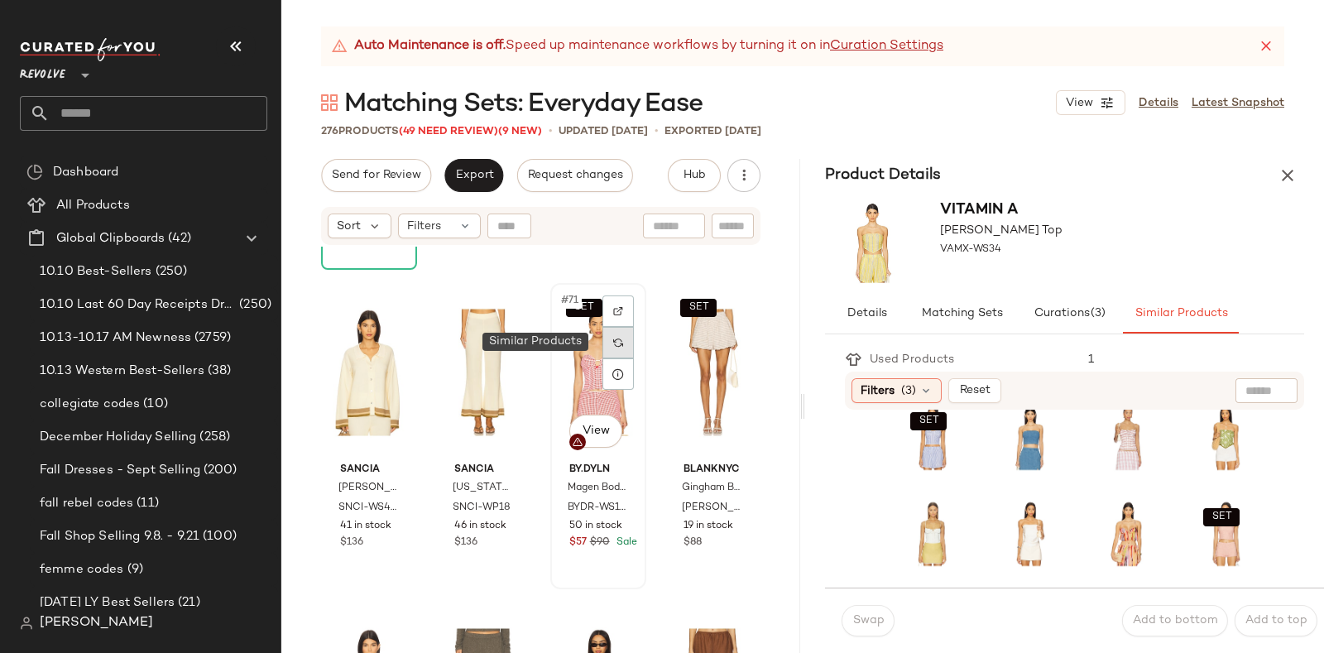
click at [613, 342] on img at bounding box center [618, 343] width 10 height 10
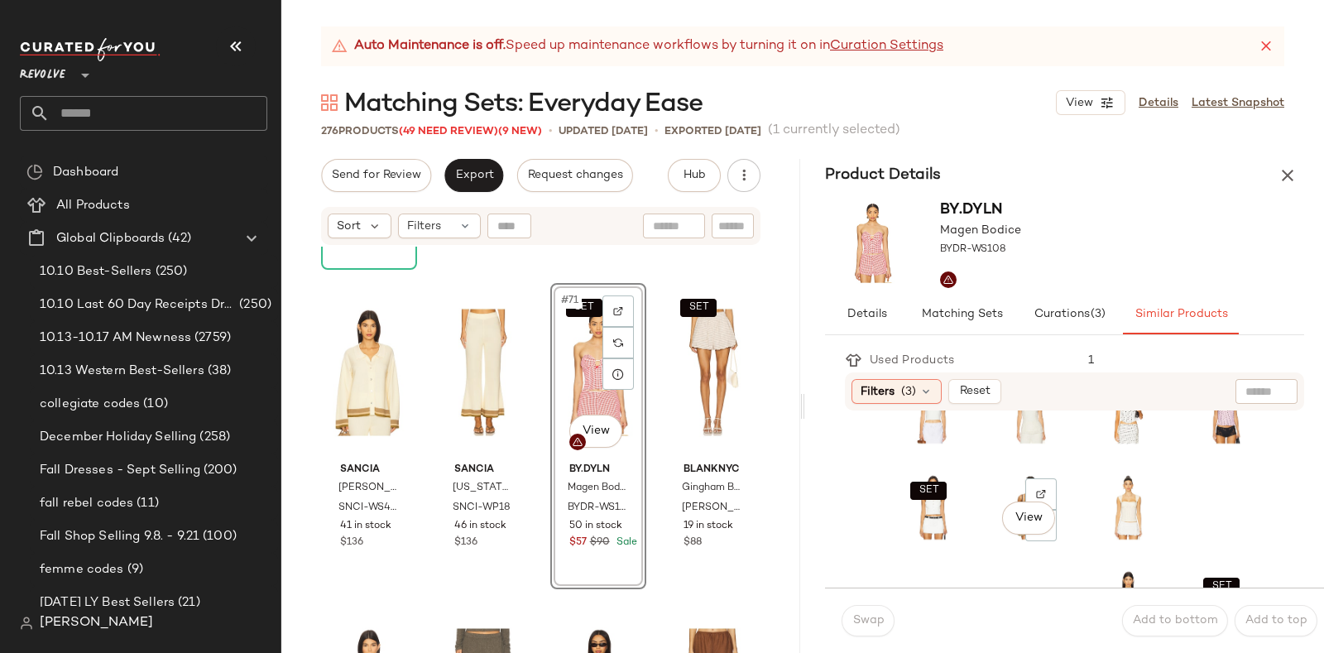
scroll to position [247, 0]
click at [908, 535] on div "SET View" at bounding box center [932, 505] width 65 height 71
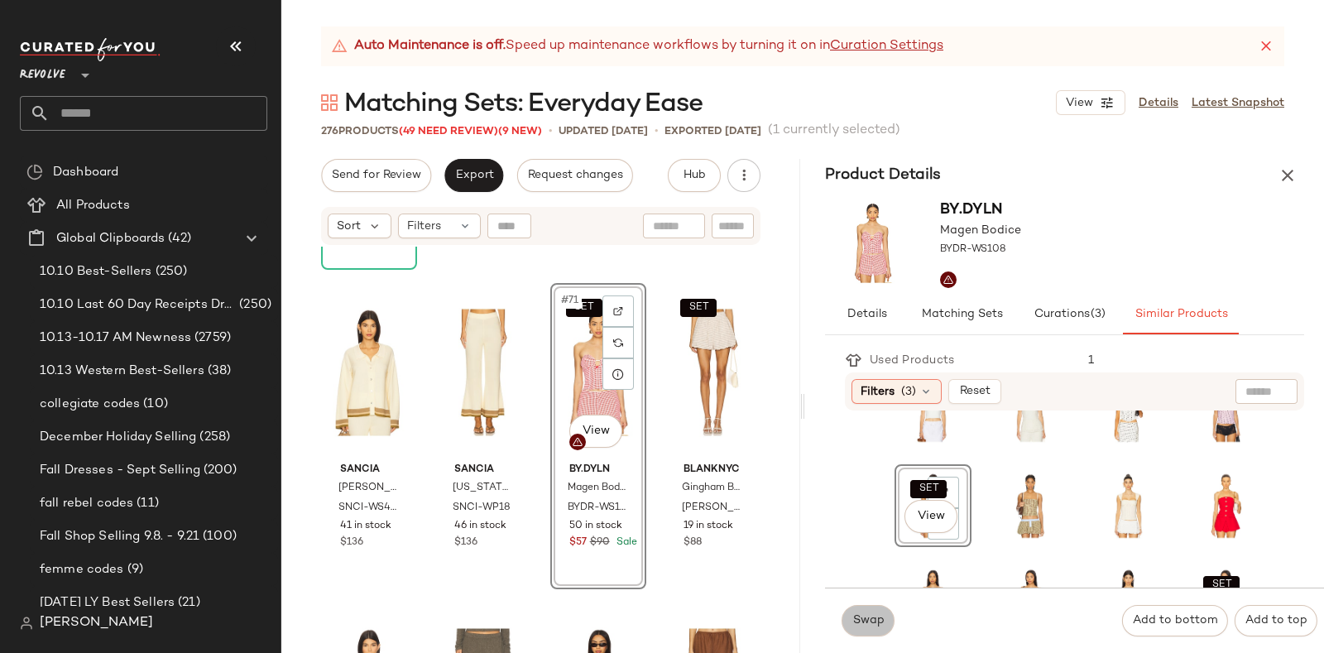
click at [848, 629] on button "Swap" at bounding box center [867, 620] width 53 height 31
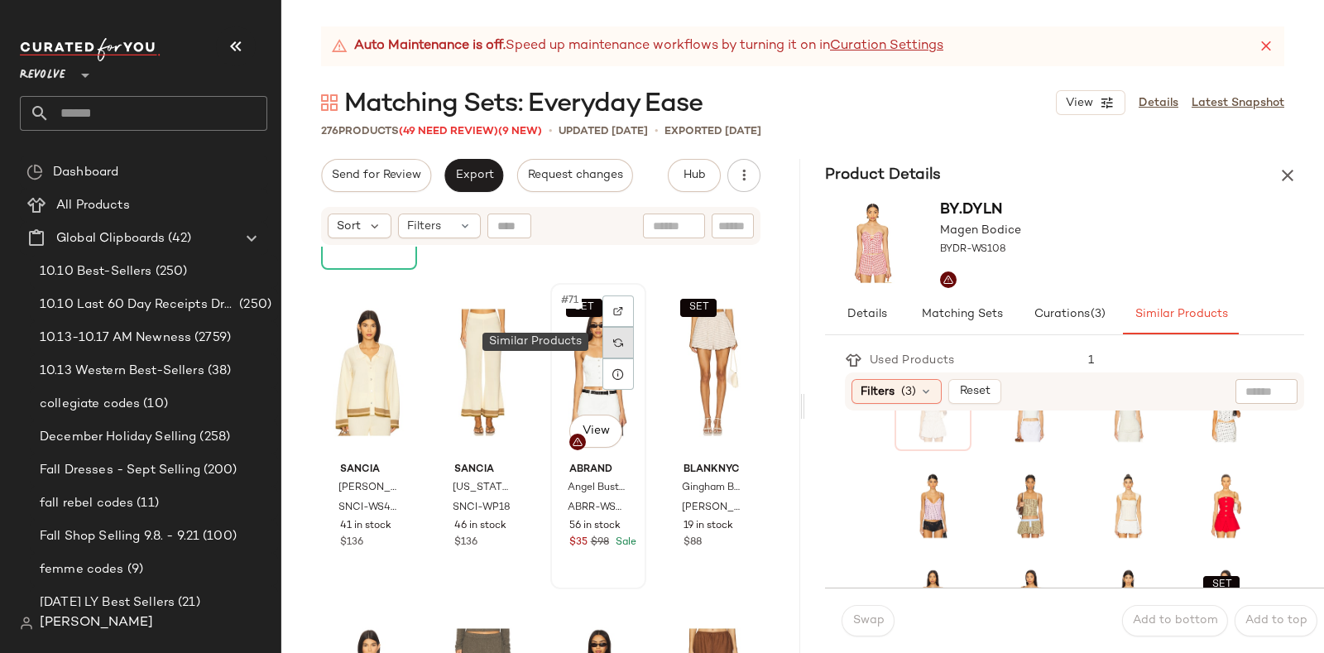
click at [616, 343] on img at bounding box center [618, 343] width 10 height 10
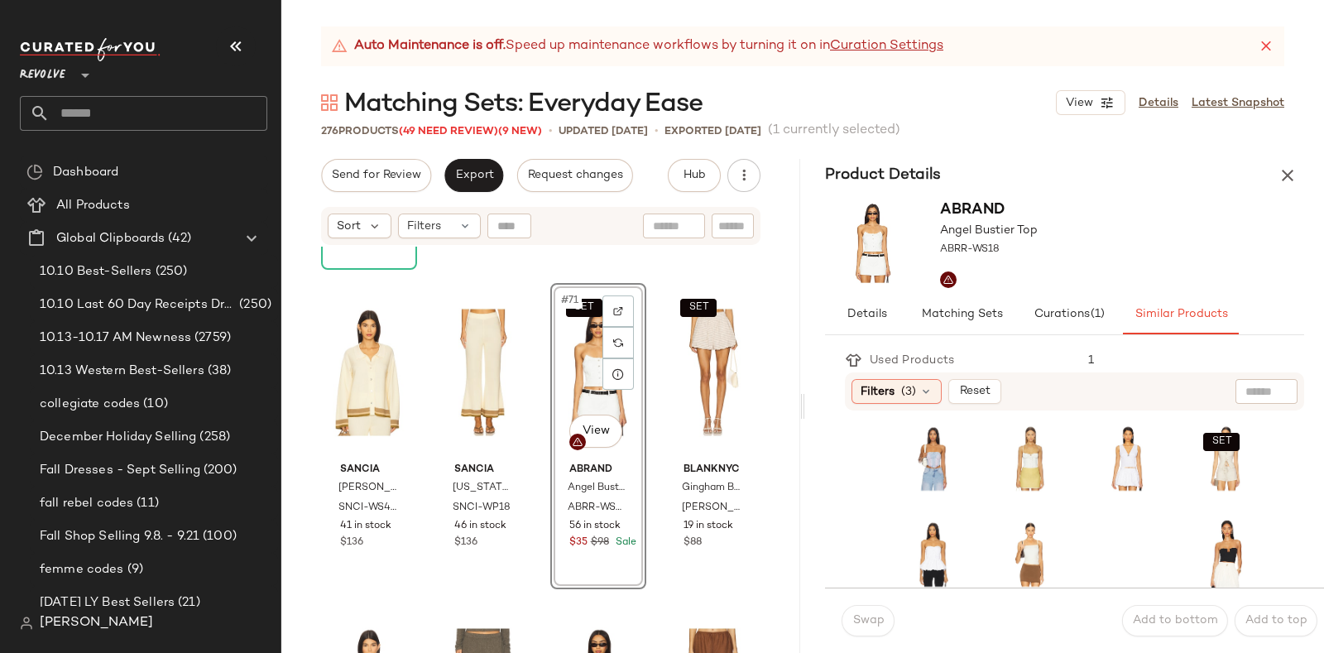
scroll to position [389, 0]
click at [1193, 489] on div "SET View" at bounding box center [1225, 459] width 65 height 71
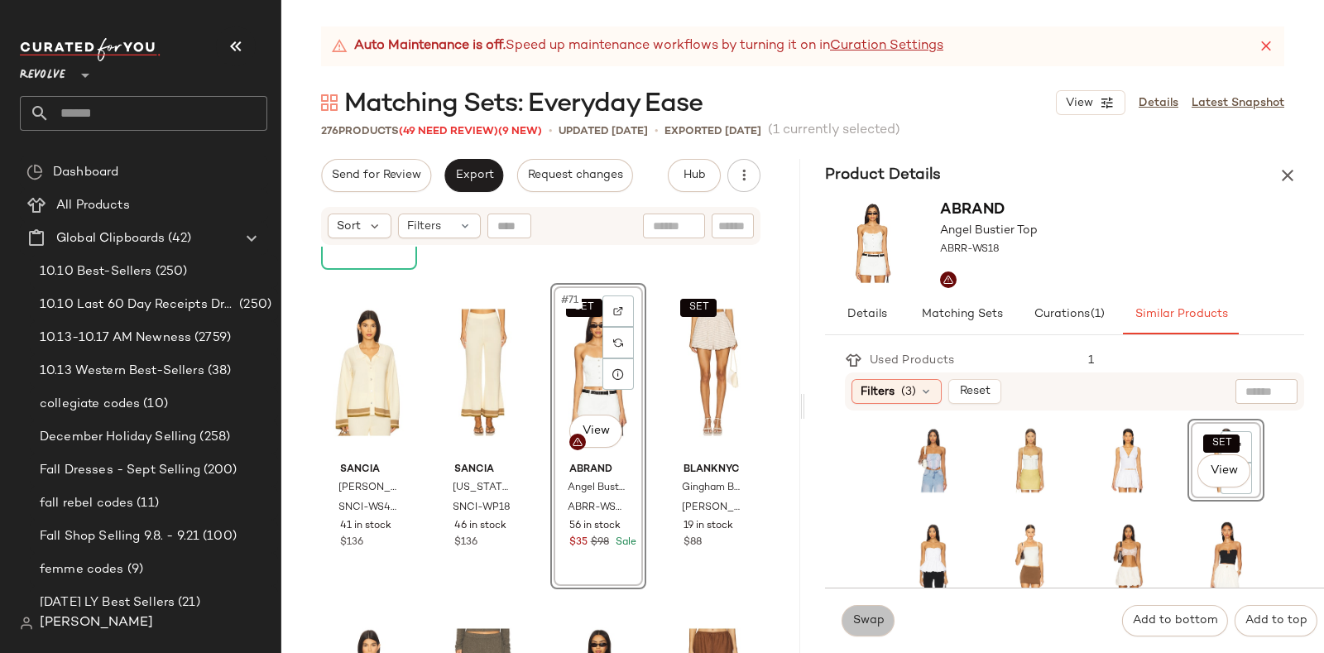
click at [869, 610] on button "Swap" at bounding box center [867, 620] width 53 height 31
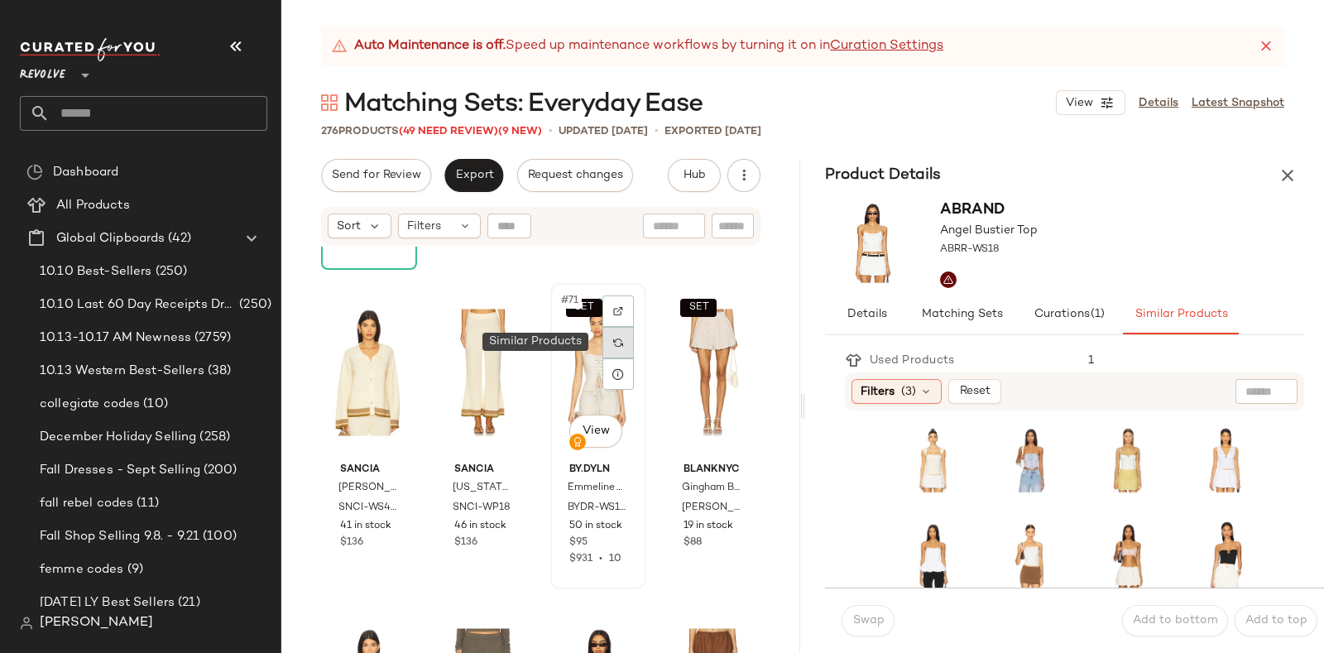
click at [613, 338] on img at bounding box center [618, 343] width 10 height 10
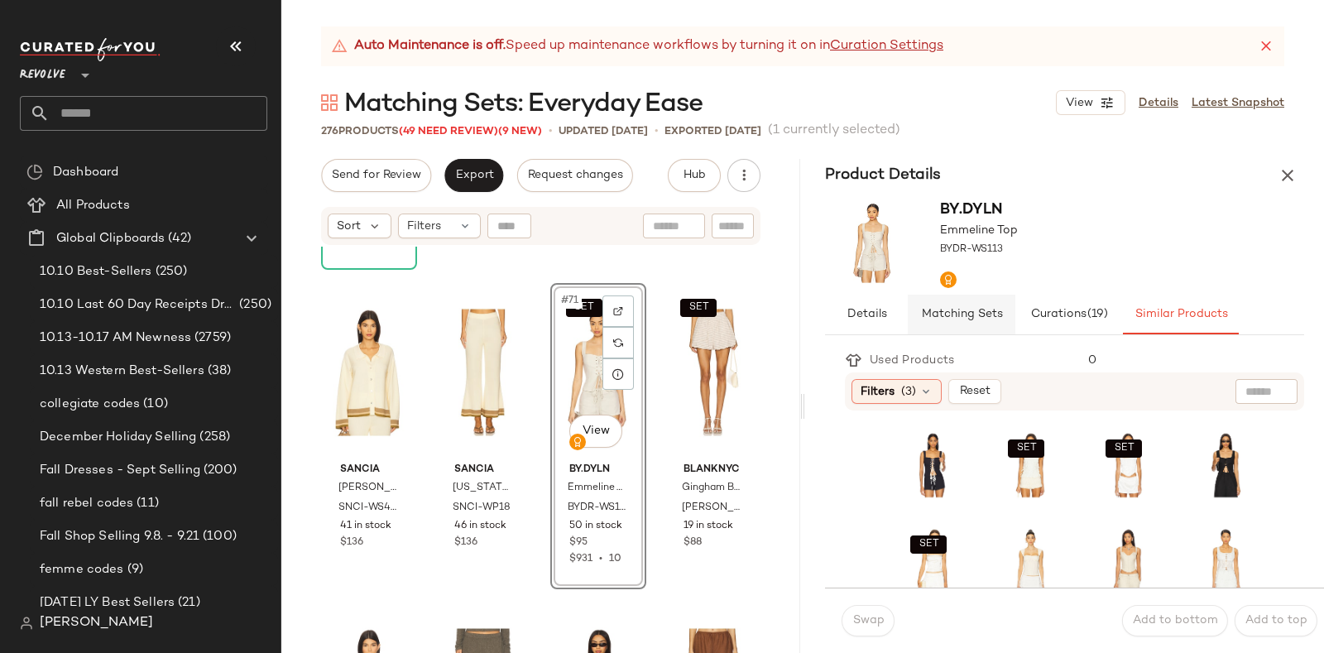
click at [973, 316] on span "Matching Sets" at bounding box center [961, 314] width 82 height 13
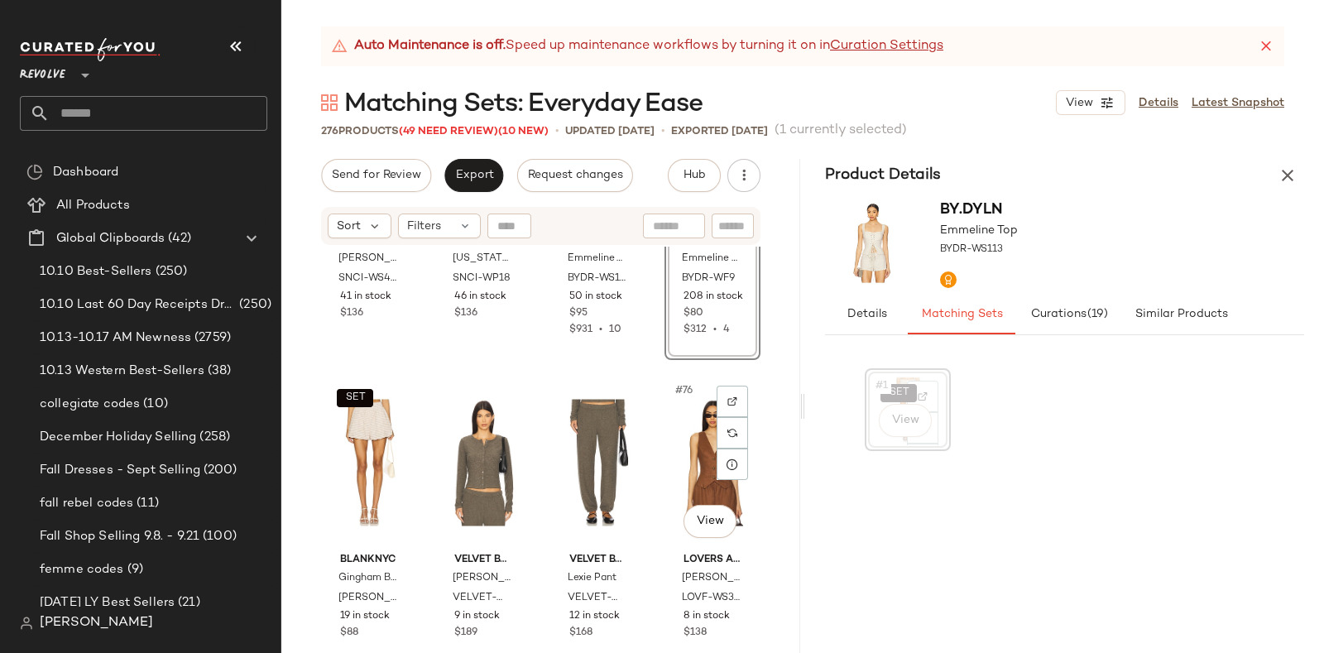
scroll to position [5645, 0]
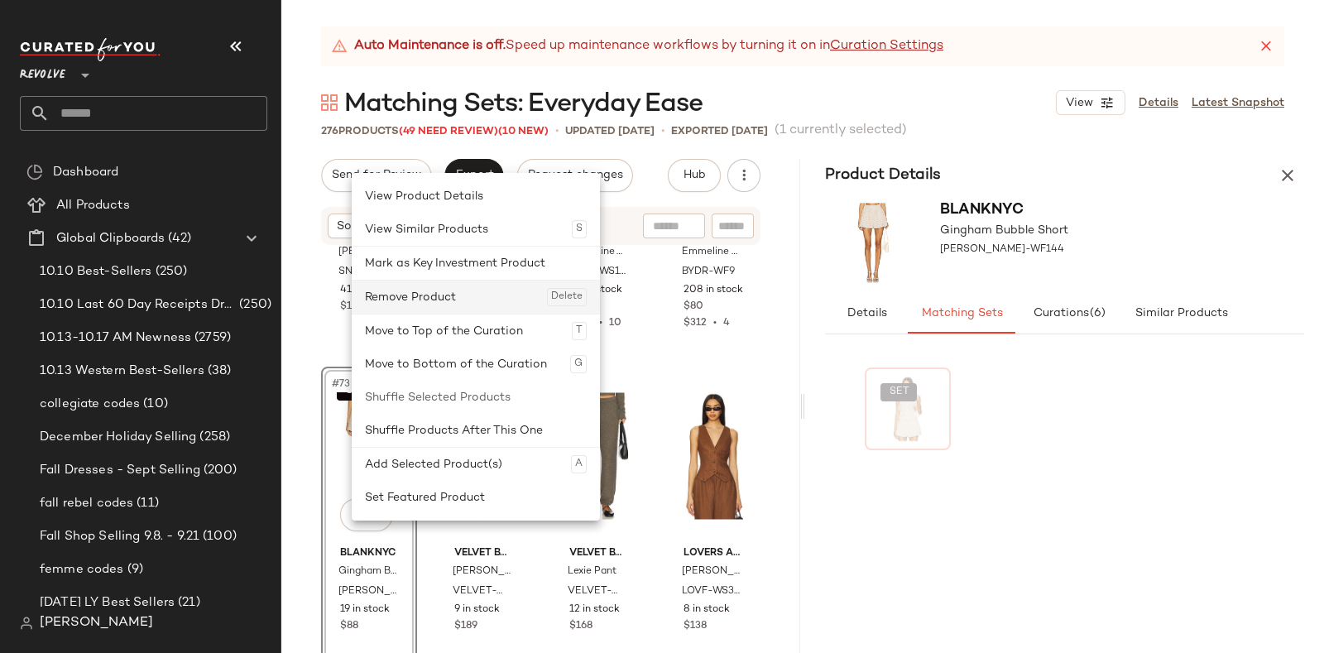
click at [458, 295] on div "Remove Product Delete" at bounding box center [476, 296] width 222 height 33
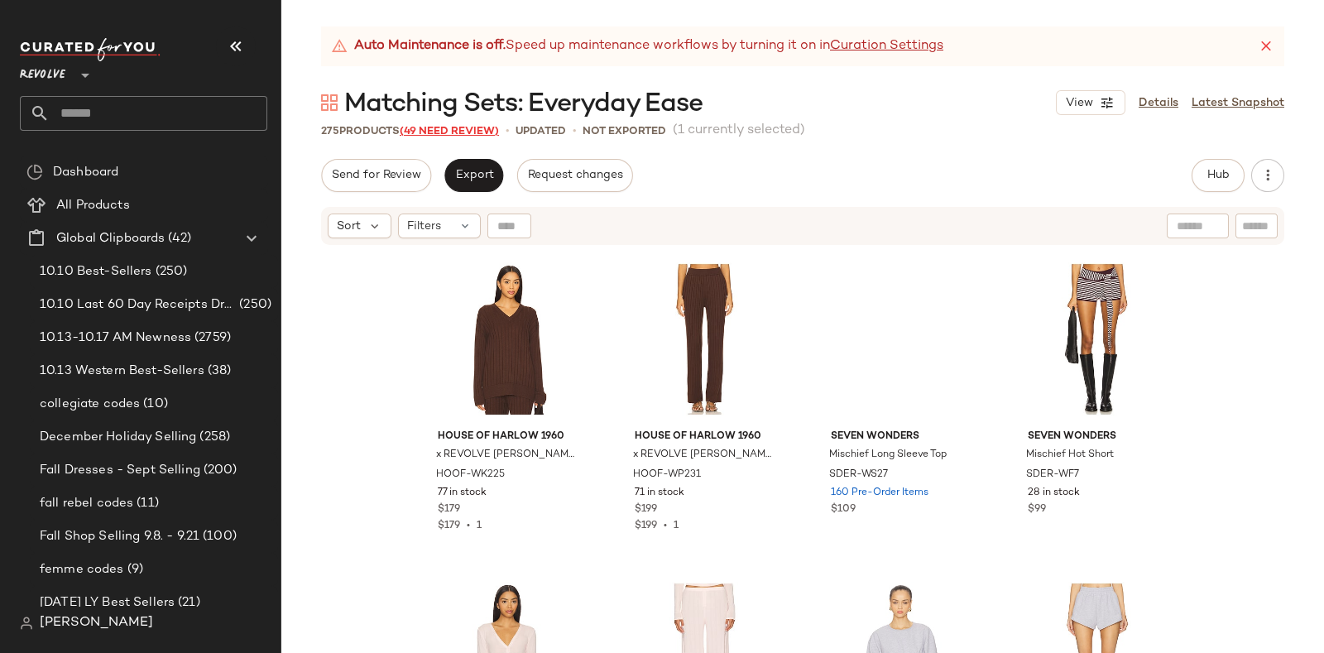
click at [438, 126] on span "(49 Need Review)" at bounding box center [449, 132] width 99 height 12
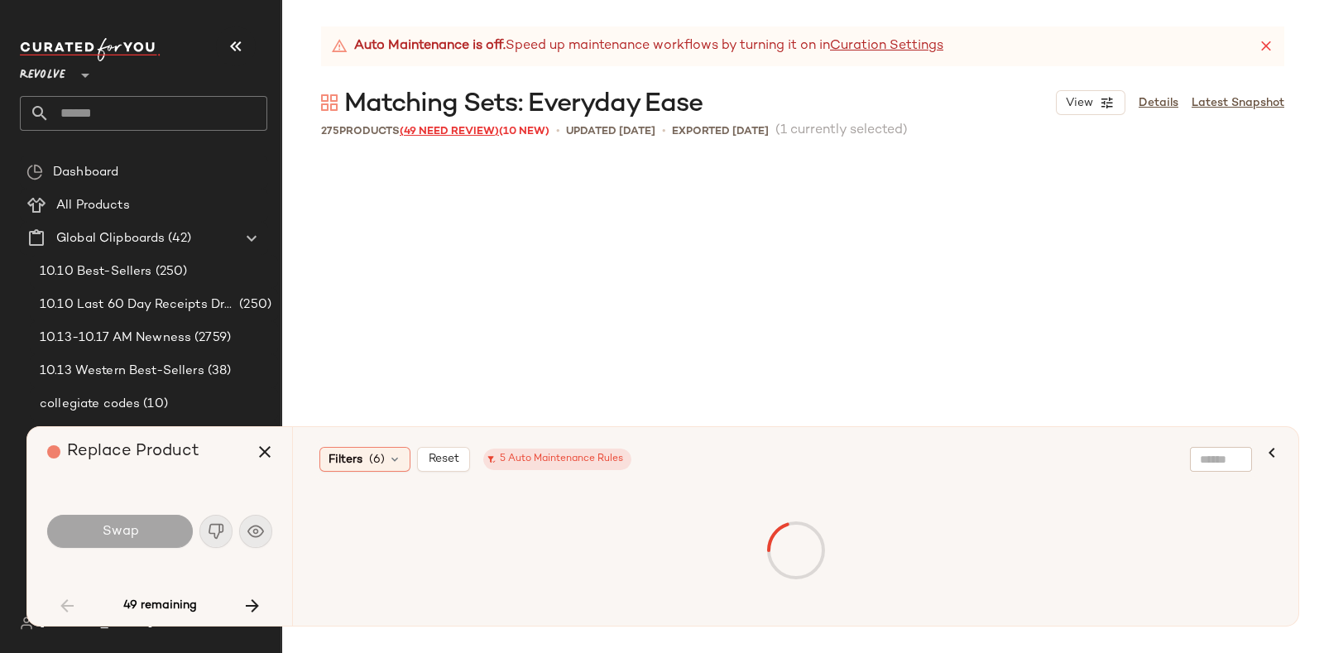
scroll to position [1596, 0]
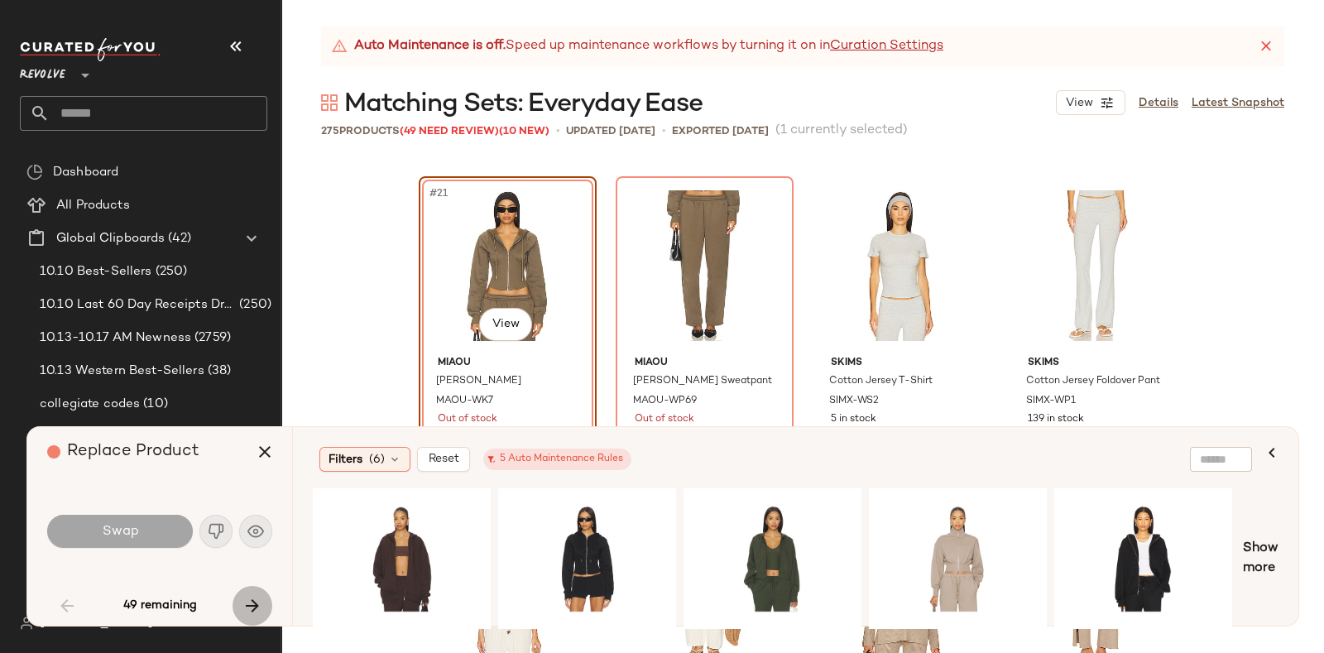
click at [241, 597] on button "button" at bounding box center [252, 606] width 40 height 40
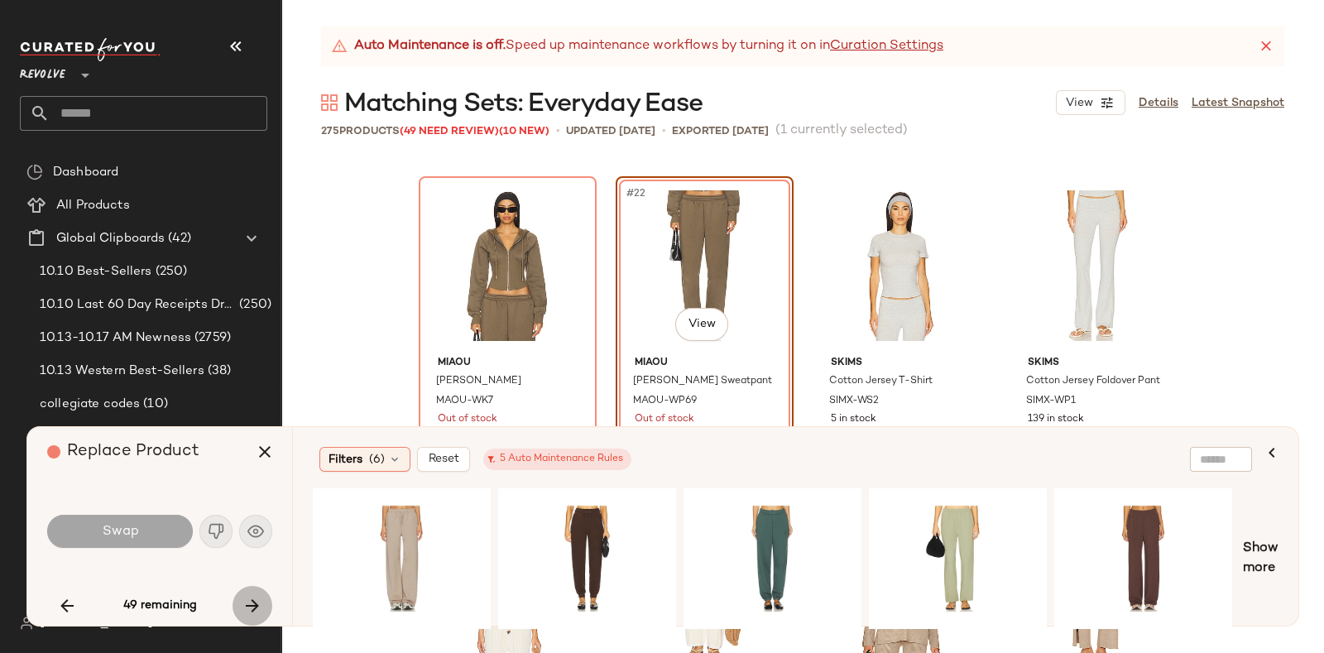
click at [241, 597] on button "button" at bounding box center [252, 606] width 40 height 40
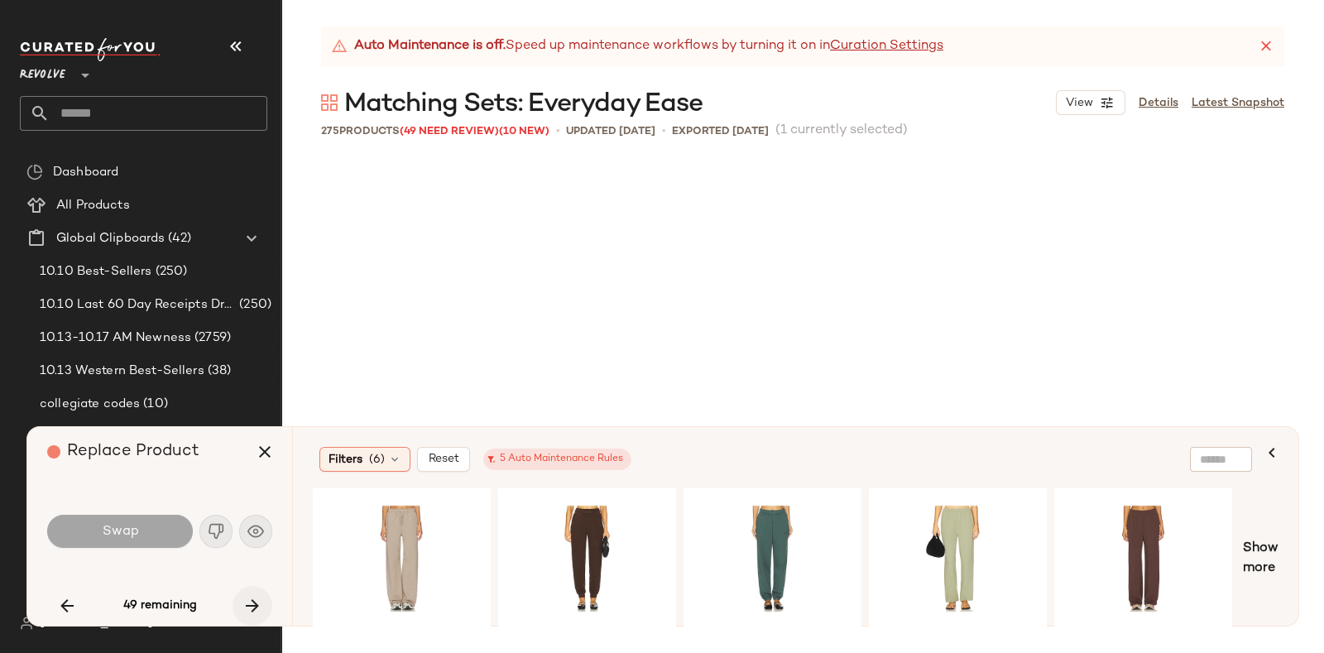
scroll to position [2235, 0]
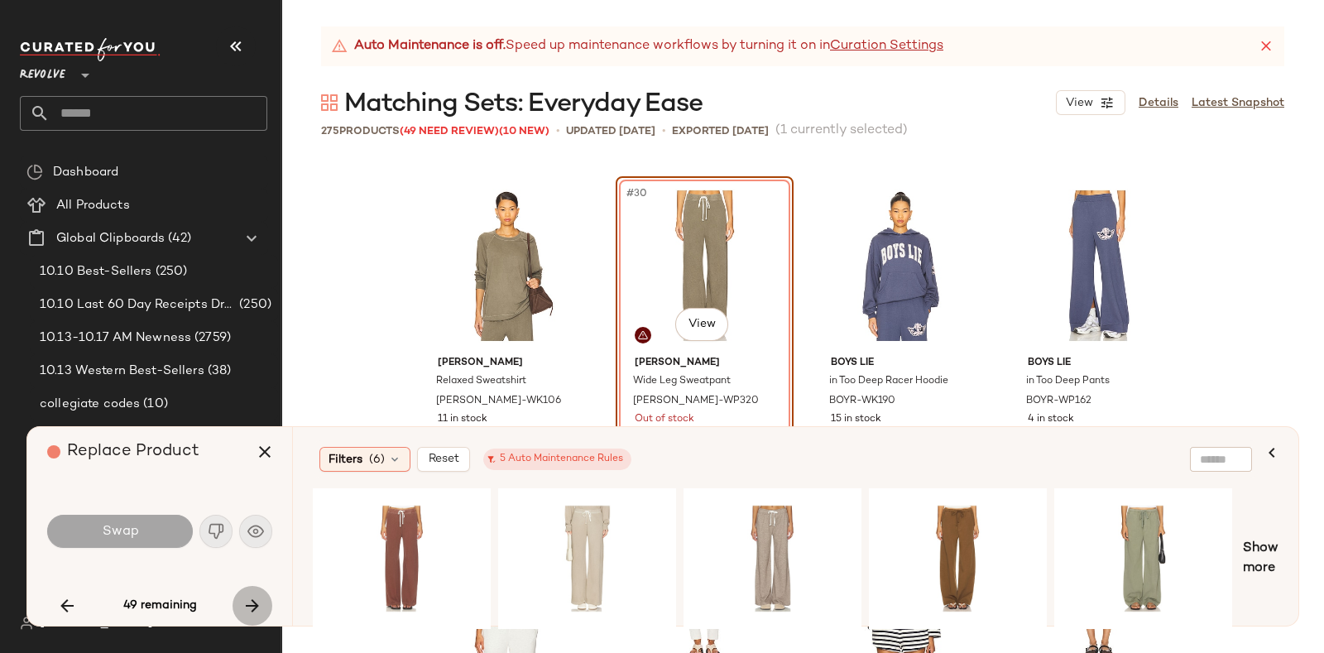
click at [241, 597] on button "button" at bounding box center [252, 606] width 40 height 40
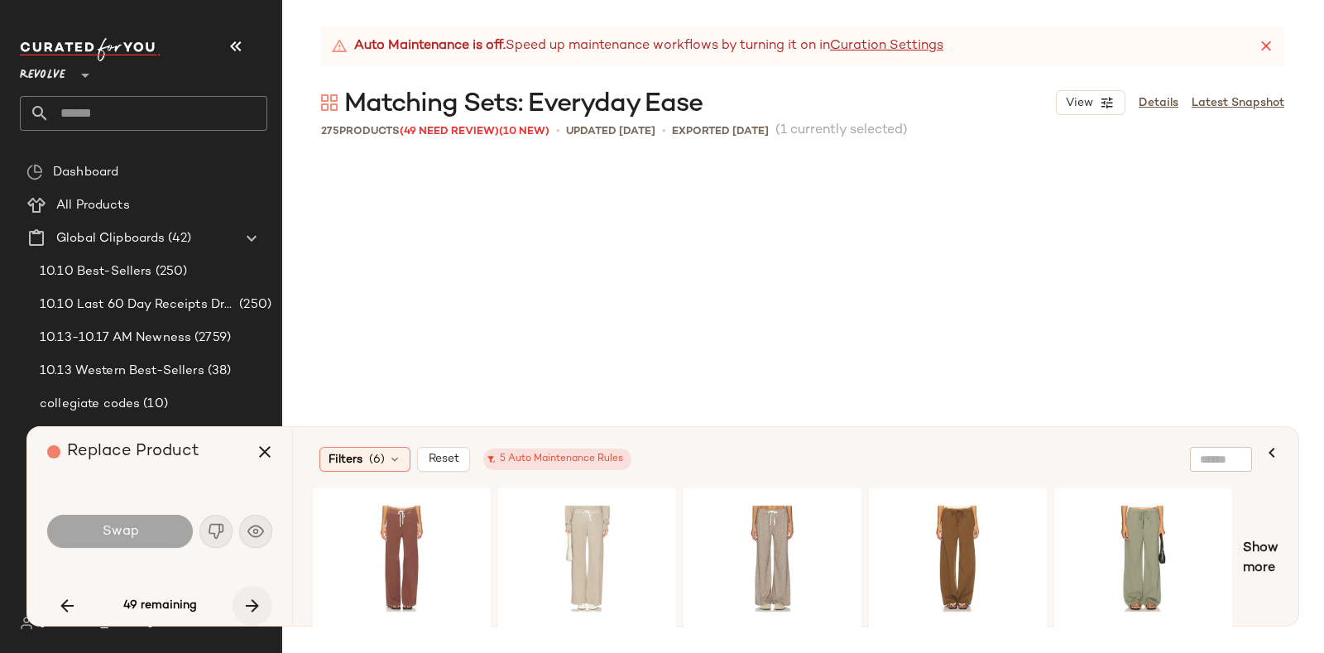
scroll to position [2874, 0]
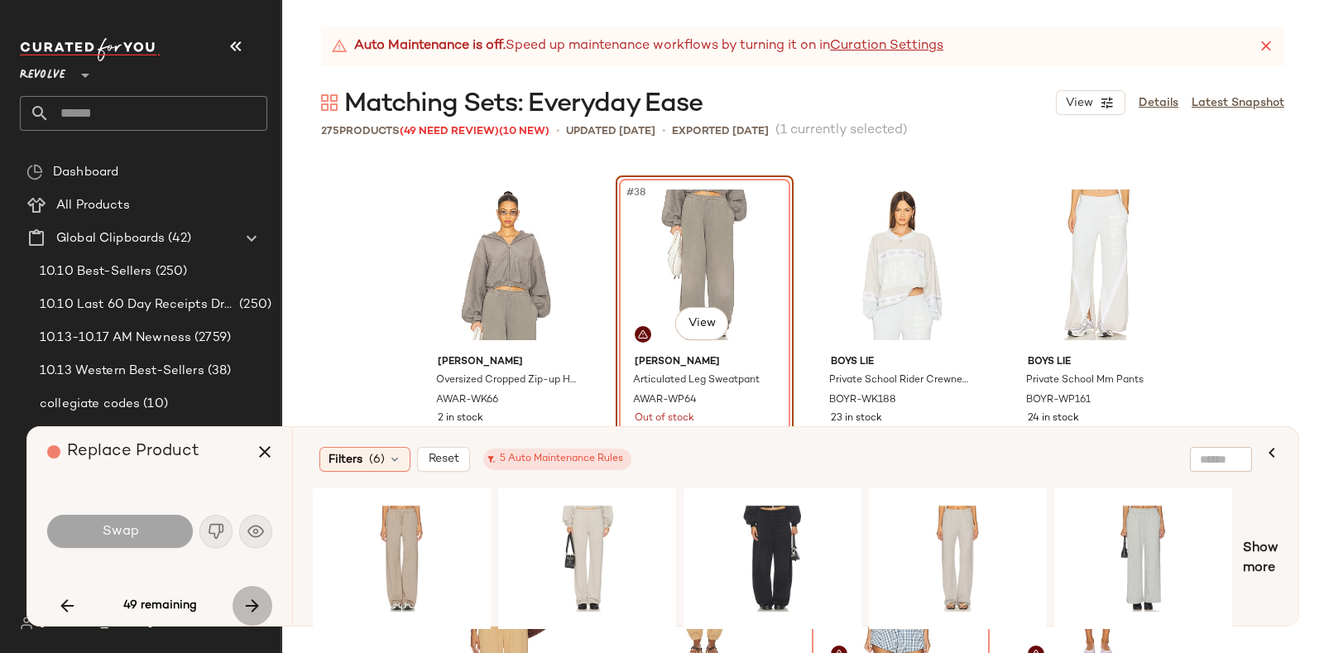
click at [241, 597] on button "button" at bounding box center [252, 606] width 40 height 40
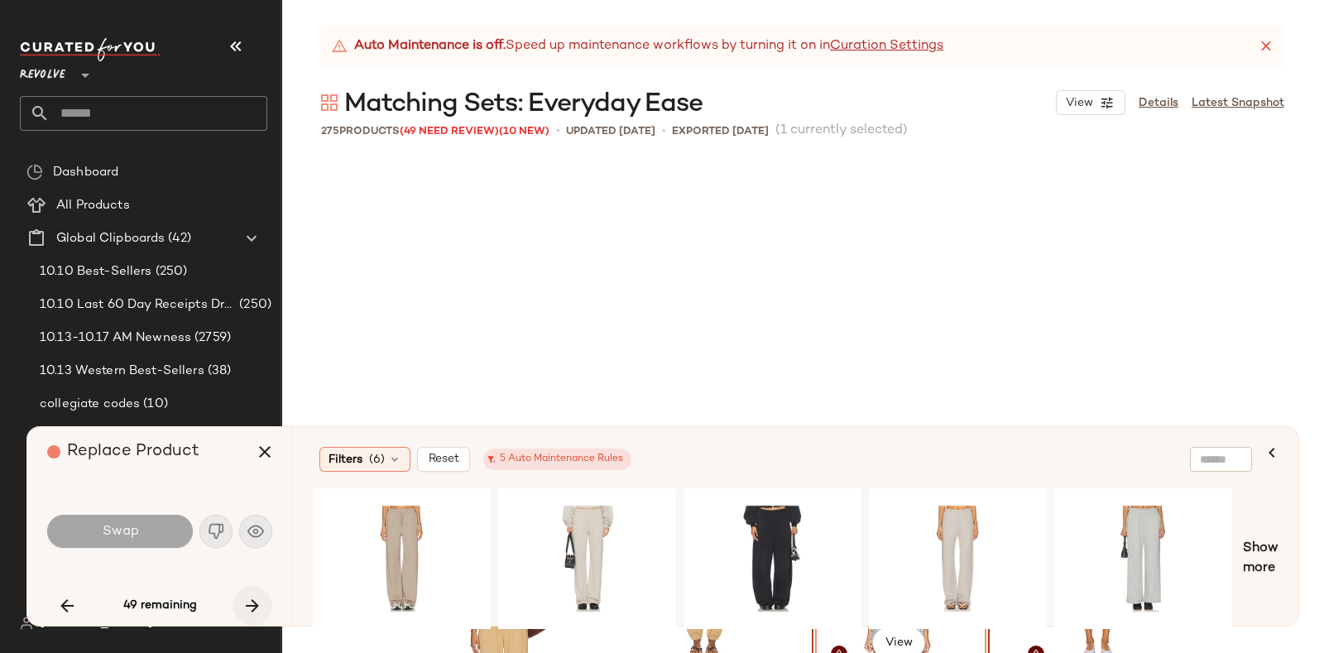
scroll to position [3193, 0]
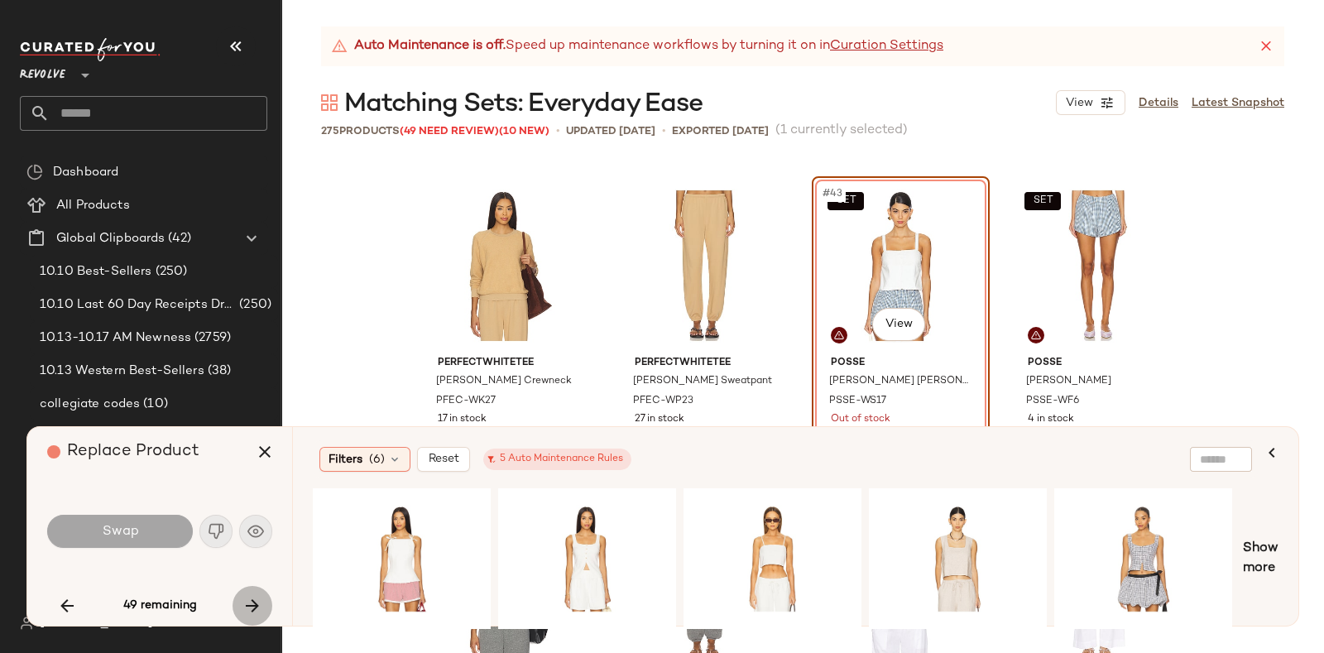
click at [241, 597] on button "button" at bounding box center [252, 606] width 40 height 40
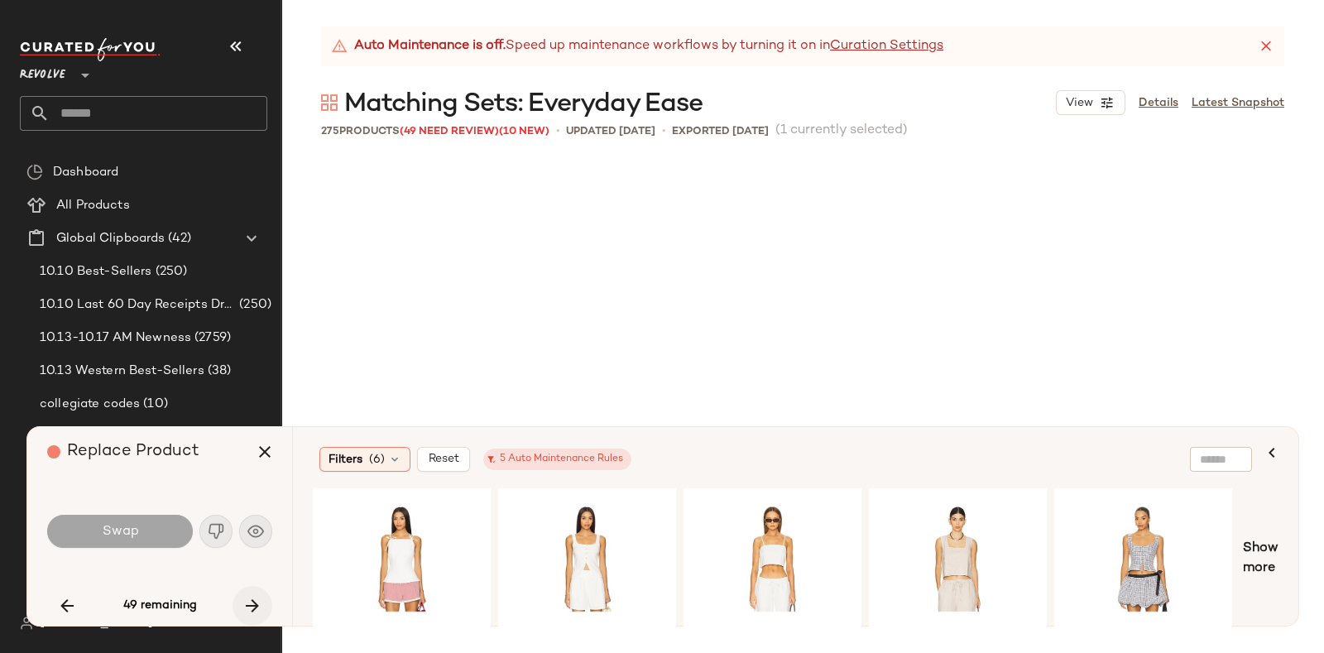
scroll to position [3831, 0]
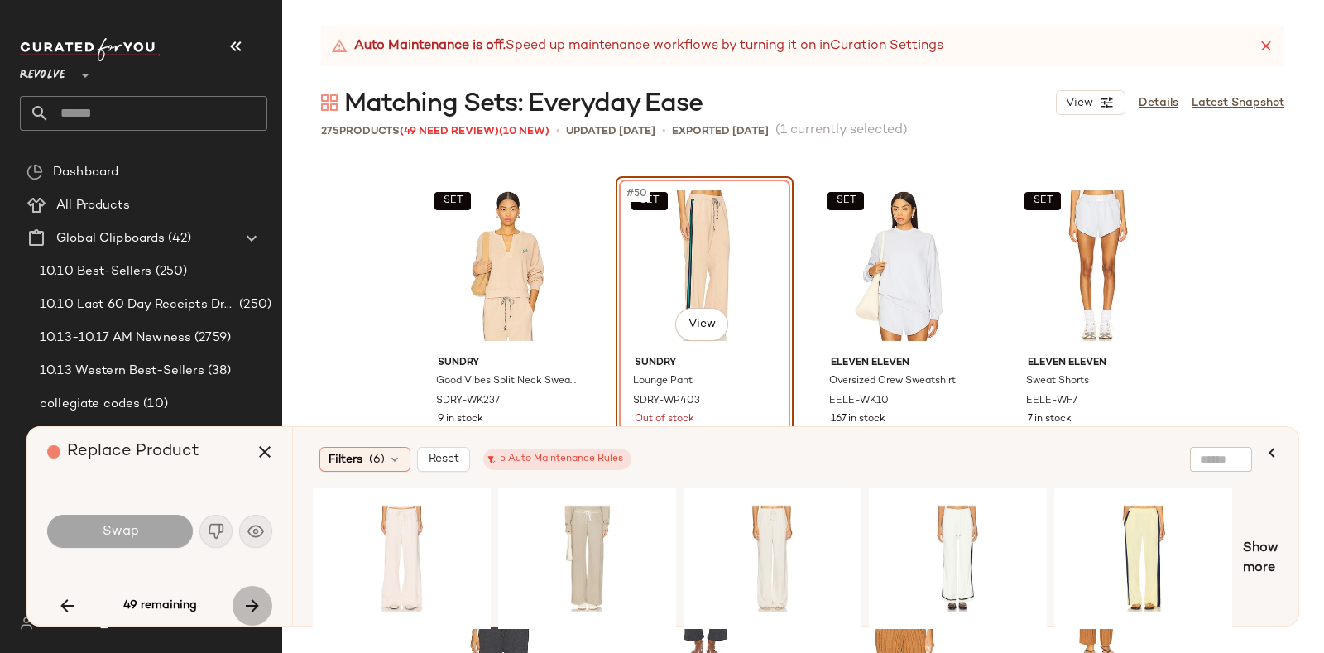
click at [241, 597] on button "button" at bounding box center [252, 606] width 40 height 40
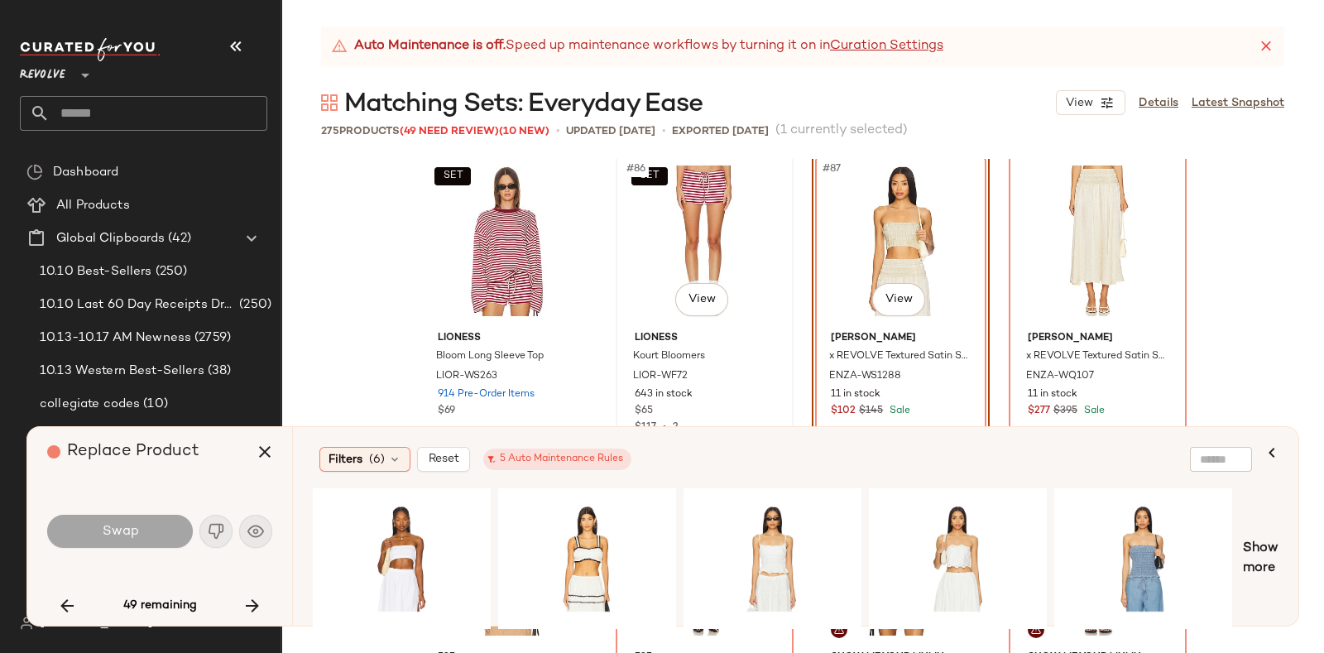
scroll to position [6726, 0]
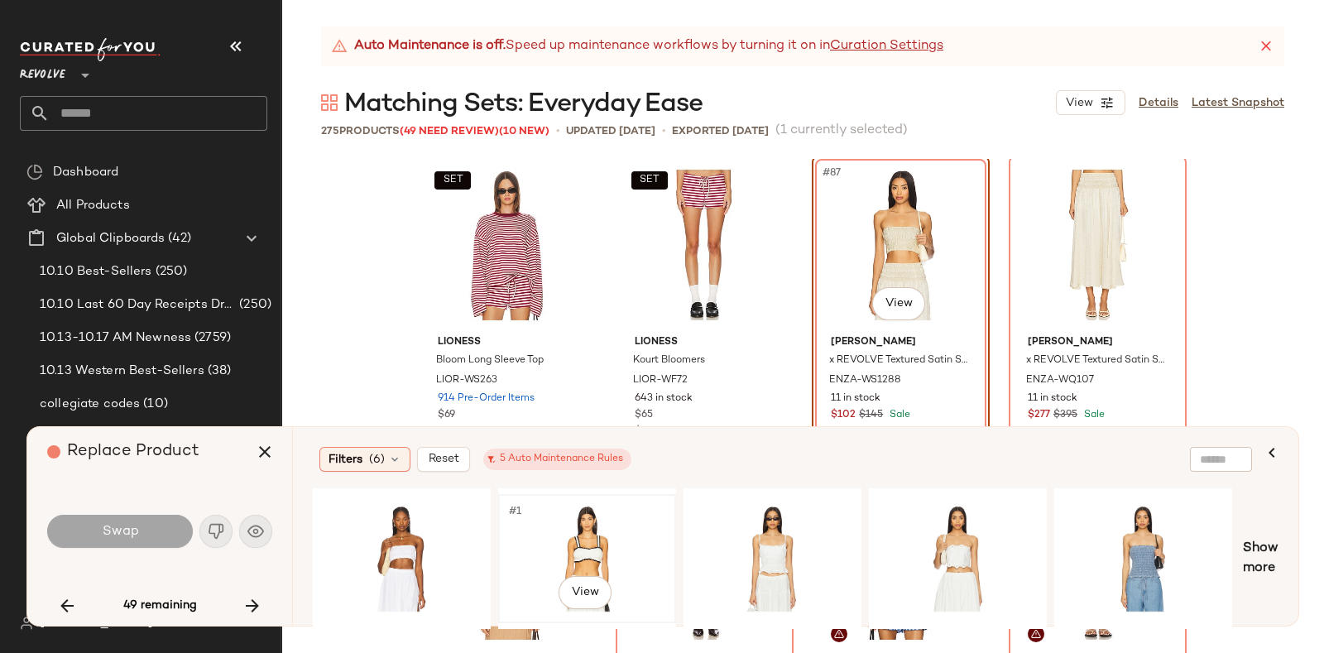
click at [576, 518] on div "#1 View" at bounding box center [587, 558] width 166 height 117
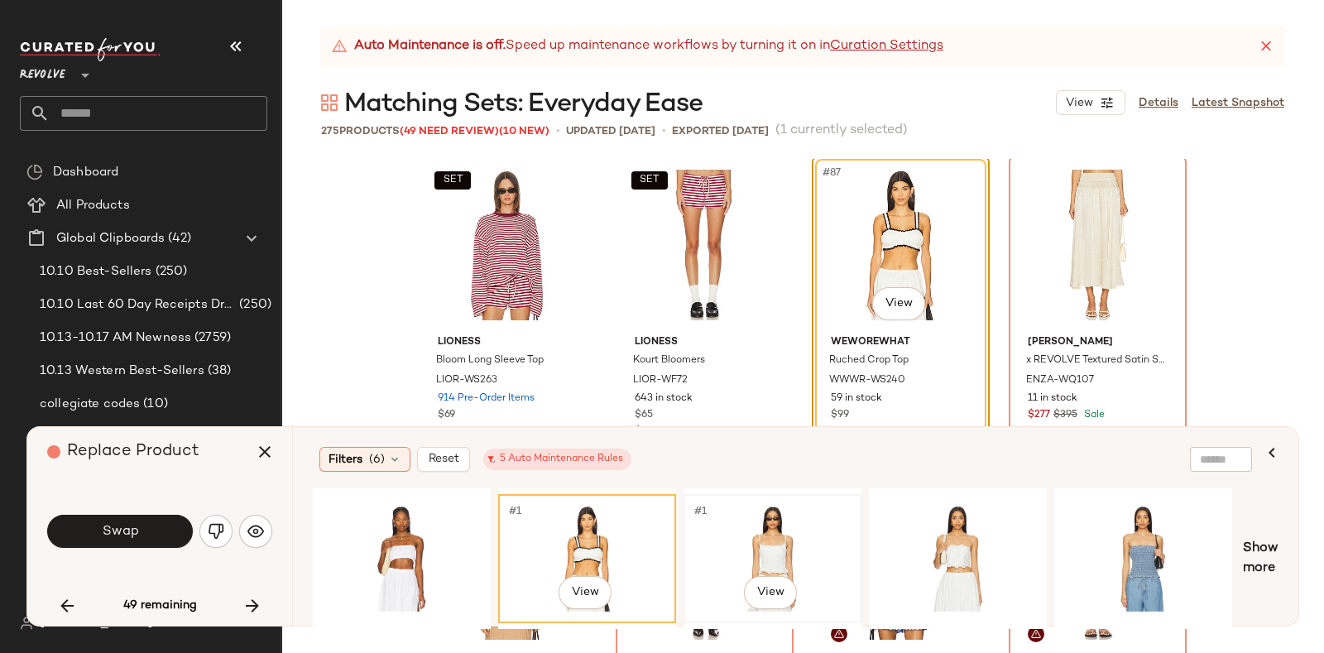
click at [745, 511] on div "#1 View" at bounding box center [772, 558] width 166 height 117
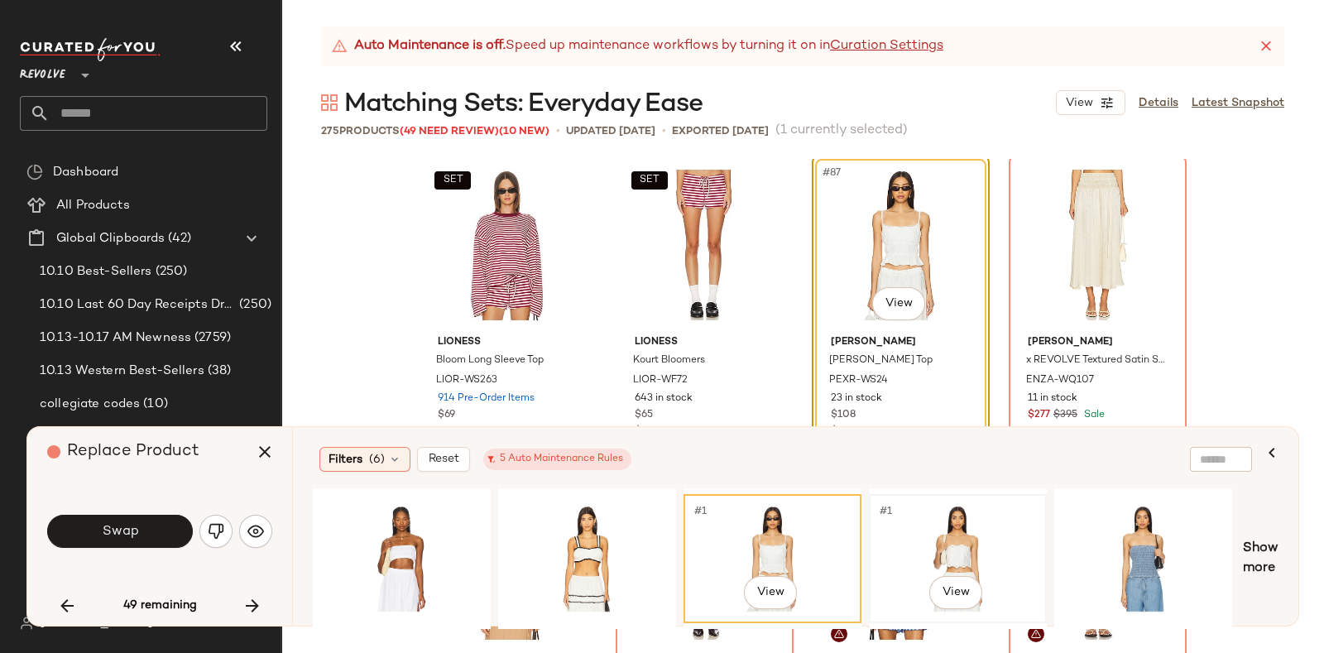
click at [958, 518] on div "#1 View" at bounding box center [957, 558] width 166 height 117
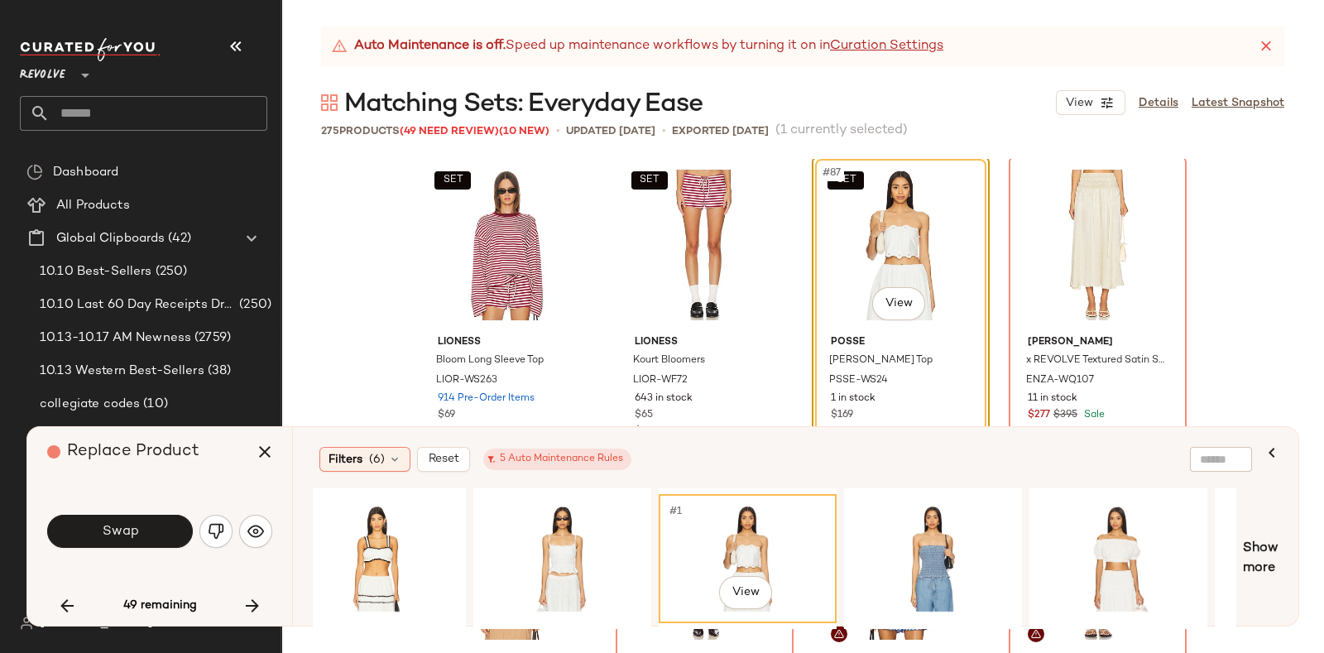
scroll to position [0, 223]
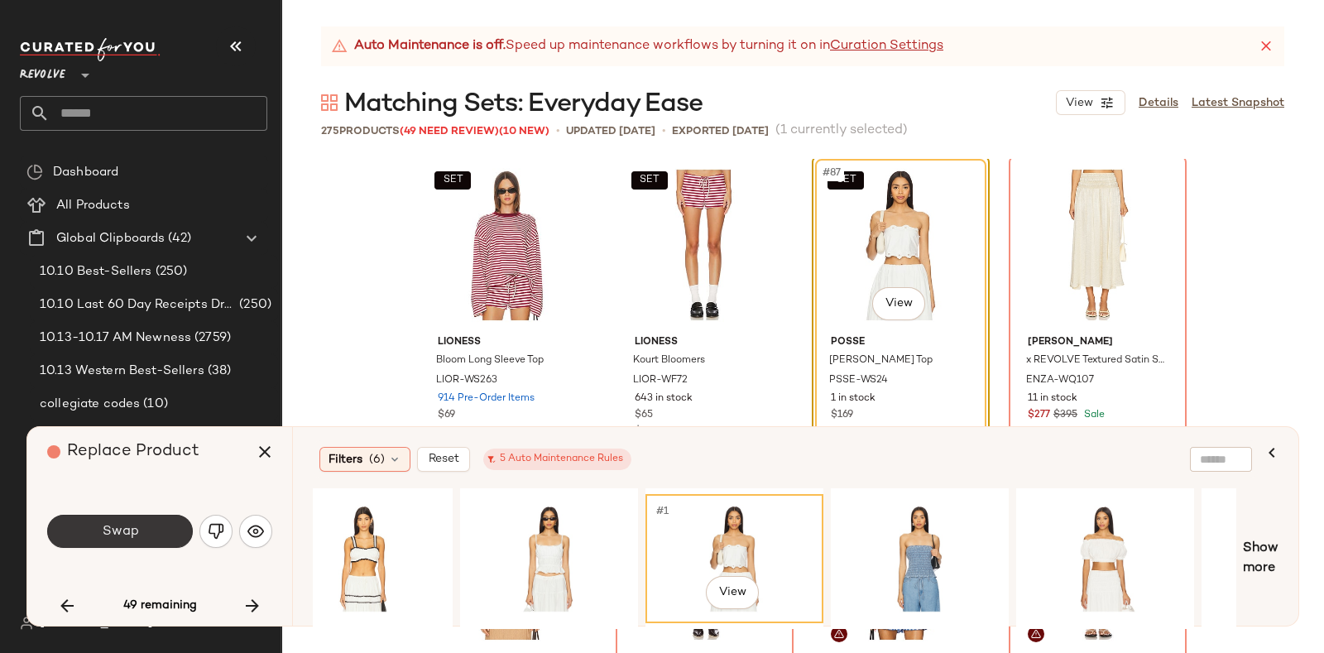
click at [136, 528] on span "Swap" at bounding box center [119, 532] width 37 height 16
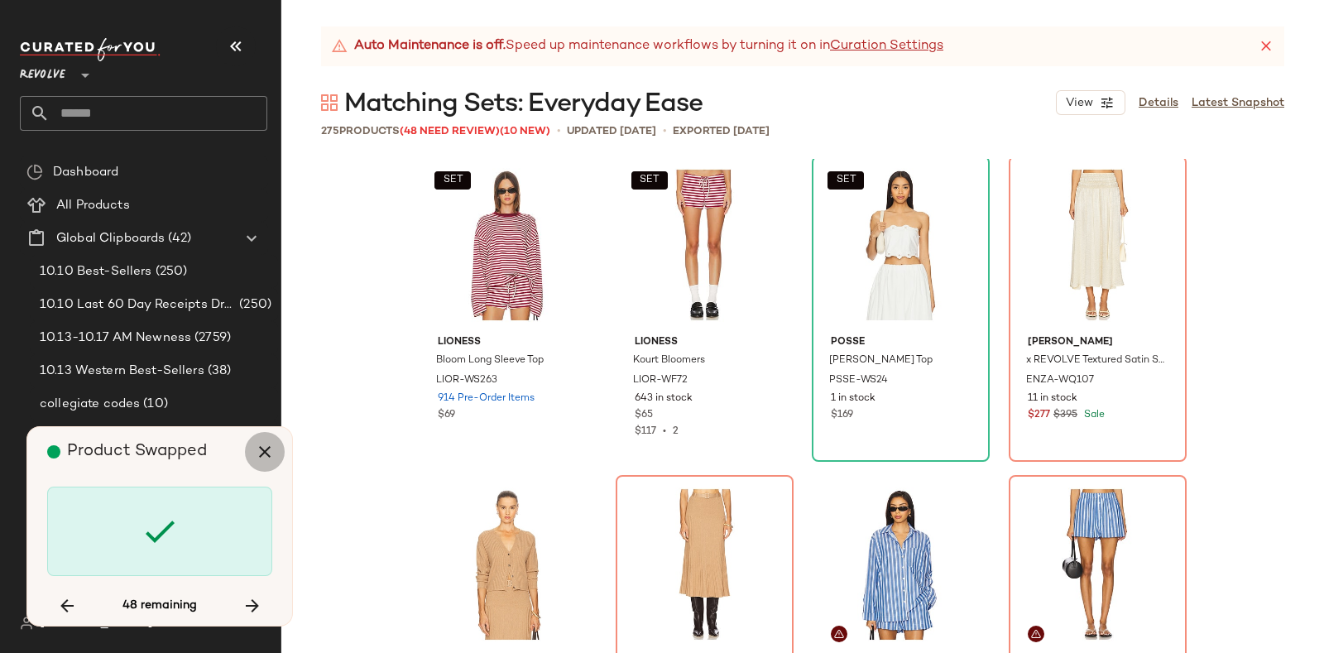
click at [262, 453] on icon "button" at bounding box center [265, 452] width 20 height 20
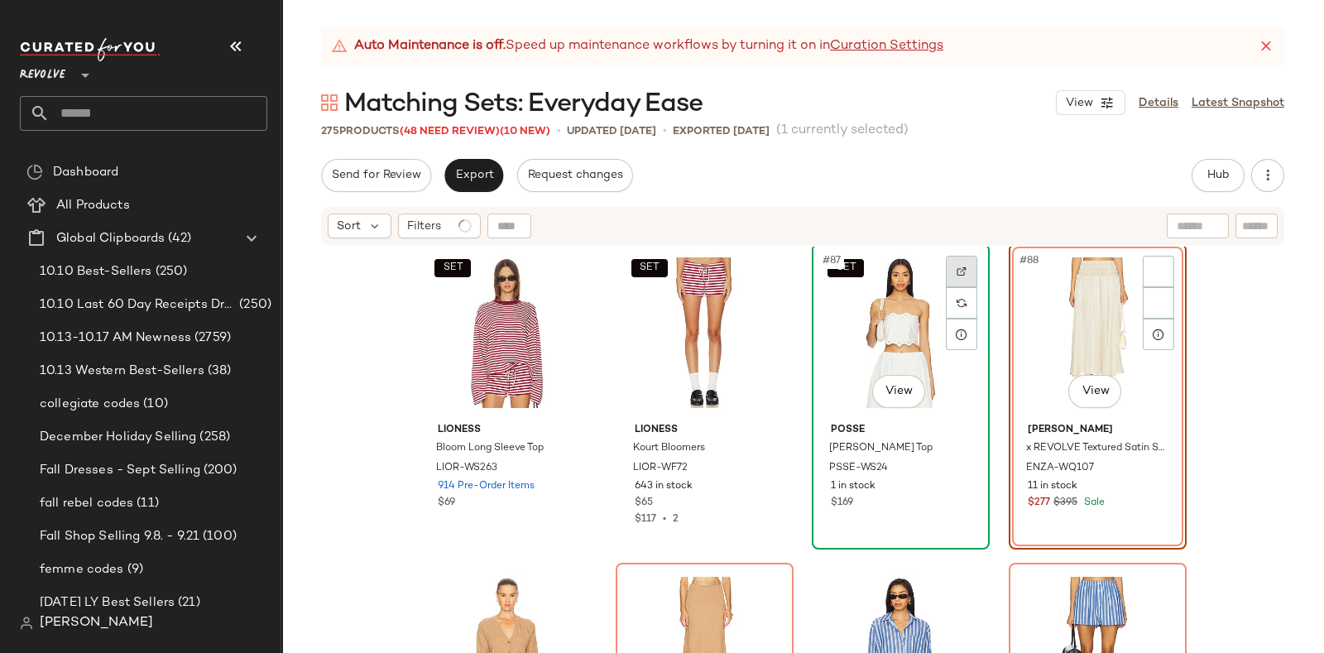
scroll to position [6705, 0]
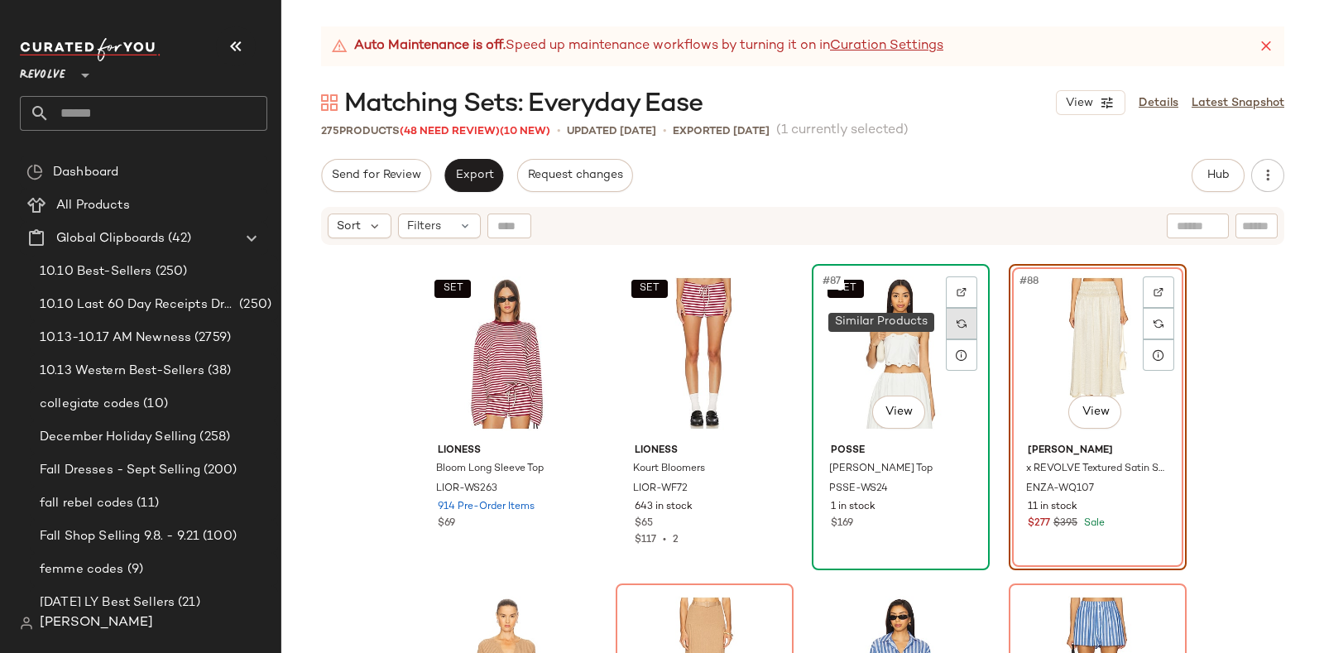
click at [957, 316] on div at bounding box center [961, 323] width 31 height 31
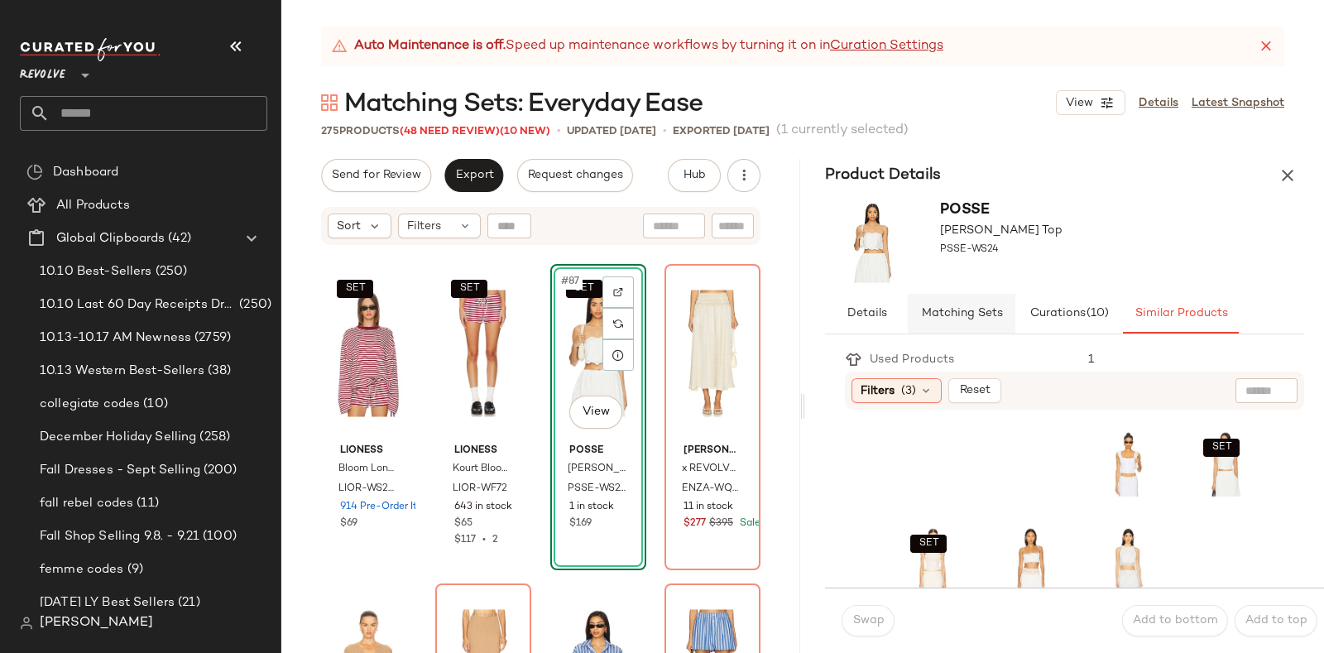
click at [988, 309] on span "Matching Sets" at bounding box center [961, 313] width 82 height 13
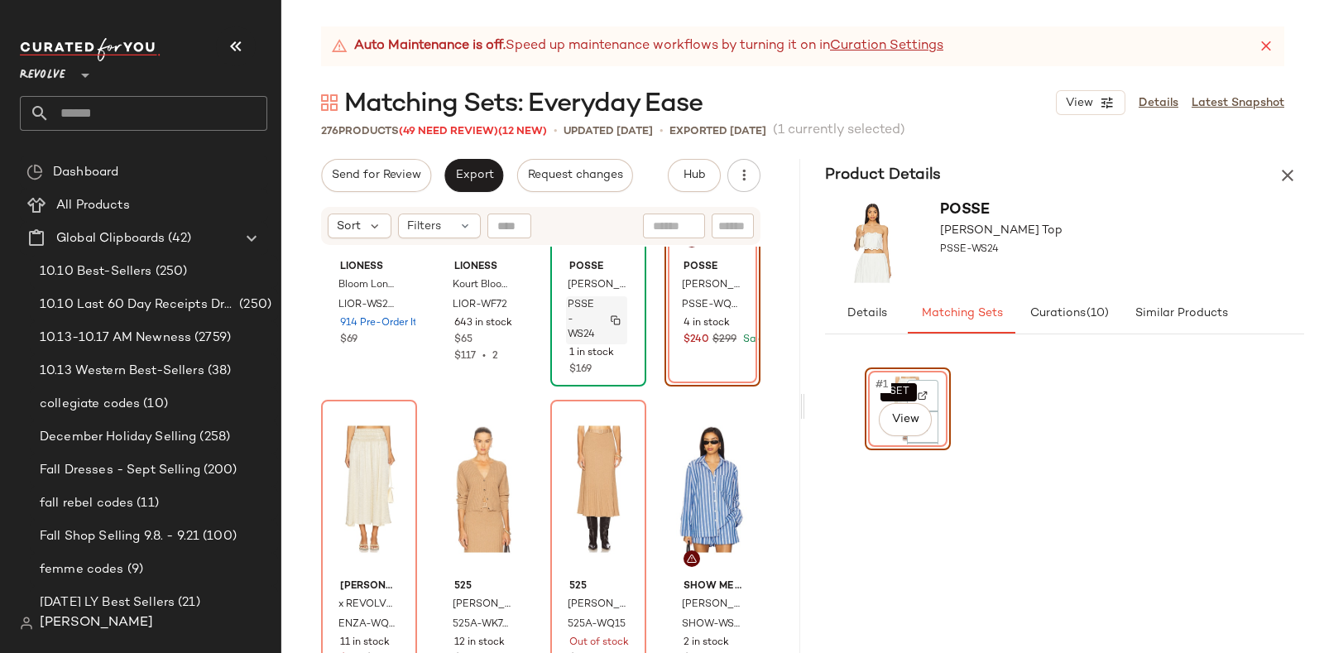
scroll to position [6890, 0]
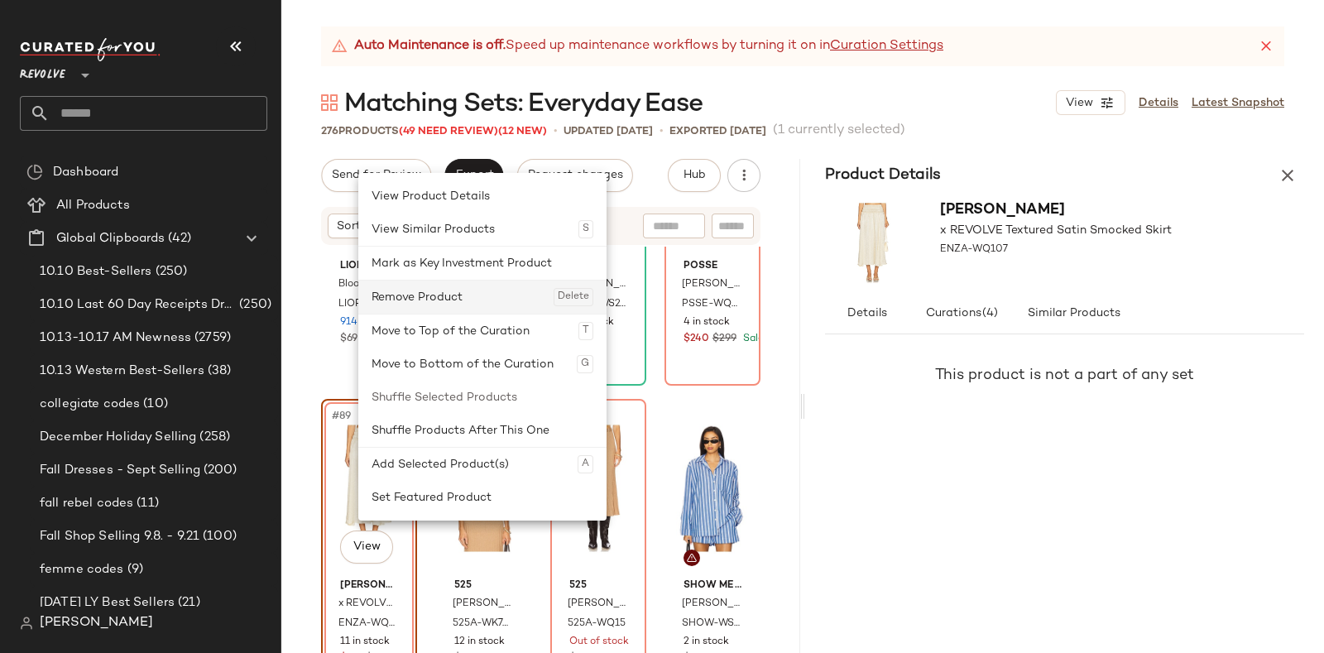
click at [451, 296] on div "Remove Product Delete" at bounding box center [482, 296] width 222 height 33
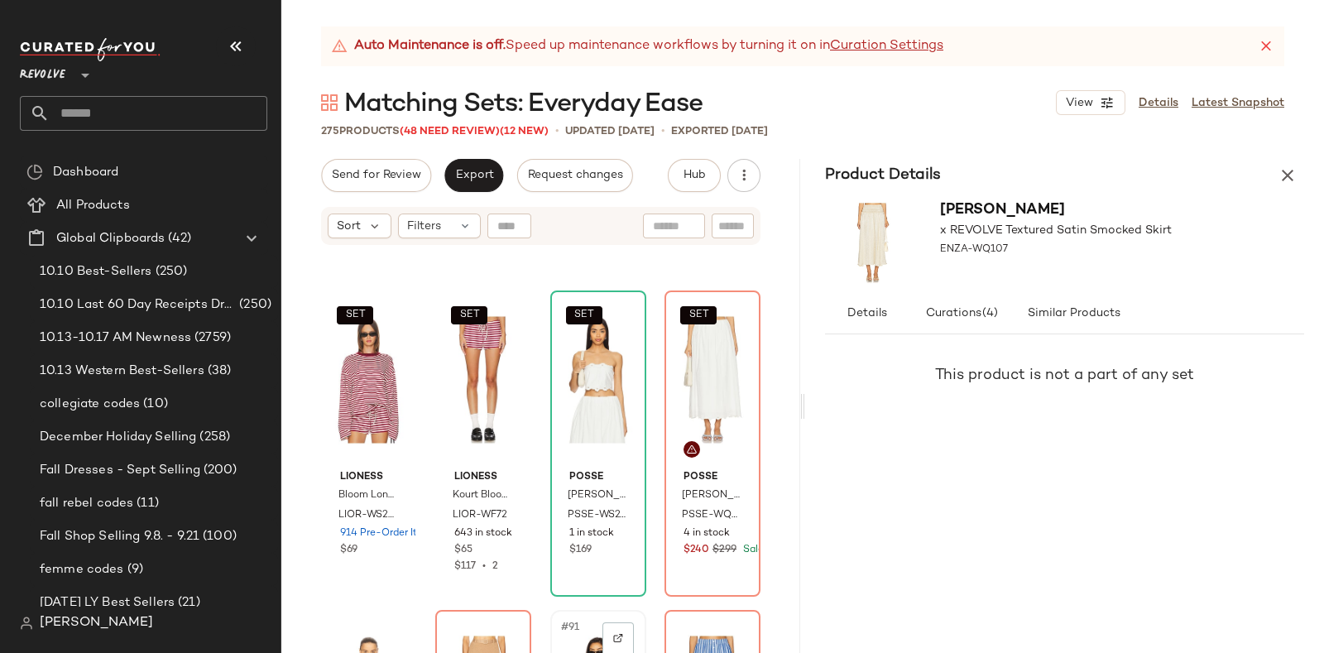
scroll to position [6671, 0]
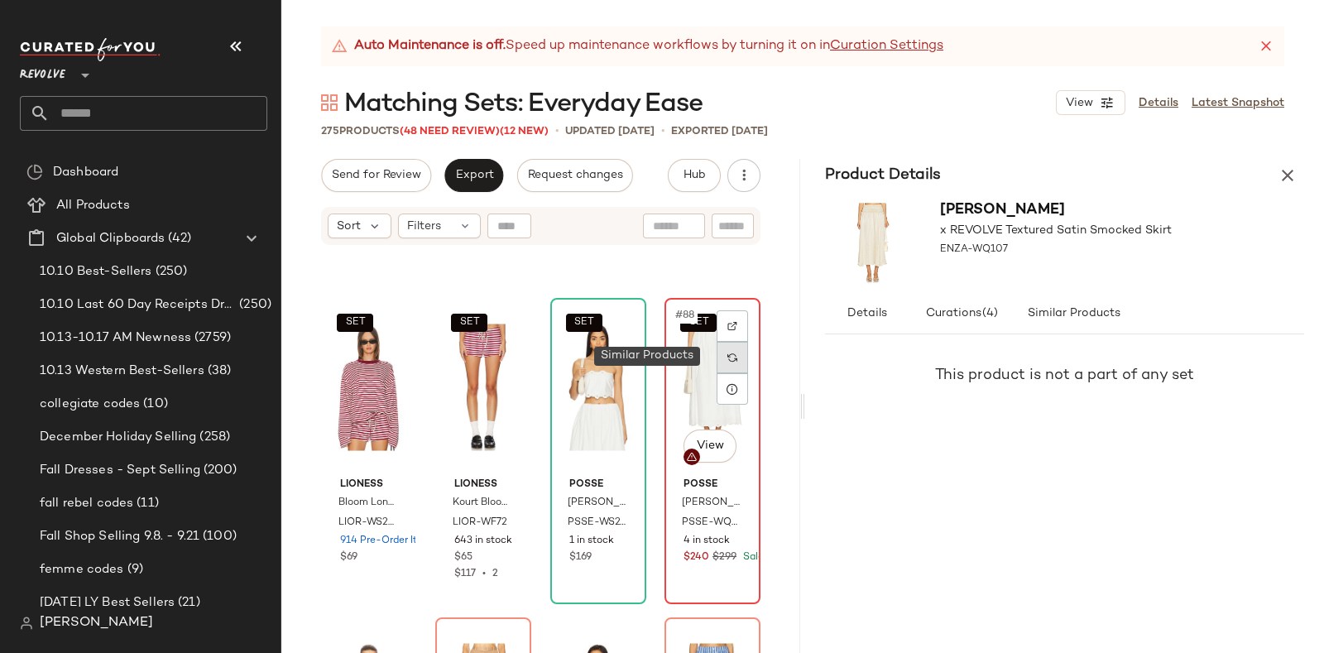
click at [727, 357] on img at bounding box center [732, 357] width 10 height 10
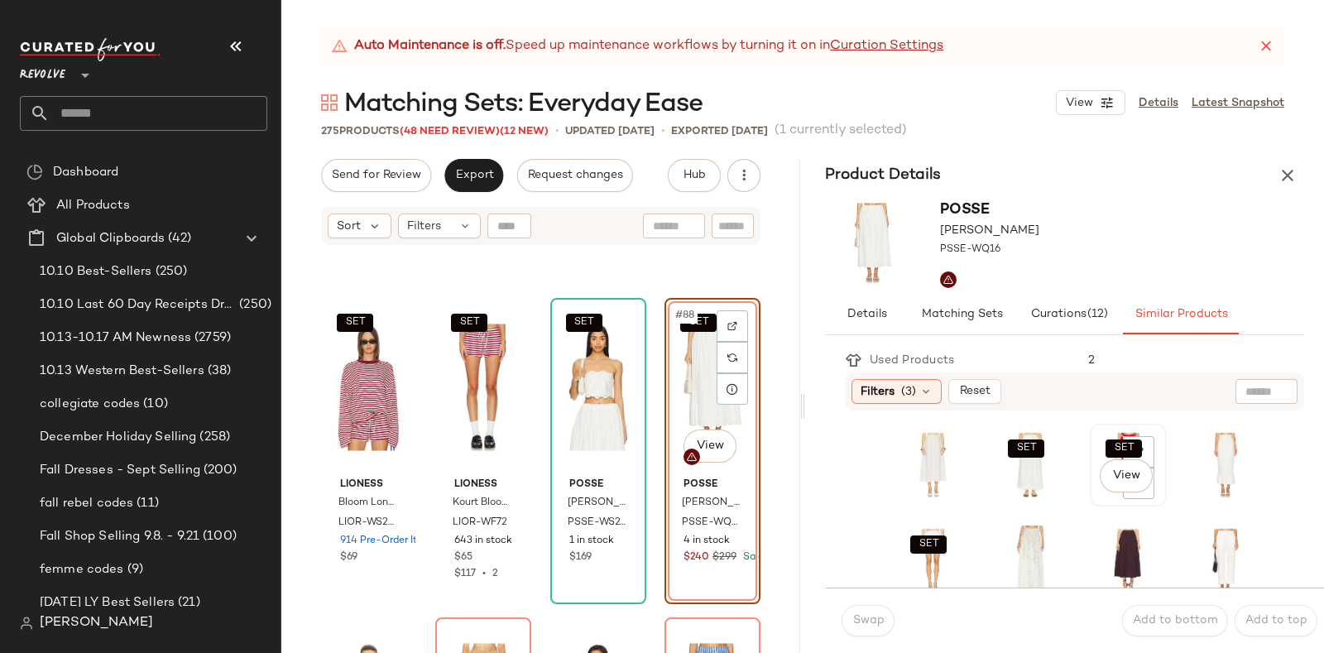
click at [1091, 498] on div "SET View" at bounding box center [1128, 464] width 74 height 79
click at [877, 616] on span "Swap" at bounding box center [867, 620] width 32 height 13
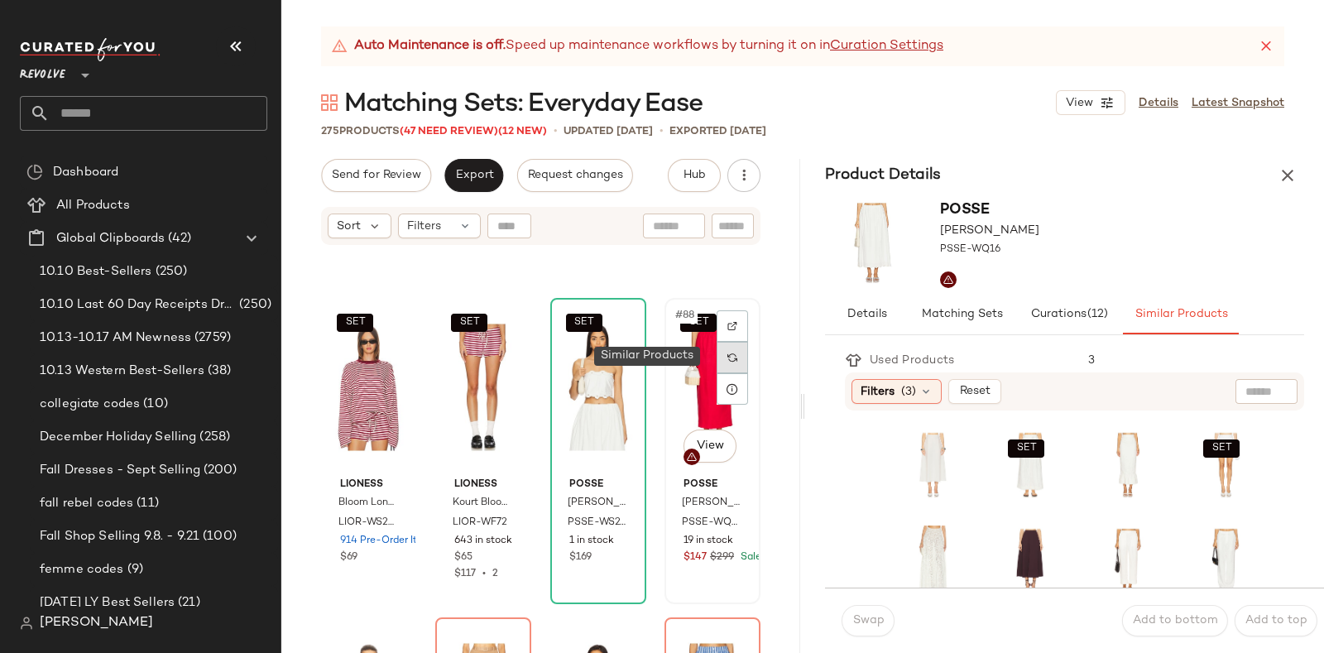
click at [727, 356] on img at bounding box center [732, 357] width 10 height 10
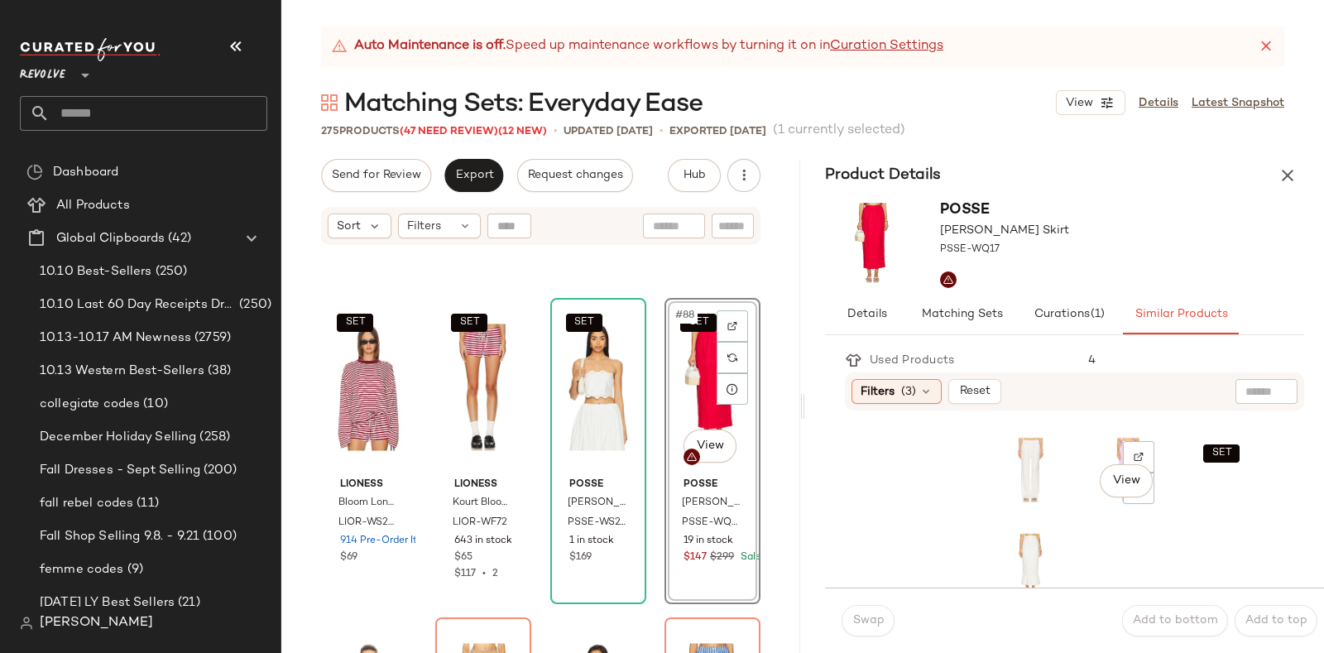
scroll to position [287, 0]
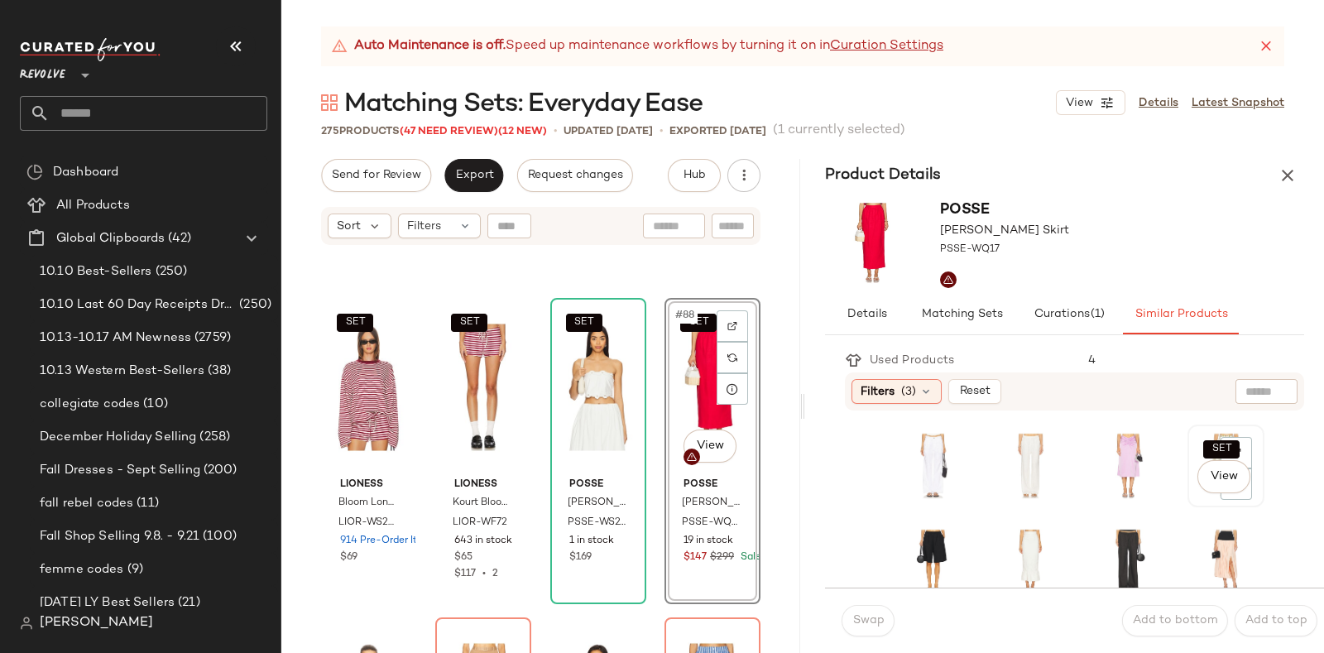
click at [1193, 493] on div "SET View" at bounding box center [1225, 465] width 65 height 71
click at [879, 618] on span "Swap" at bounding box center [867, 620] width 32 height 13
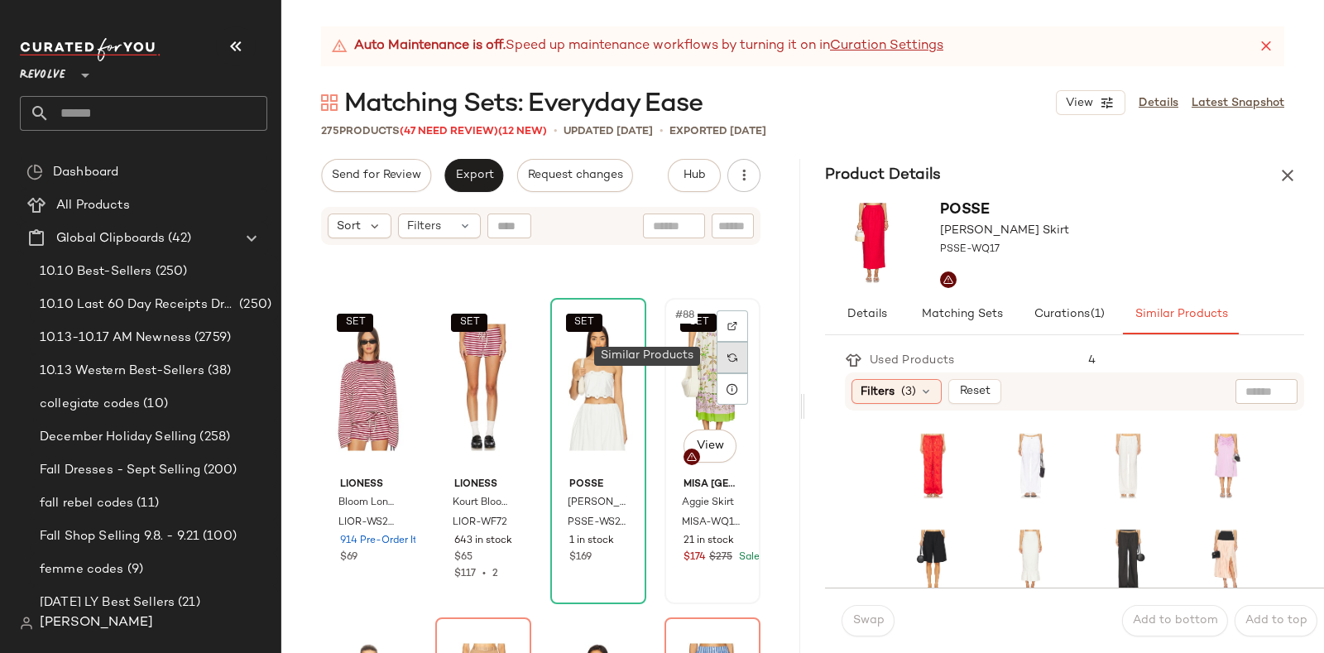
click at [728, 357] on div at bounding box center [731, 357] width 31 height 31
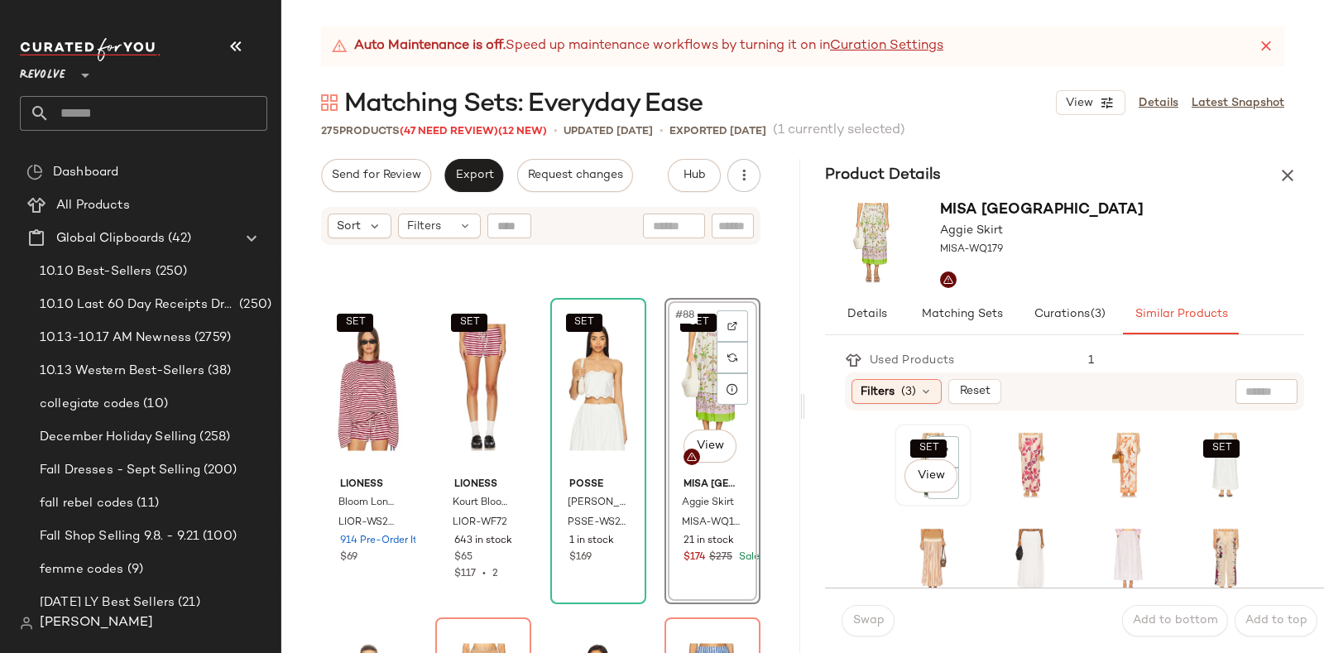
click at [896, 494] on div "SET View" at bounding box center [933, 464] width 74 height 79
click at [868, 614] on span "Swap" at bounding box center [867, 620] width 32 height 13
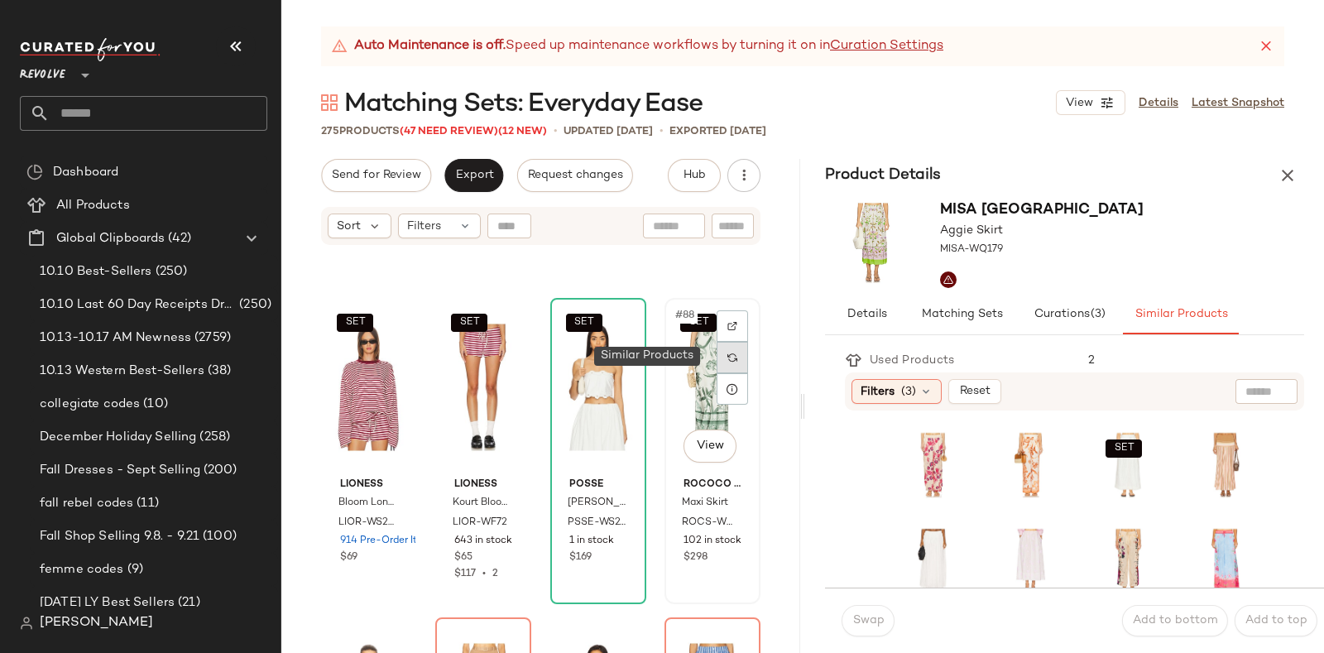
click at [727, 352] on img at bounding box center [732, 357] width 10 height 10
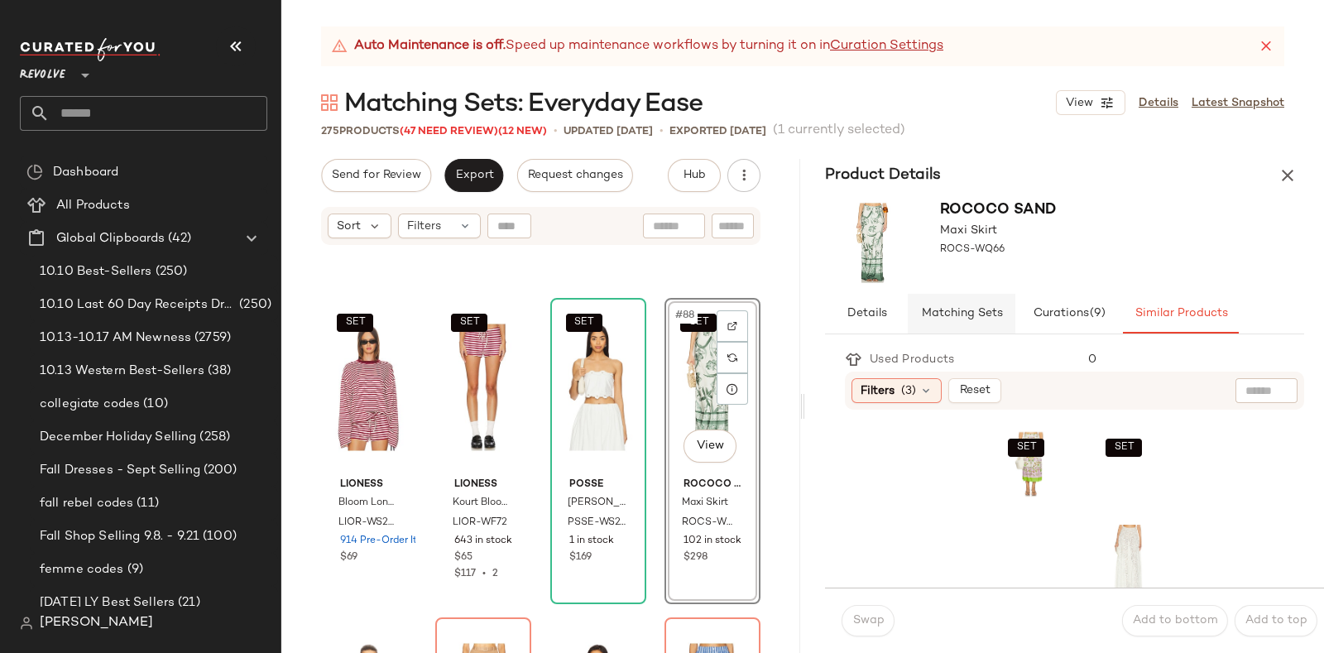
click at [935, 314] on span "Matching Sets" at bounding box center [961, 313] width 82 height 13
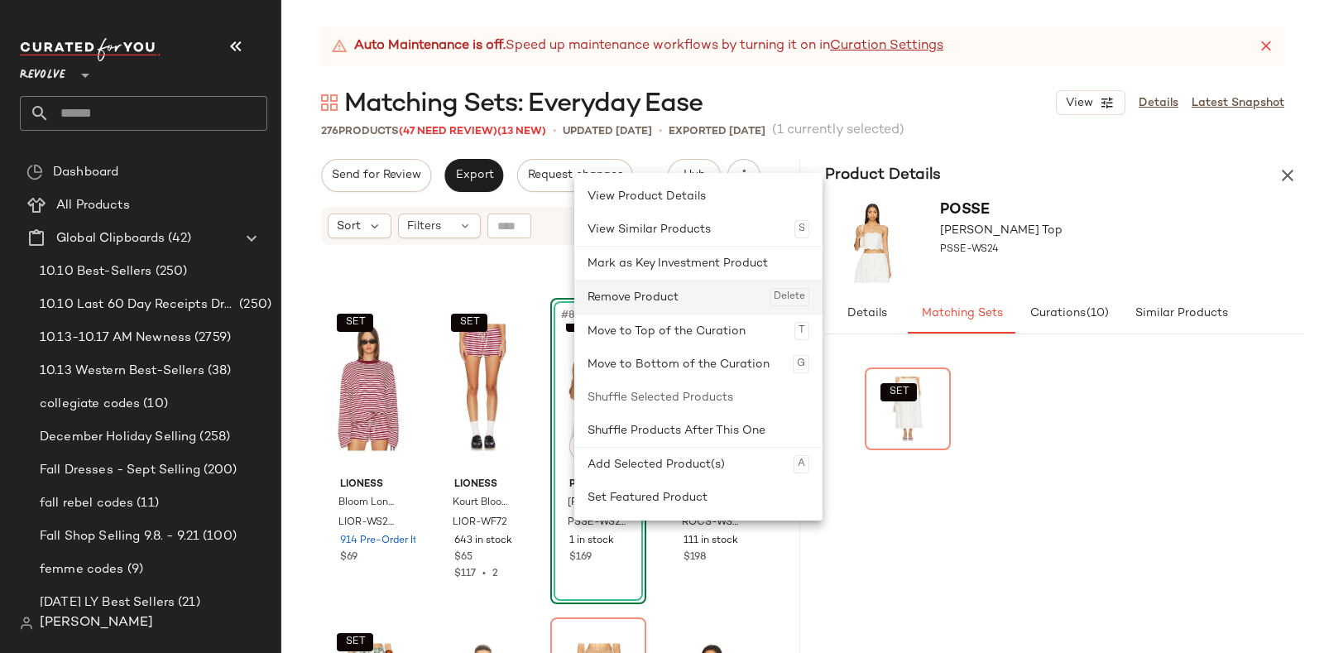
click at [649, 295] on div "Remove Product Delete" at bounding box center [698, 296] width 222 height 33
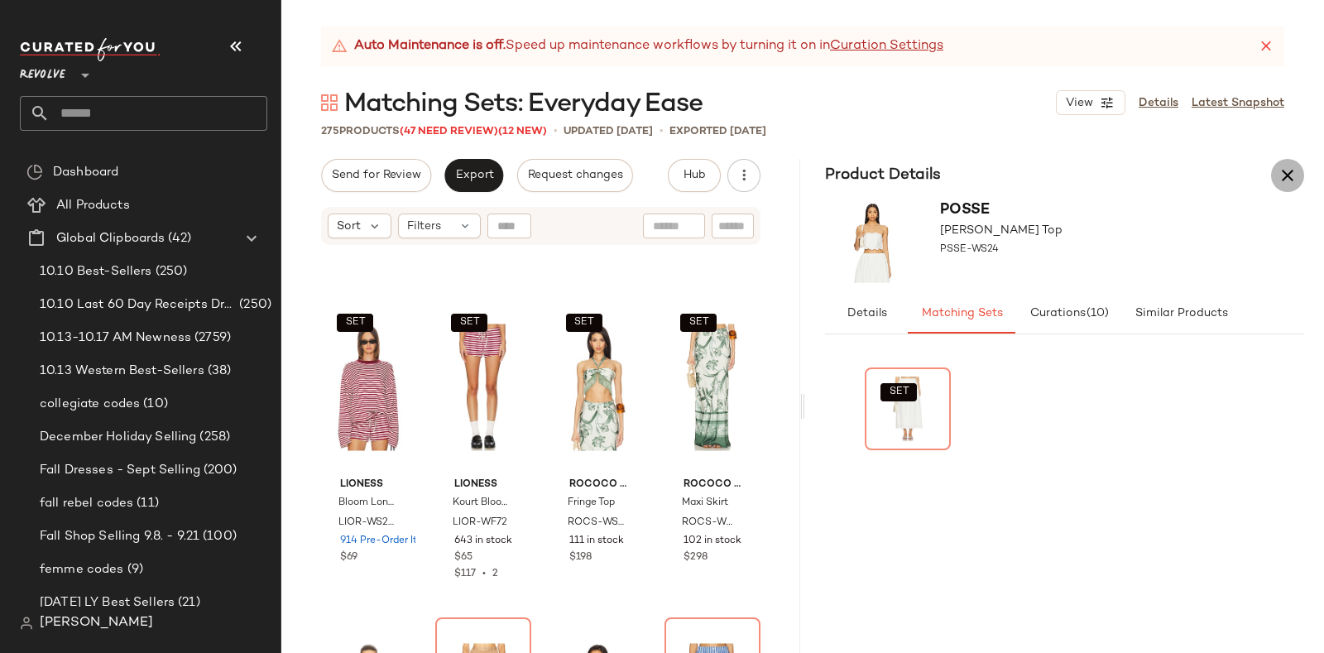
click at [1292, 171] on icon "button" at bounding box center [1287, 175] width 20 height 20
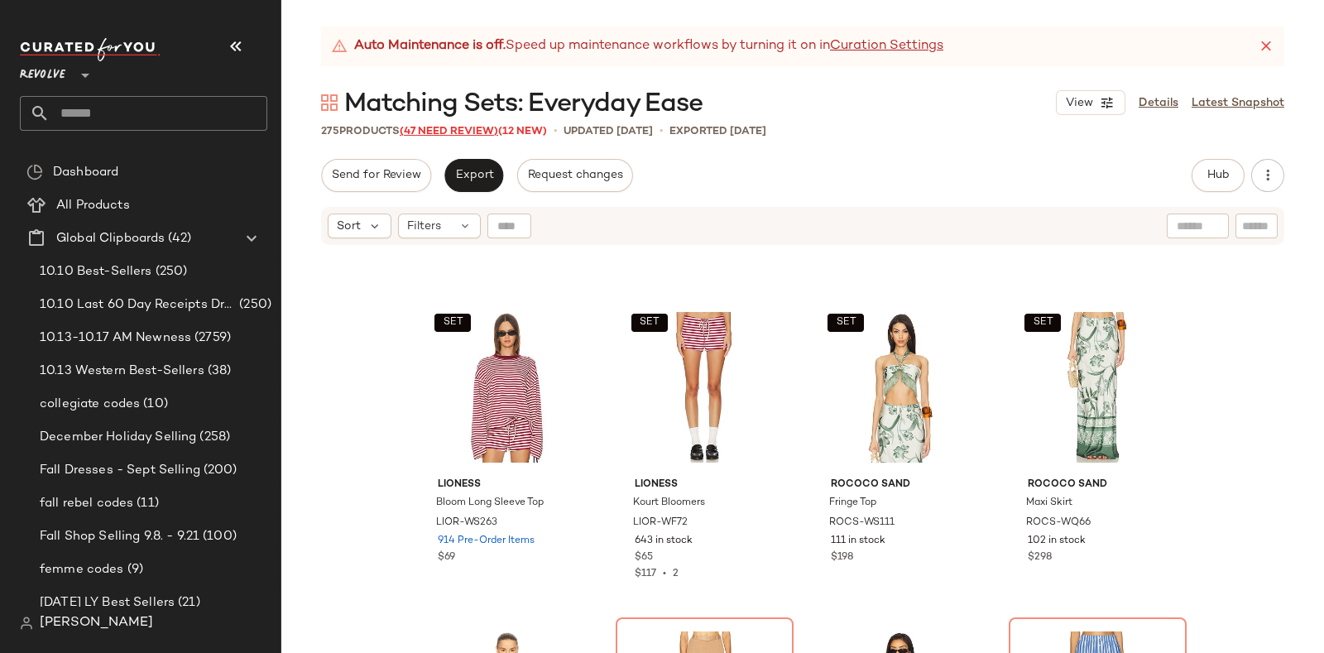
click at [451, 128] on span "(47 Need Review)" at bounding box center [449, 132] width 98 height 12
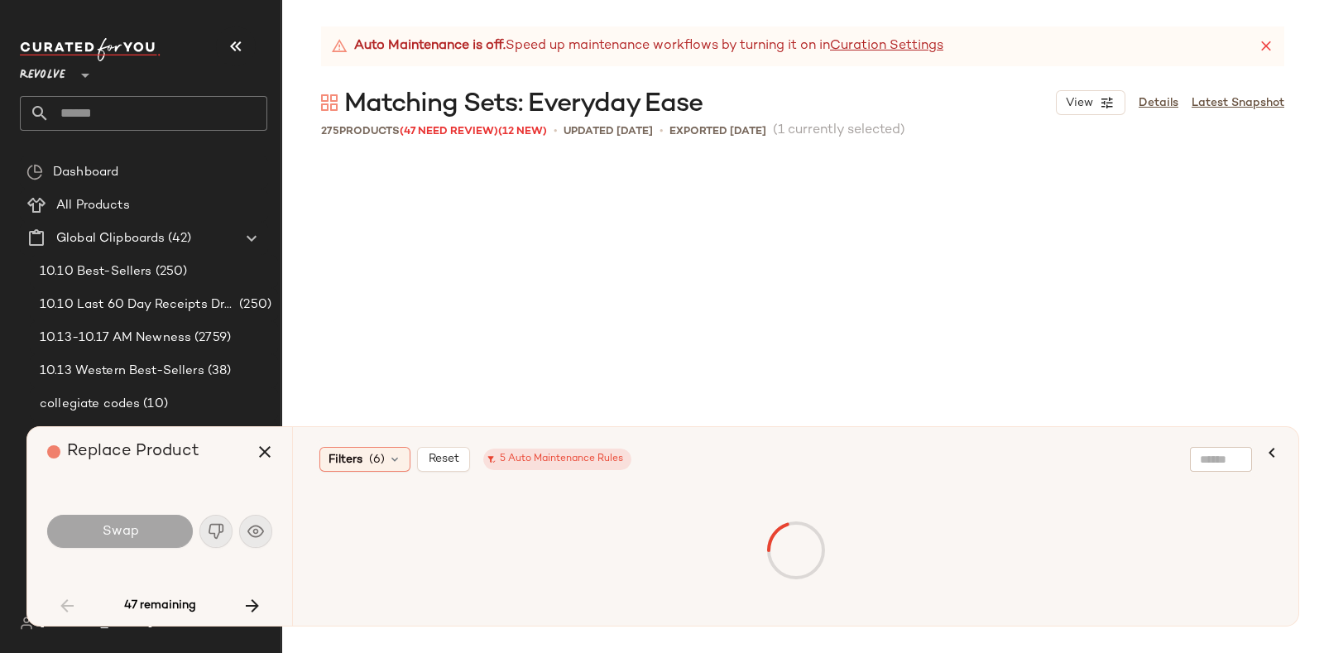
scroll to position [1596, 0]
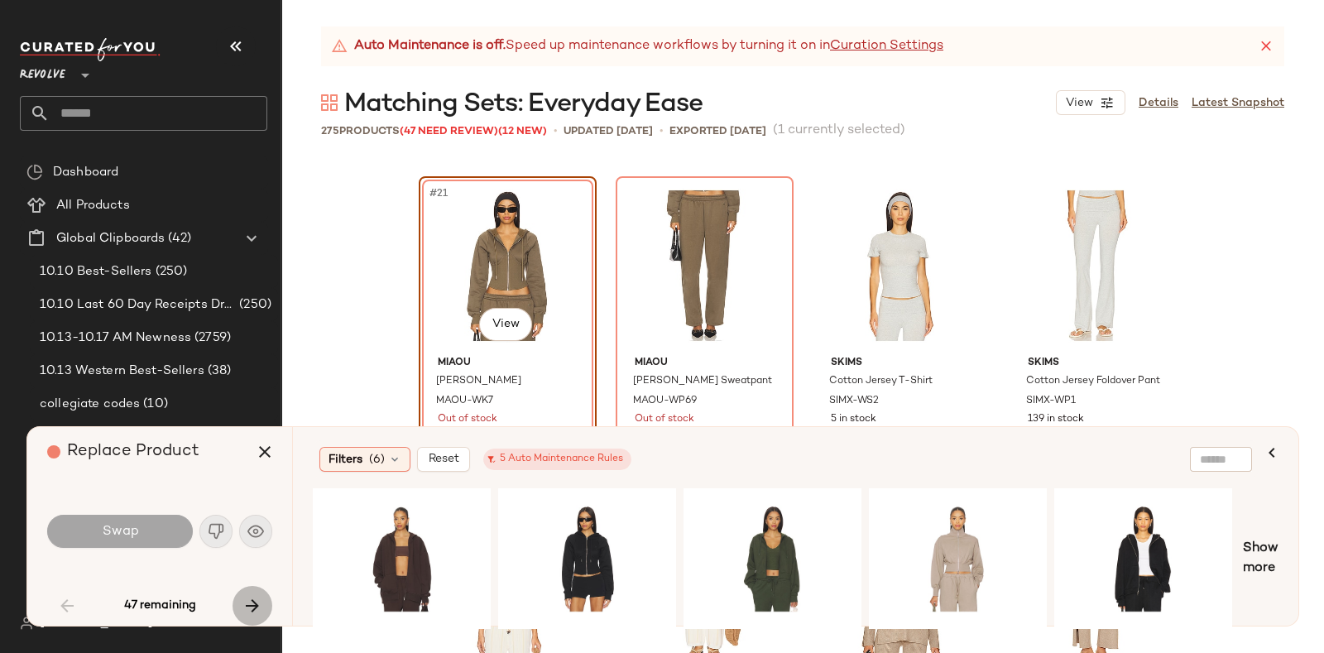
click at [248, 596] on icon "button" at bounding box center [252, 606] width 20 height 20
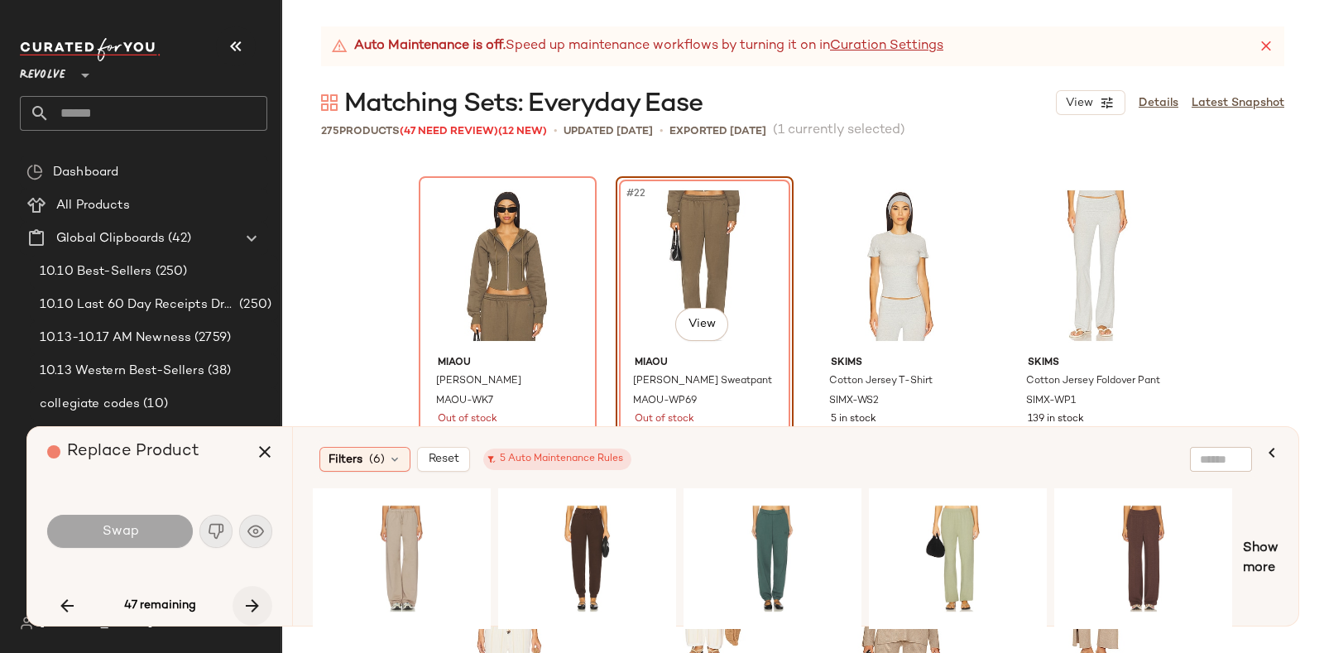
click at [248, 596] on icon "button" at bounding box center [252, 606] width 20 height 20
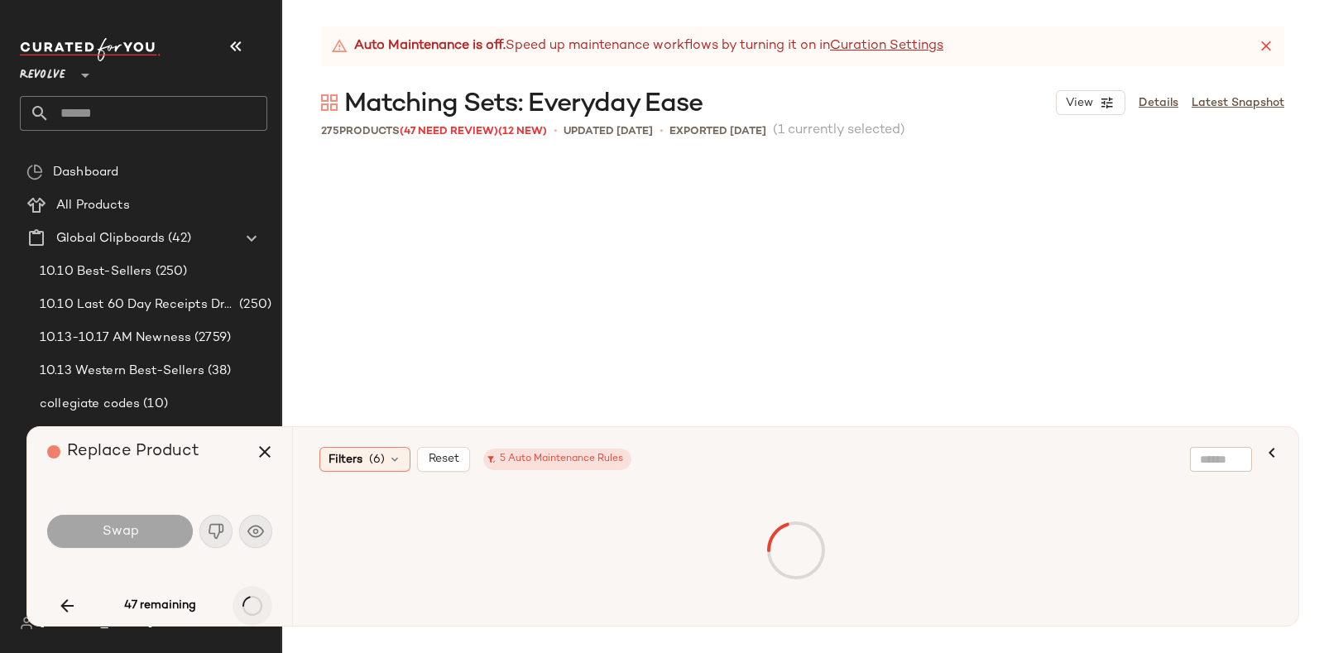
scroll to position [2235, 0]
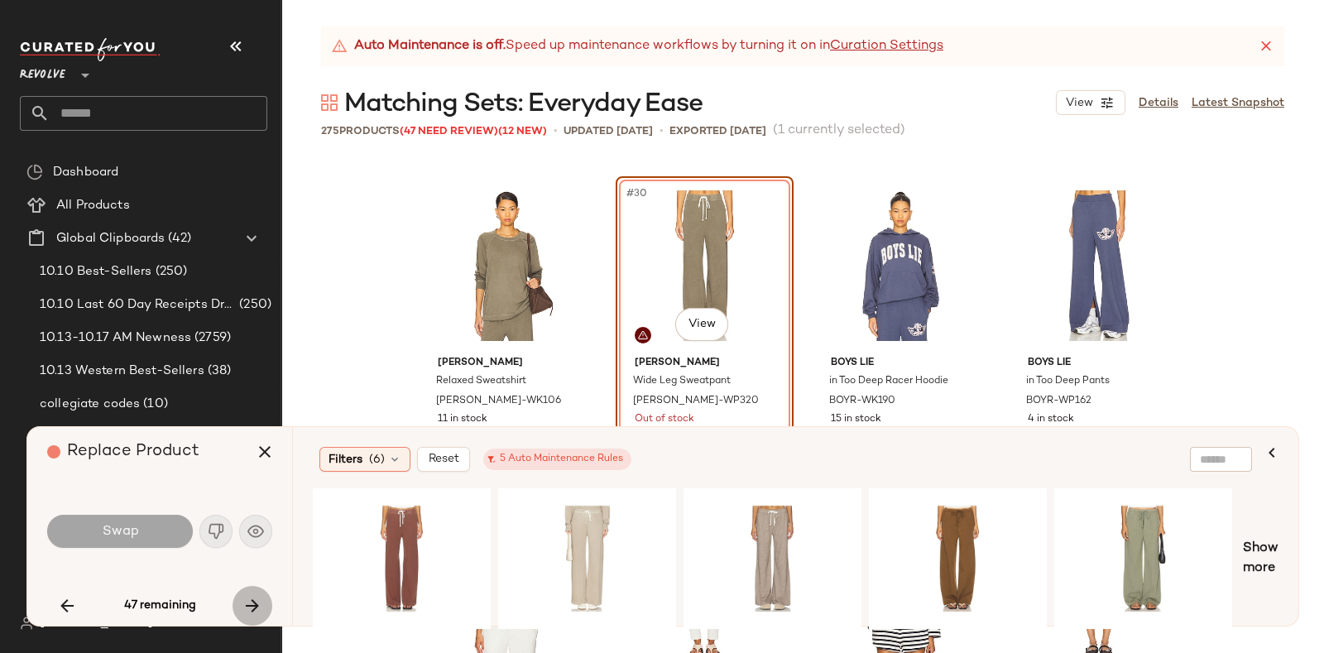
click at [248, 596] on icon "button" at bounding box center [252, 606] width 20 height 20
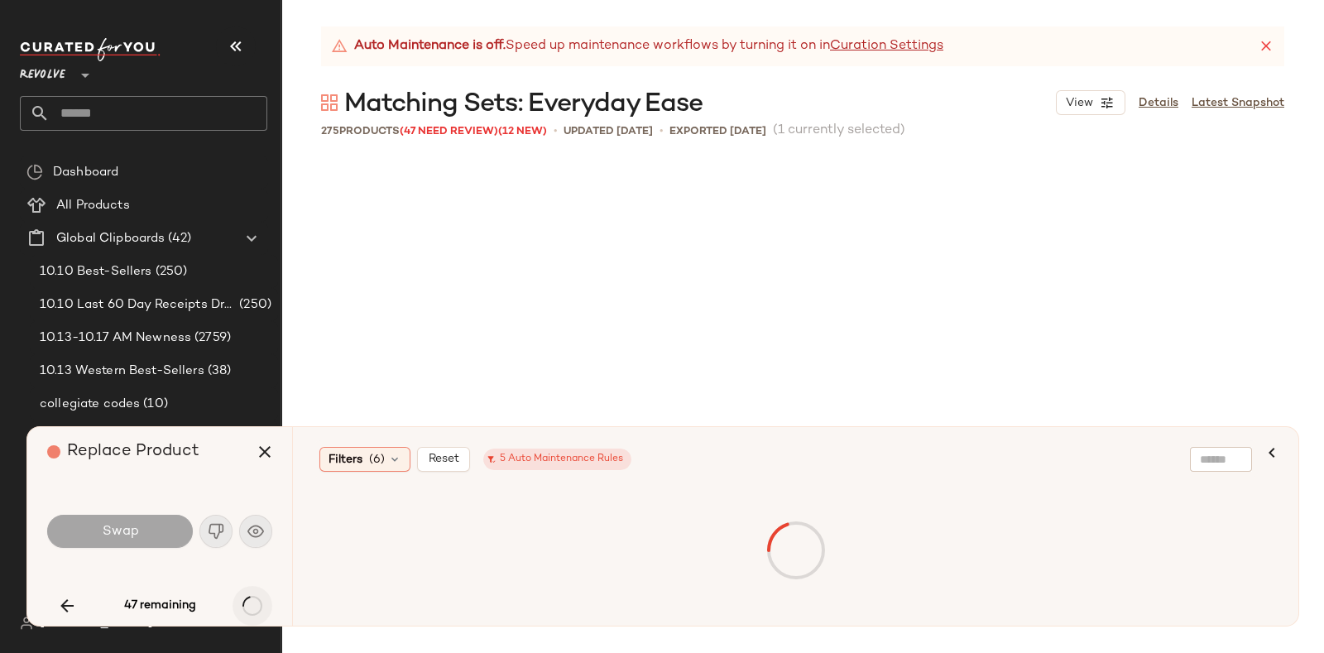
scroll to position [2874, 0]
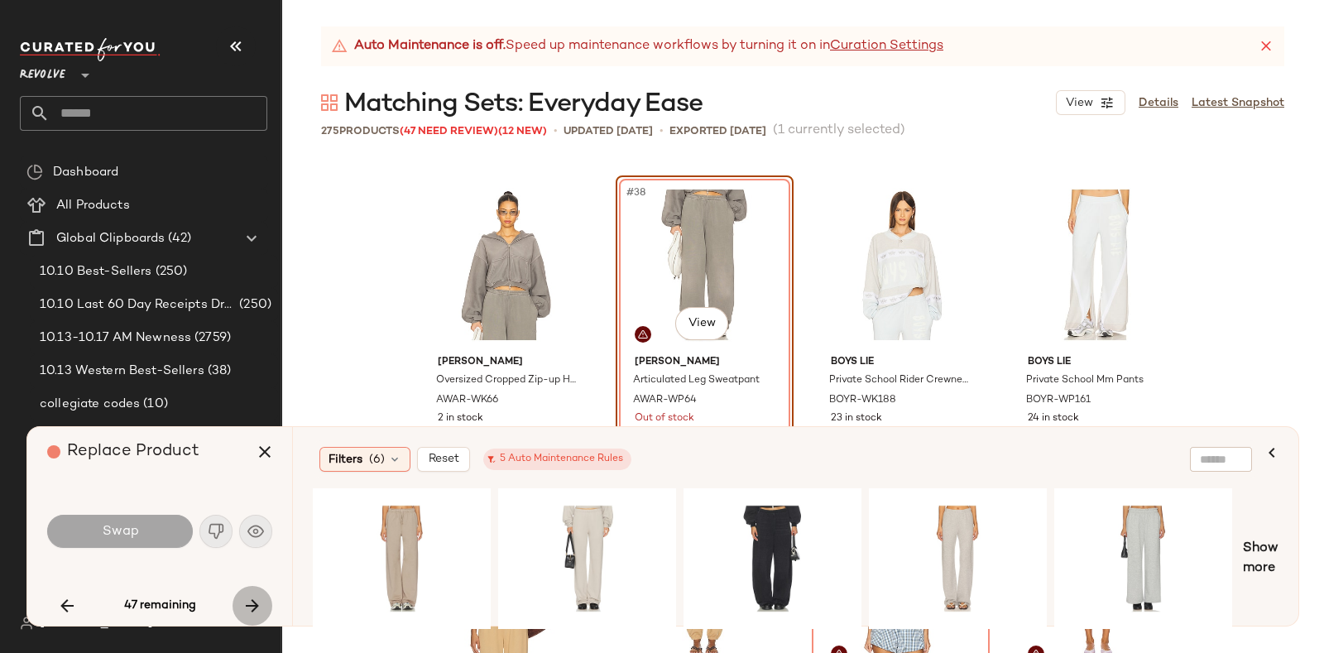
click at [248, 596] on icon "button" at bounding box center [252, 606] width 20 height 20
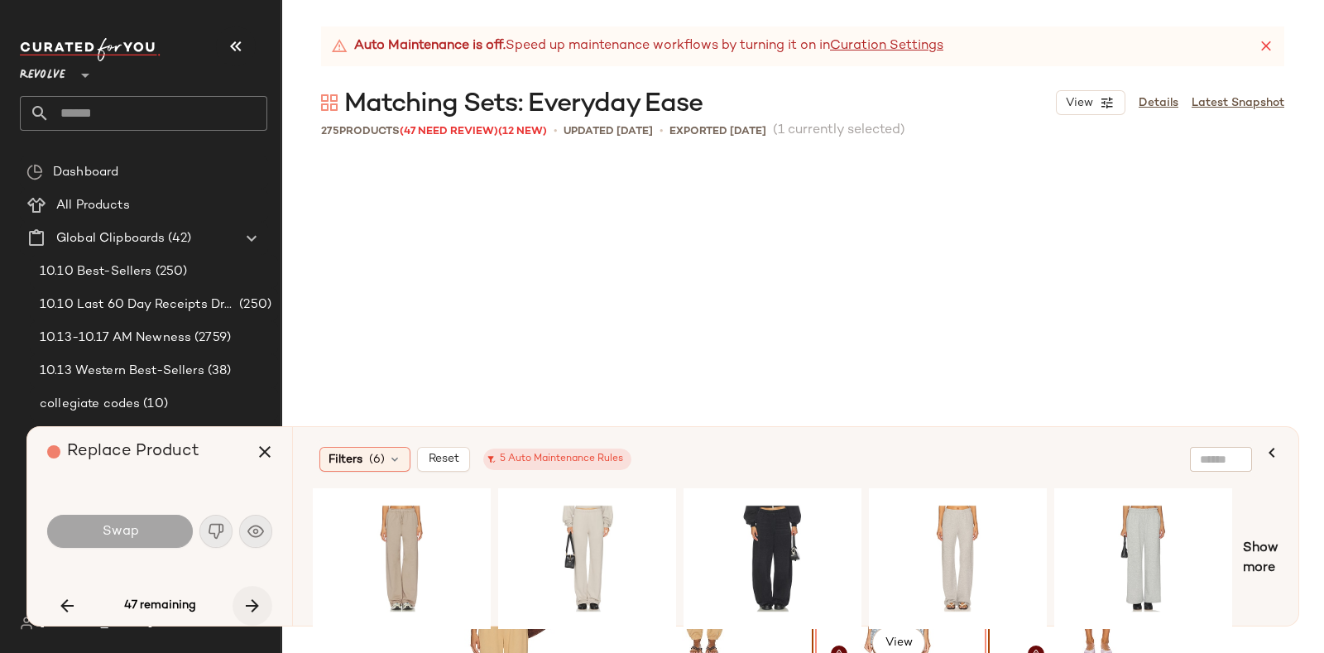
scroll to position [3193, 0]
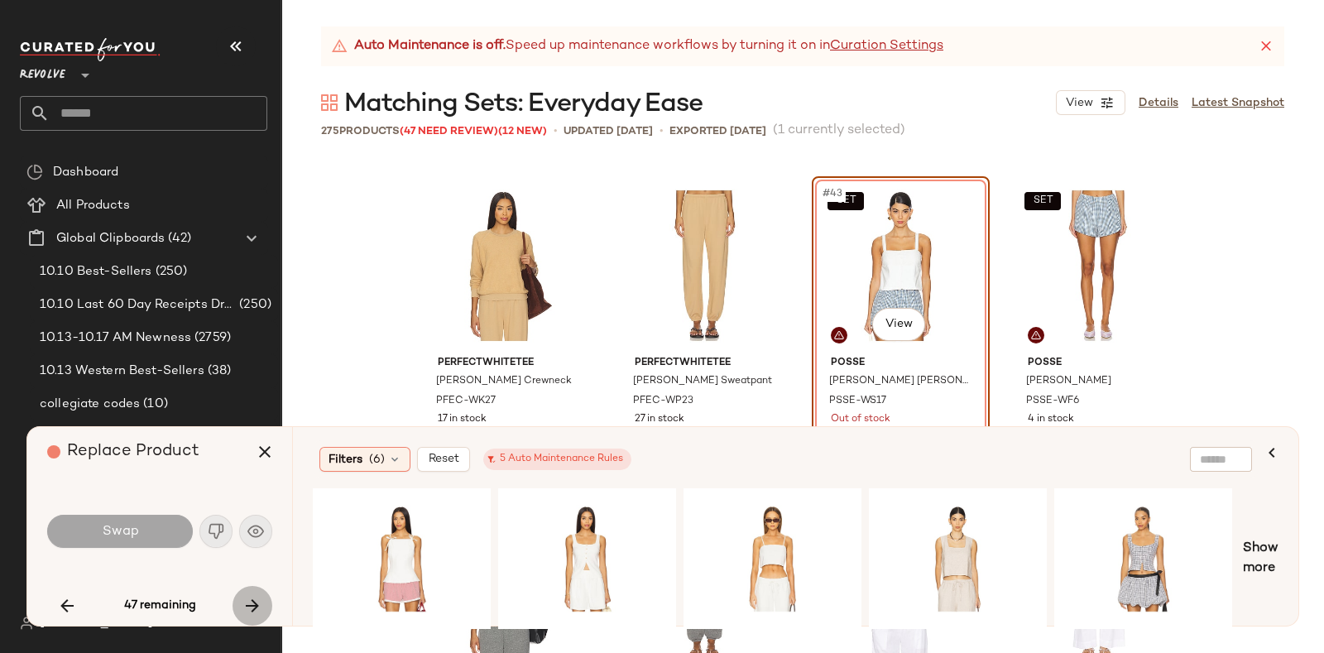
click at [248, 596] on icon "button" at bounding box center [252, 606] width 20 height 20
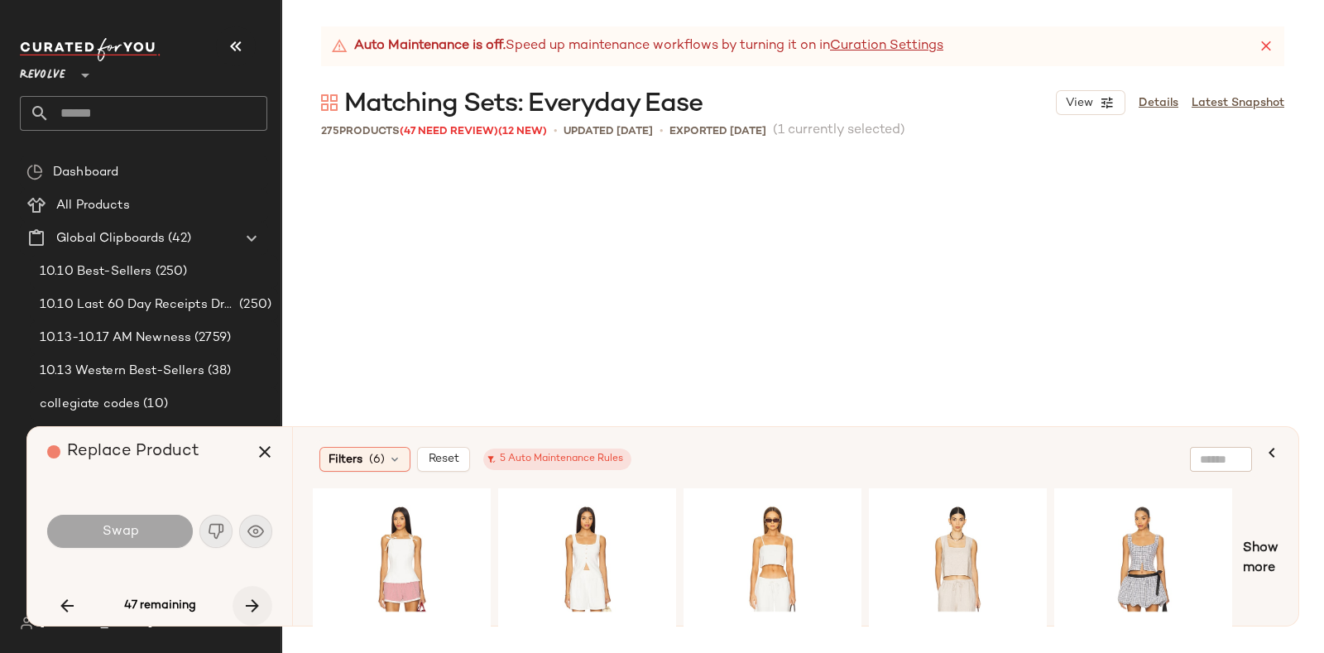
scroll to position [3831, 0]
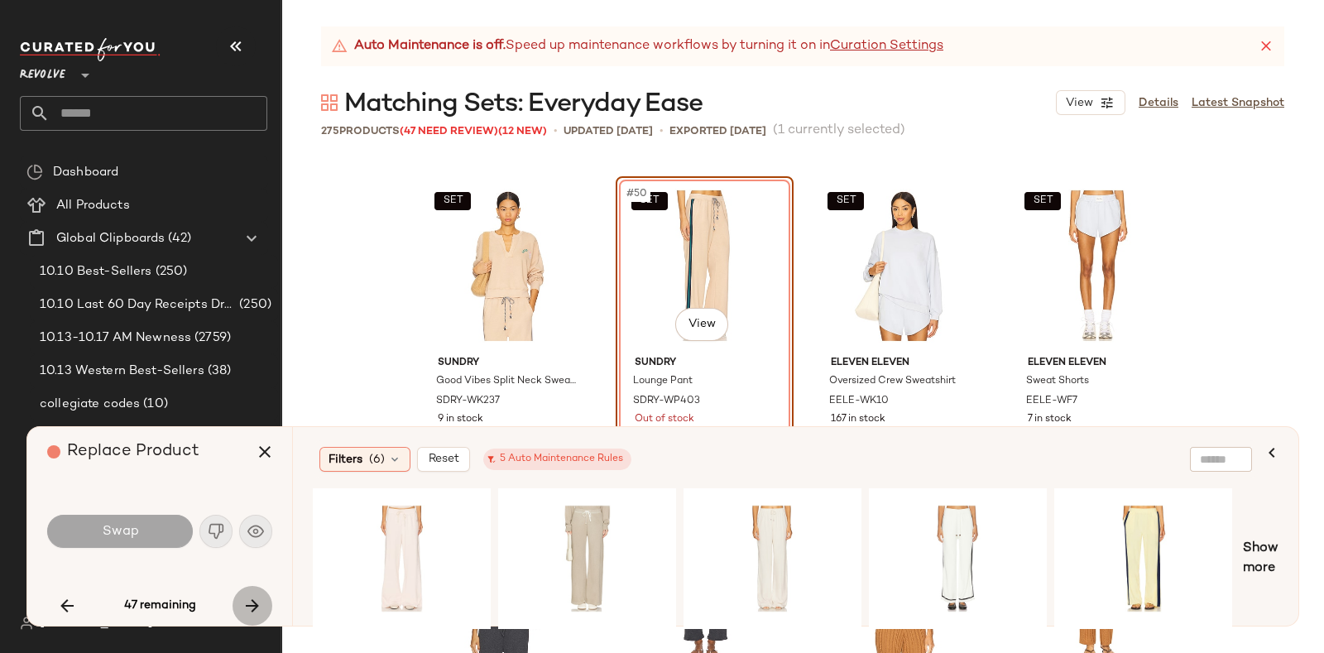
click at [248, 596] on icon "button" at bounding box center [252, 606] width 20 height 20
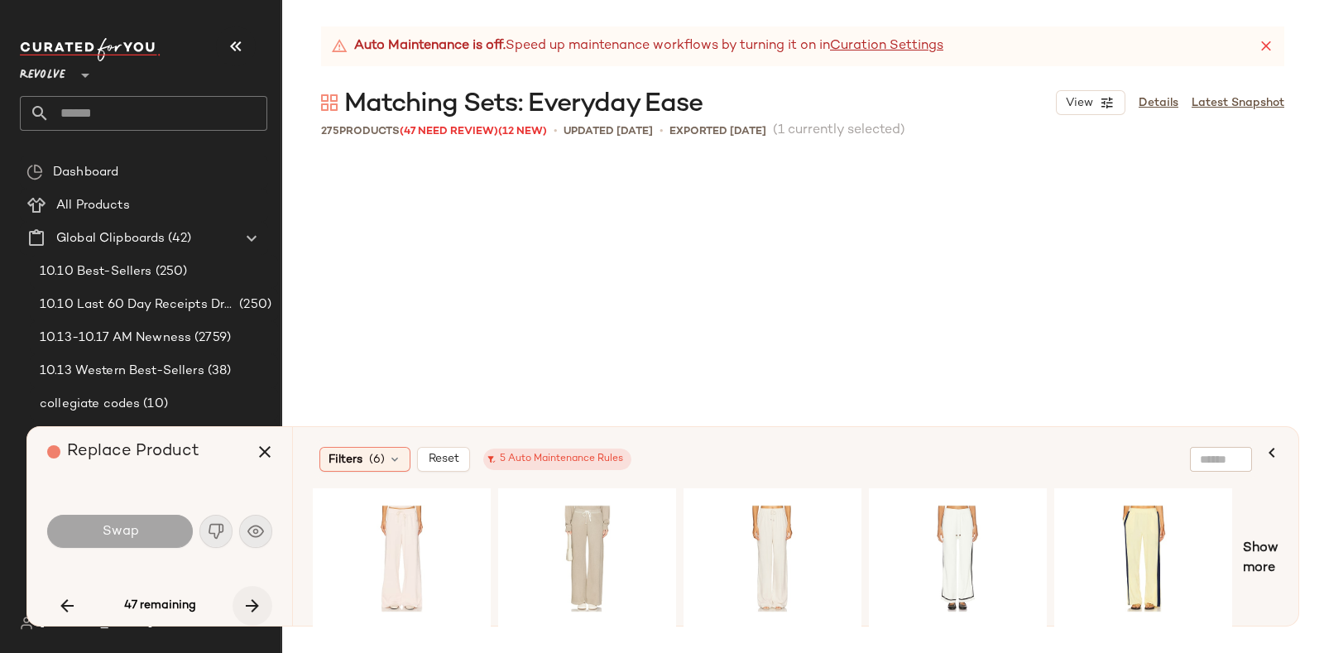
scroll to position [7025, 0]
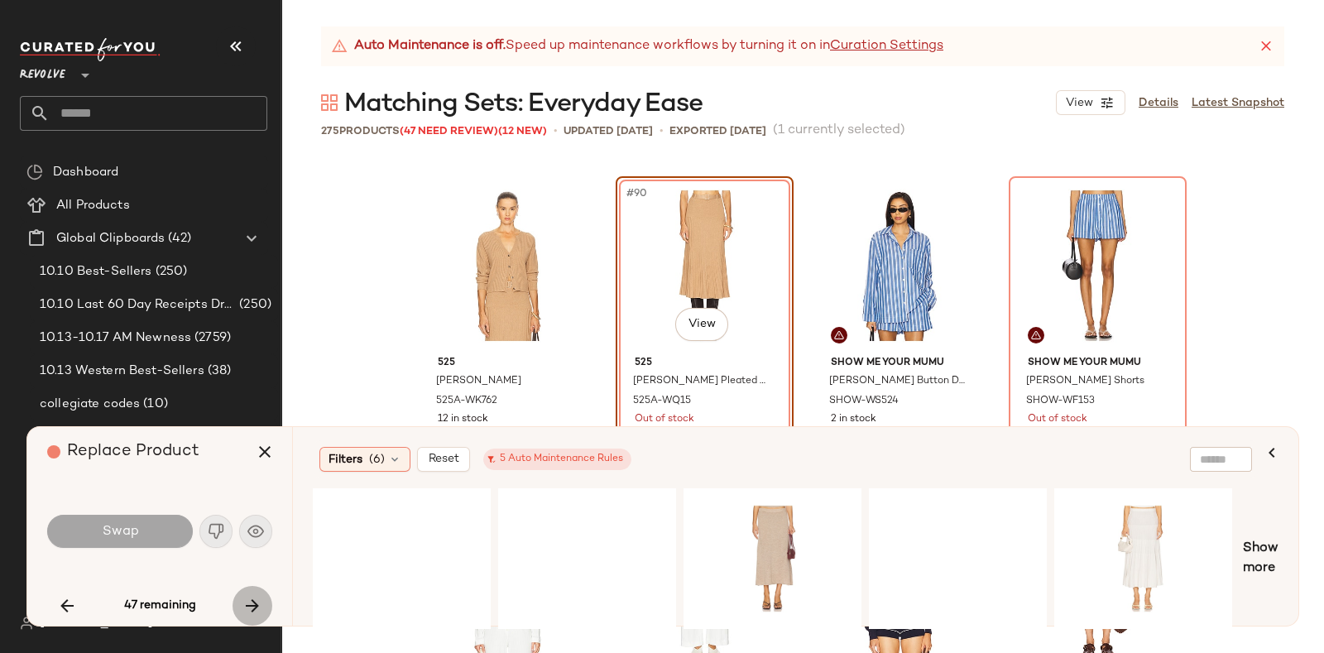
click at [248, 596] on icon "button" at bounding box center [252, 606] width 20 height 20
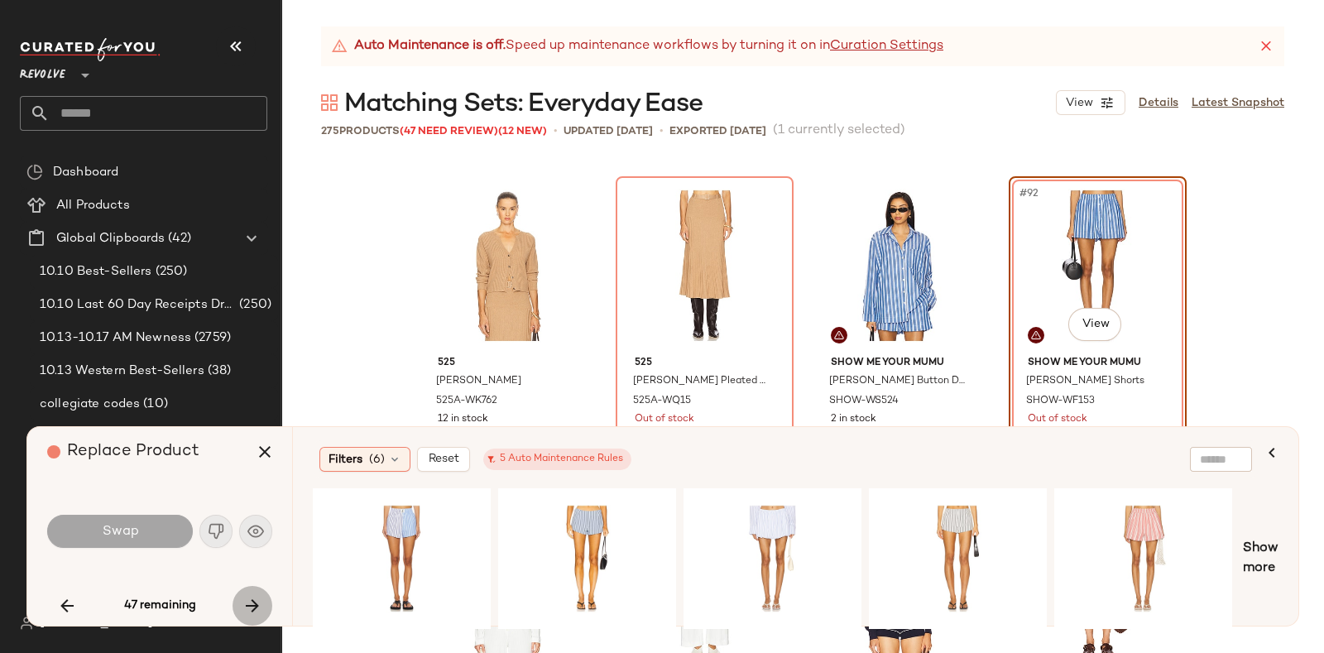
click at [248, 596] on icon "button" at bounding box center [252, 606] width 20 height 20
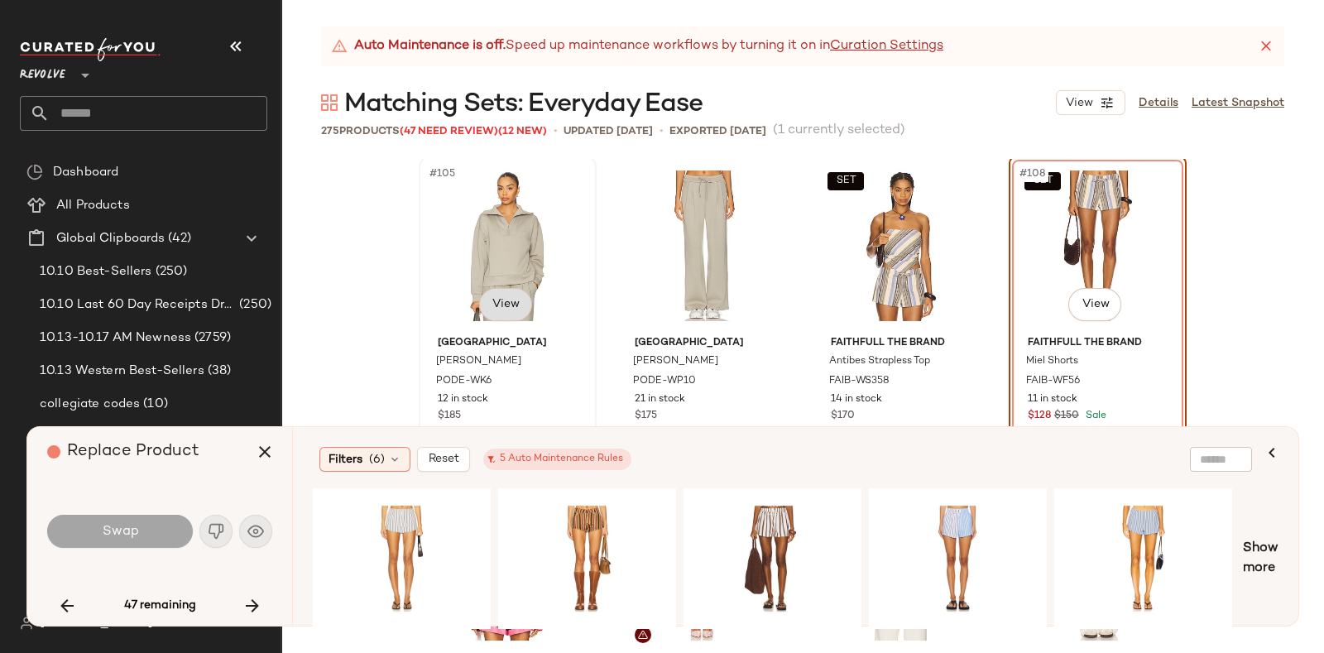
scroll to position [8321, 0]
click at [546, 516] on div "#1 View" at bounding box center [587, 558] width 166 height 117
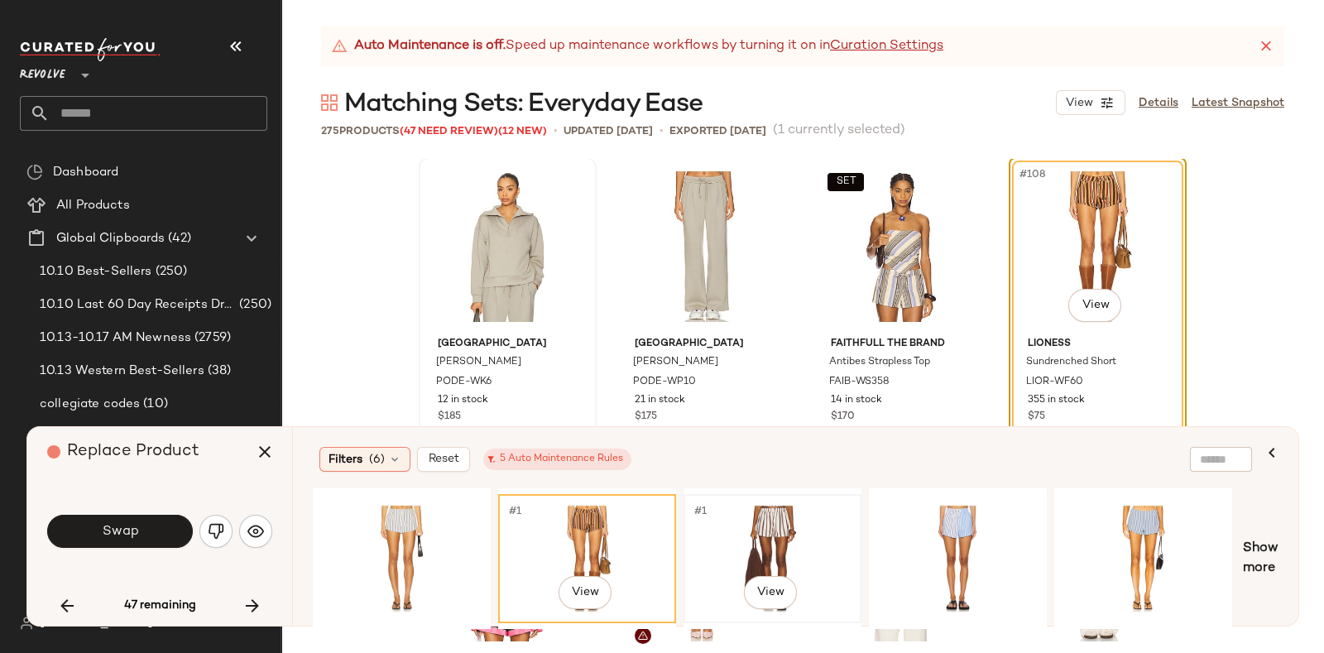
click at [787, 508] on div "#1 View" at bounding box center [772, 558] width 166 height 117
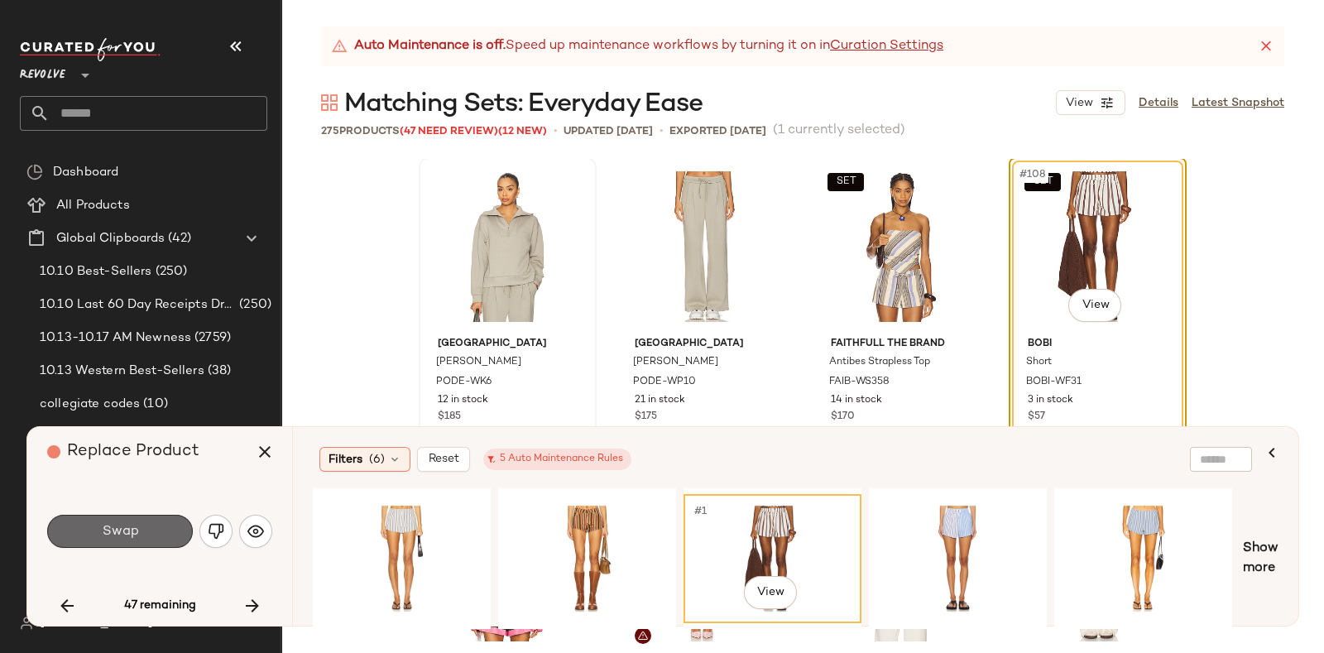
click at [136, 527] on span "Swap" at bounding box center [119, 532] width 37 height 16
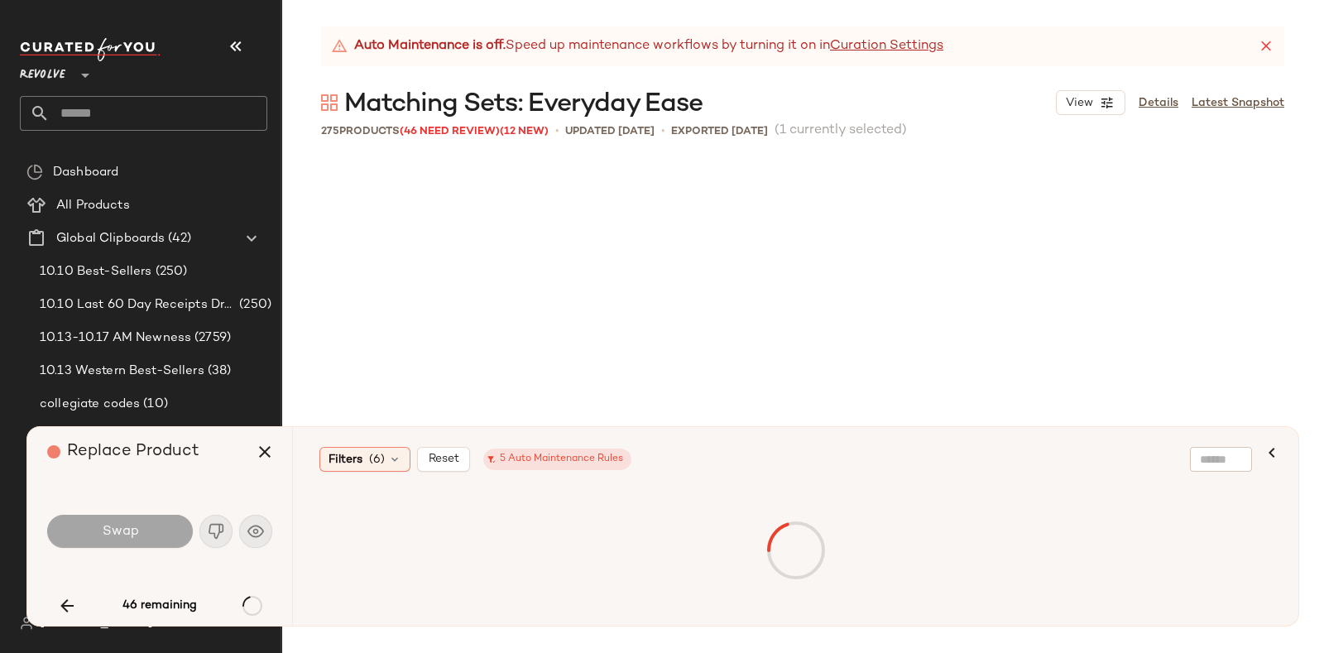
scroll to position [8941, 0]
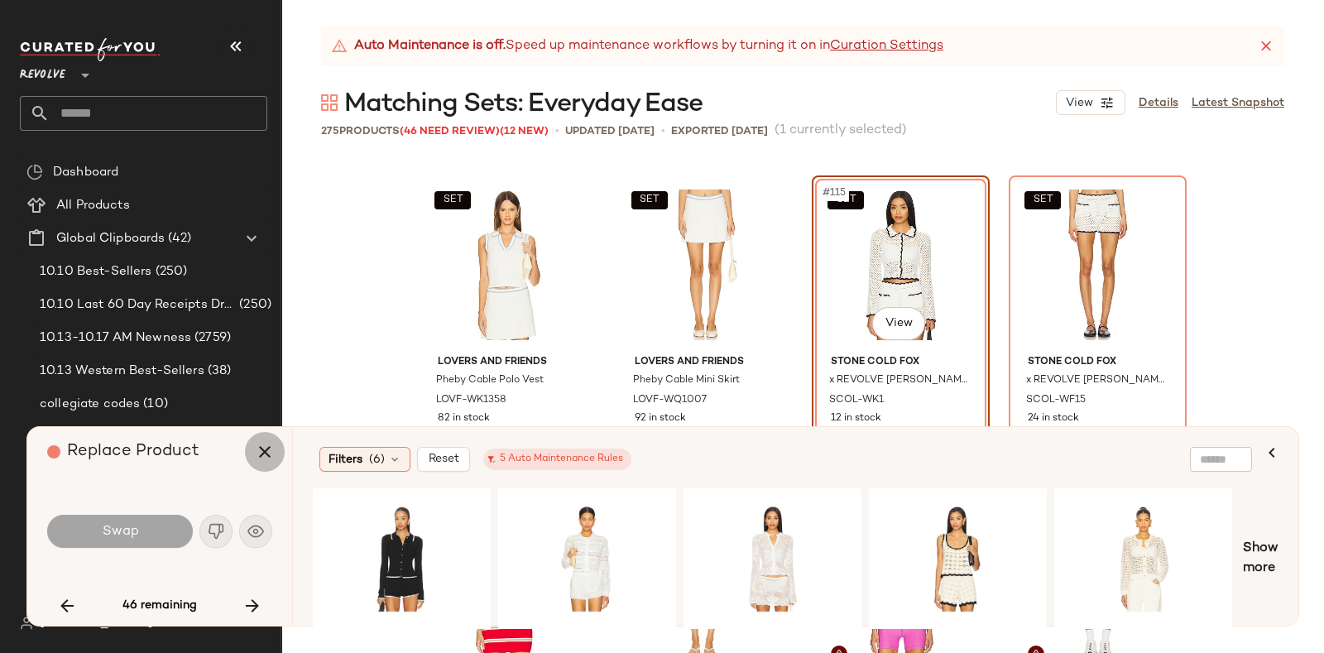
click at [266, 444] on icon "button" at bounding box center [265, 452] width 20 height 20
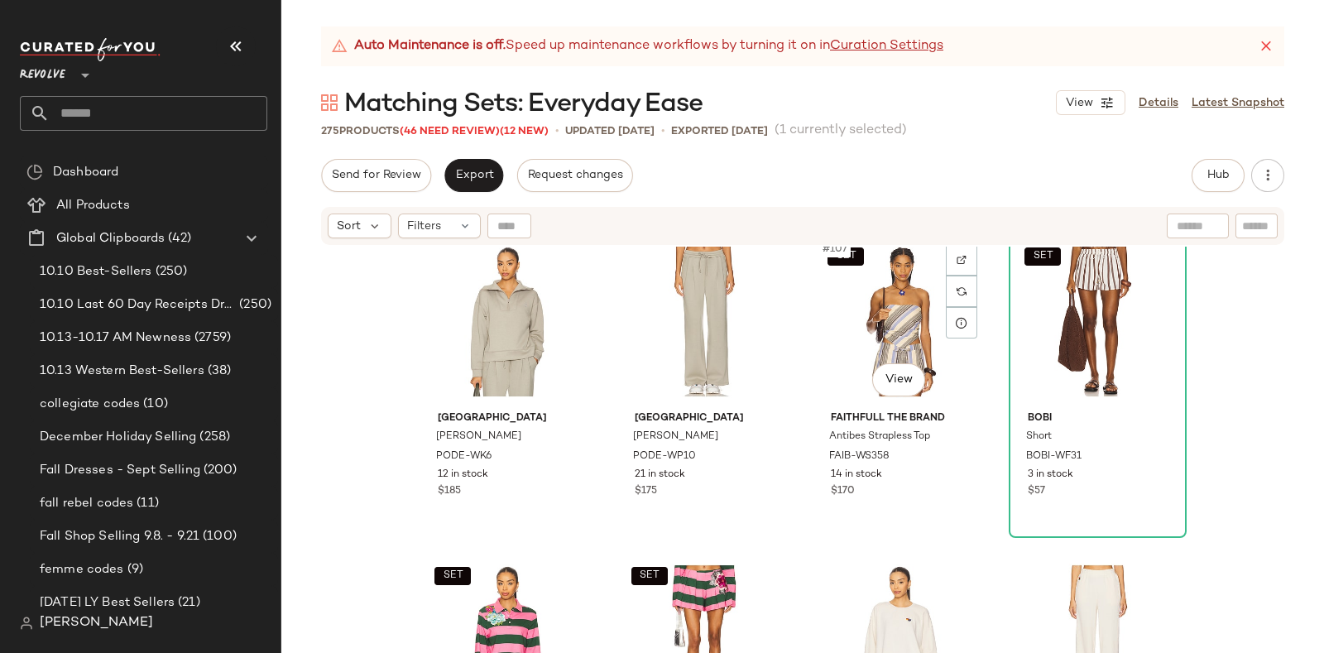
scroll to position [8286, 0]
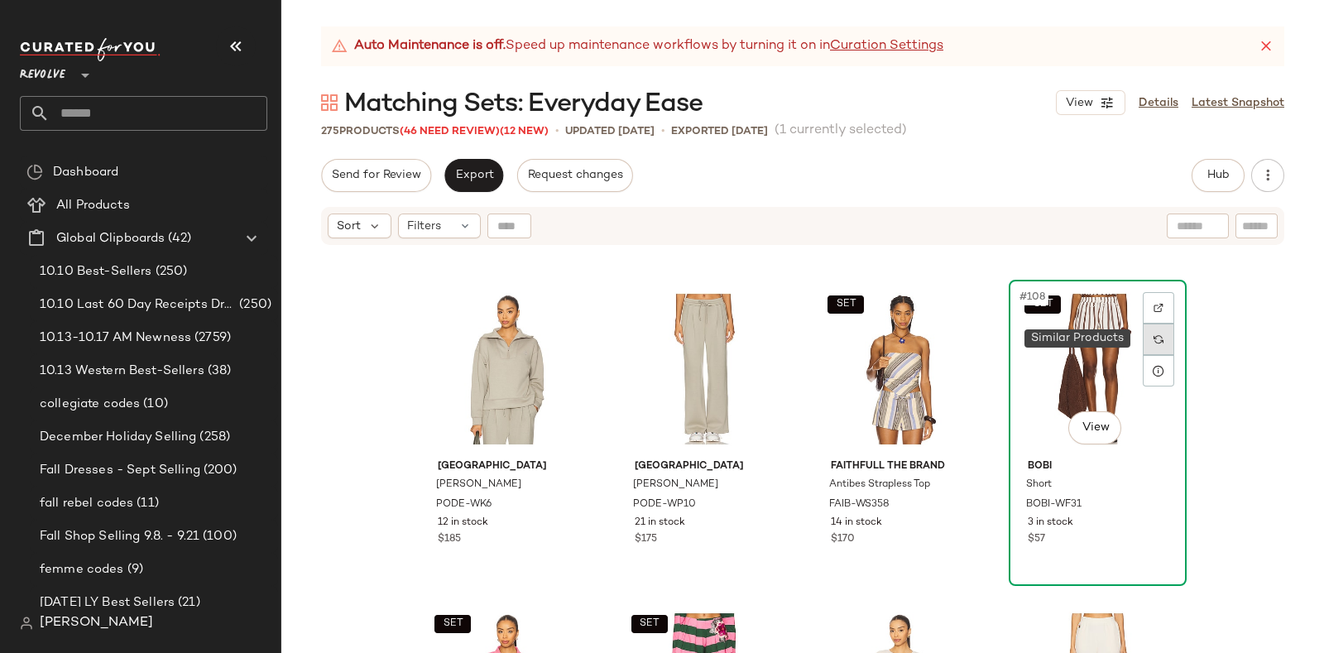
click at [1146, 331] on div at bounding box center [1157, 338] width 31 height 31
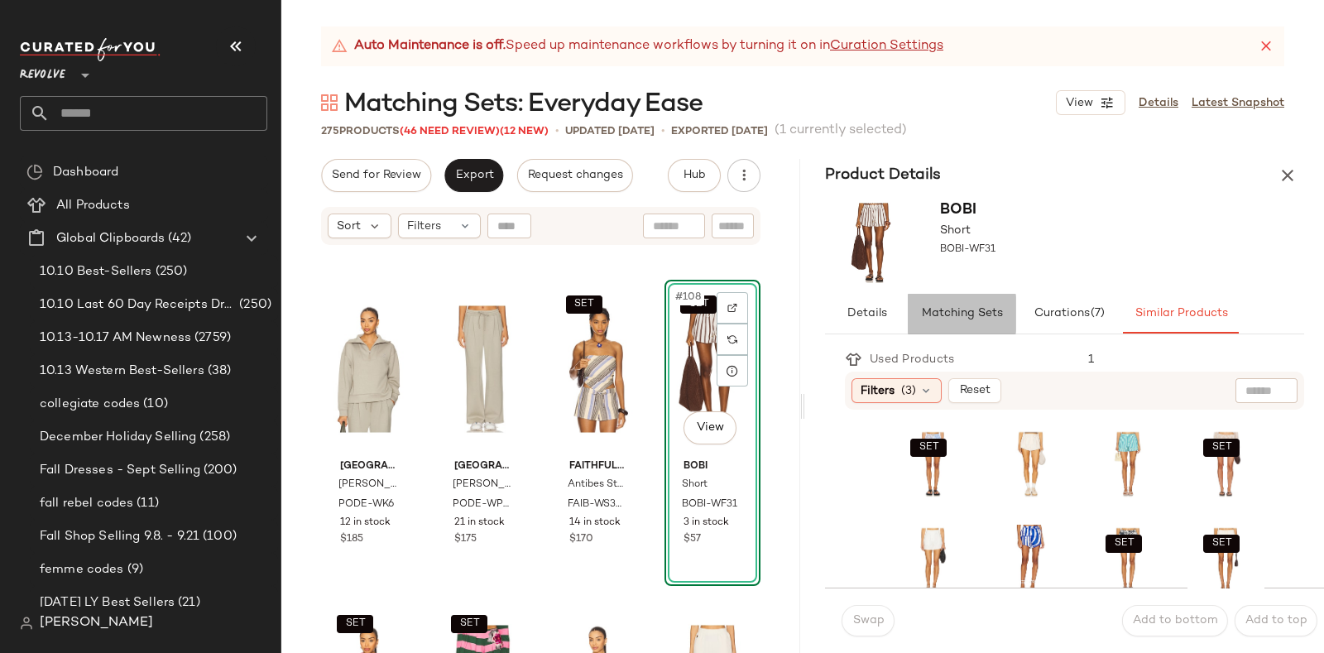
click at [953, 320] on button "Matching Sets" at bounding box center [962, 314] width 108 height 40
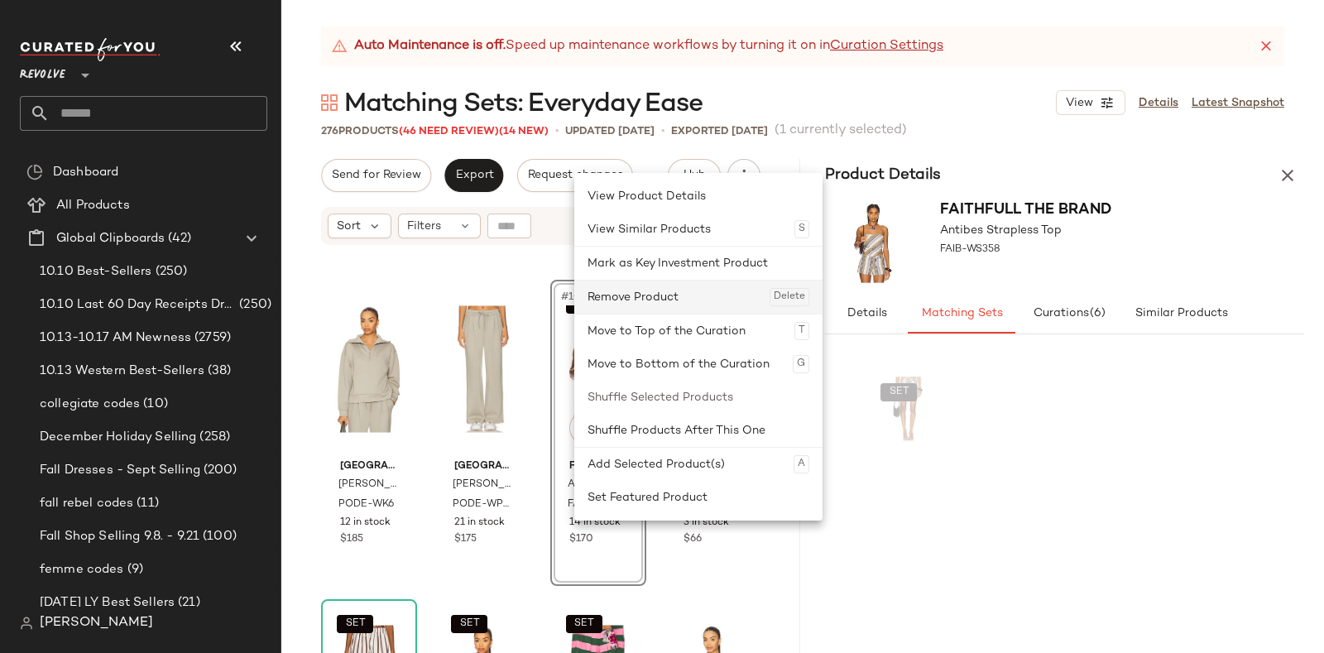
click at [639, 300] on div "Remove Product Delete" at bounding box center [698, 296] width 222 height 33
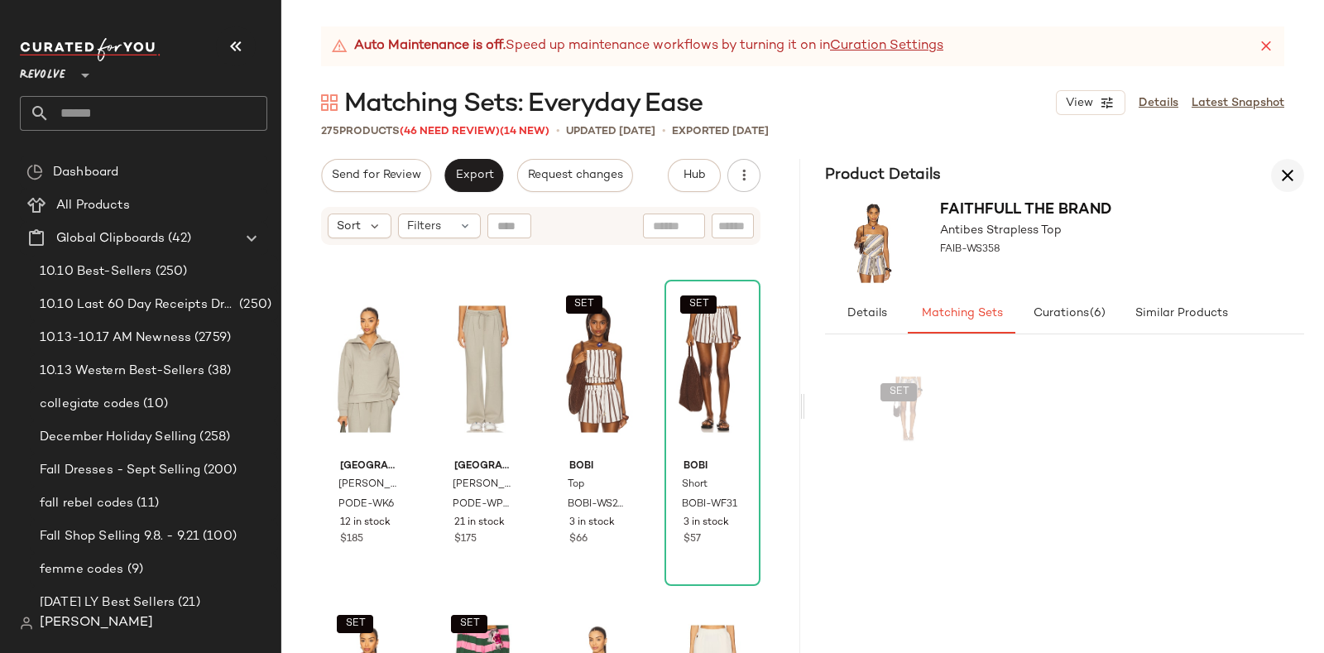
click at [1279, 175] on icon "button" at bounding box center [1287, 175] width 20 height 20
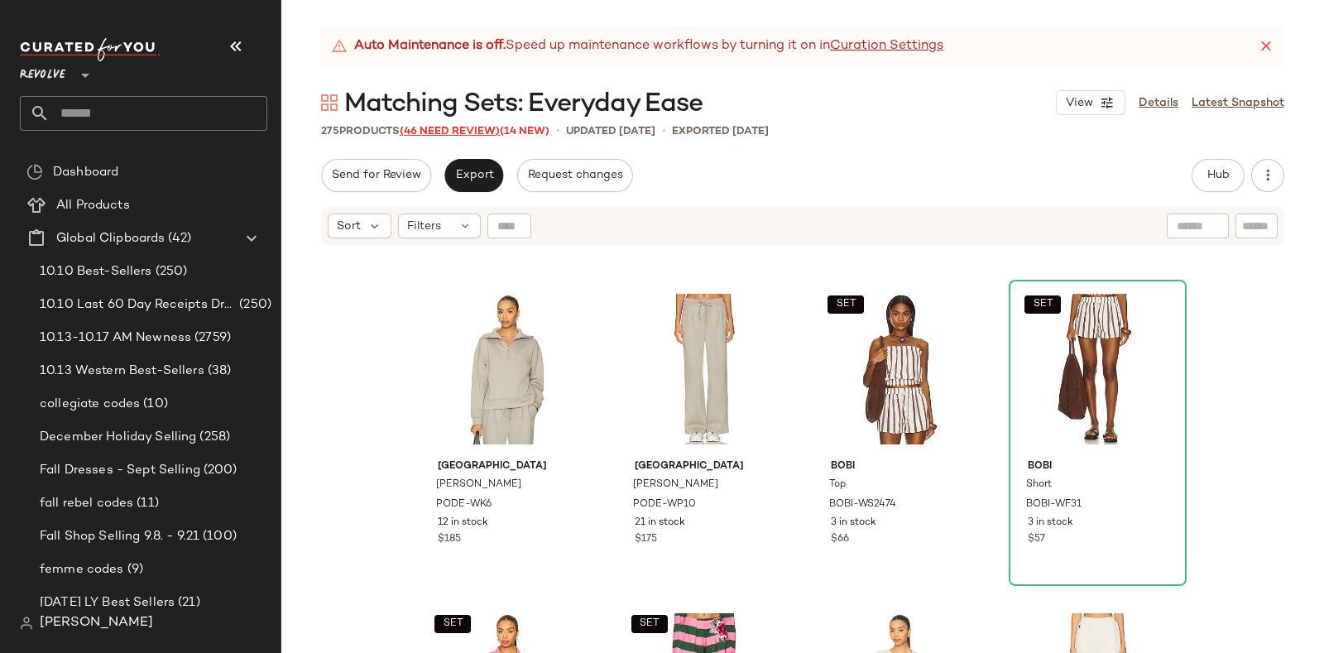
click at [424, 127] on span "(46 Need Review)" at bounding box center [450, 132] width 100 height 12
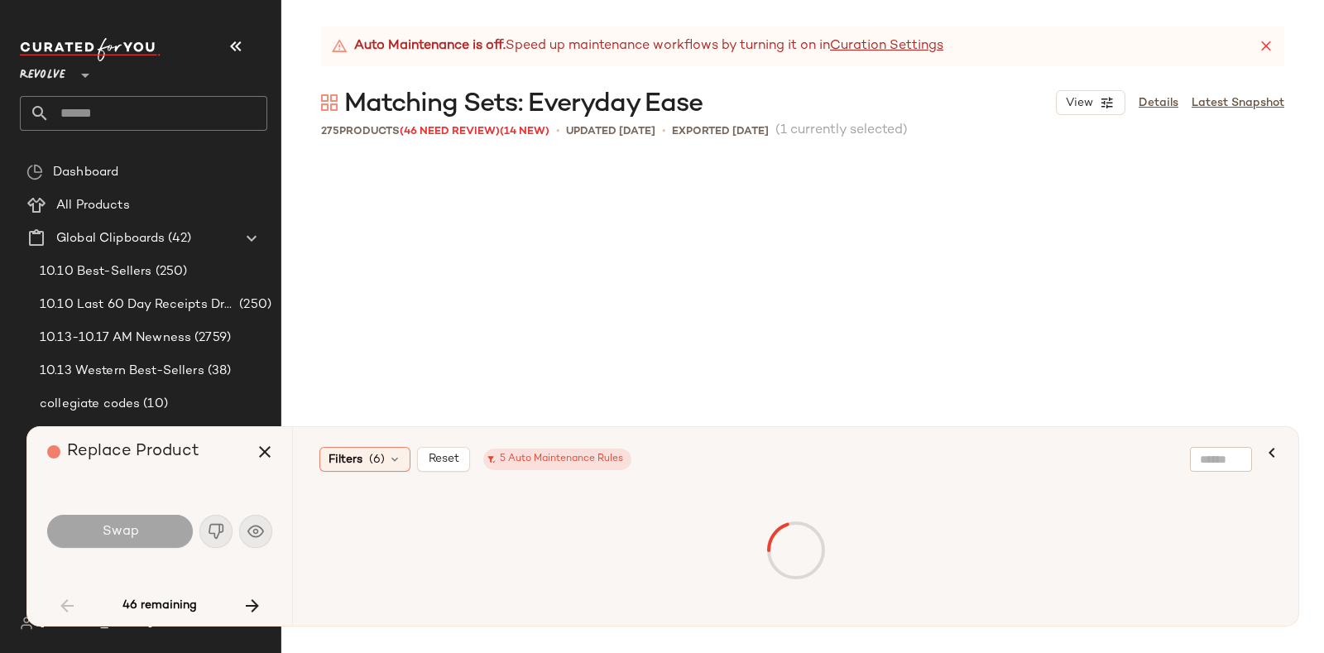
scroll to position [1596, 0]
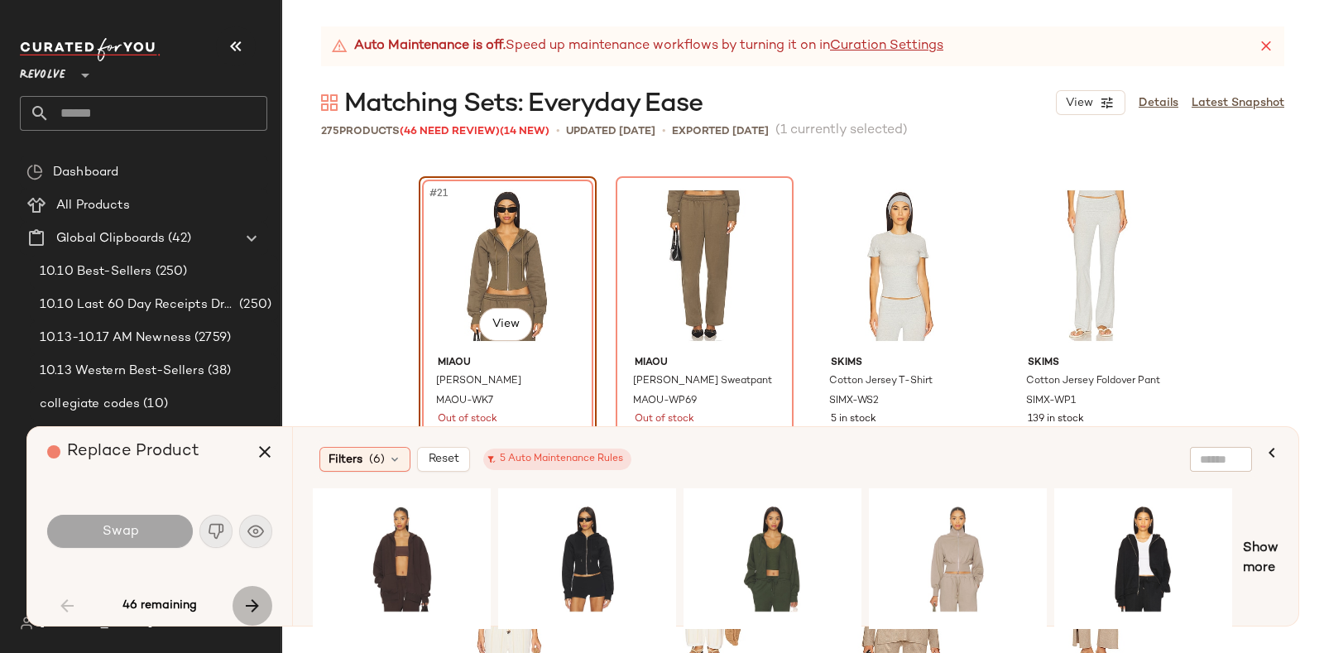
click at [252, 596] on icon "button" at bounding box center [252, 606] width 20 height 20
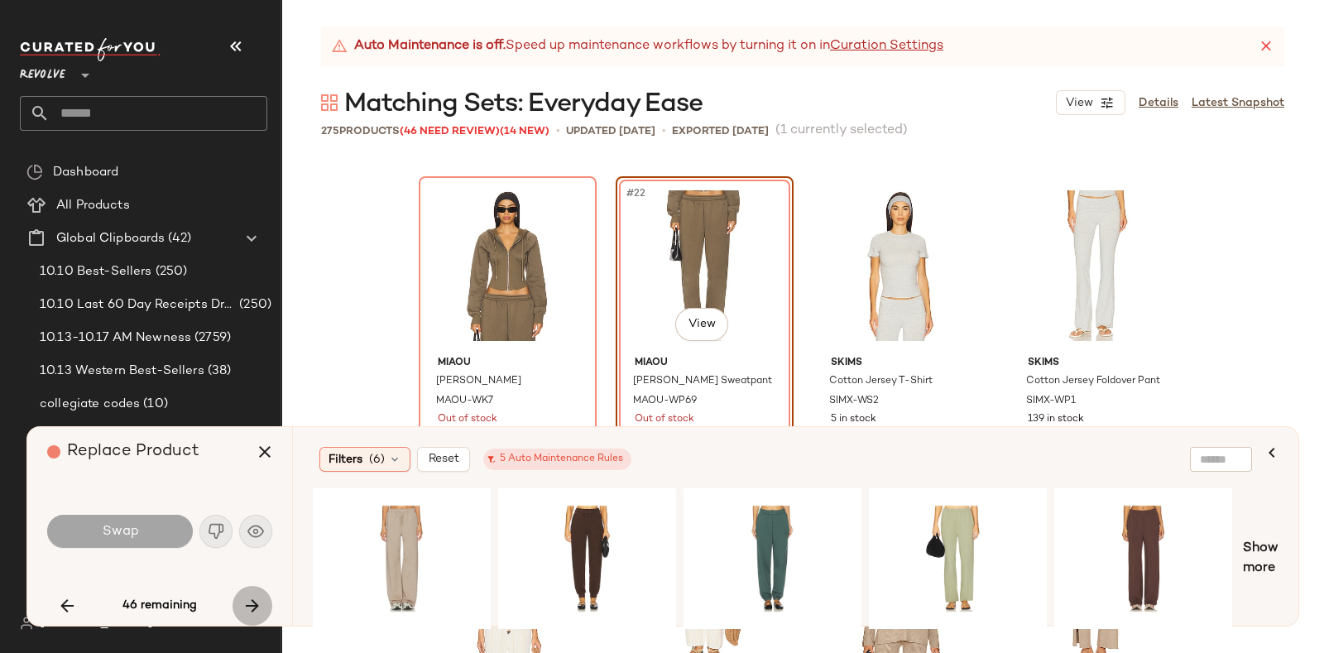
click at [252, 596] on icon "button" at bounding box center [252, 606] width 20 height 20
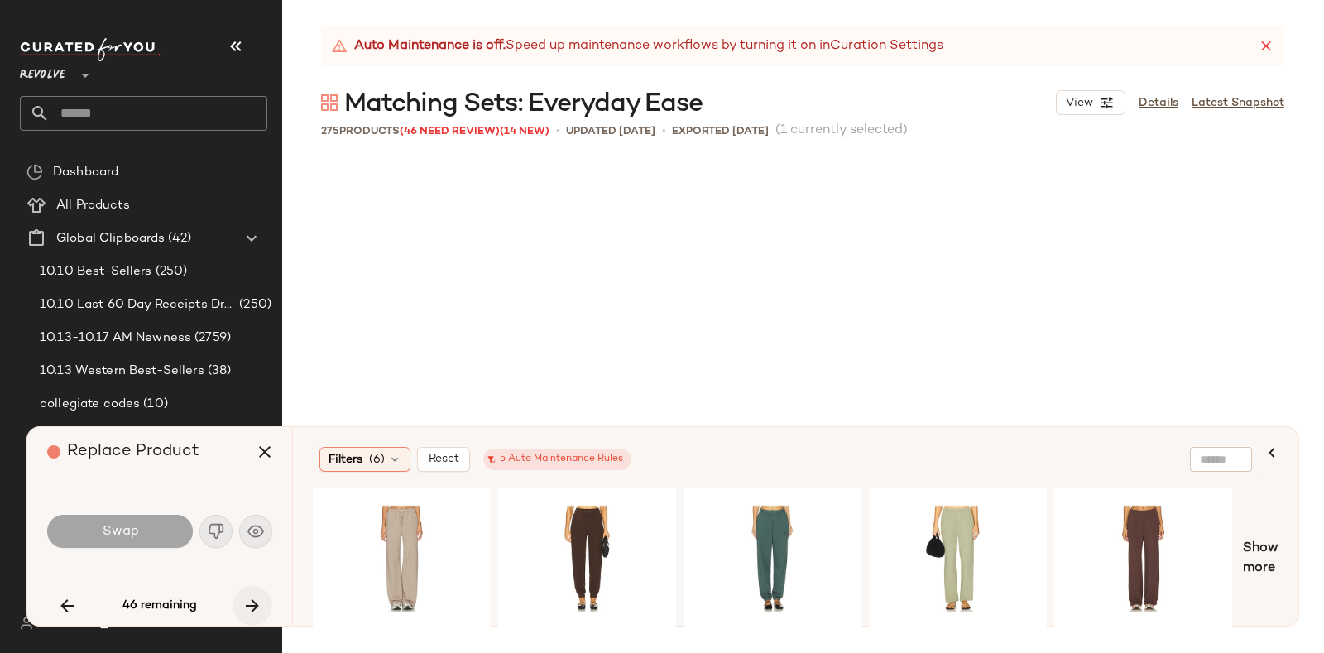
scroll to position [2235, 0]
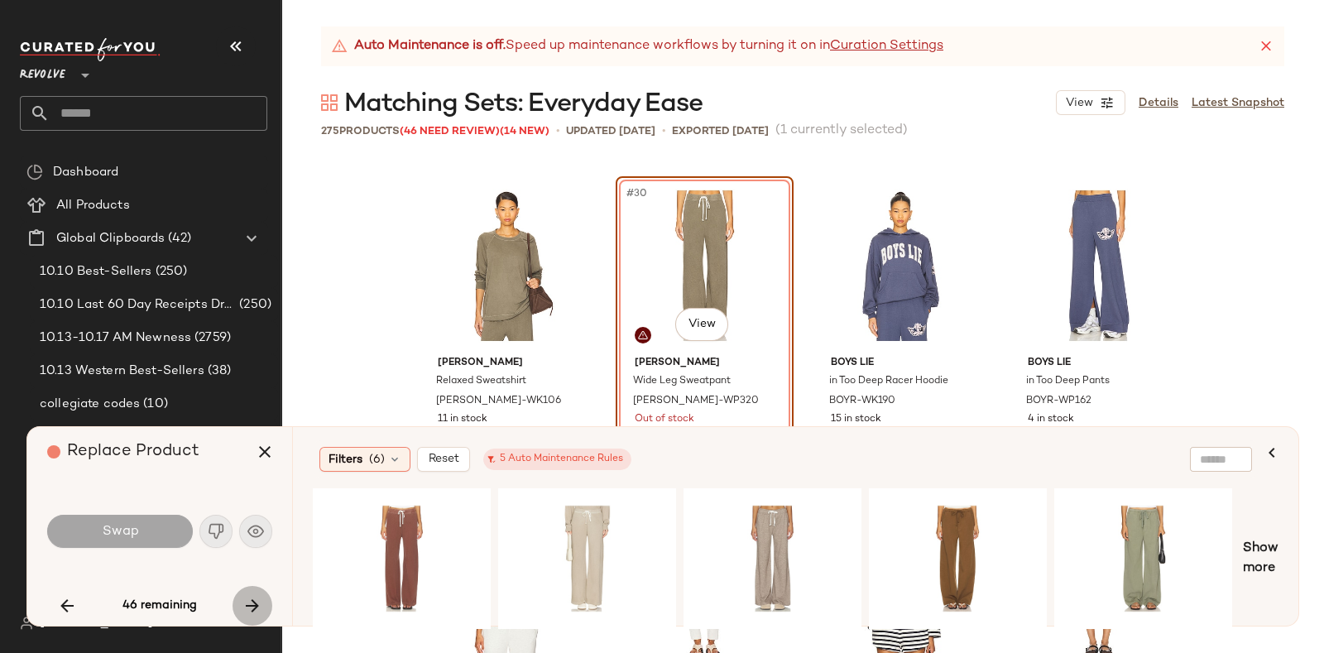
click at [252, 596] on icon "button" at bounding box center [252, 606] width 20 height 20
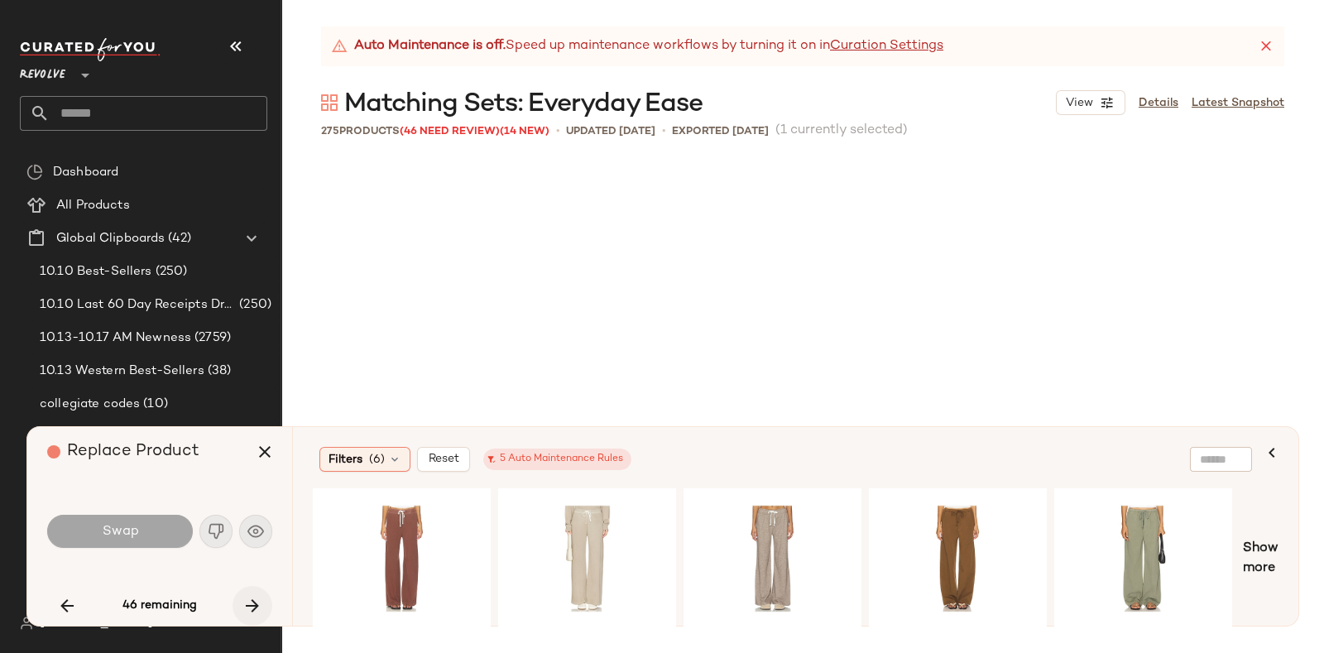
scroll to position [2874, 0]
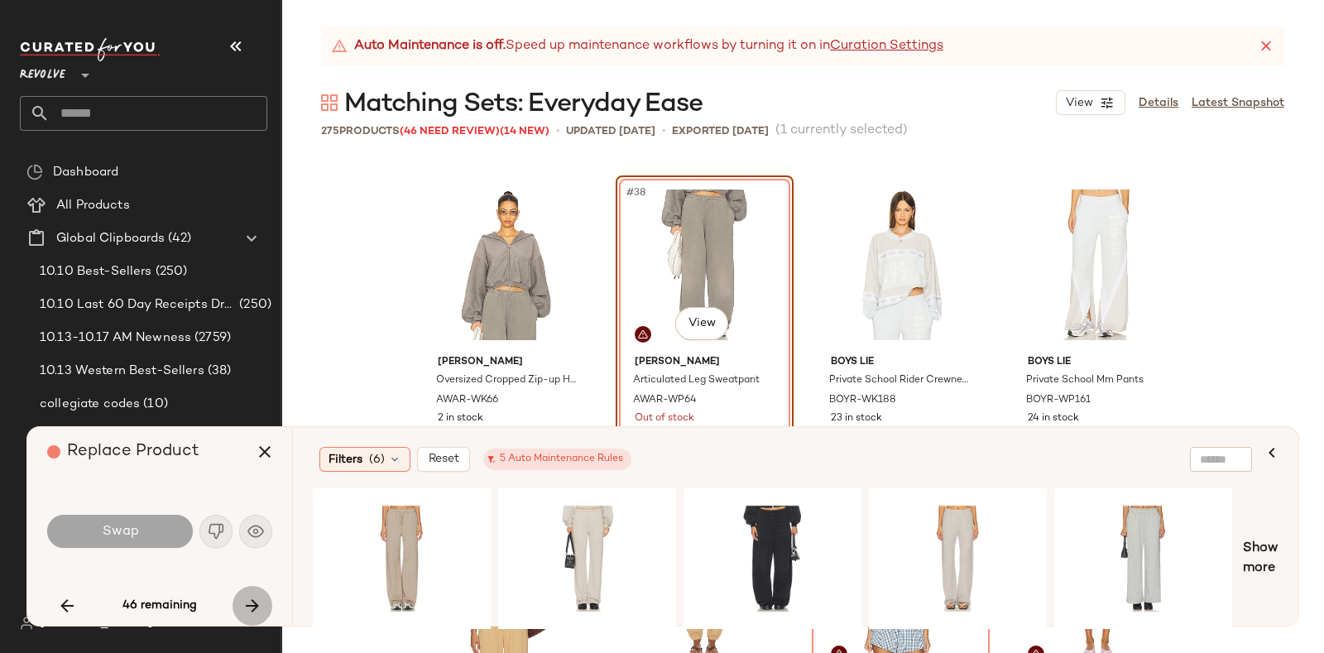
click at [252, 596] on icon "button" at bounding box center [252, 606] width 20 height 20
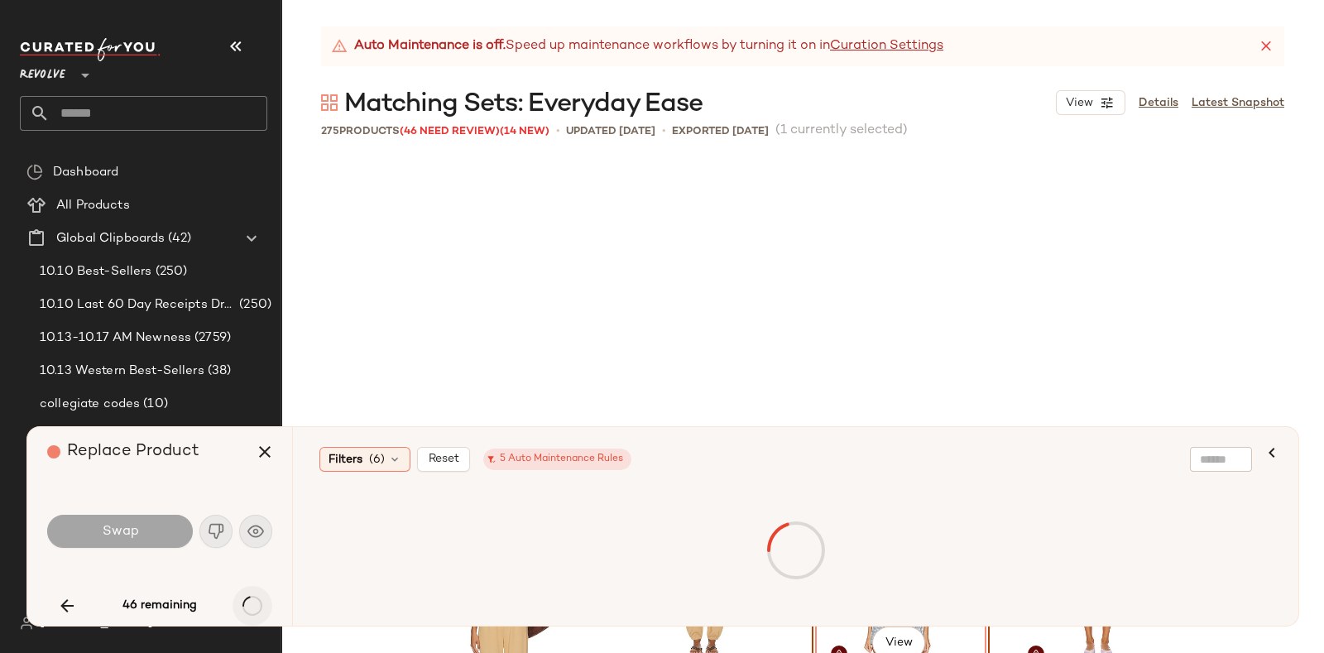
scroll to position [3193, 0]
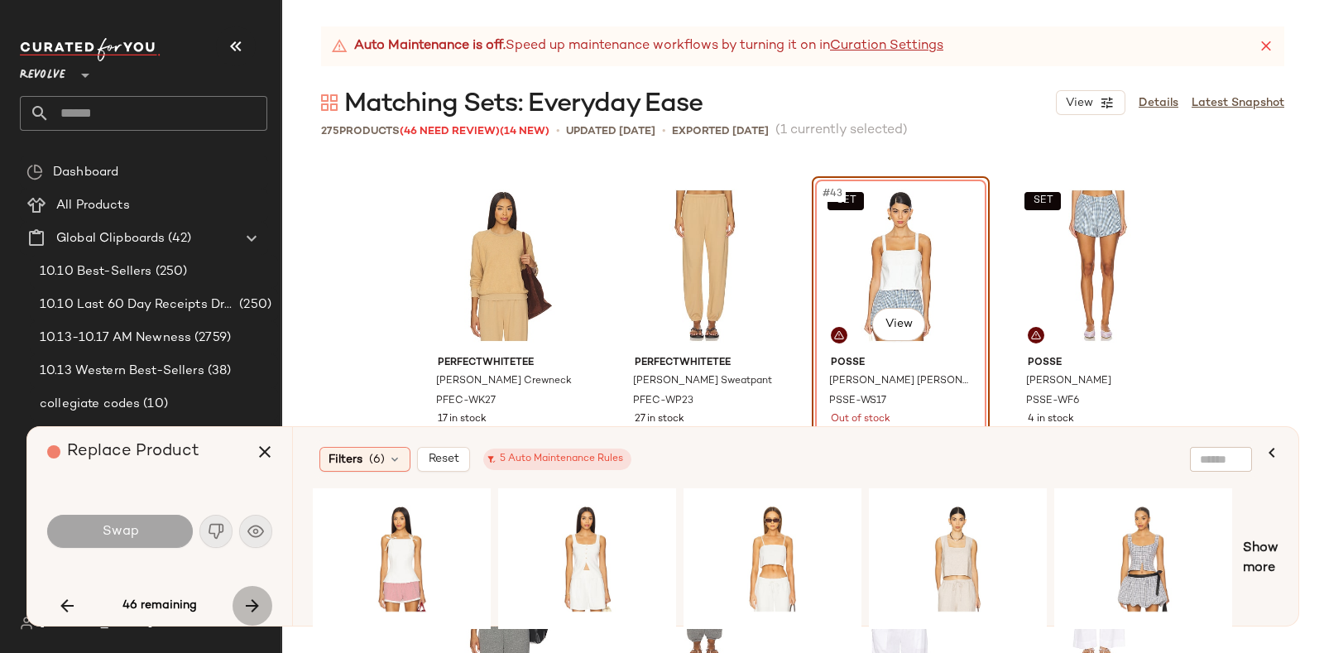
click at [252, 596] on icon "button" at bounding box center [252, 606] width 20 height 20
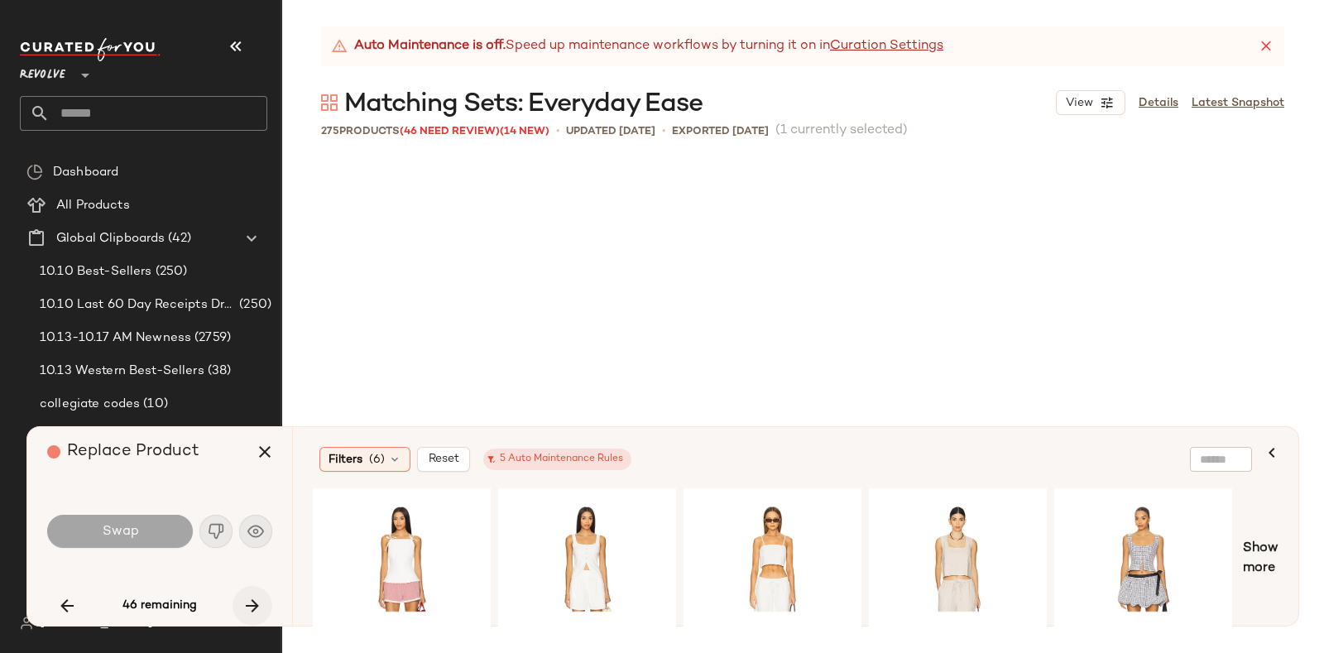
scroll to position [3831, 0]
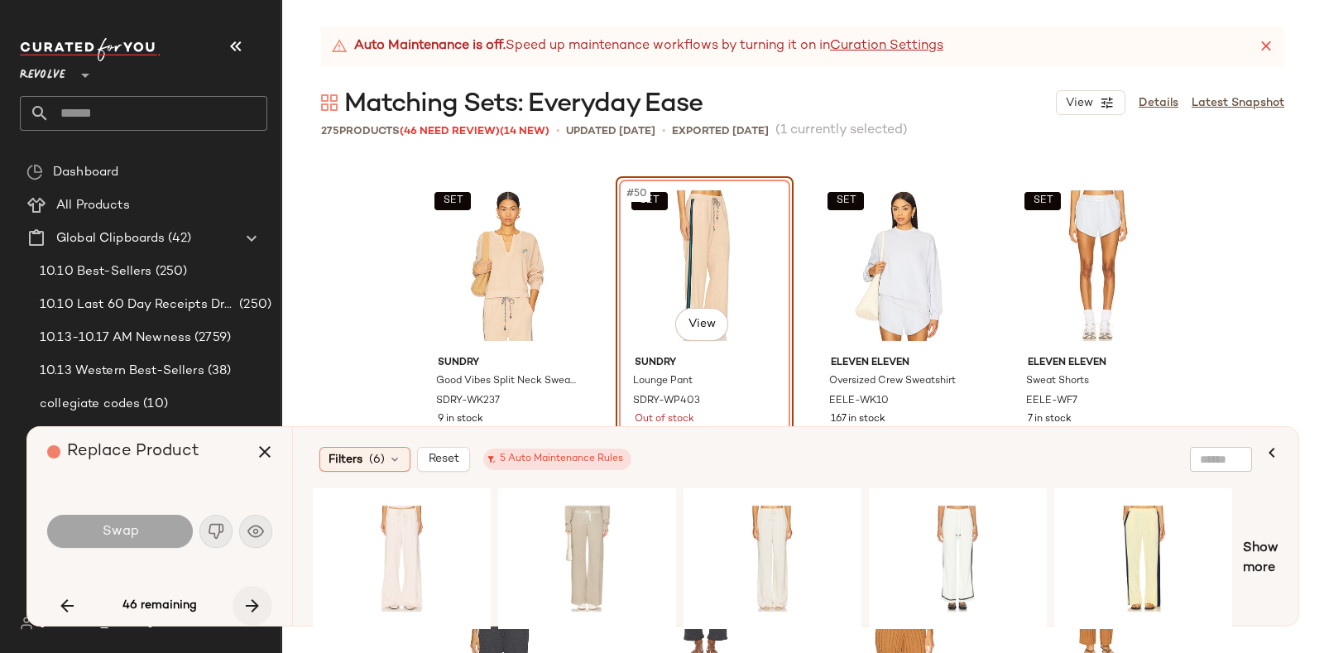
click at [252, 596] on icon "button" at bounding box center [252, 606] width 20 height 20
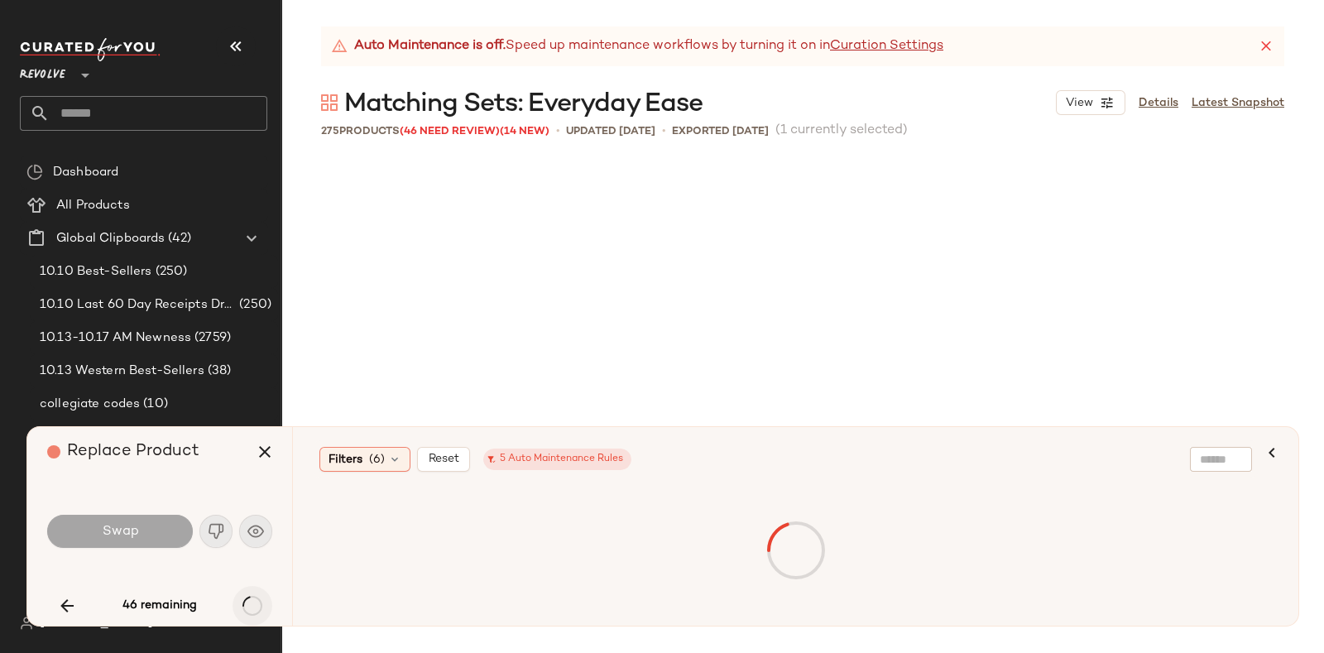
scroll to position [7025, 0]
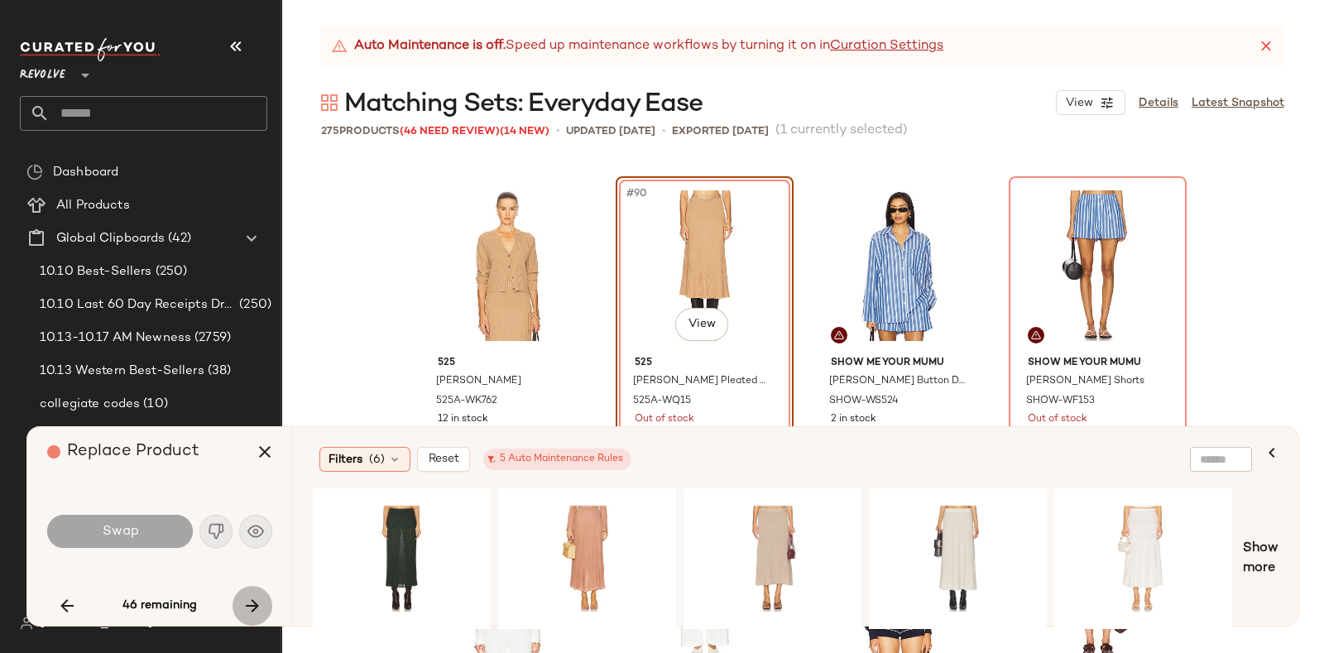
click at [252, 596] on icon "button" at bounding box center [252, 606] width 20 height 20
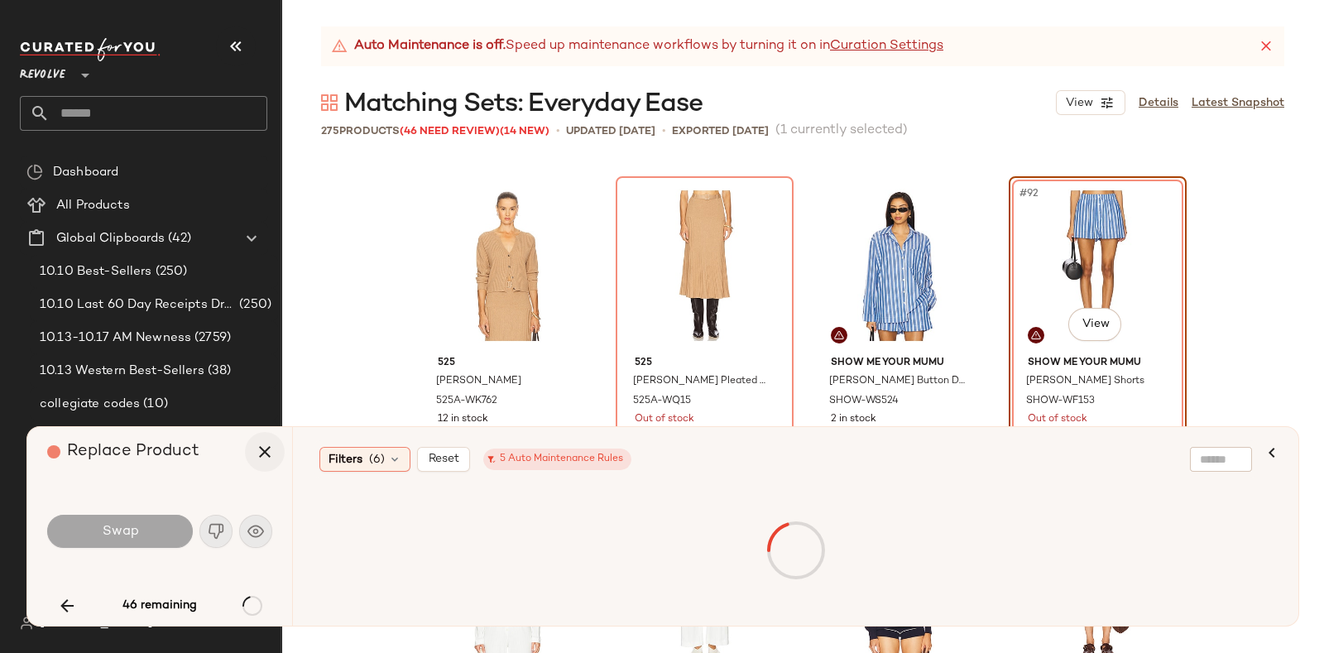
click at [262, 453] on icon "button" at bounding box center [265, 452] width 20 height 20
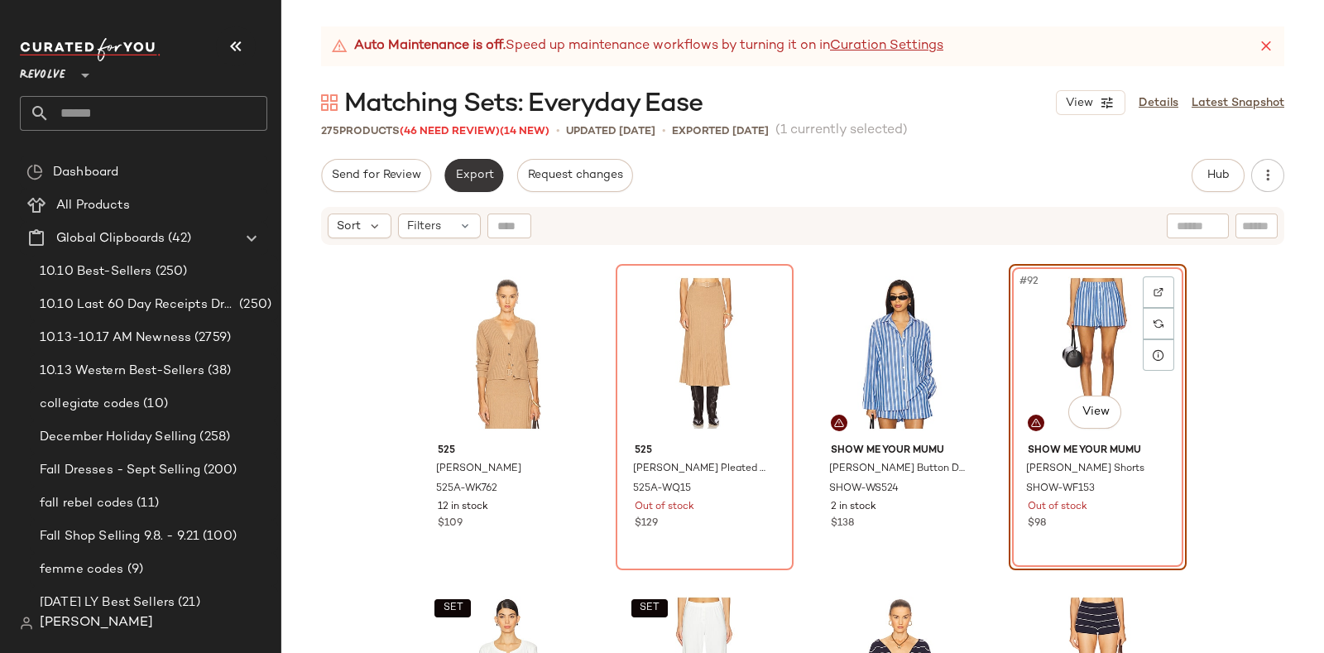
click at [477, 165] on button "Export" at bounding box center [473, 175] width 59 height 33
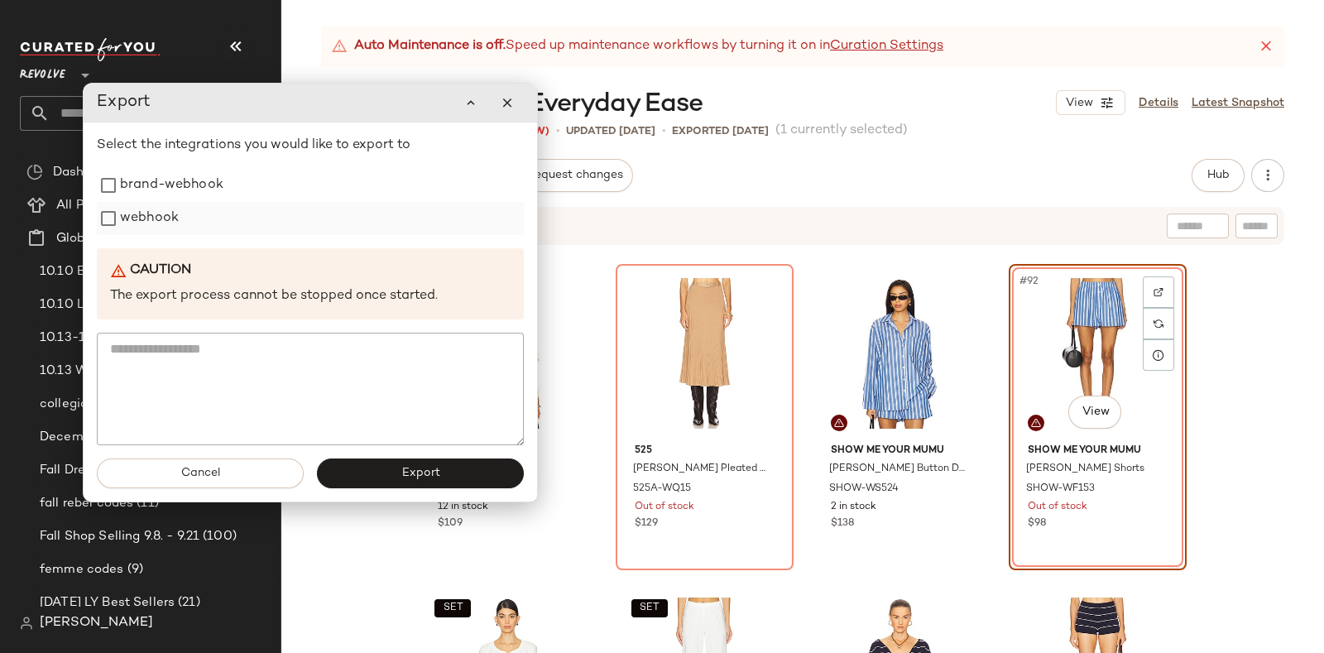
click at [170, 217] on label "webhook" at bounding box center [149, 218] width 59 height 33
click at [376, 469] on button "Export" at bounding box center [420, 473] width 207 height 30
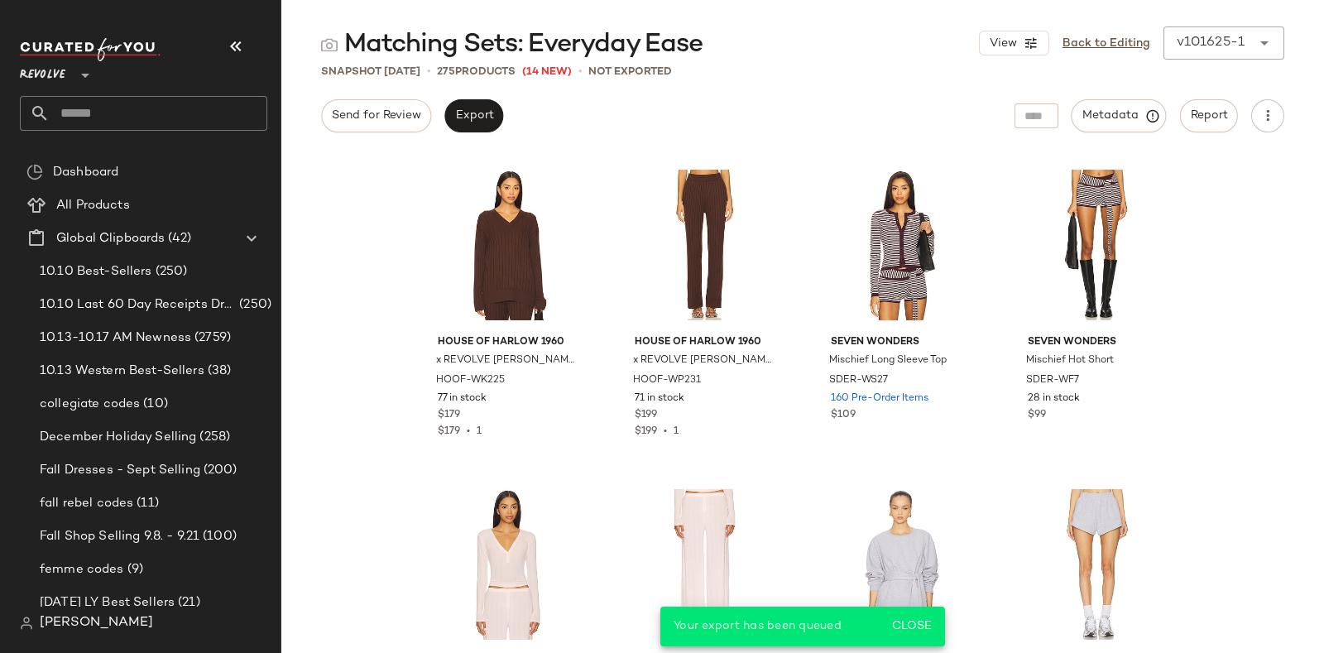
click at [788, 54] on div "Matching Sets: Everyday Ease View Back to Editing v101625-1 ******" at bounding box center [802, 42] width 1042 height 33
